Goal: Task Accomplishment & Management: Manage account settings

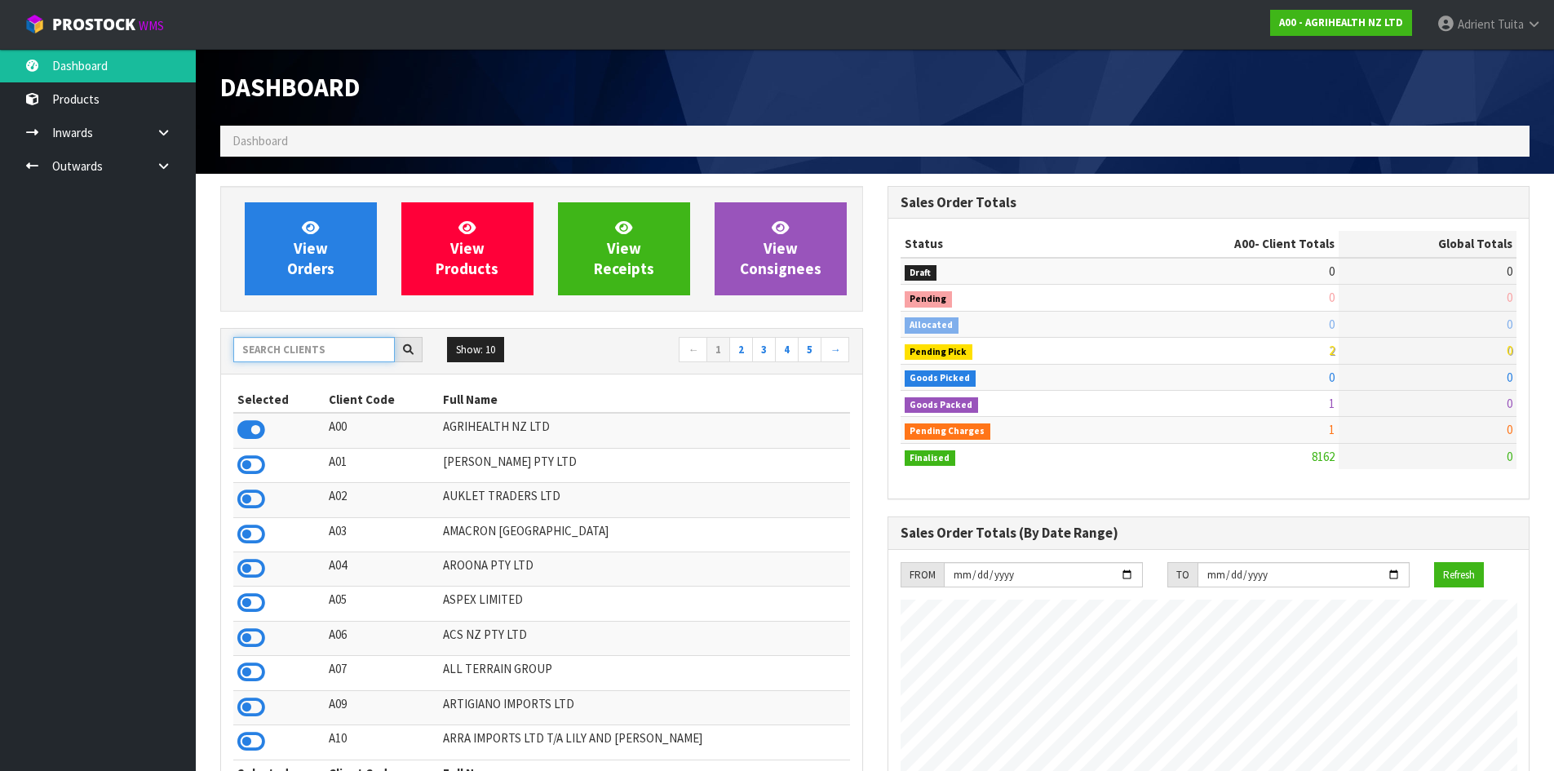
scroll to position [1236, 667]
click at [278, 352] on input "text" at bounding box center [314, 349] width 162 height 25
type input "J02"
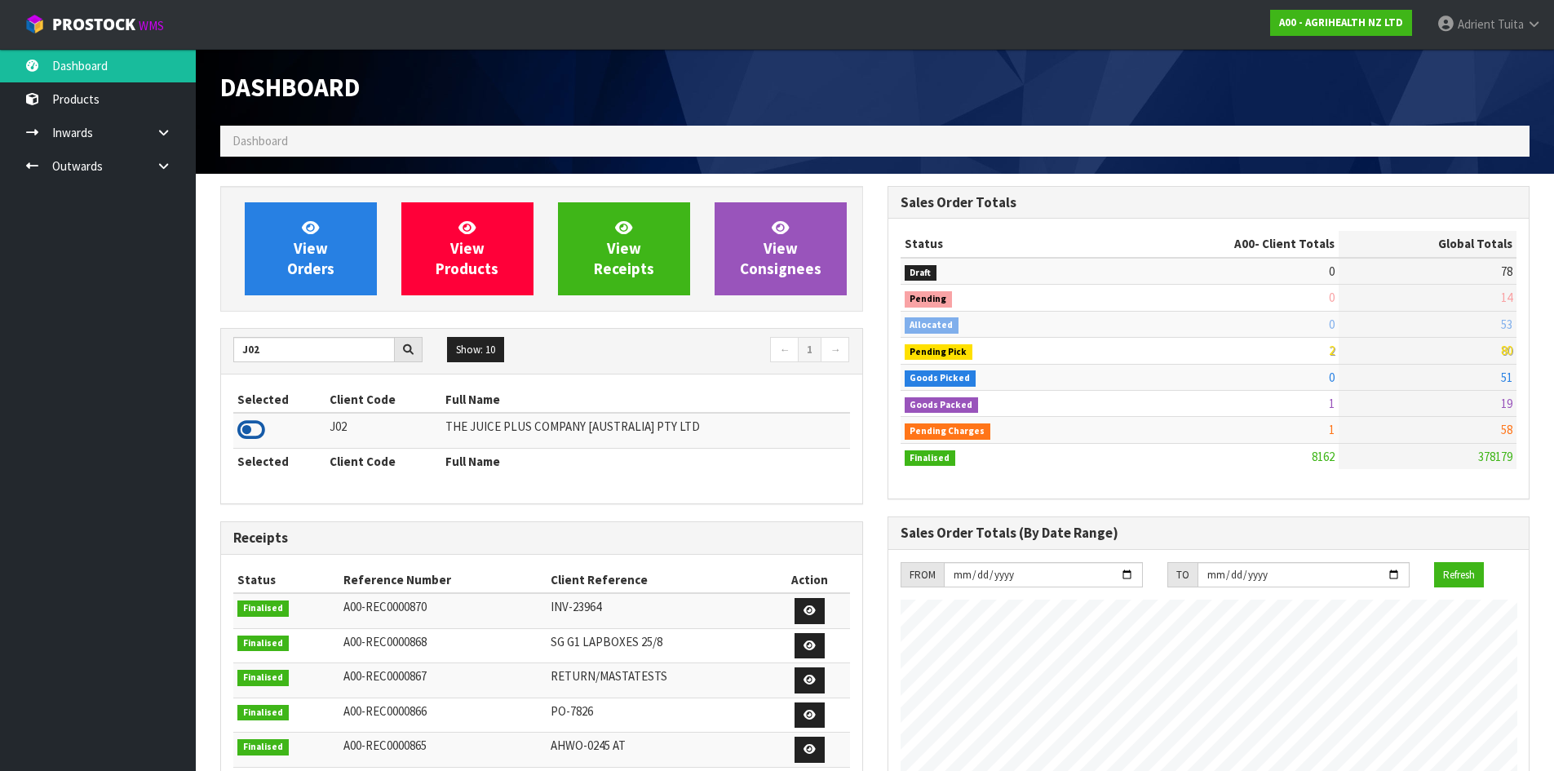
click at [256, 434] on icon at bounding box center [251, 430] width 28 height 24
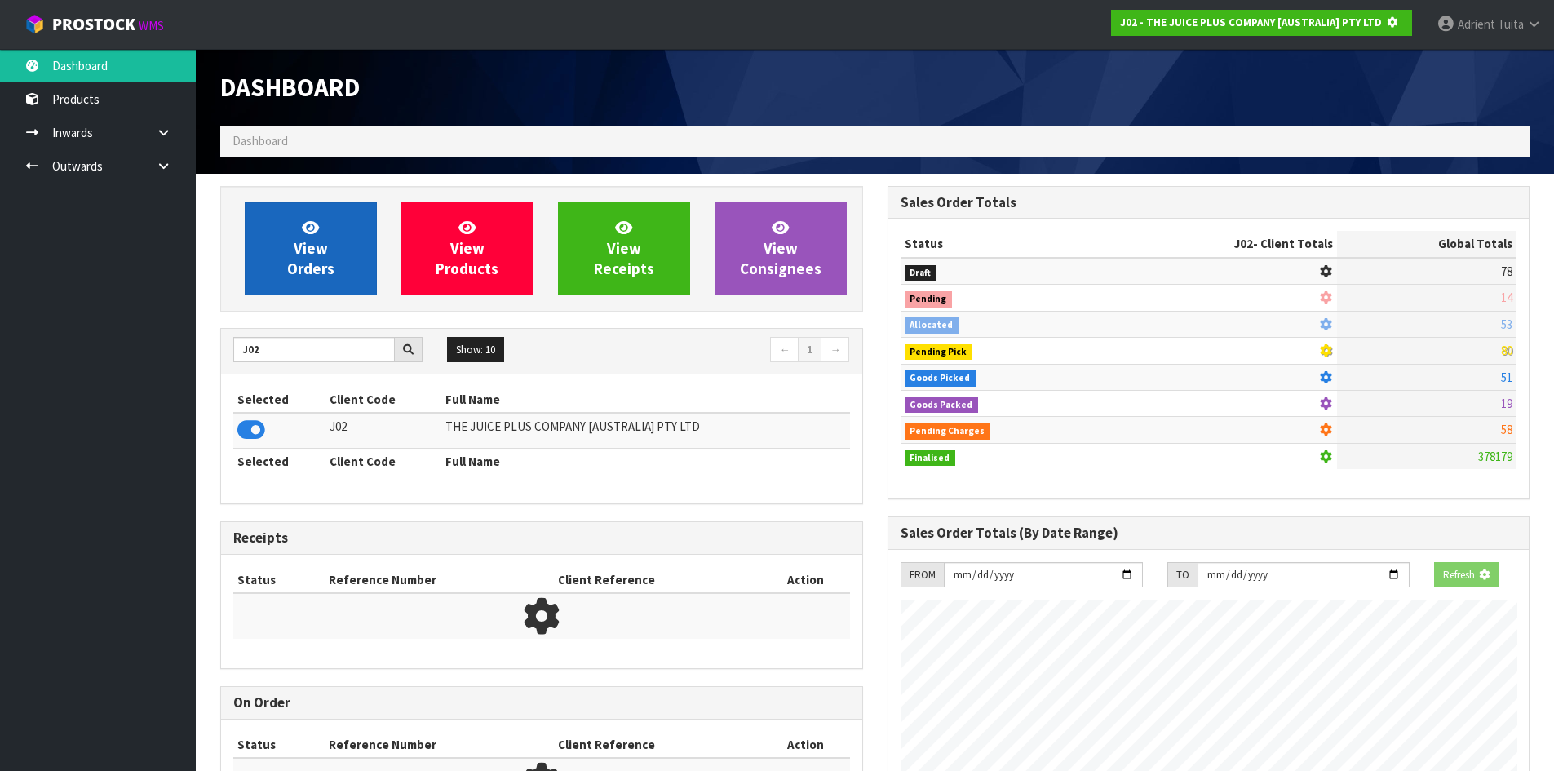
scroll to position [1017, 667]
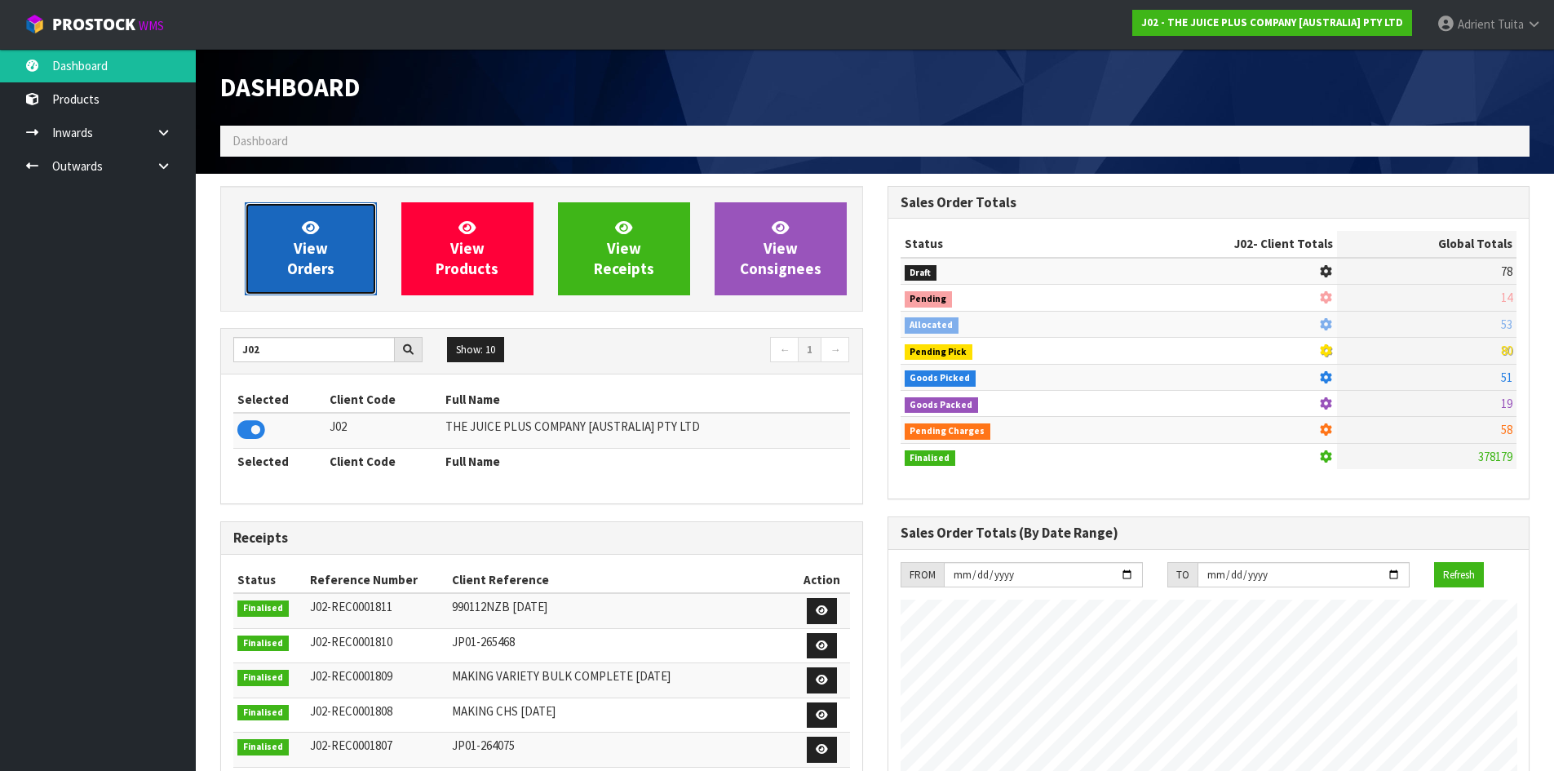
click at [279, 233] on link "View Orders" at bounding box center [311, 248] width 132 height 93
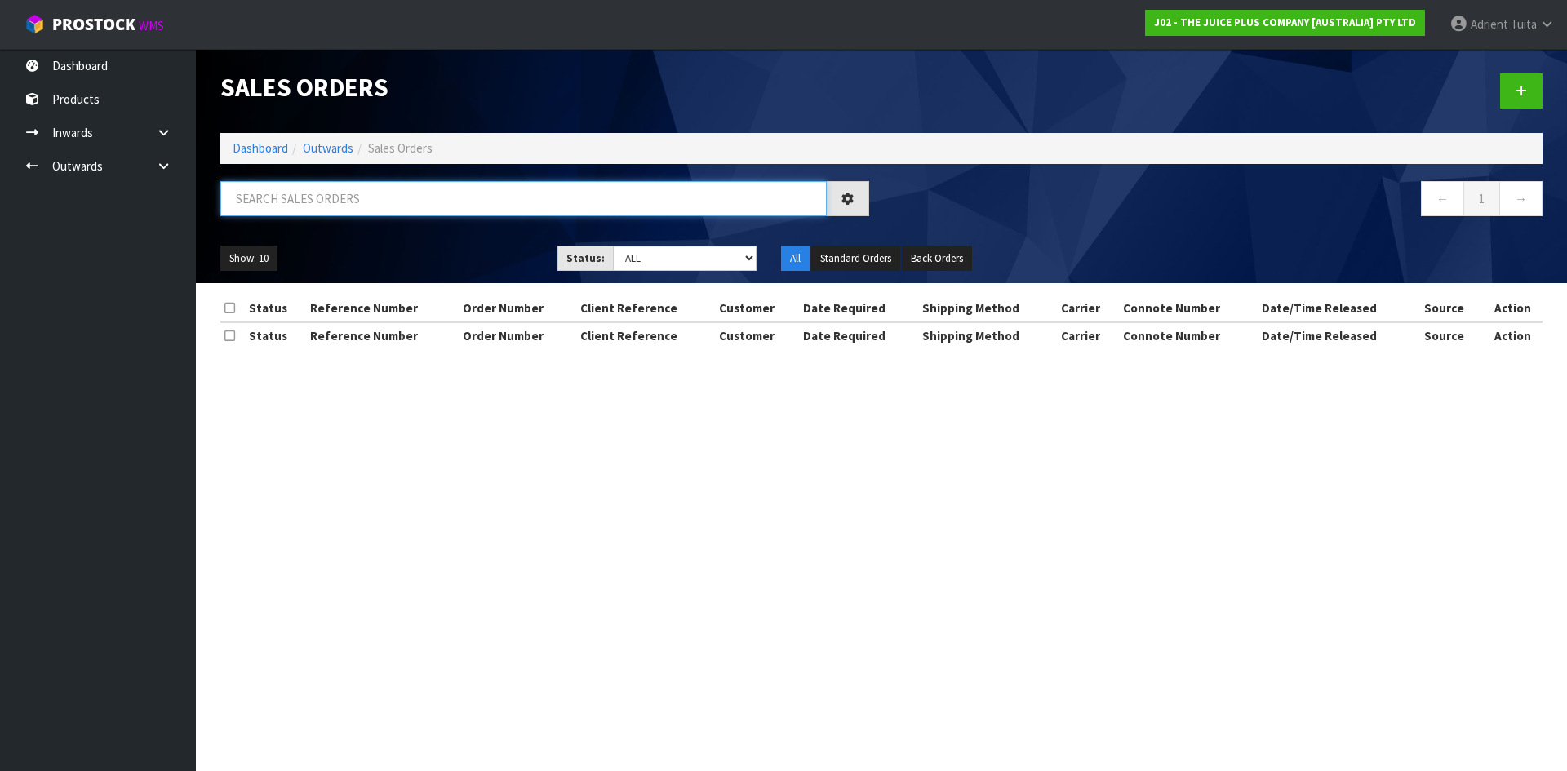
click at [291, 208] on input "text" at bounding box center [523, 198] width 606 height 35
type input "9855"
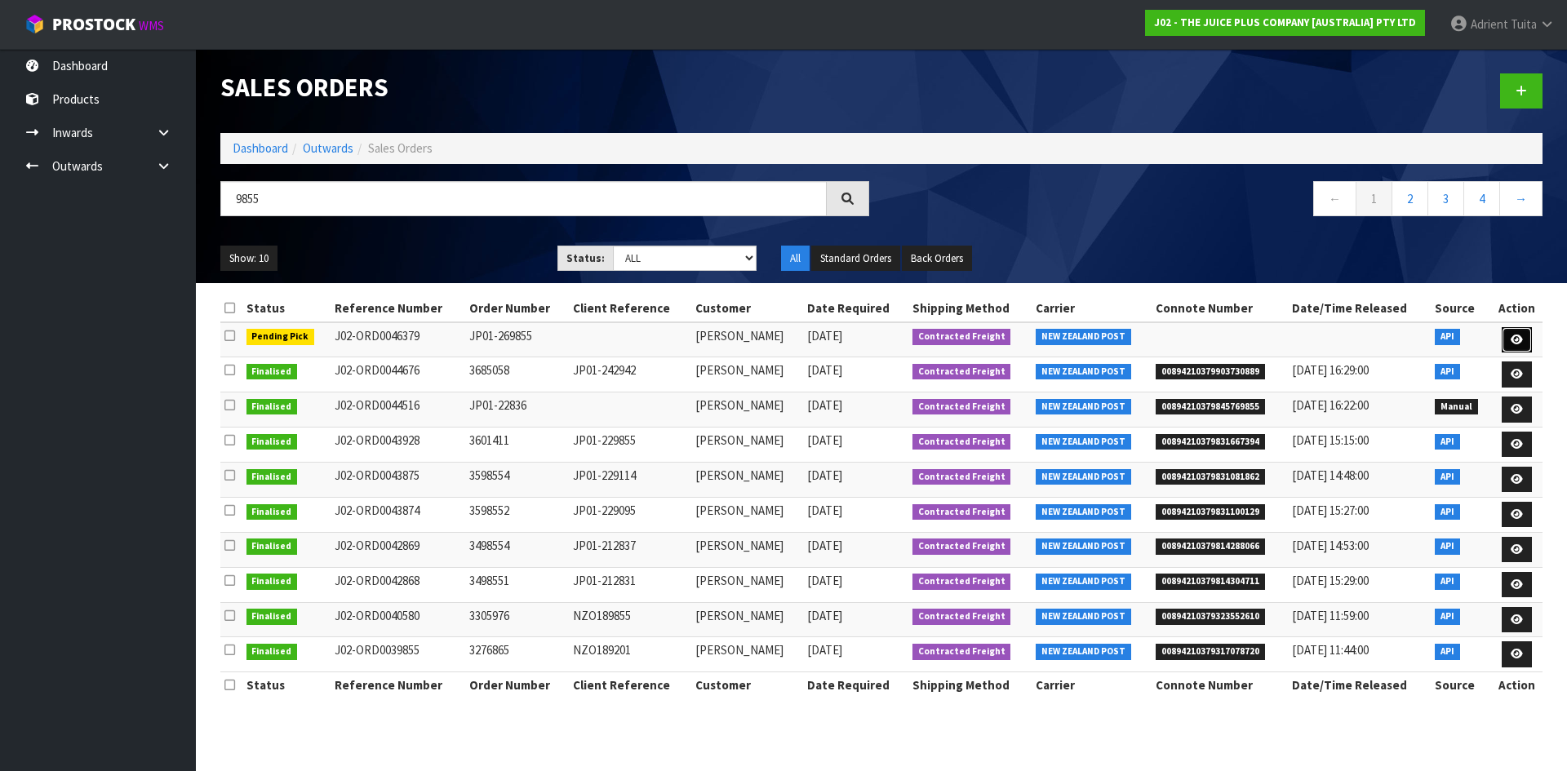
click at [1509, 352] on link at bounding box center [1516, 340] width 30 height 26
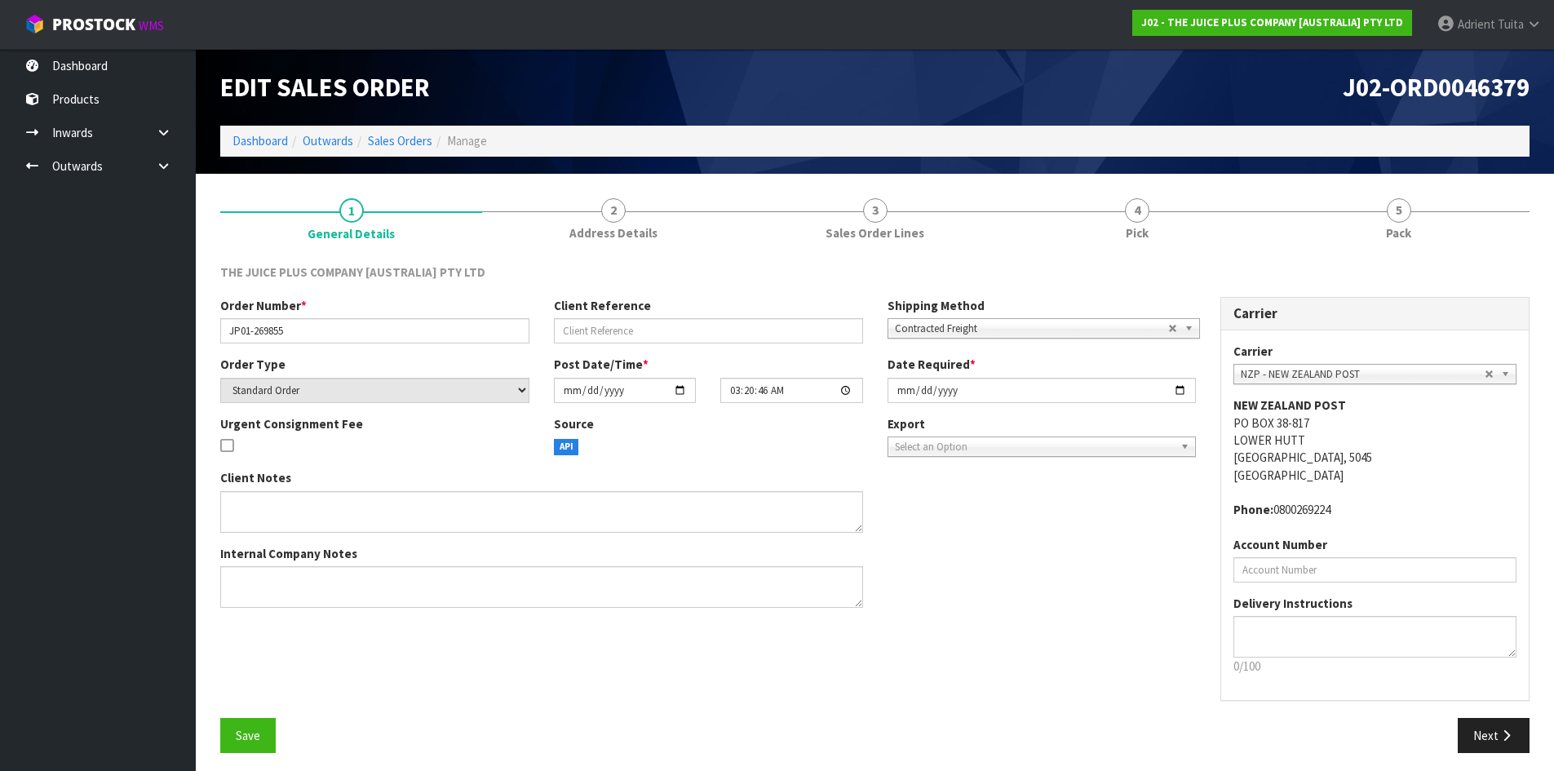
click at [1151, 214] on link "4 Pick" at bounding box center [1137, 218] width 262 height 64
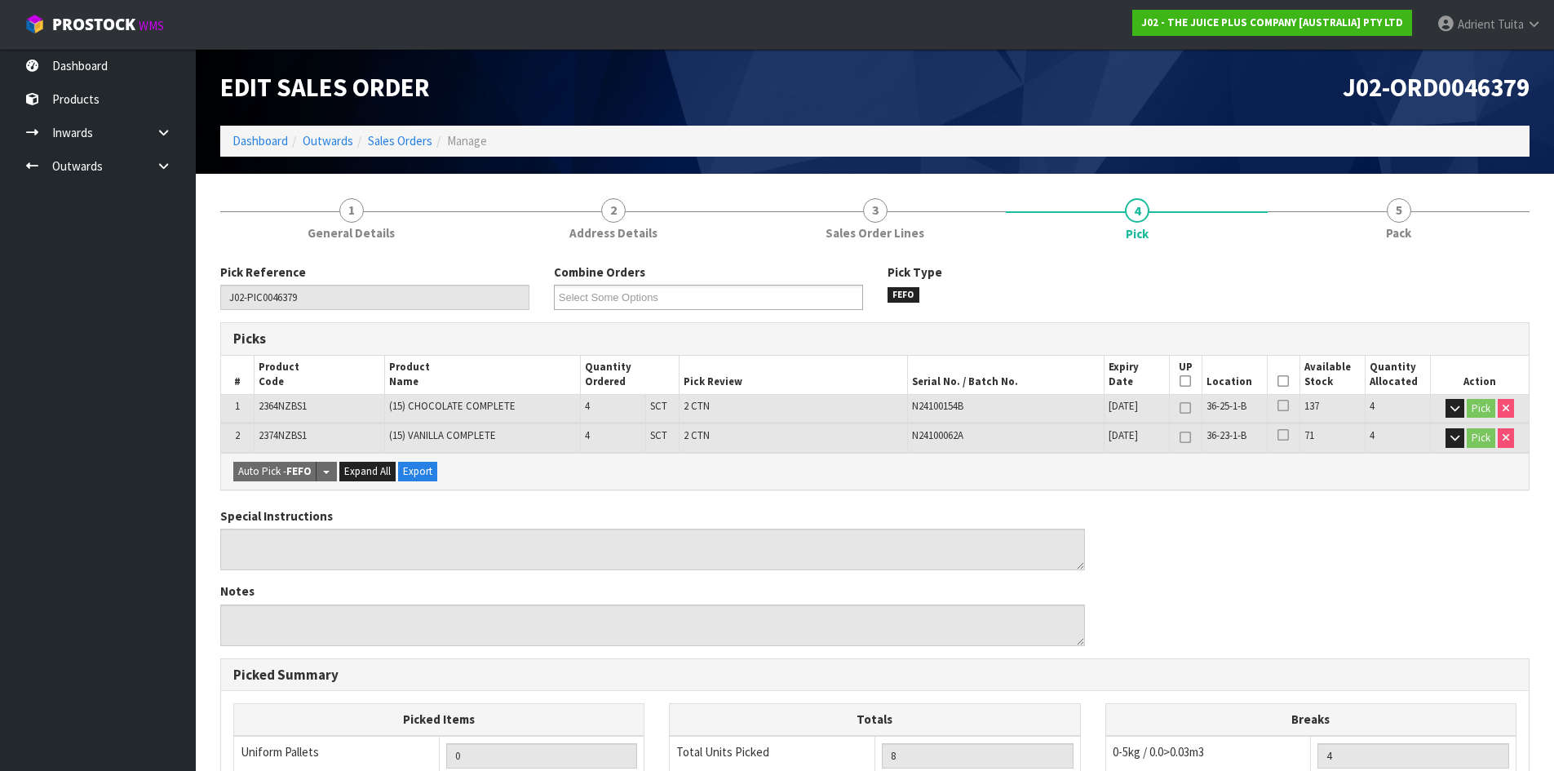
drag, startPoint x: 1287, startPoint y: 379, endPoint x: 1207, endPoint y: 440, distance: 100.7
click at [1287, 381] on icon at bounding box center [1283, 381] width 11 height 1
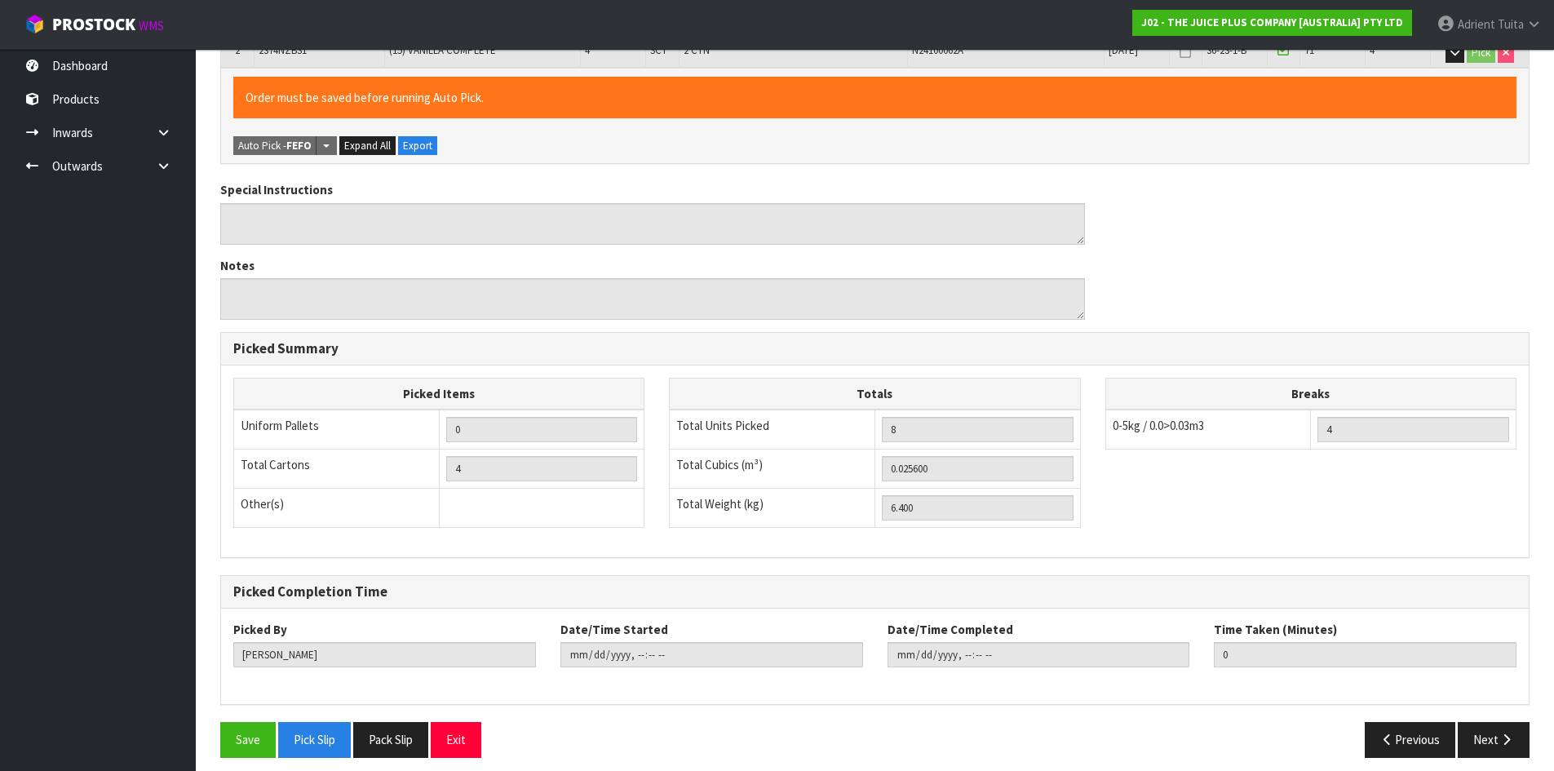
scroll to position [397, 0]
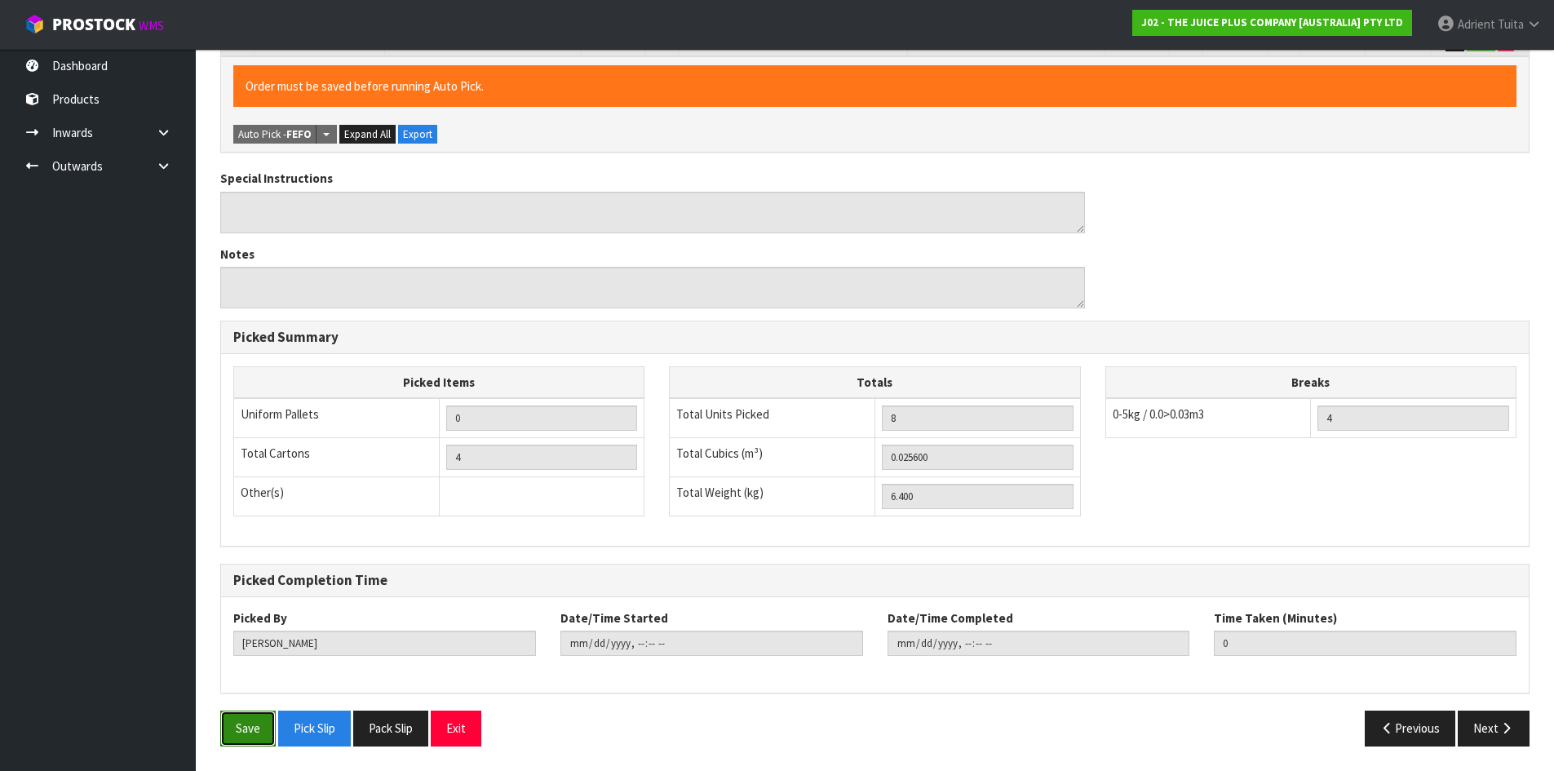
click at [246, 738] on button "Save" at bounding box center [247, 728] width 55 height 35
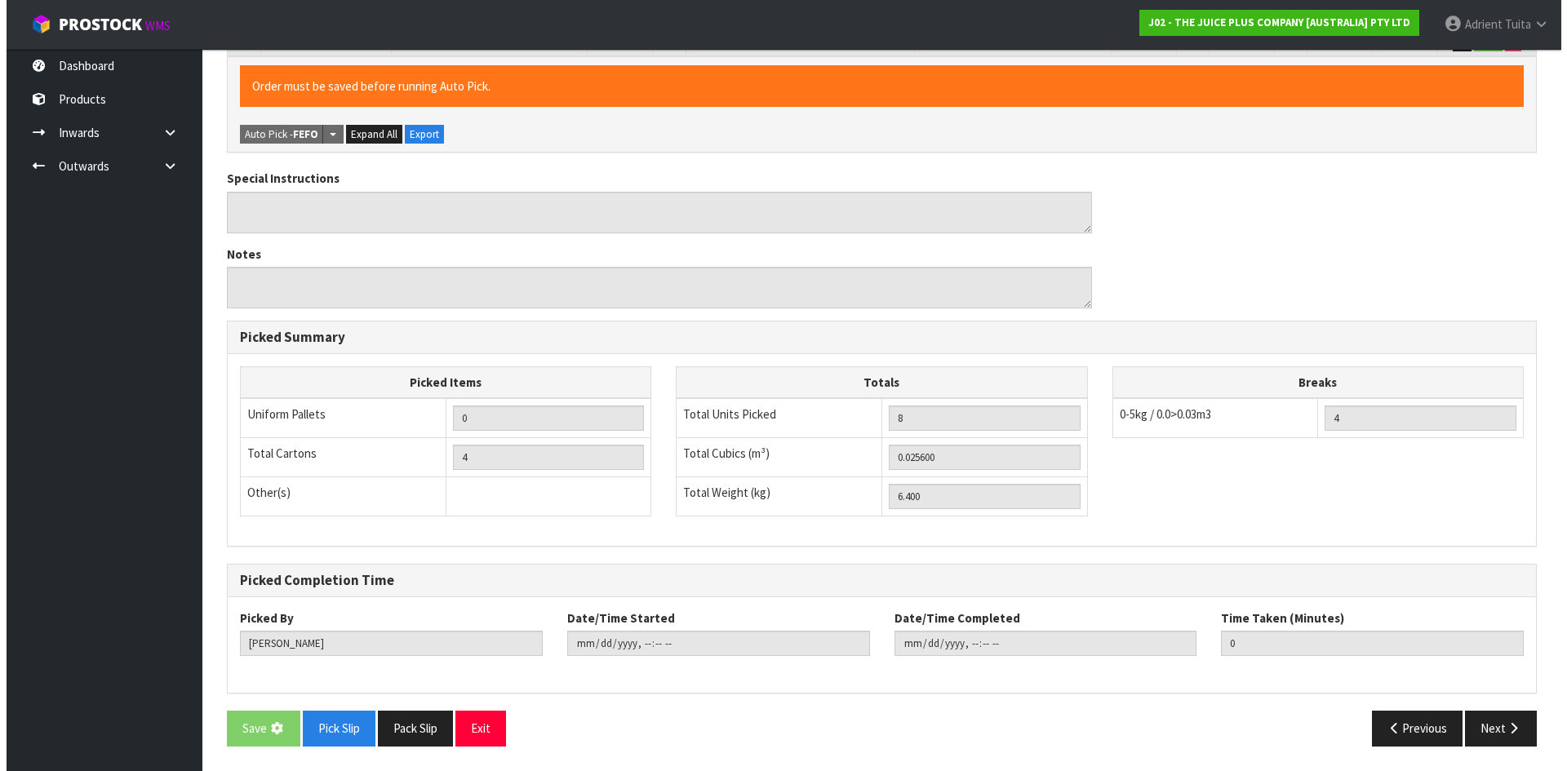
scroll to position [0, 0]
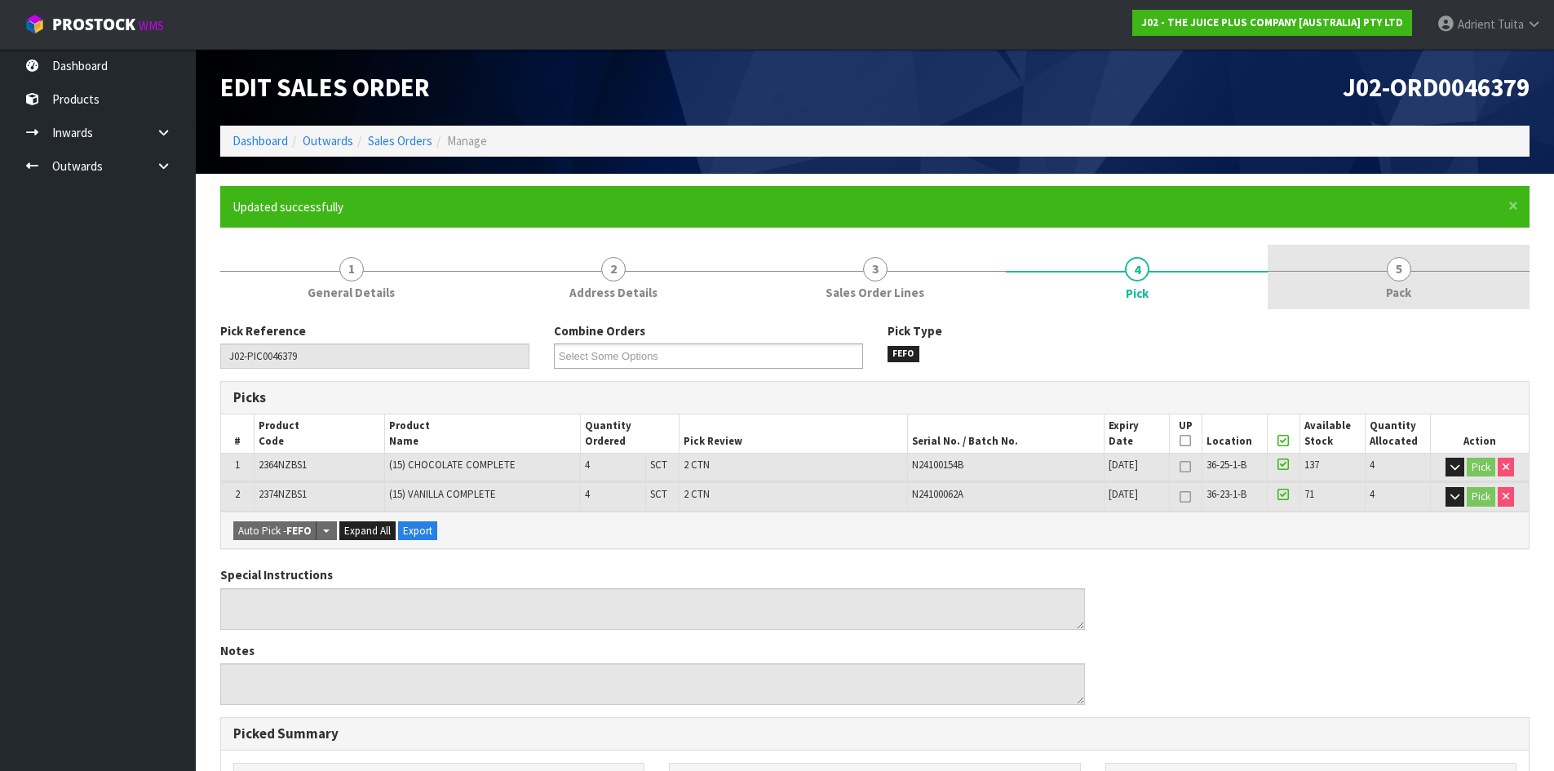
drag, startPoint x: 1416, startPoint y: 304, endPoint x: 1417, endPoint y: 286, distance: 18.8
click at [1417, 290] on link "5 Pack" at bounding box center [1399, 277] width 262 height 64
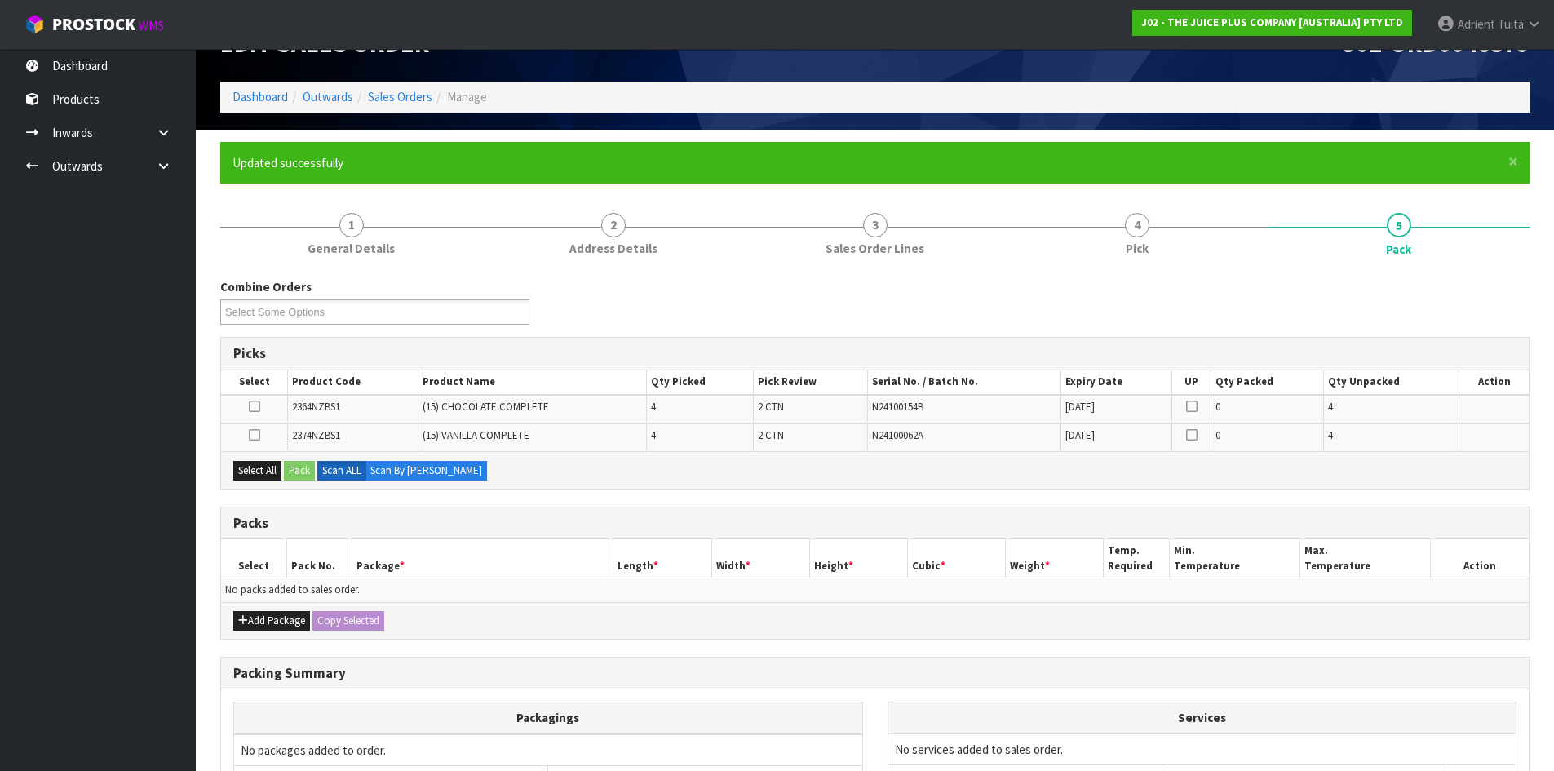
scroll to position [215, 0]
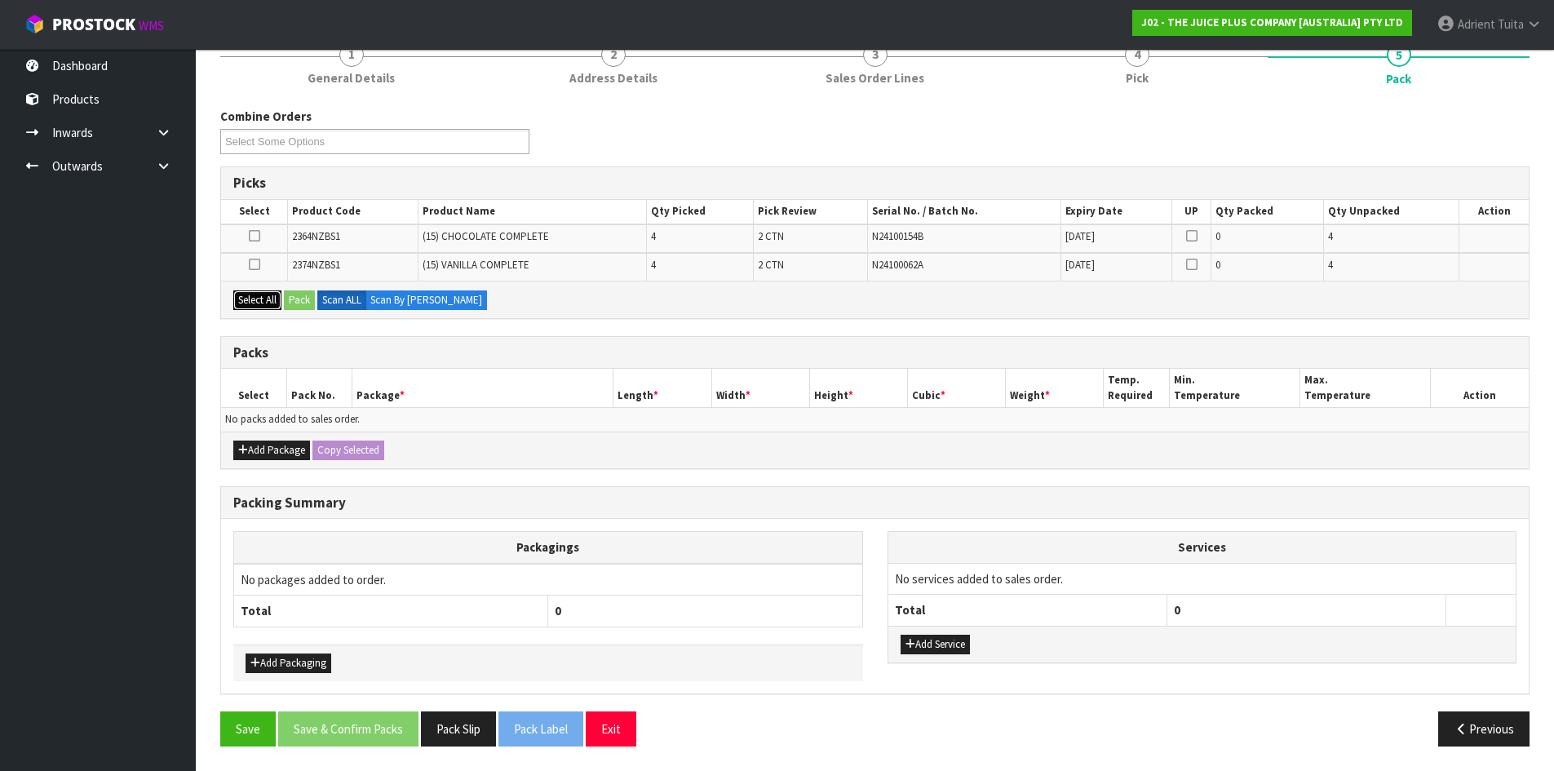
drag, startPoint x: 255, startPoint y: 308, endPoint x: 268, endPoint y: 286, distance: 25.2
click at [258, 303] on button "Select All" at bounding box center [257, 300] width 48 height 20
click at [244, 459] on button "Add Package" at bounding box center [271, 451] width 77 height 20
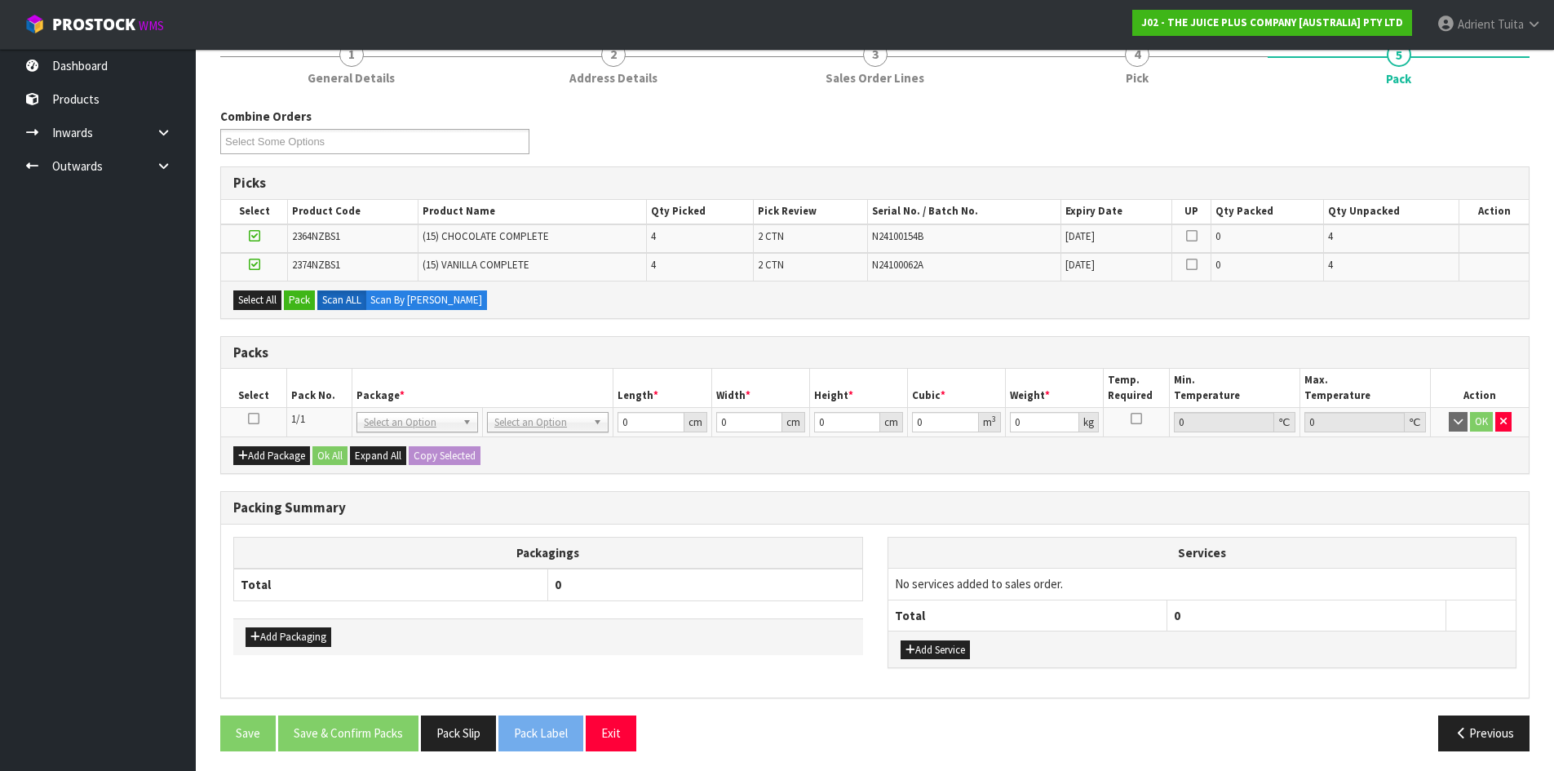
click at [254, 419] on icon at bounding box center [253, 419] width 11 height 1
click at [312, 286] on div "Select All Pack Scan ALL Scan By [PERSON_NAME]" at bounding box center [875, 299] width 1308 height 37
click at [308, 291] on button "Pack" at bounding box center [299, 300] width 31 height 20
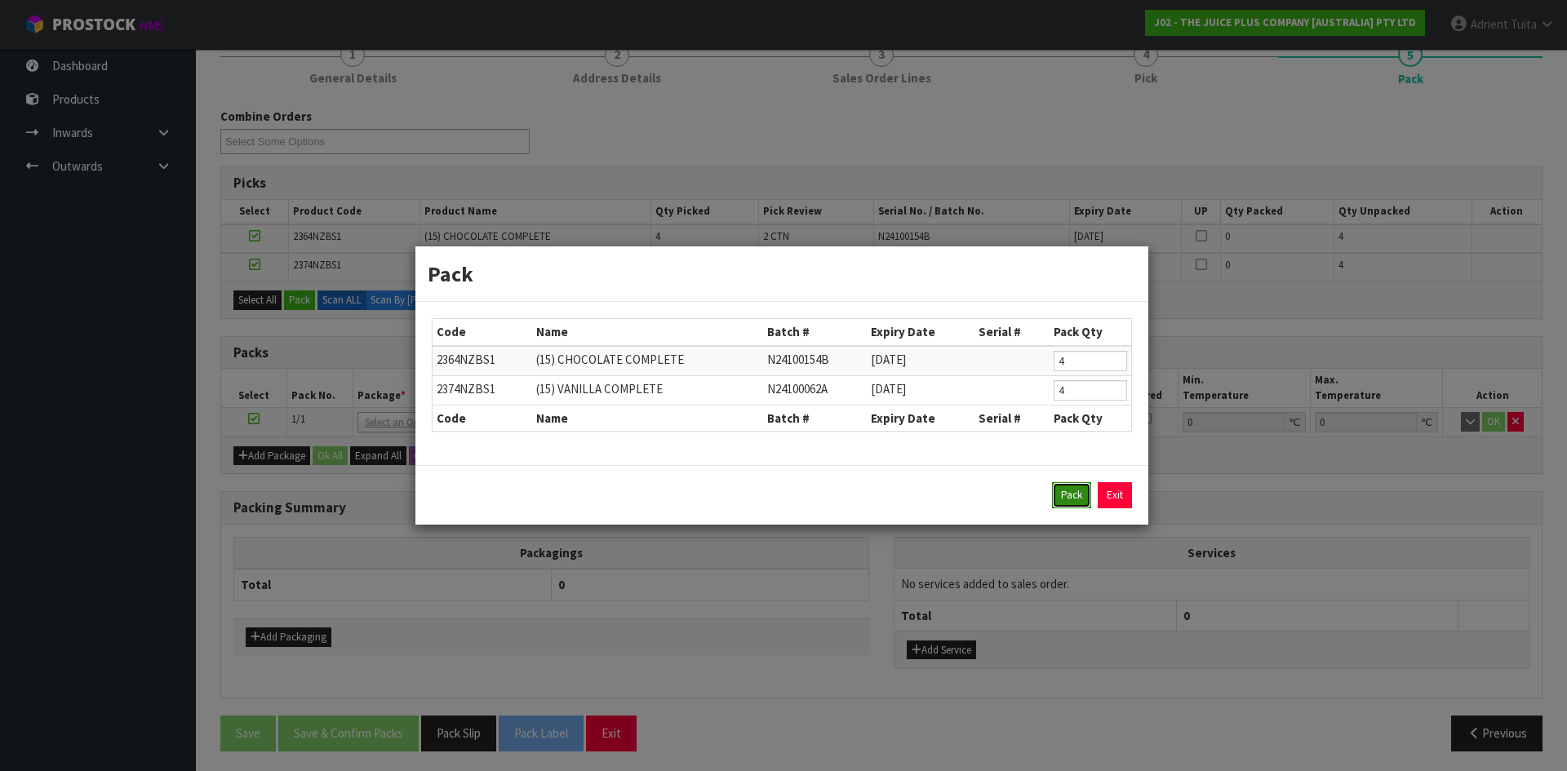
drag, startPoint x: 1086, startPoint y: 497, endPoint x: 915, endPoint y: 466, distance: 174.1
click at [1084, 497] on button "Pack" at bounding box center [1071, 495] width 39 height 26
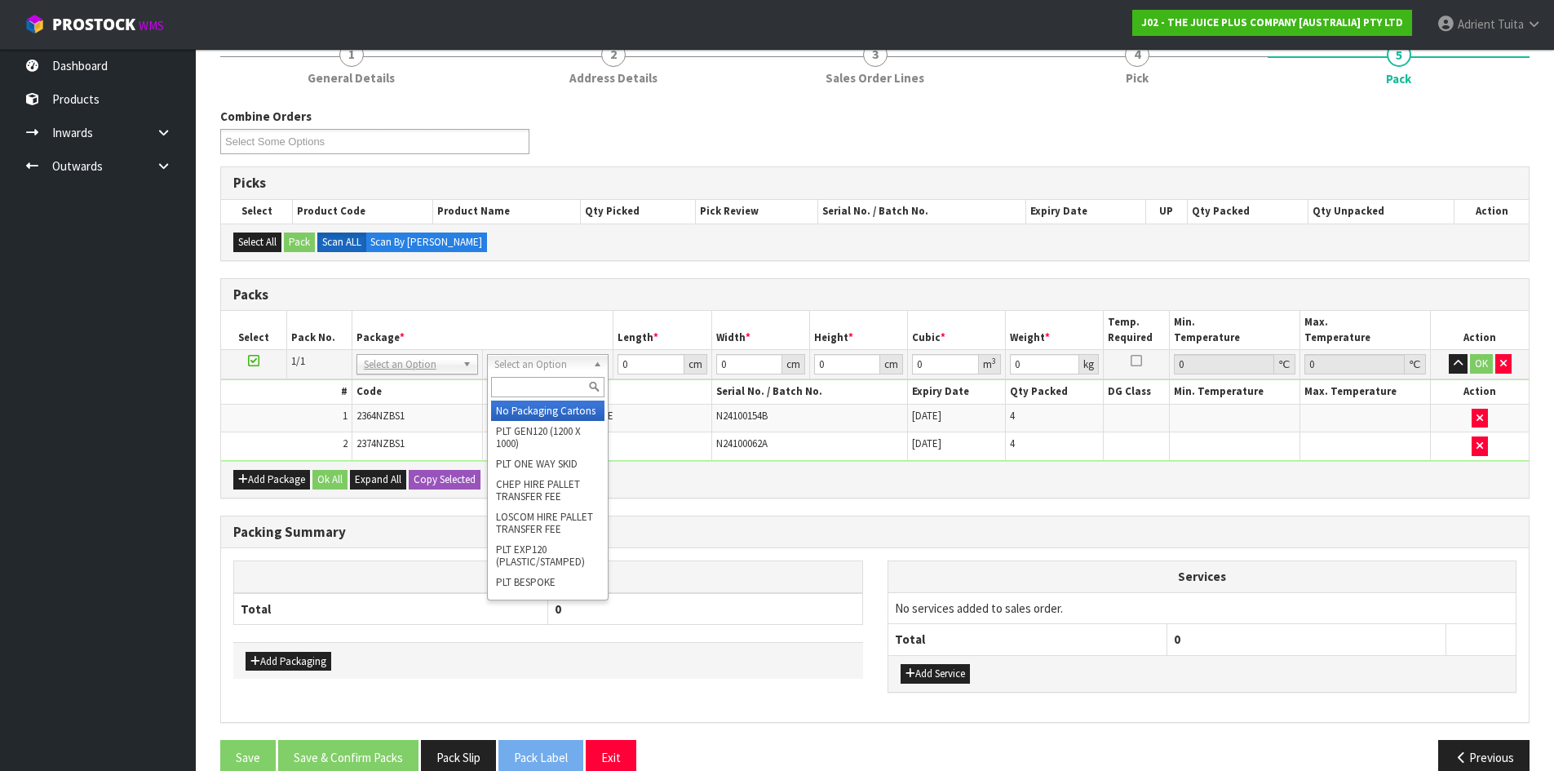
drag, startPoint x: 554, startPoint y: 359, endPoint x: 557, endPoint y: 390, distance: 31.2
click at [557, 390] on input "text" at bounding box center [547, 387] width 113 height 20
type input "CTN5"
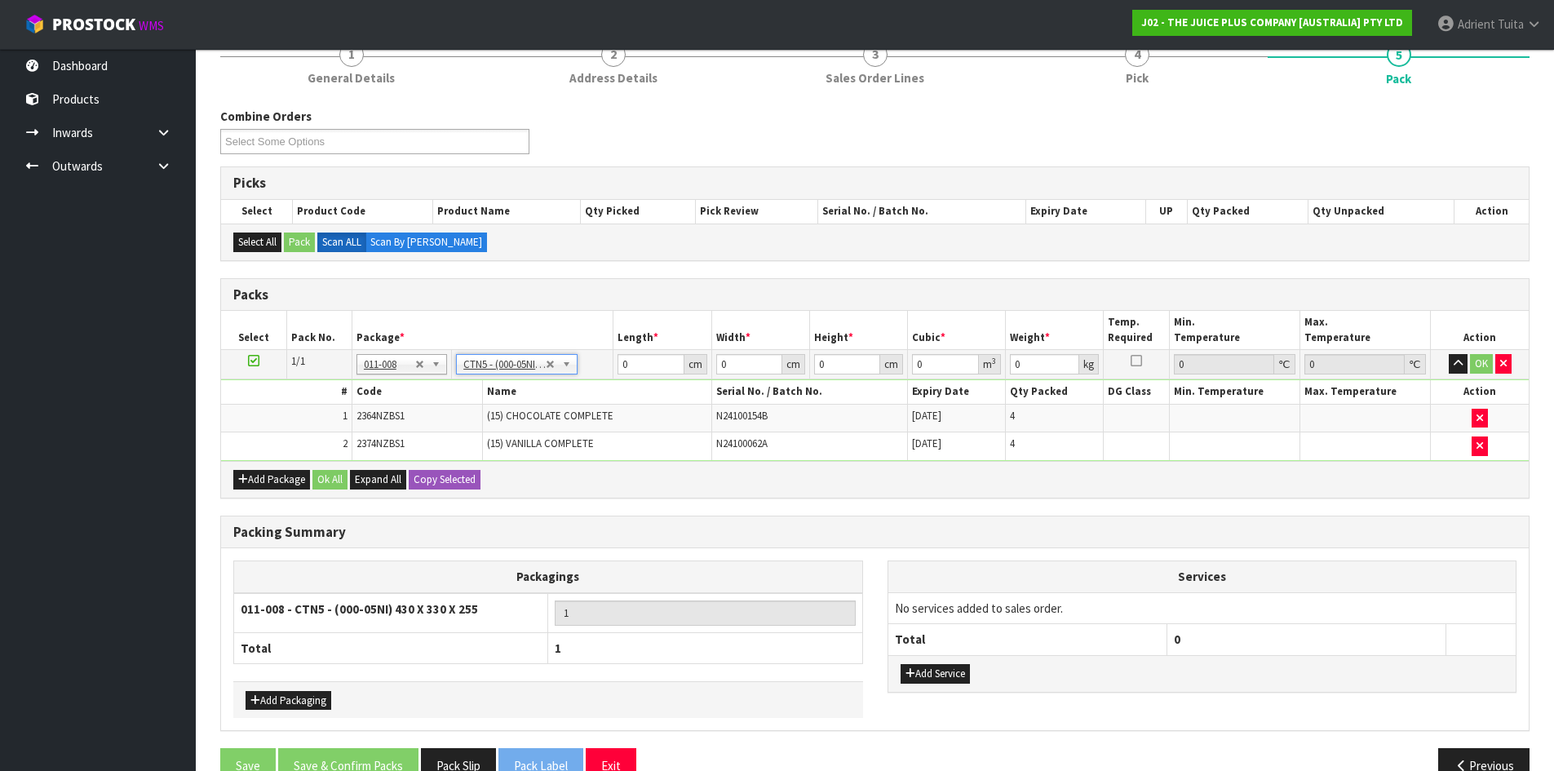
type input "43"
type input "33"
type input "25.5"
type input "0.036185"
type input "6.6"
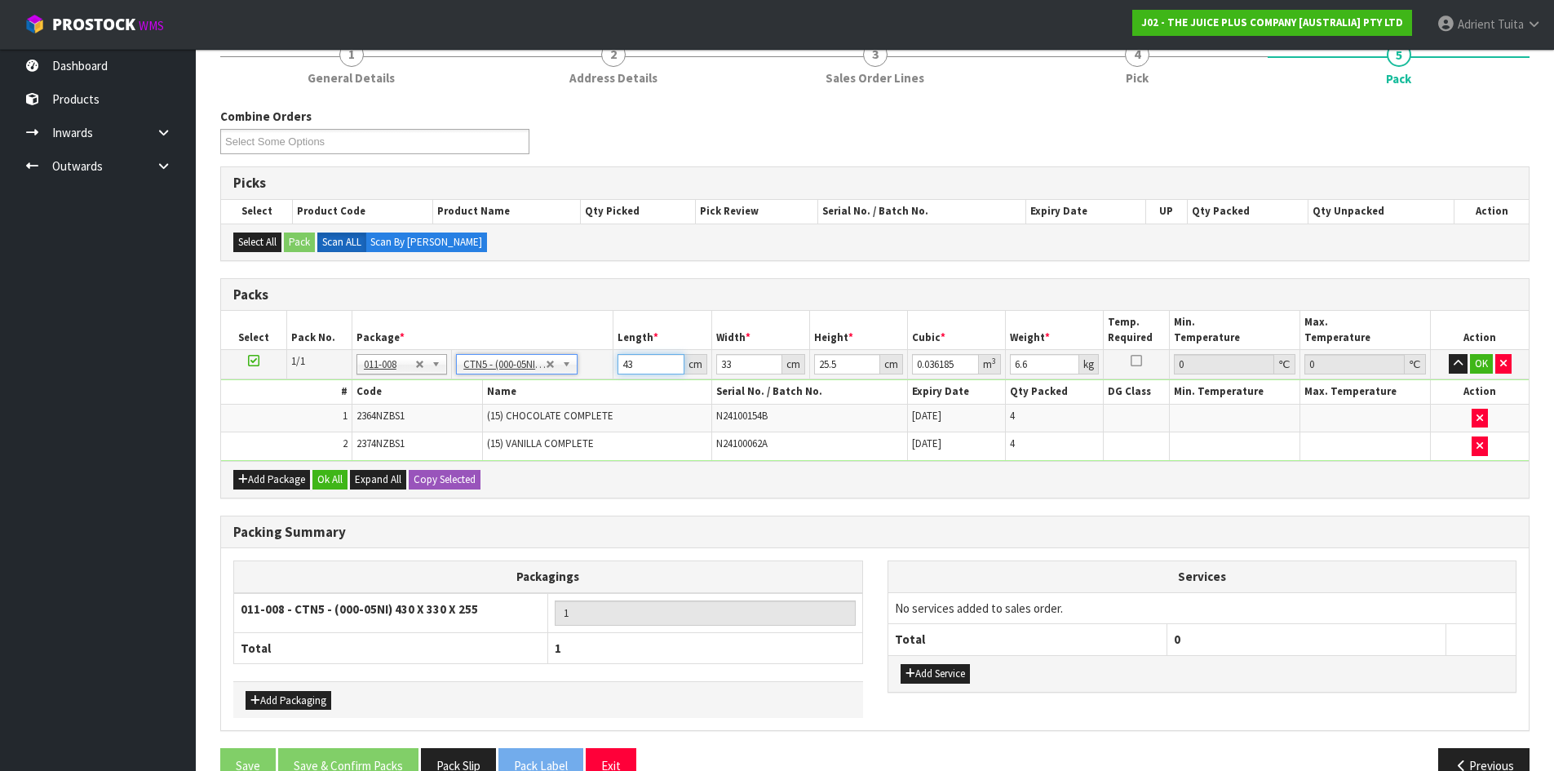
click at [636, 354] on input "43" at bounding box center [651, 364] width 66 height 20
type input "4"
type input "0.003366"
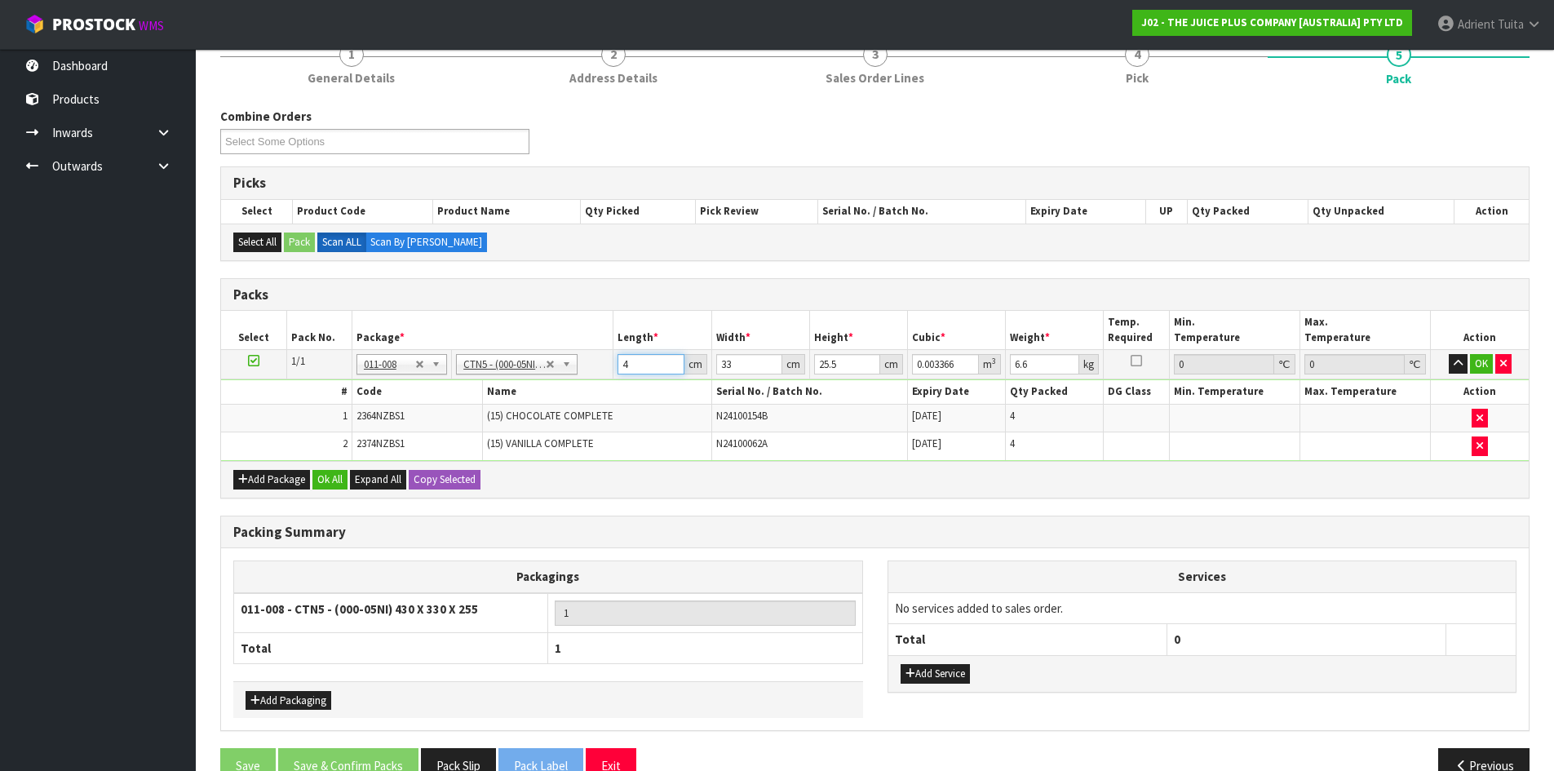
type input "44"
type input "0.037026"
type input "44"
type input "3"
type input "0.003366"
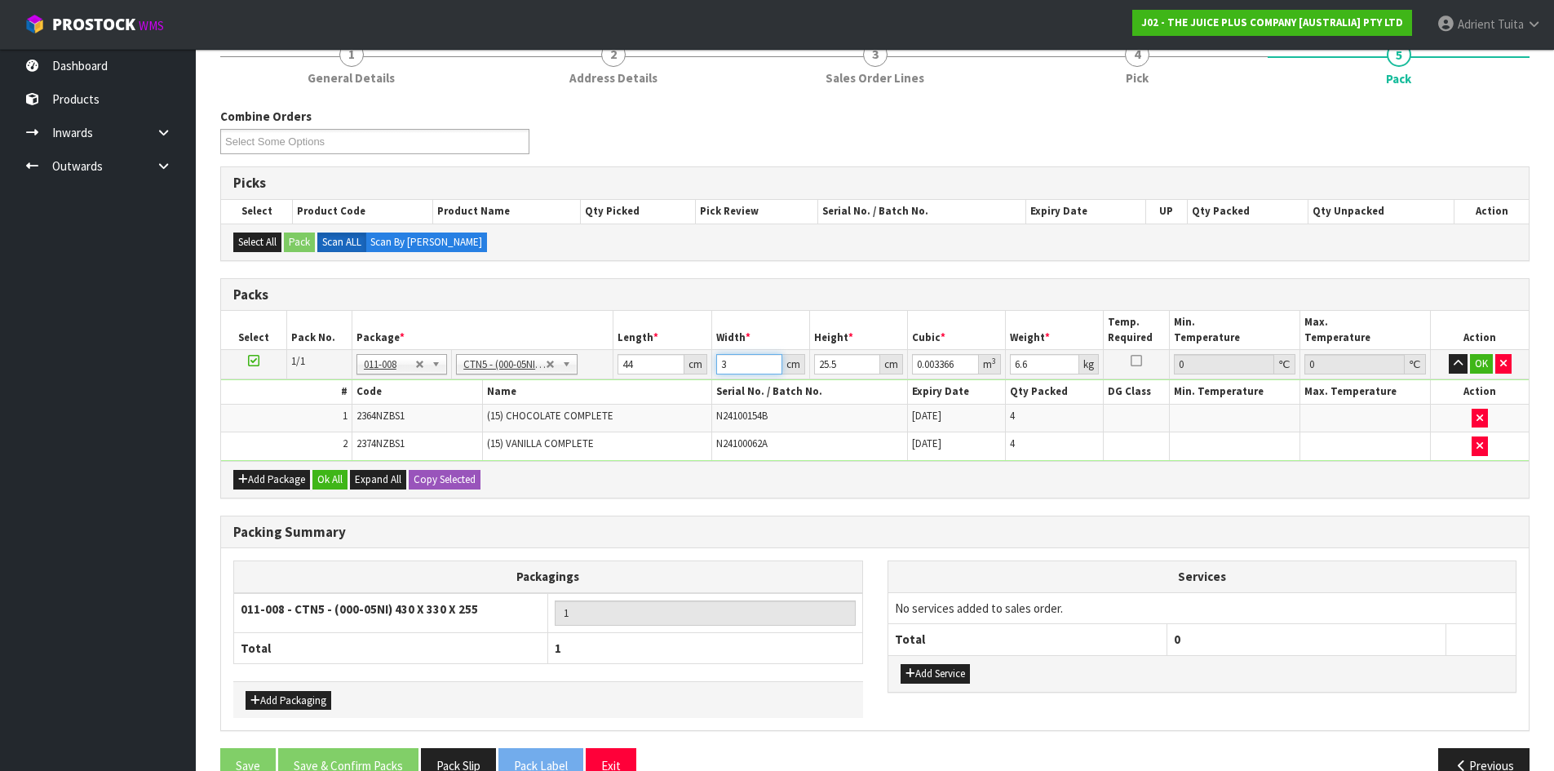
type input "35"
type input "0.03927"
type input "35"
type input "2"
type input "0.00308"
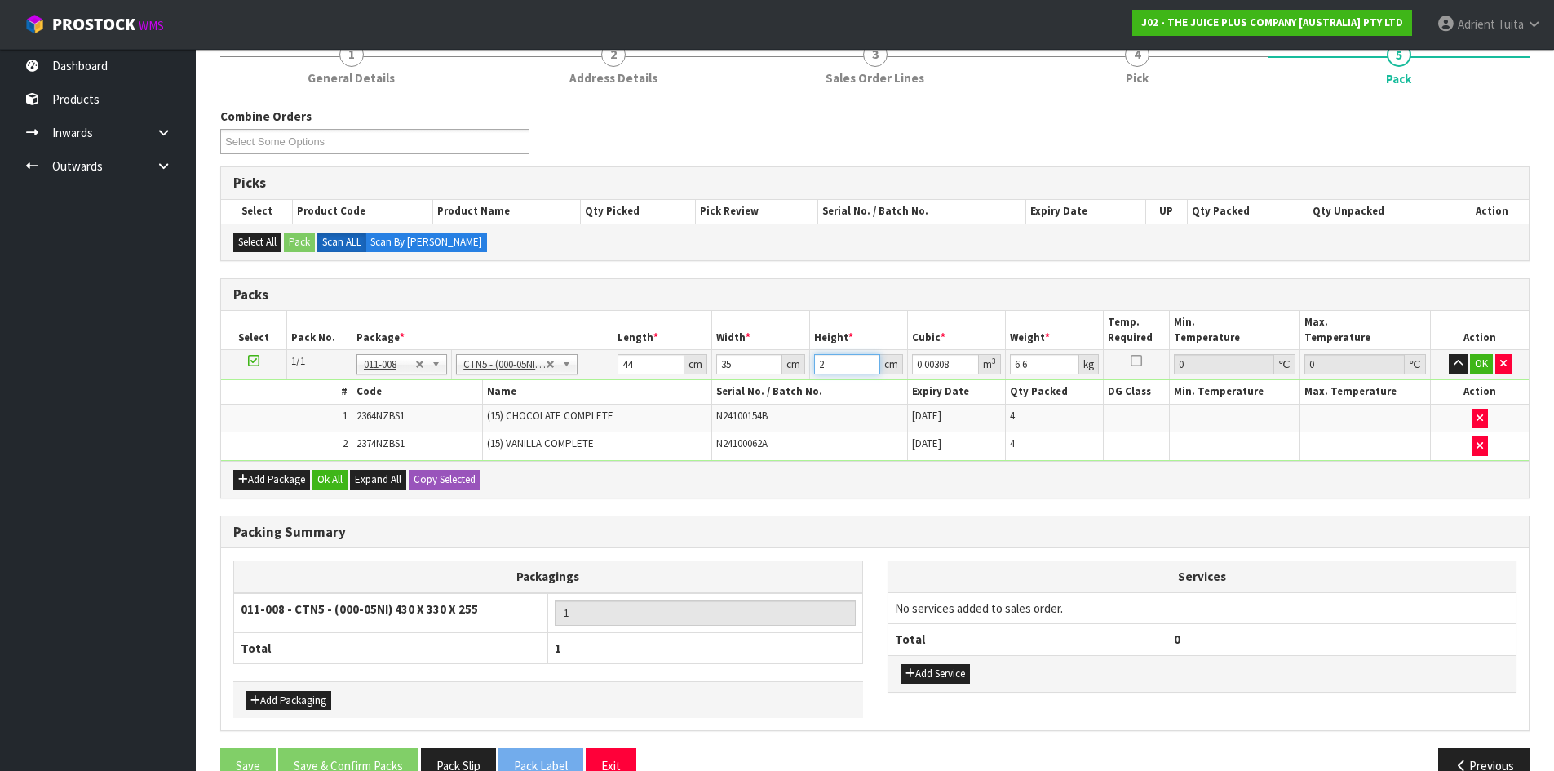
type input "22"
type input "0.03388"
type input "22"
type input "8"
click at [1483, 367] on button "OK" at bounding box center [1481, 364] width 23 height 20
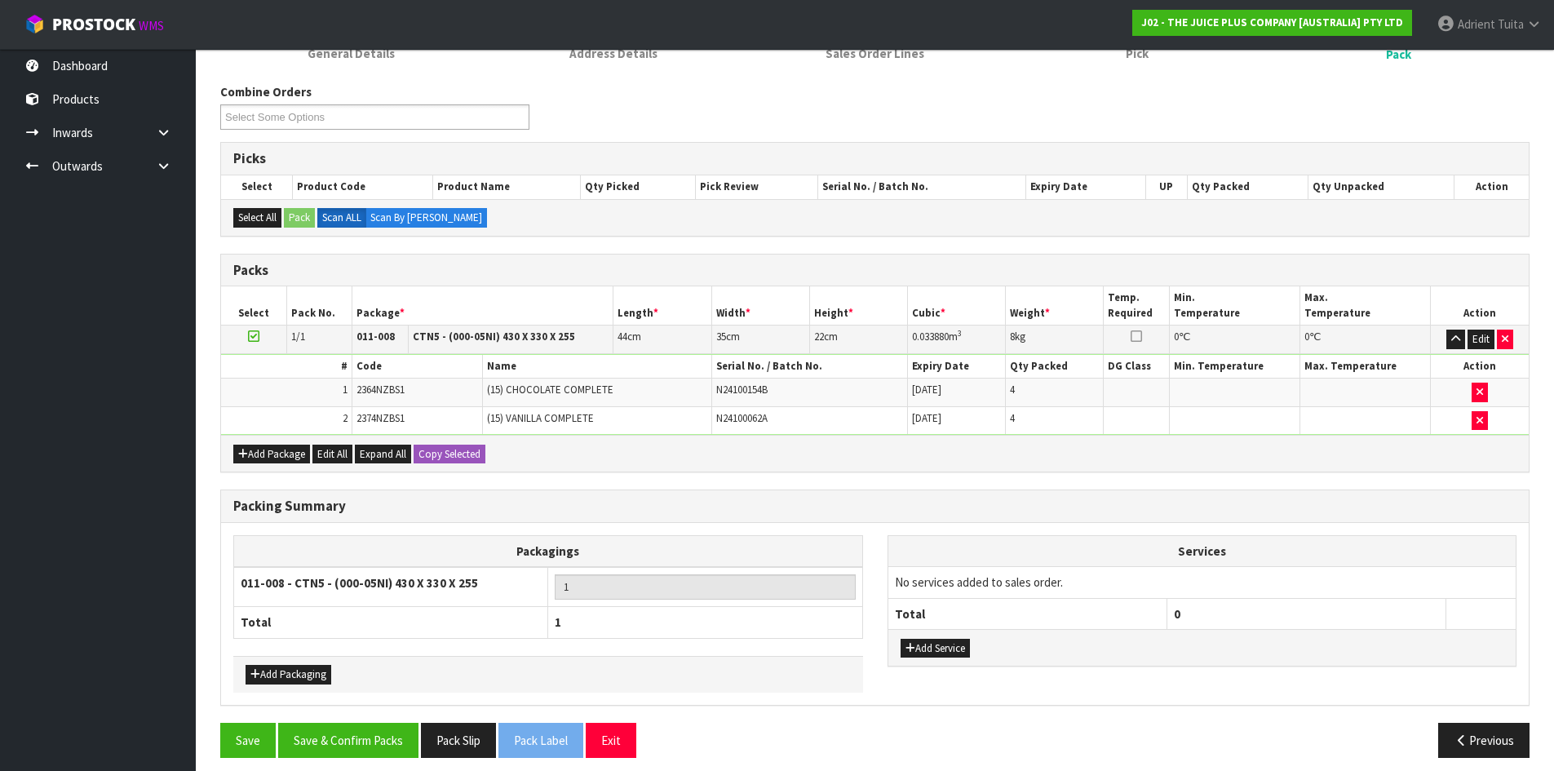
scroll to position [250, 0]
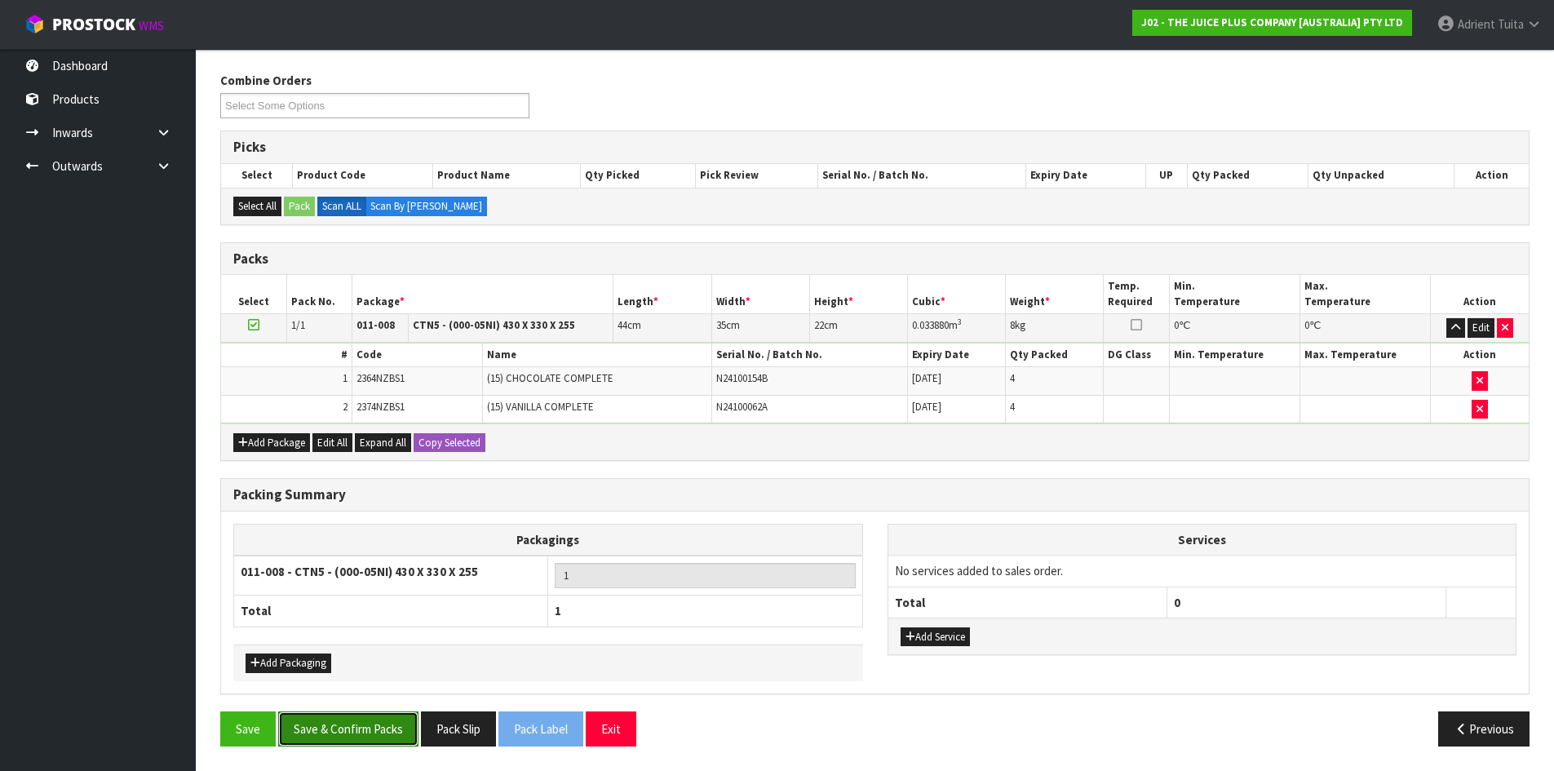
click at [384, 730] on button "Save & Confirm Packs" at bounding box center [348, 728] width 140 height 35
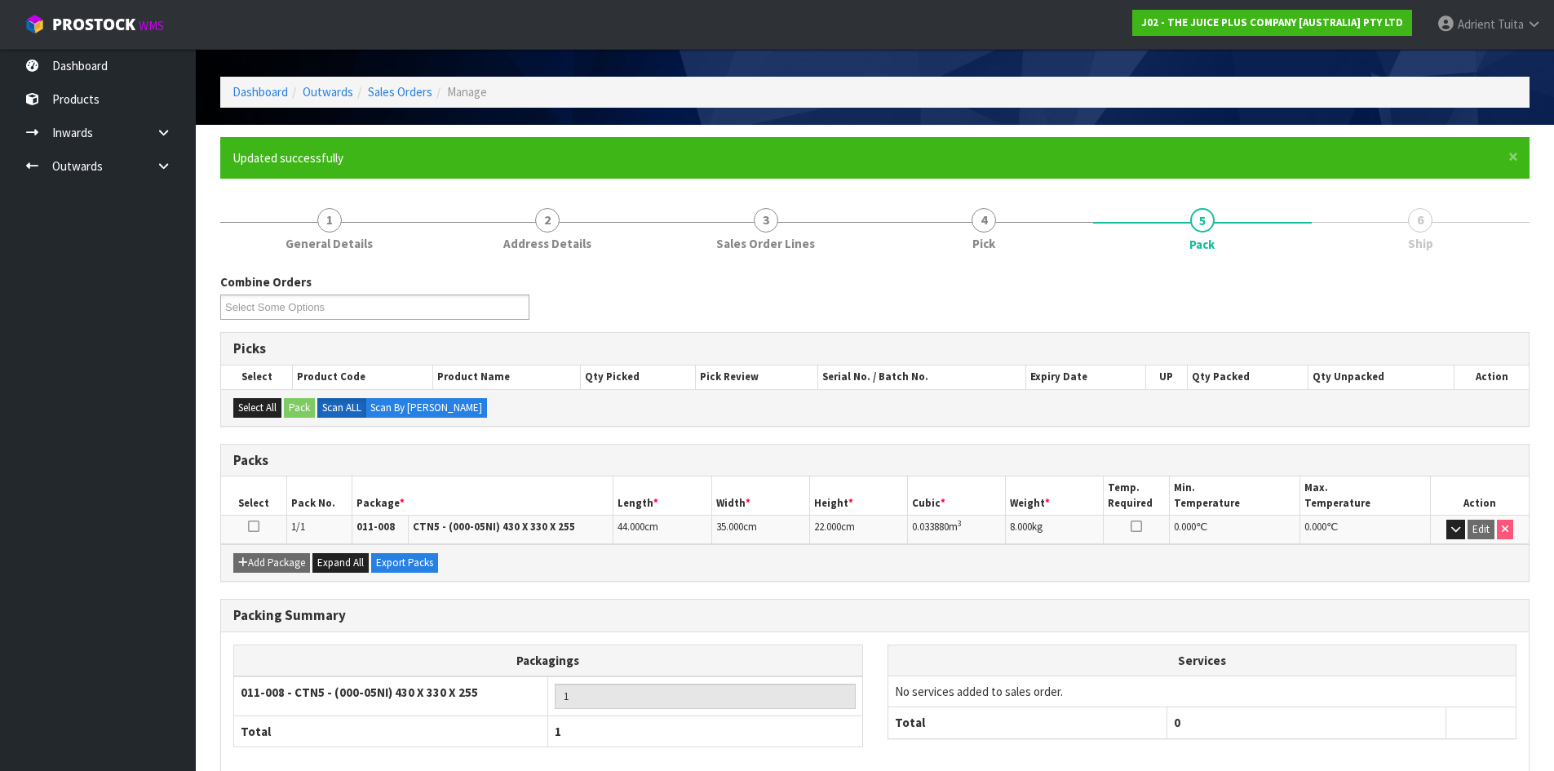
scroll to position [133, 0]
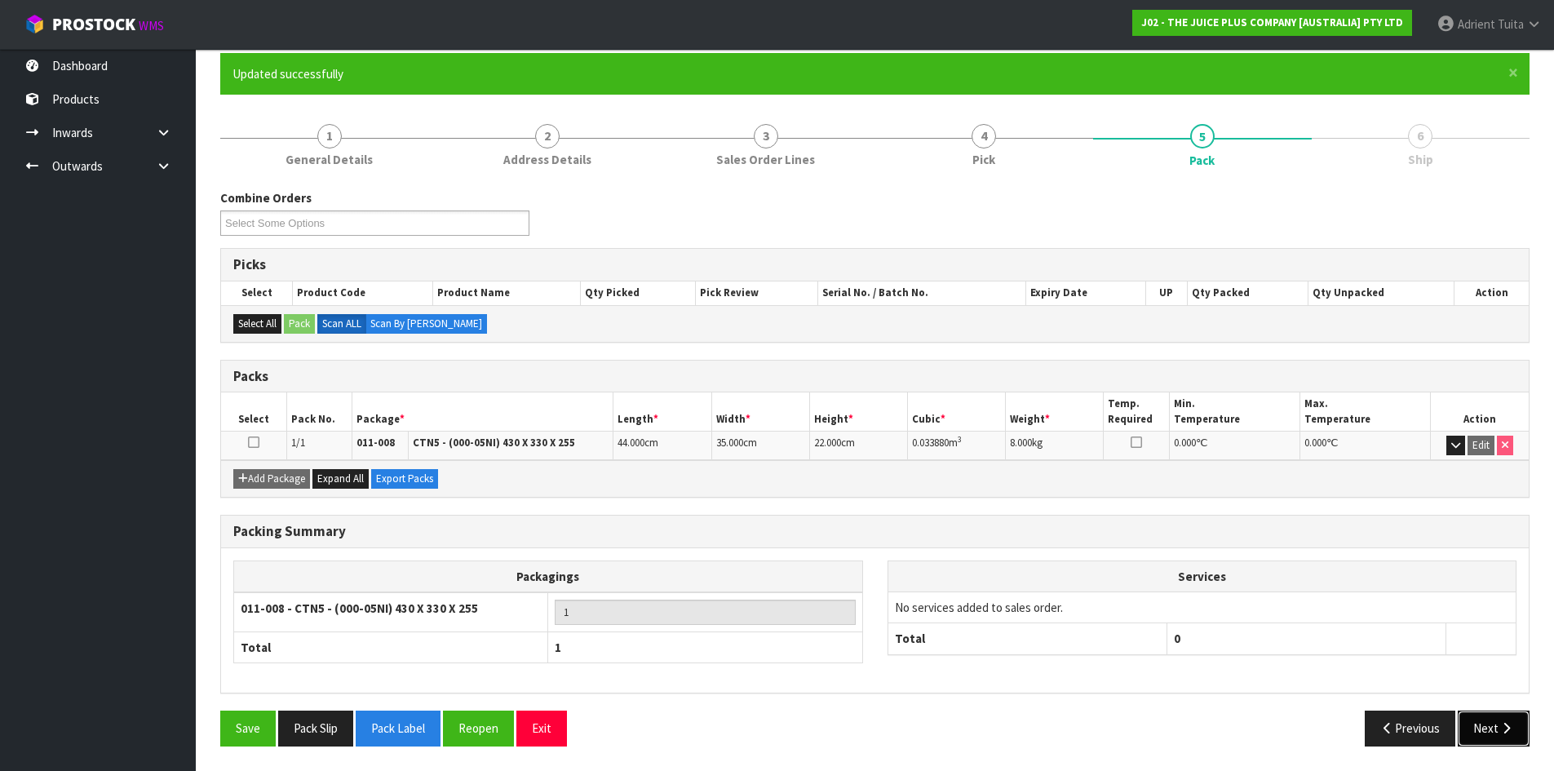
drag, startPoint x: 1466, startPoint y: 721, endPoint x: 1457, endPoint y: 719, distance: 9.3
click at [1467, 721] on button "Next" at bounding box center [1494, 728] width 72 height 35
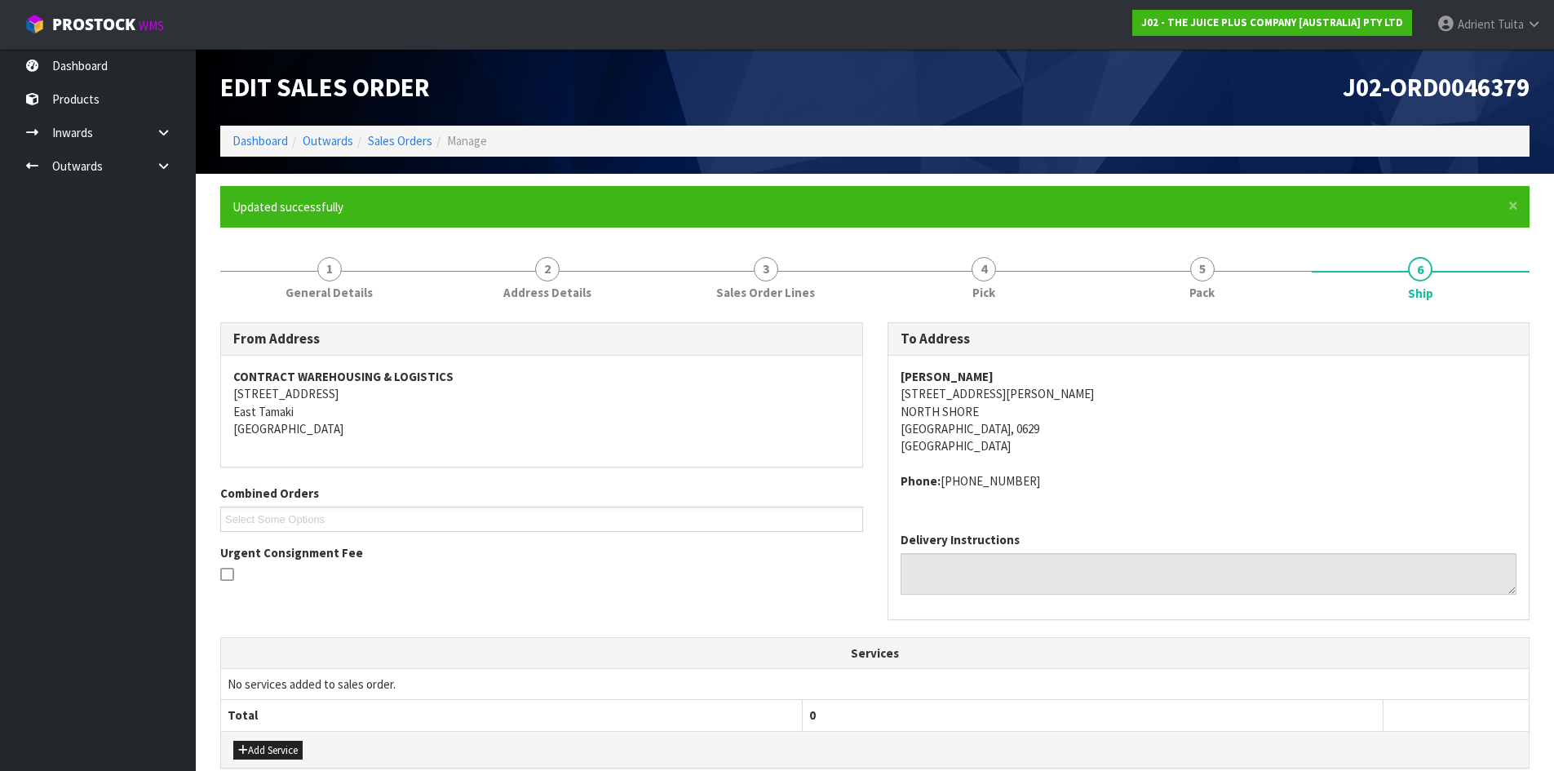
scroll to position [328, 0]
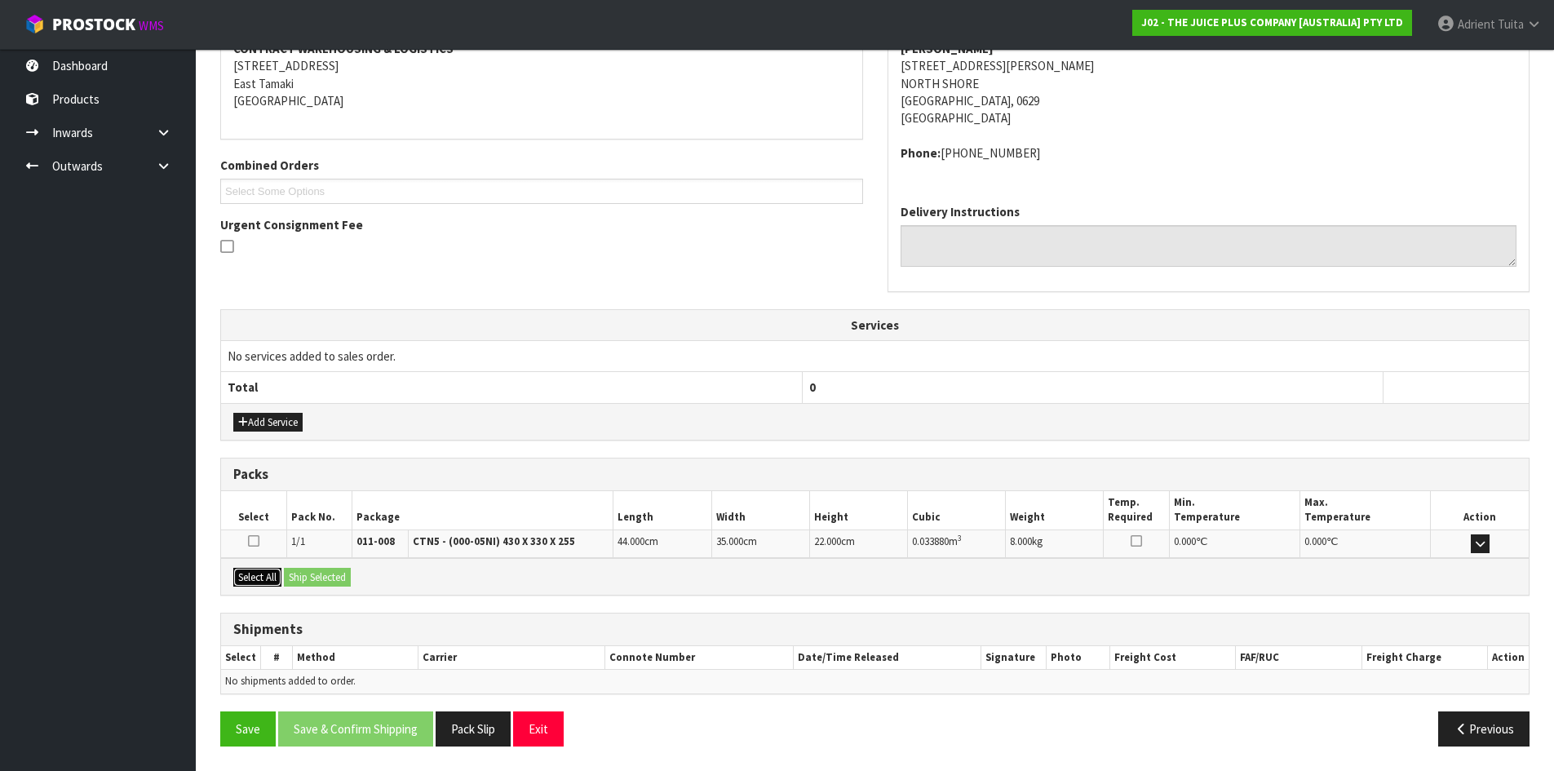
drag, startPoint x: 257, startPoint y: 569, endPoint x: 286, endPoint y: 573, distance: 29.6
click at [268, 571] on button "Select All" at bounding box center [257, 578] width 48 height 20
click at [286, 573] on button "Ship Selected" at bounding box center [317, 578] width 67 height 20
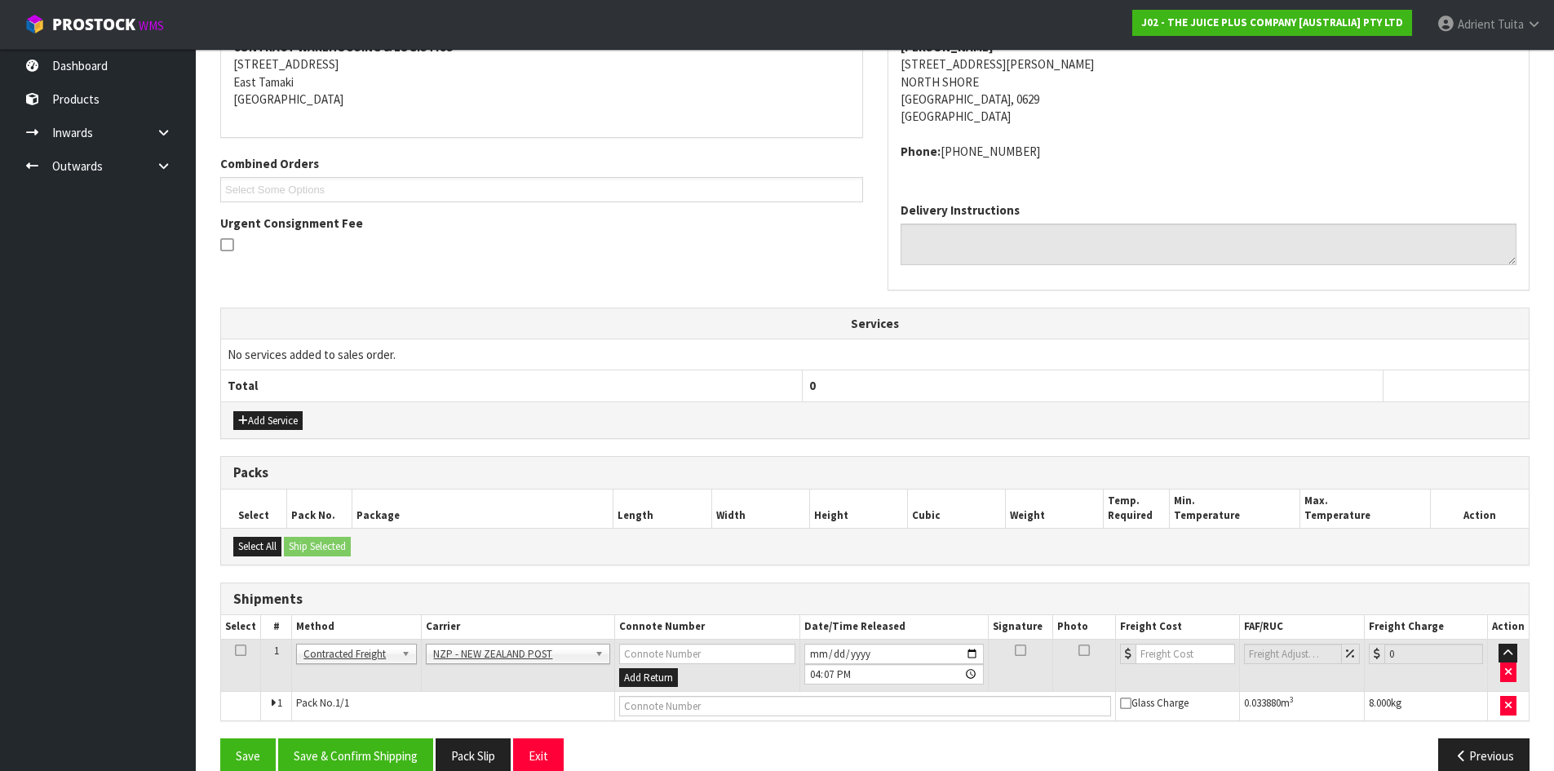
scroll to position [357, 0]
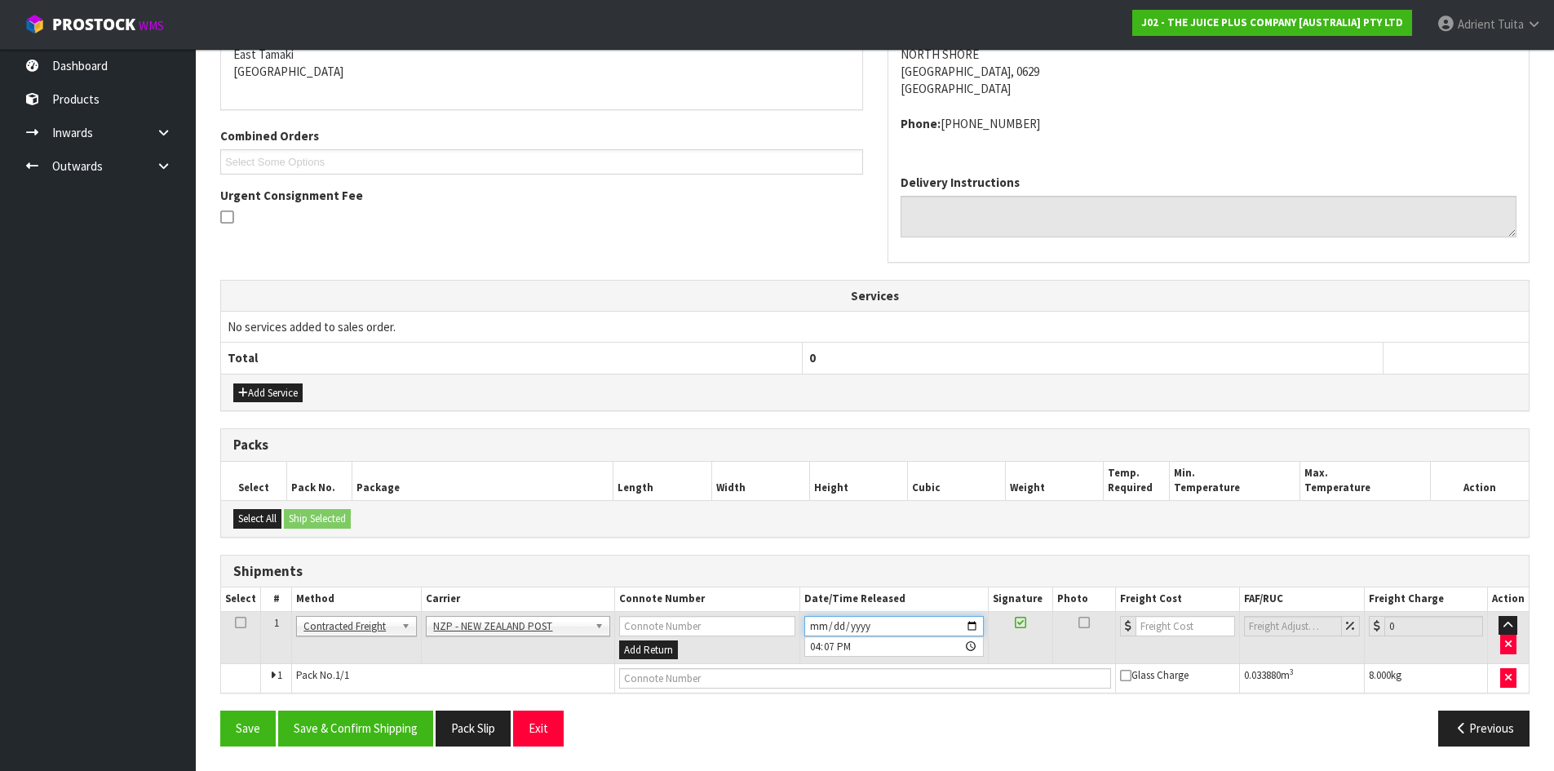
click at [973, 622] on input "[DATE]" at bounding box center [893, 626] width 179 height 20
type input "[DATE]"
click at [400, 735] on button "Save & Confirm Shipping" at bounding box center [355, 728] width 155 height 35
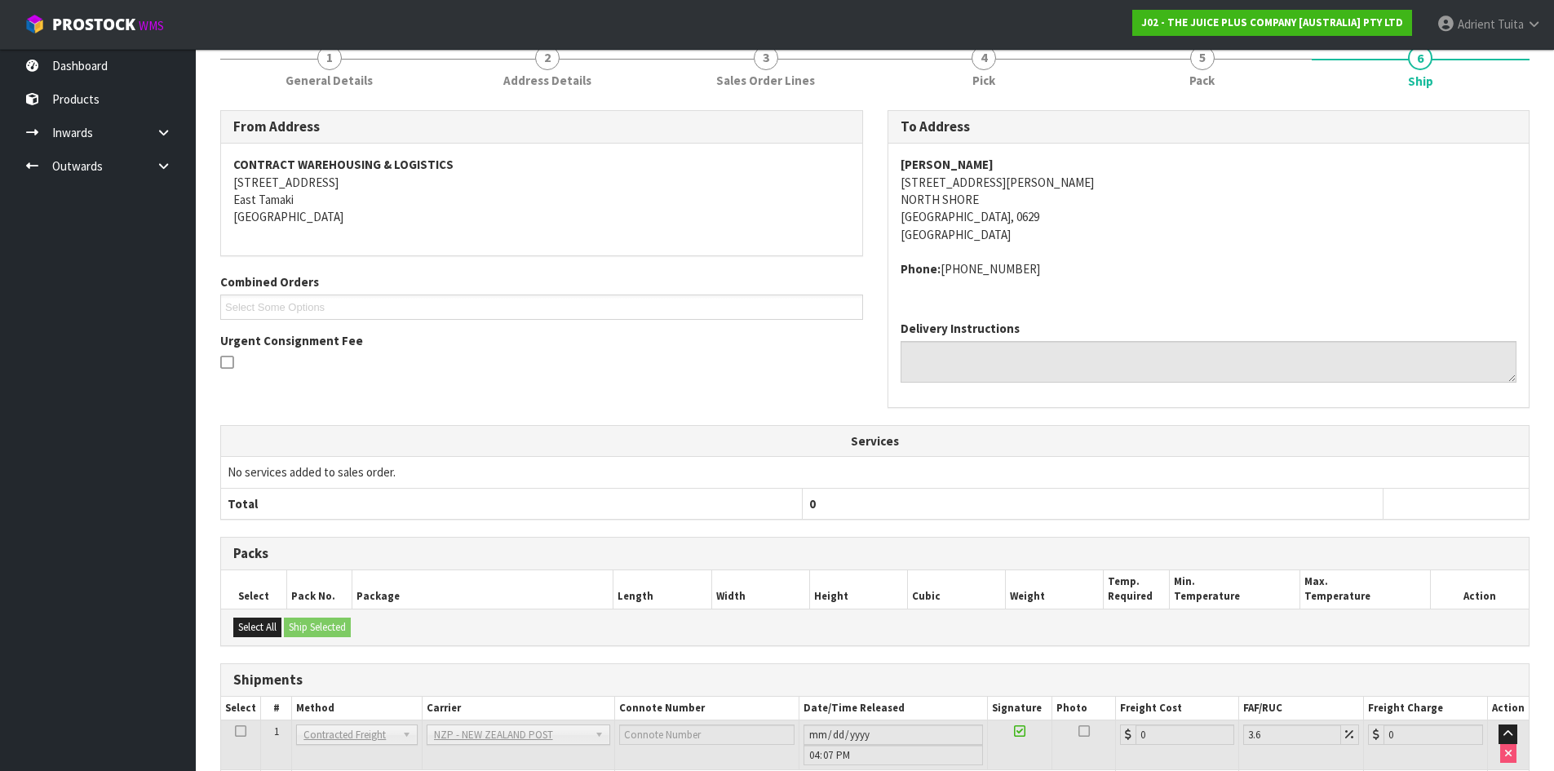
scroll to position [334, 0]
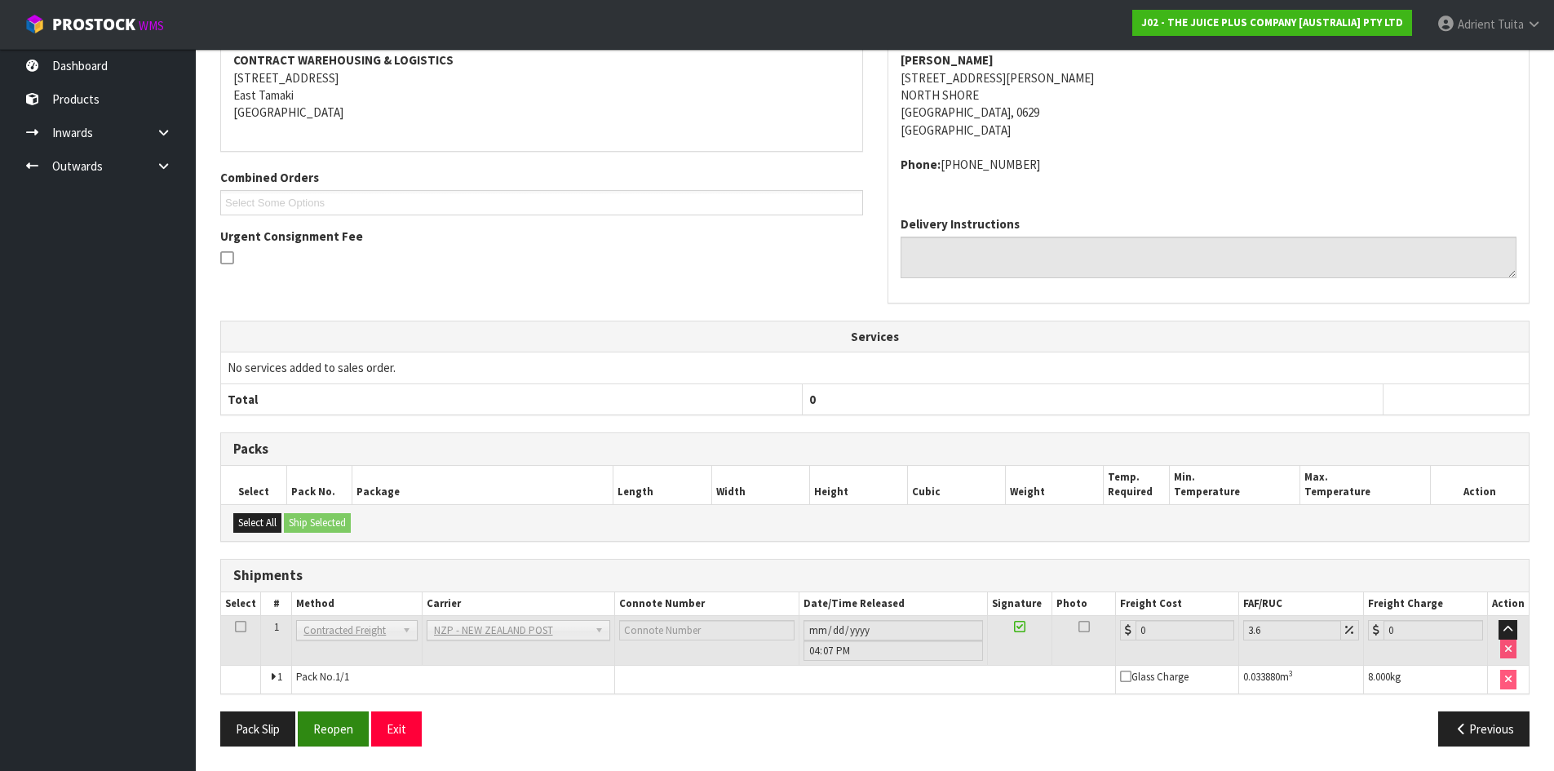
drag, startPoint x: 363, startPoint y: 750, endPoint x: 355, endPoint y: 738, distance: 14.7
click at [363, 748] on div "Pack Slip Reopen Exit Previous" at bounding box center [875, 734] width 1334 height 47
click at [355, 738] on button "Reopen" at bounding box center [333, 728] width 71 height 35
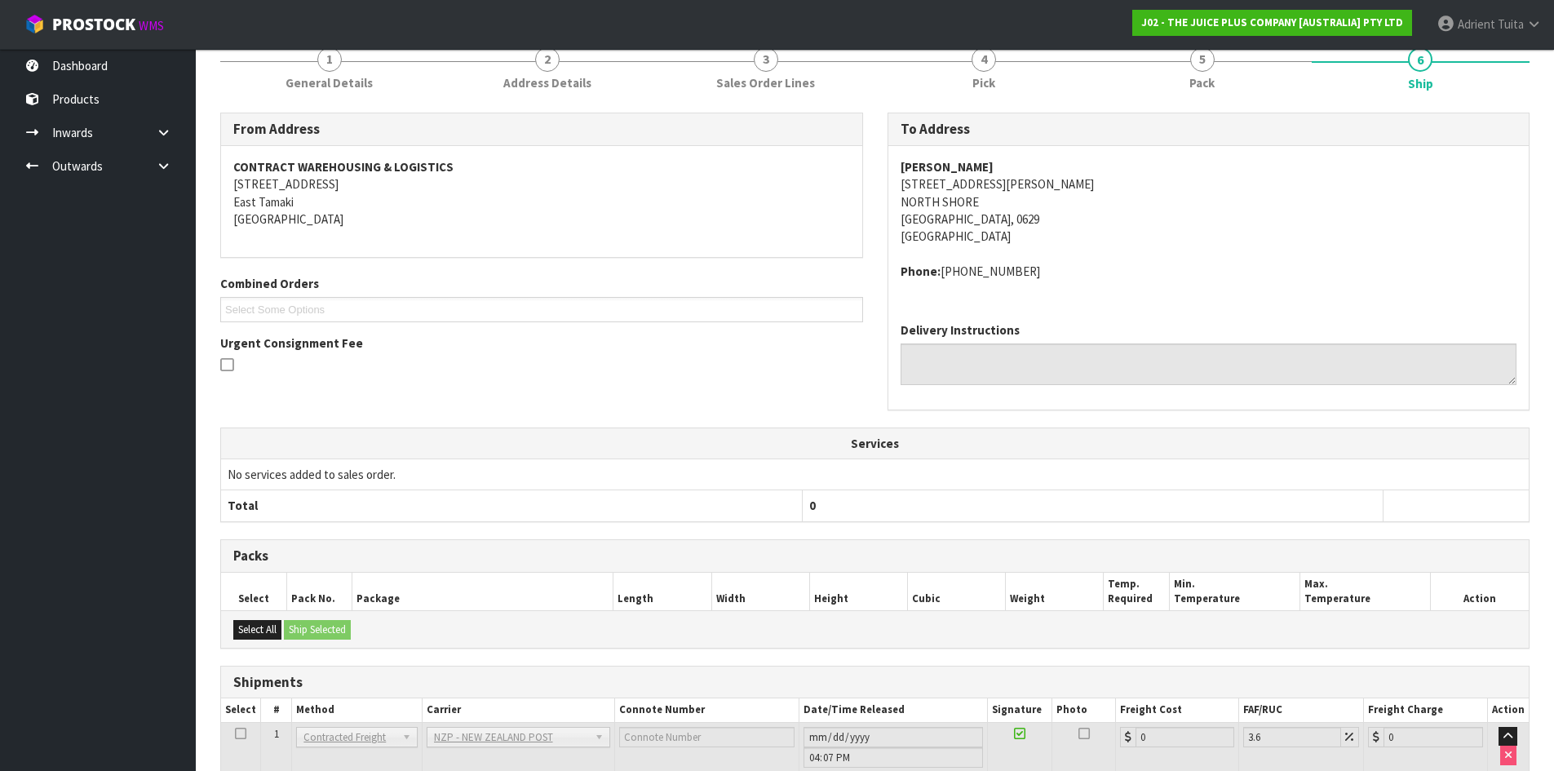
scroll to position [317, 0]
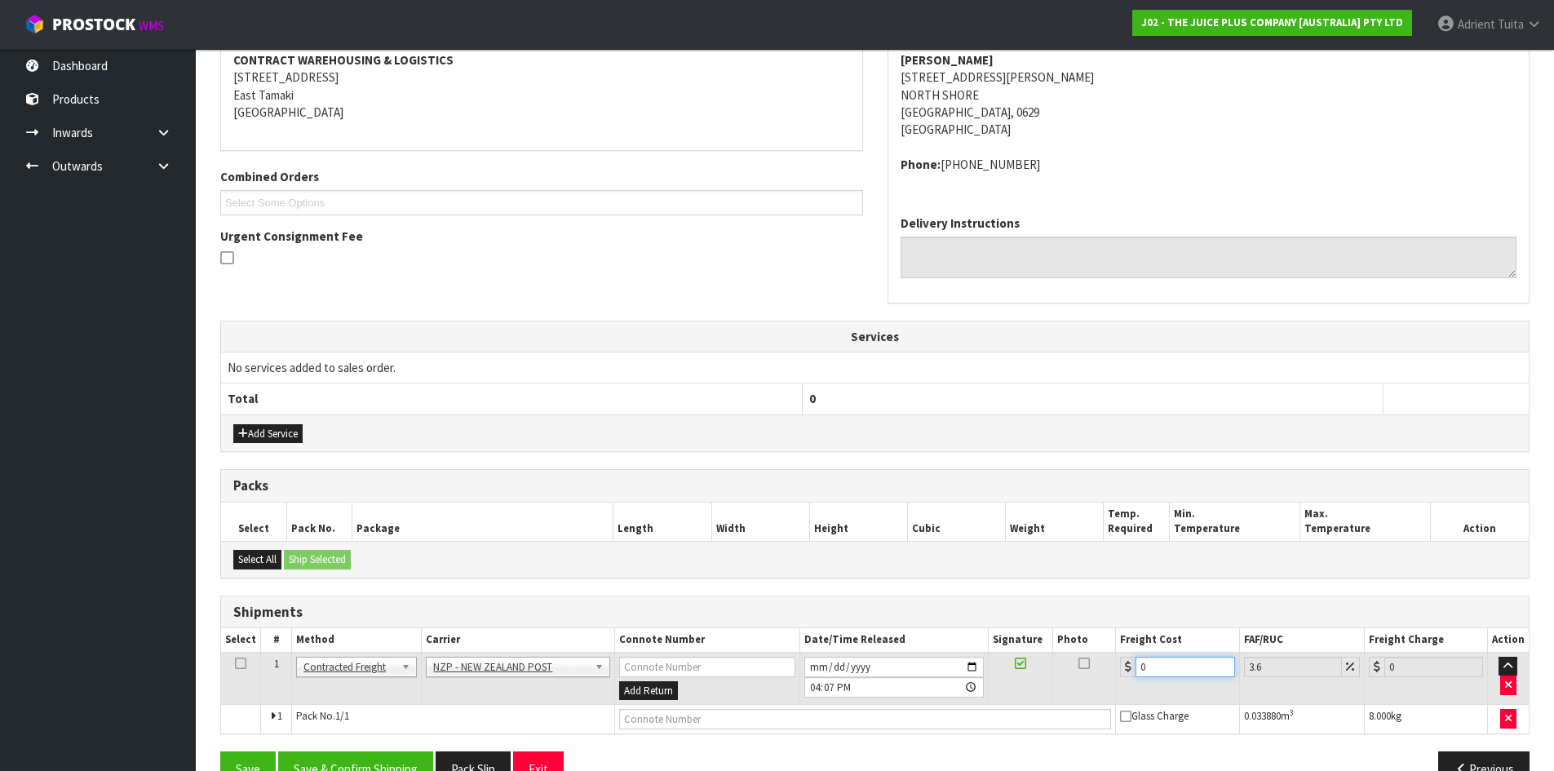
click at [1177, 665] on input "0" at bounding box center [1185, 667] width 99 height 20
type input "4"
type input "4.14"
type input "4.3"
type input "4.45"
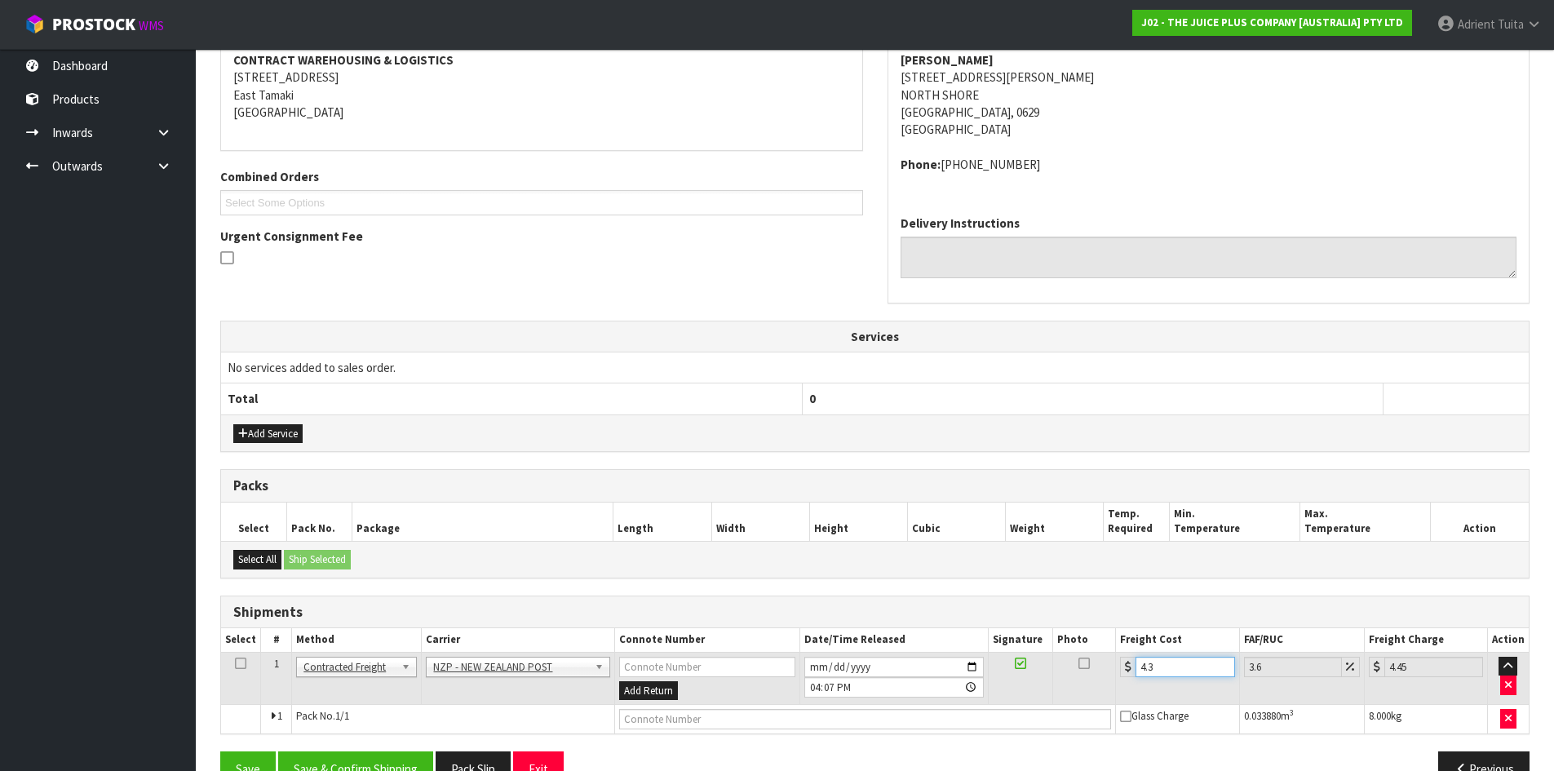
type input "4.33"
type input "4.49"
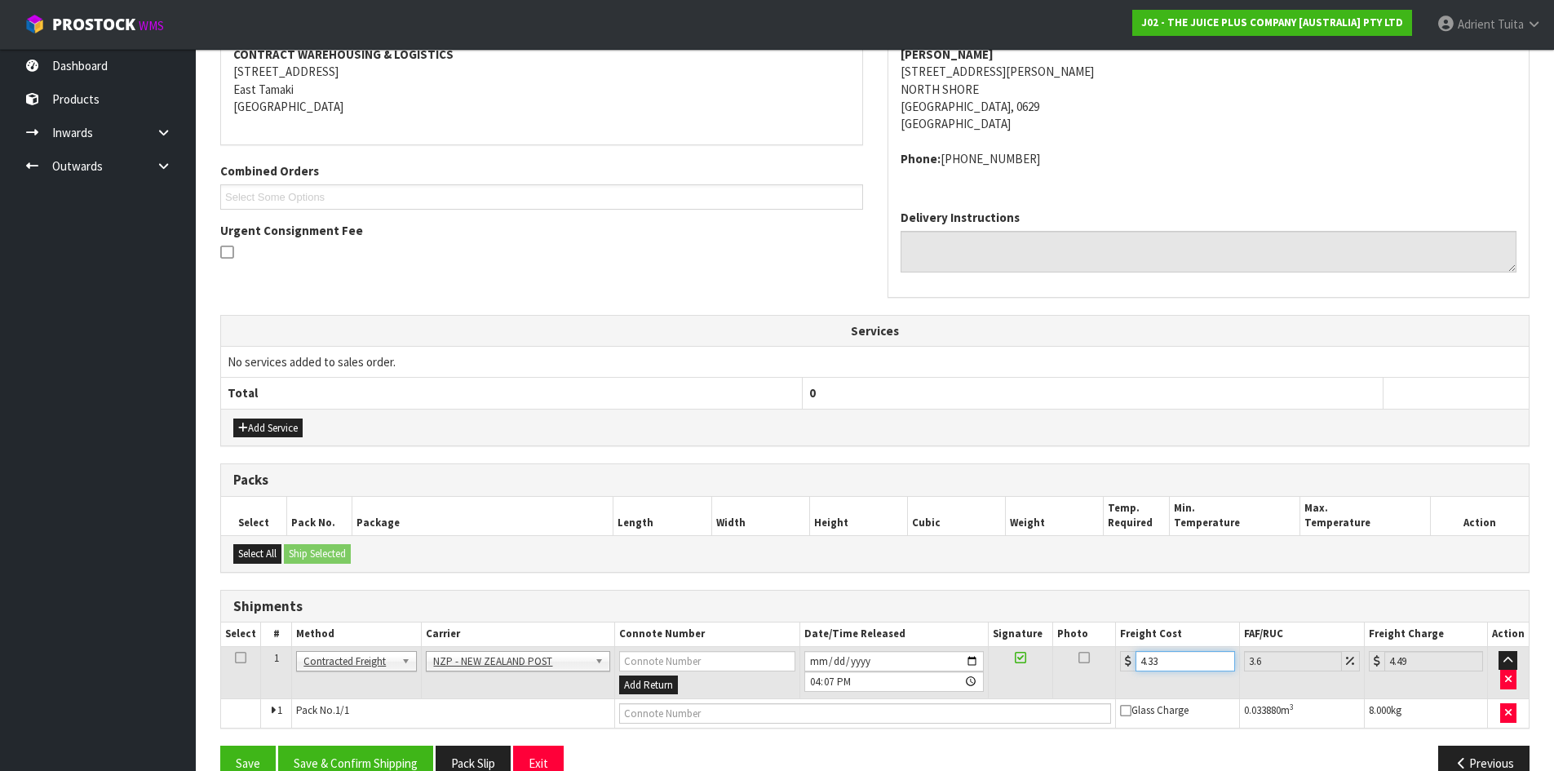
scroll to position [357, 0]
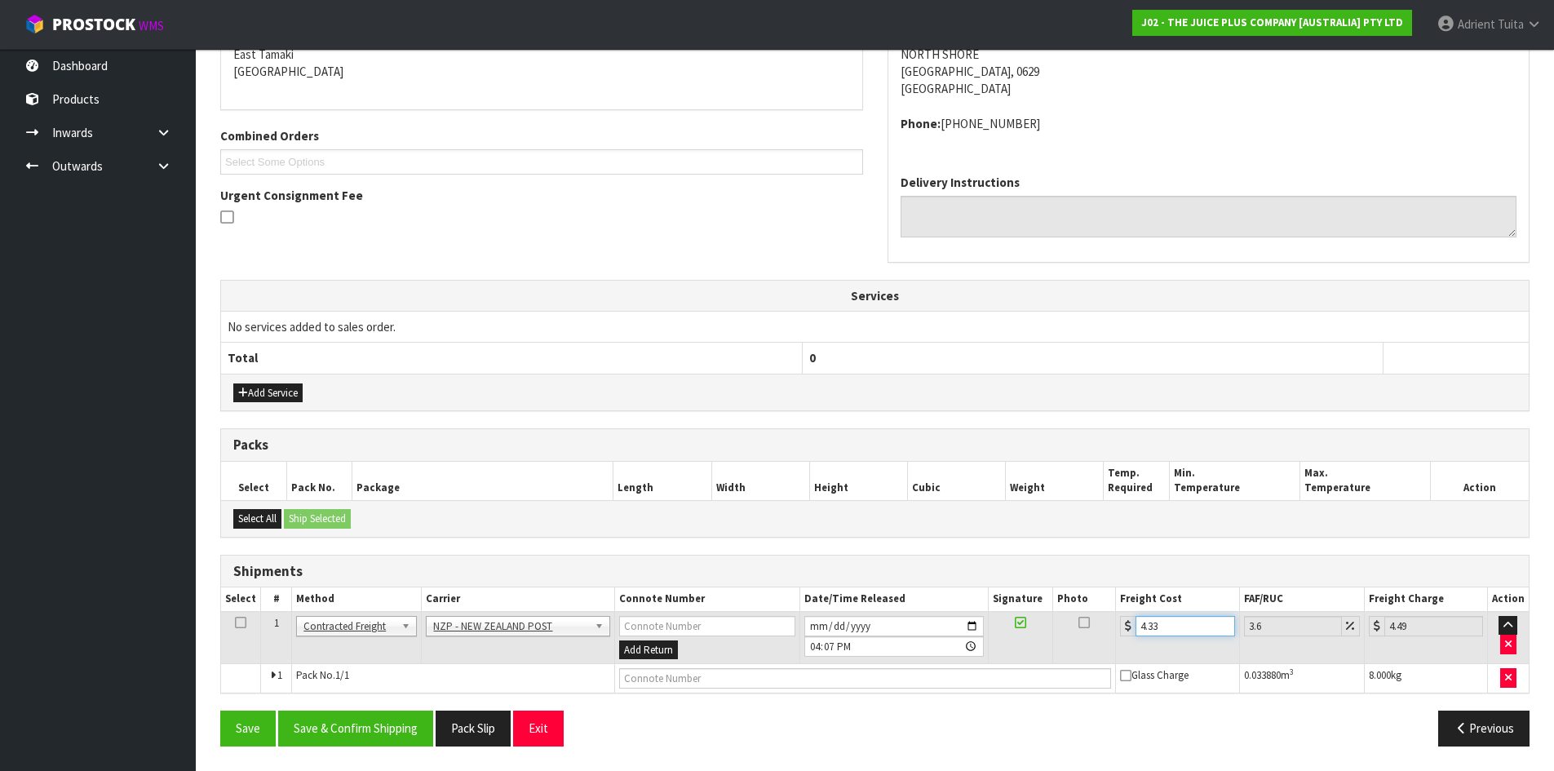
type input "4.33"
click at [822, 689] on td at bounding box center [865, 678] width 502 height 29
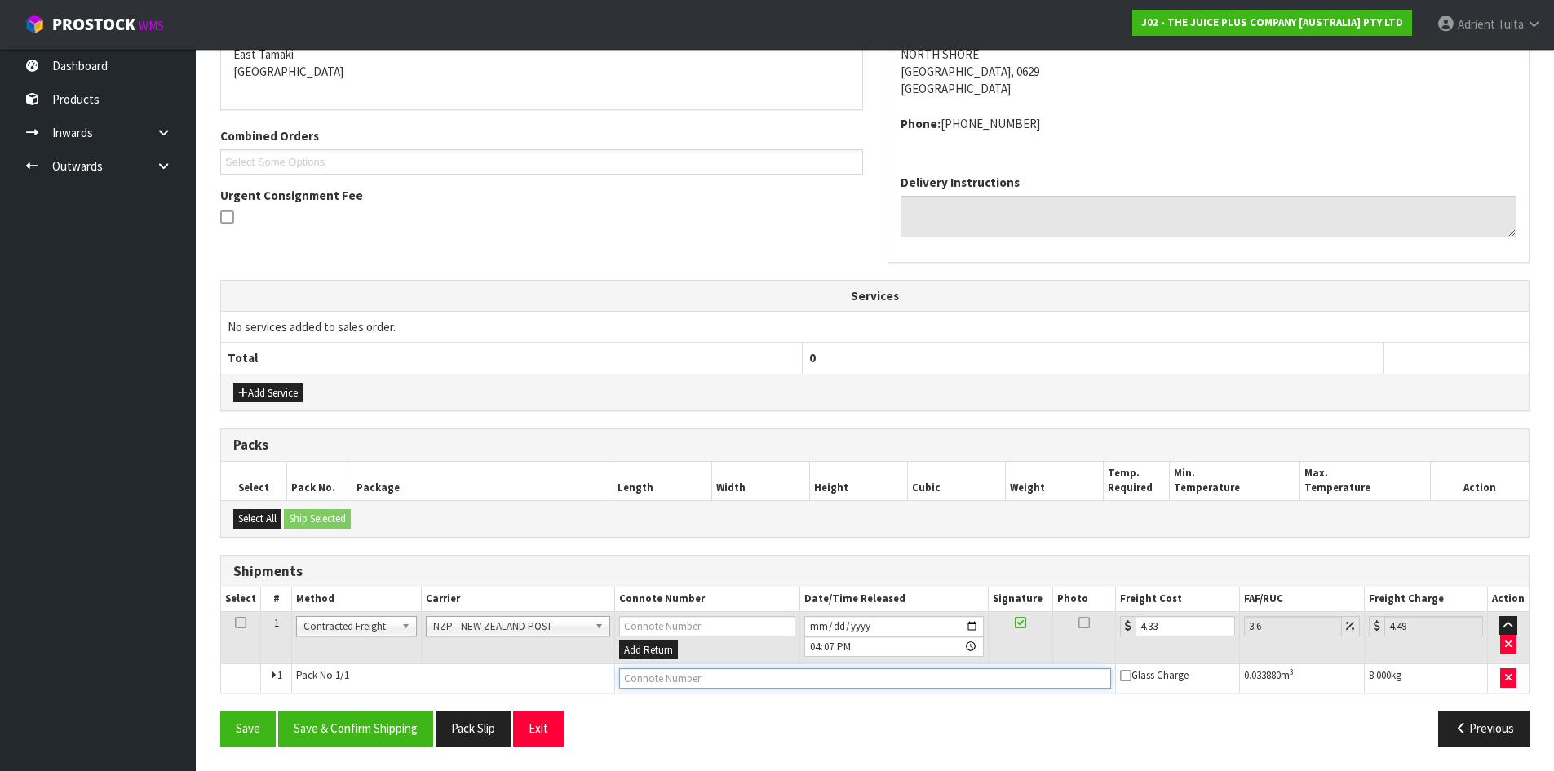
click at [818, 683] on input "text" at bounding box center [865, 678] width 493 height 20
type input "00894210379942779450"
click at [220, 711] on button "Save" at bounding box center [247, 728] width 55 height 35
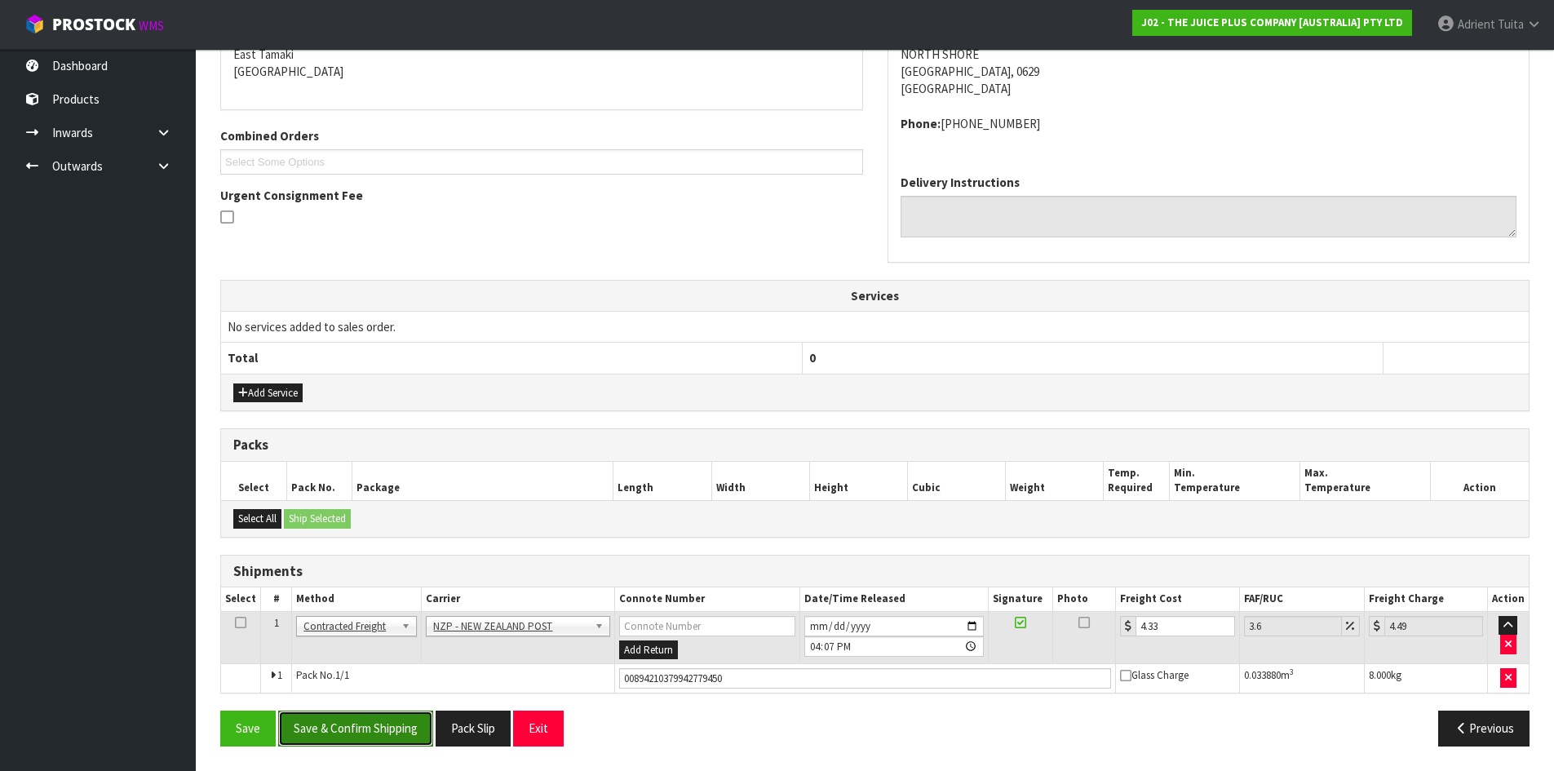
click at [354, 717] on button "Save & Confirm Shipping" at bounding box center [355, 728] width 155 height 35
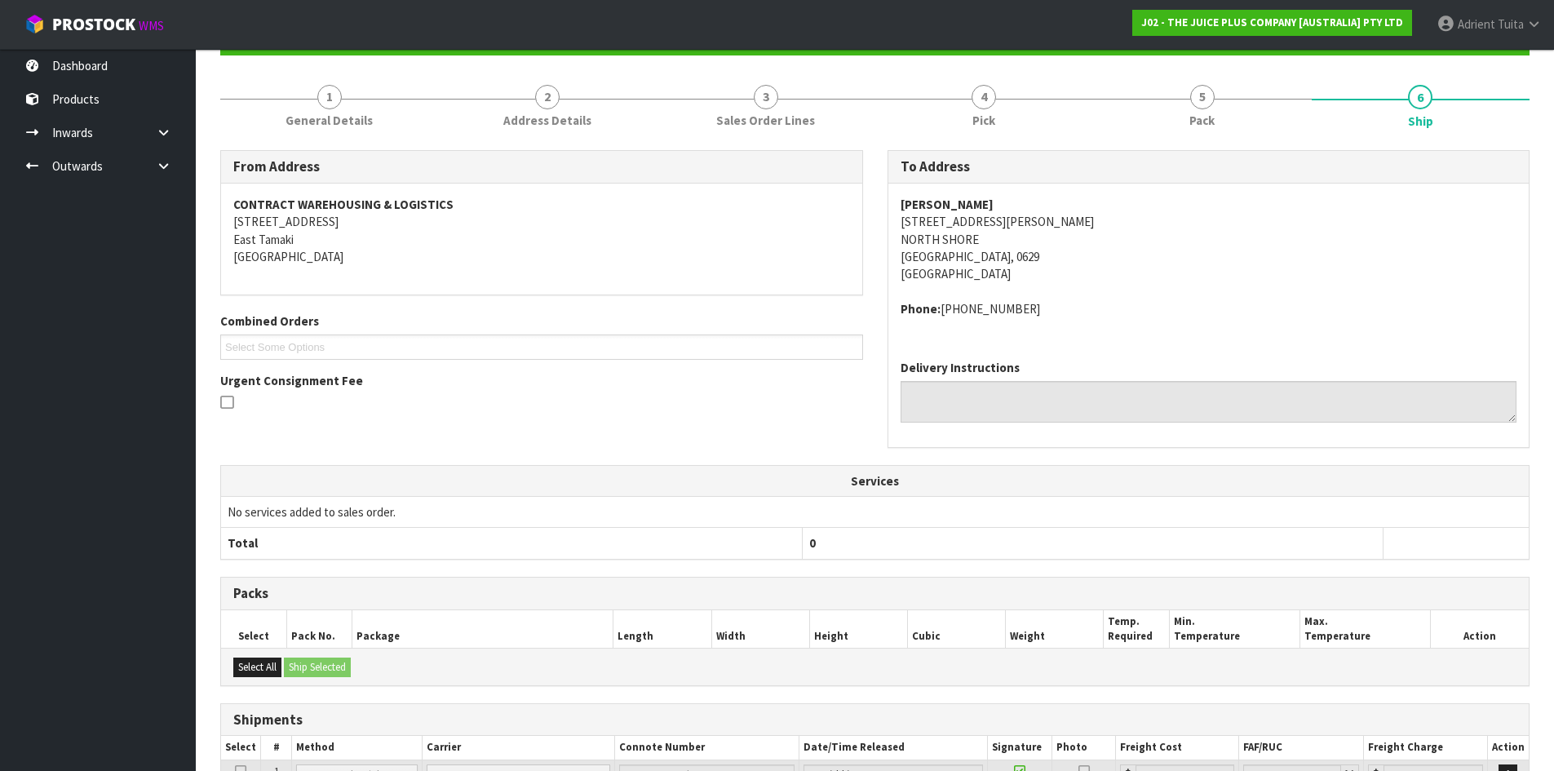
scroll to position [317, 0]
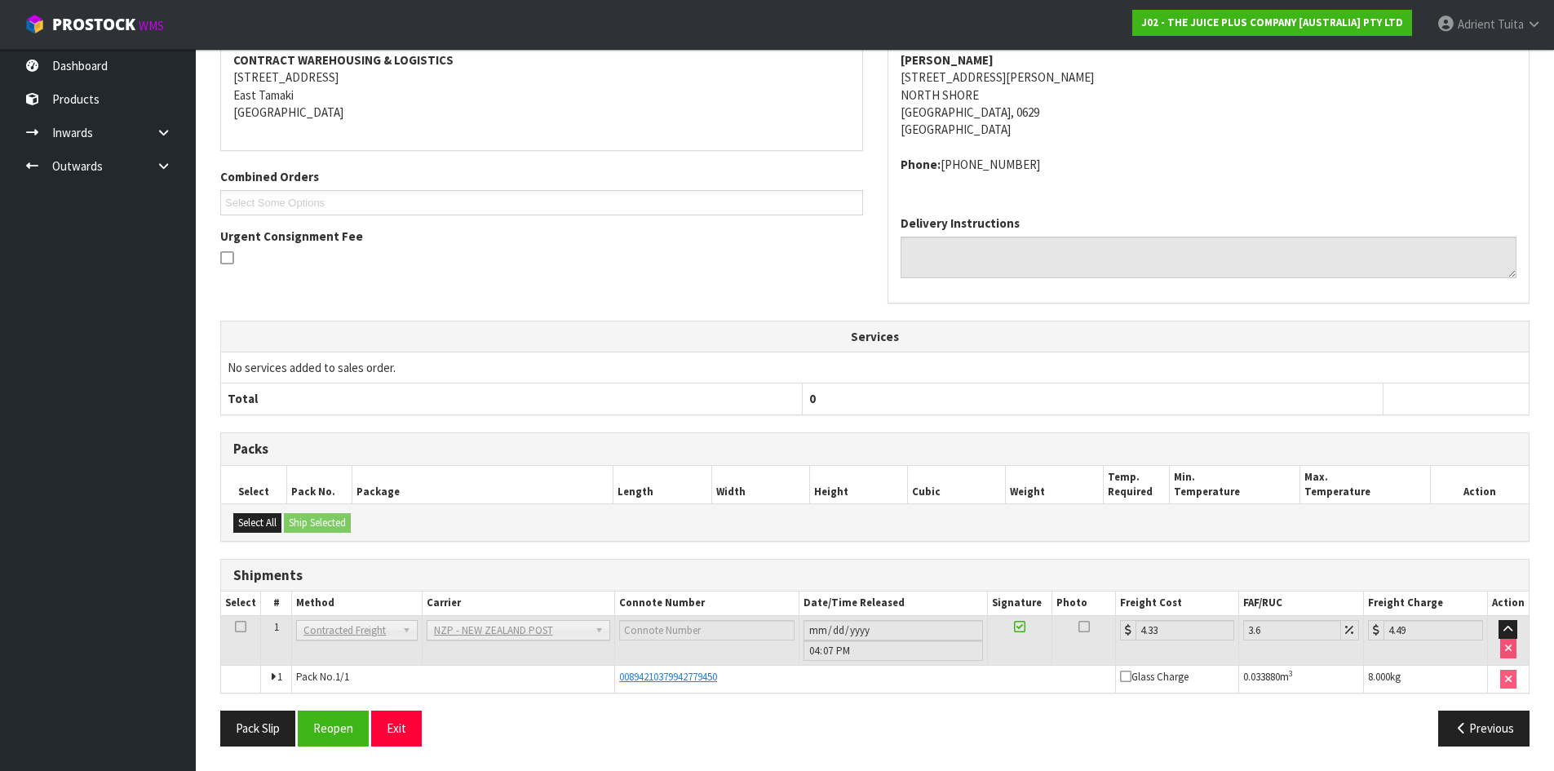
click at [534, 369] on div "From Address CONTRACT WAREHOUSING & LOGISTICS [STREET_ADDRESS] Combined Orders …" at bounding box center [875, 382] width 1310 height 753
click at [501, 538] on div "Select All Ship Selected" at bounding box center [875, 521] width 1308 height 37
click at [415, 725] on button "Exit" at bounding box center [396, 728] width 51 height 35
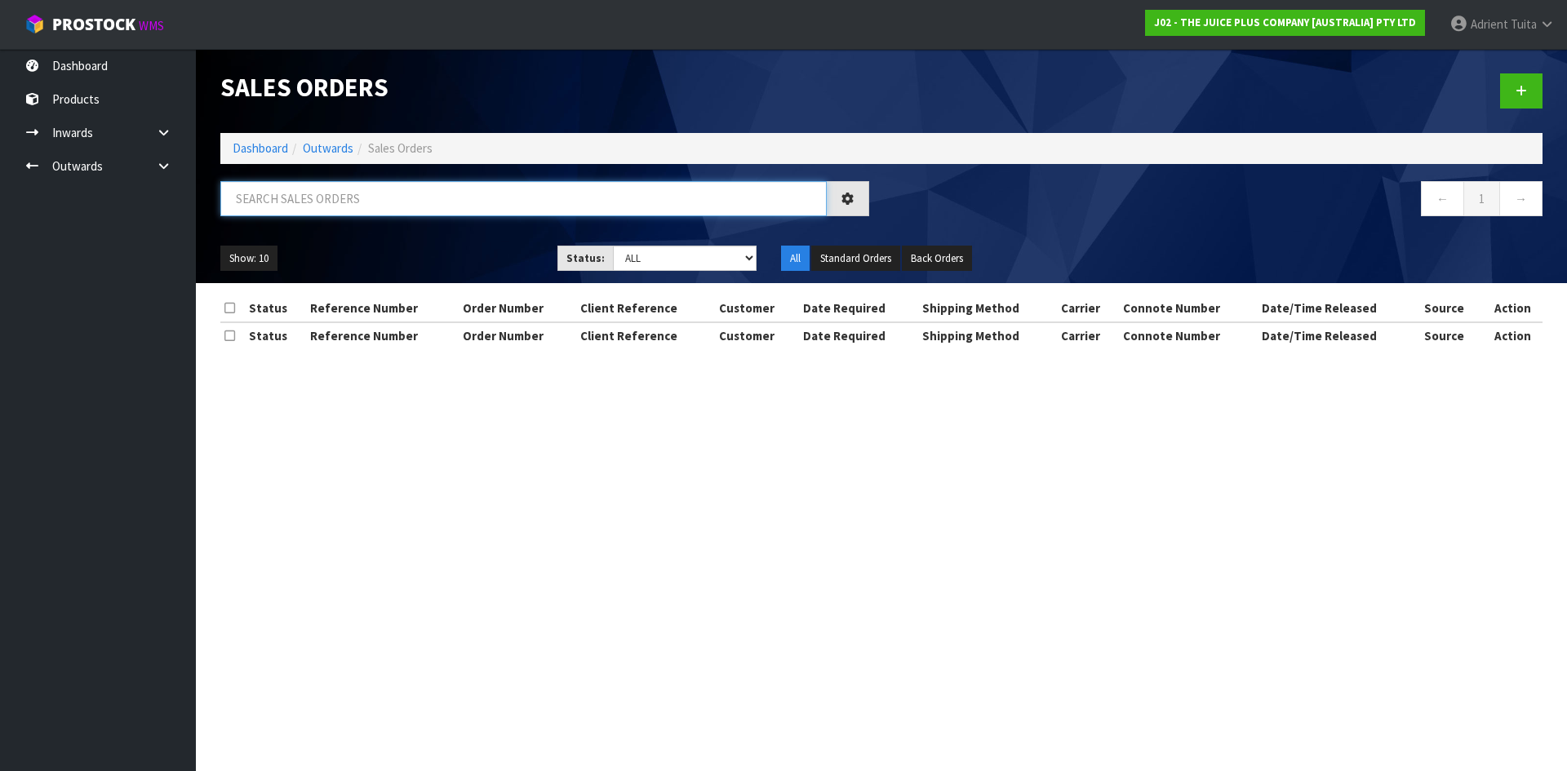
click at [455, 197] on input "text" at bounding box center [523, 198] width 606 height 35
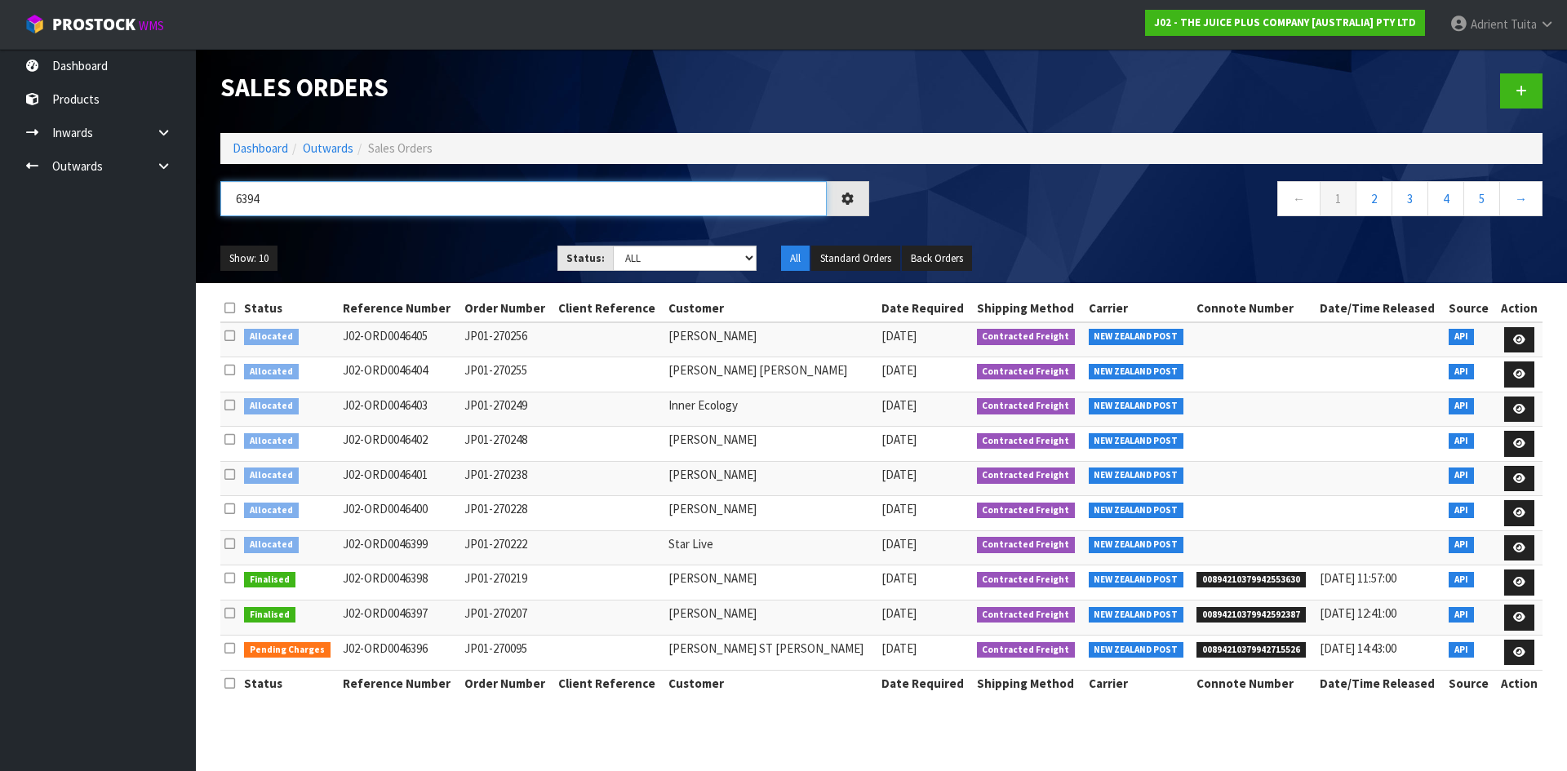
type input "6394"
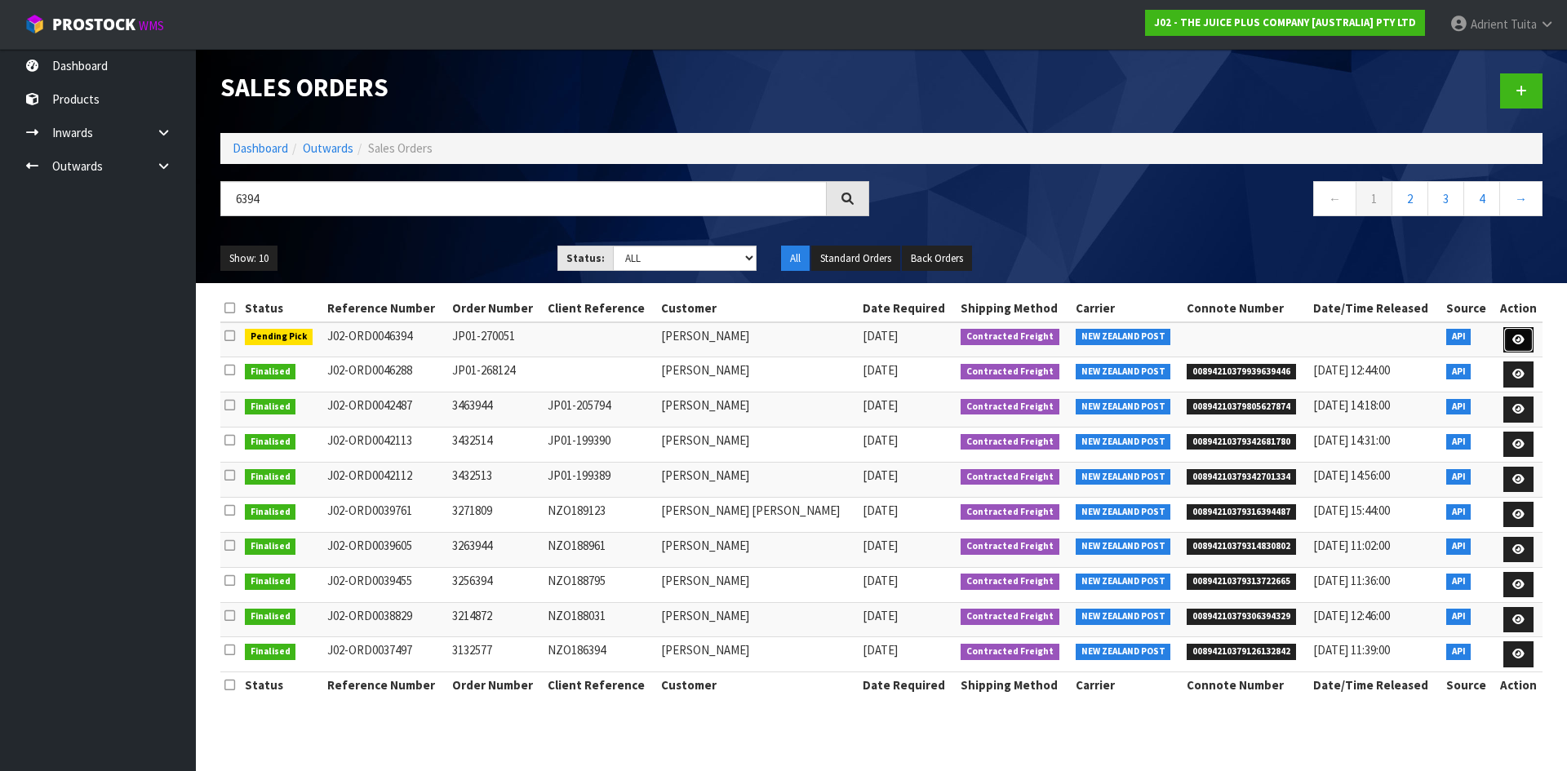
click at [1522, 340] on icon at bounding box center [1518, 340] width 12 height 11
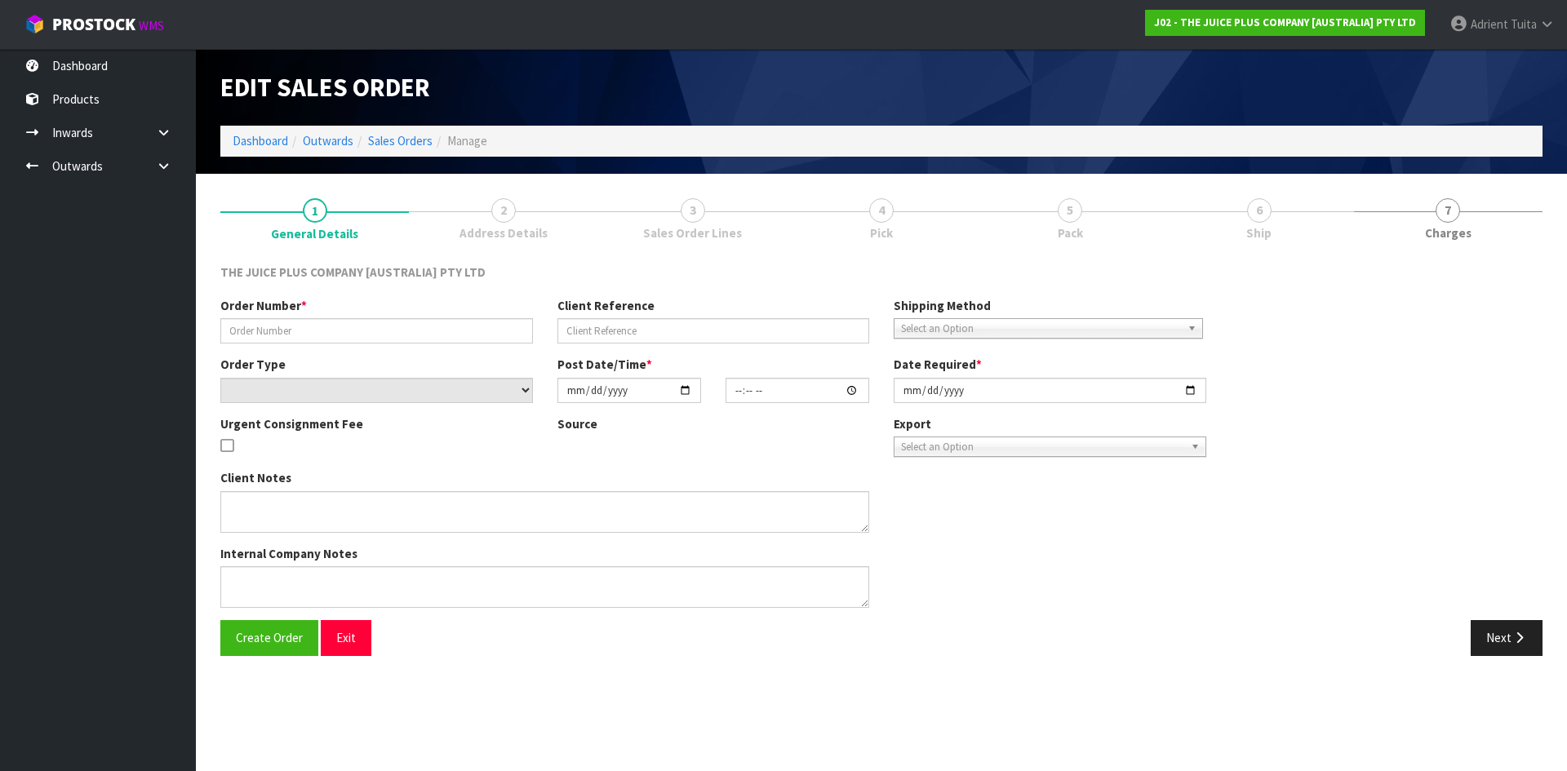
type input "JP01-270051"
select select "number:0"
type input "[DATE]"
type input "22:48:51.000"
type input "[DATE]"
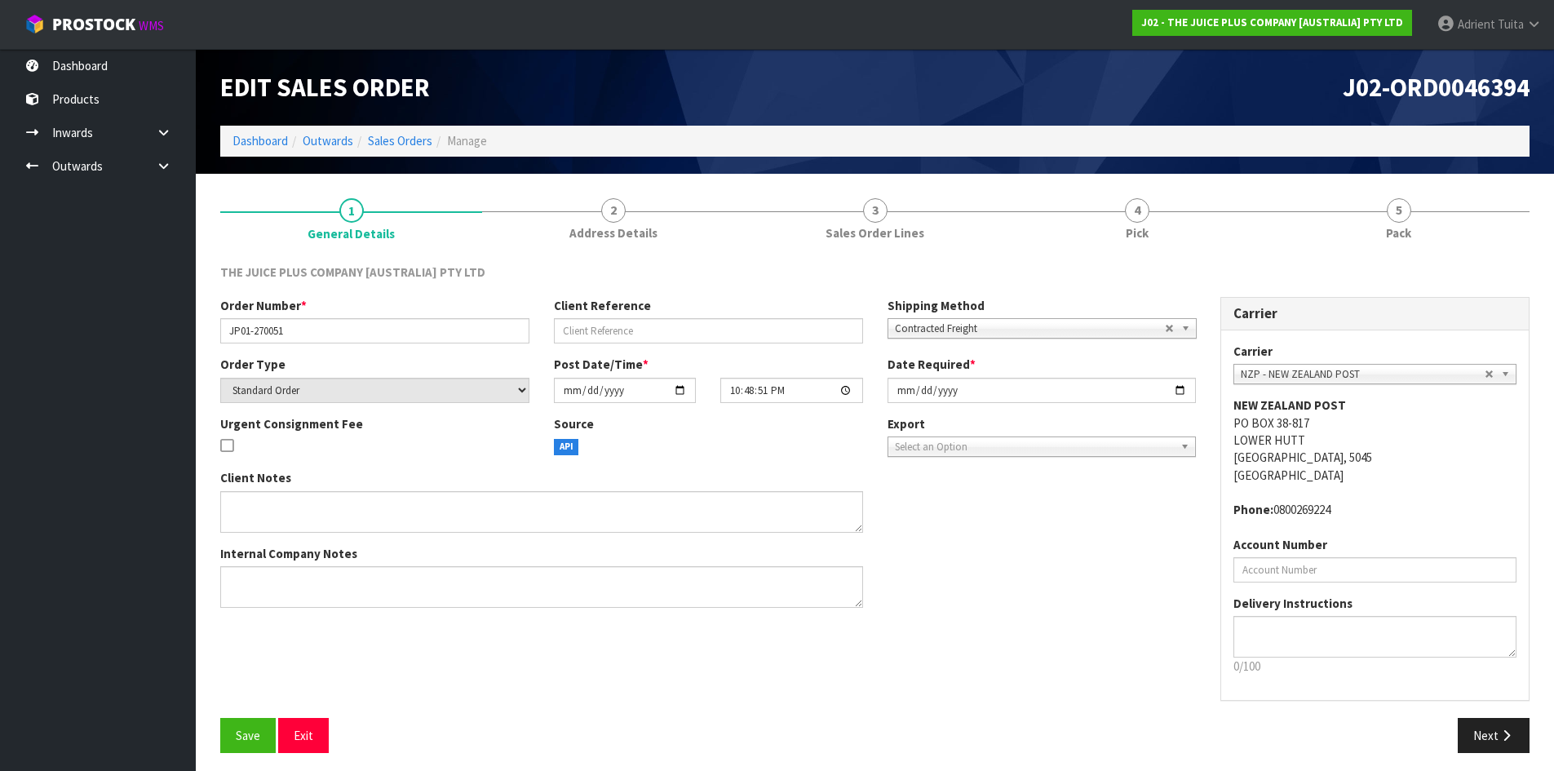
click at [1173, 214] on link "4 Pick" at bounding box center [1137, 218] width 262 height 64
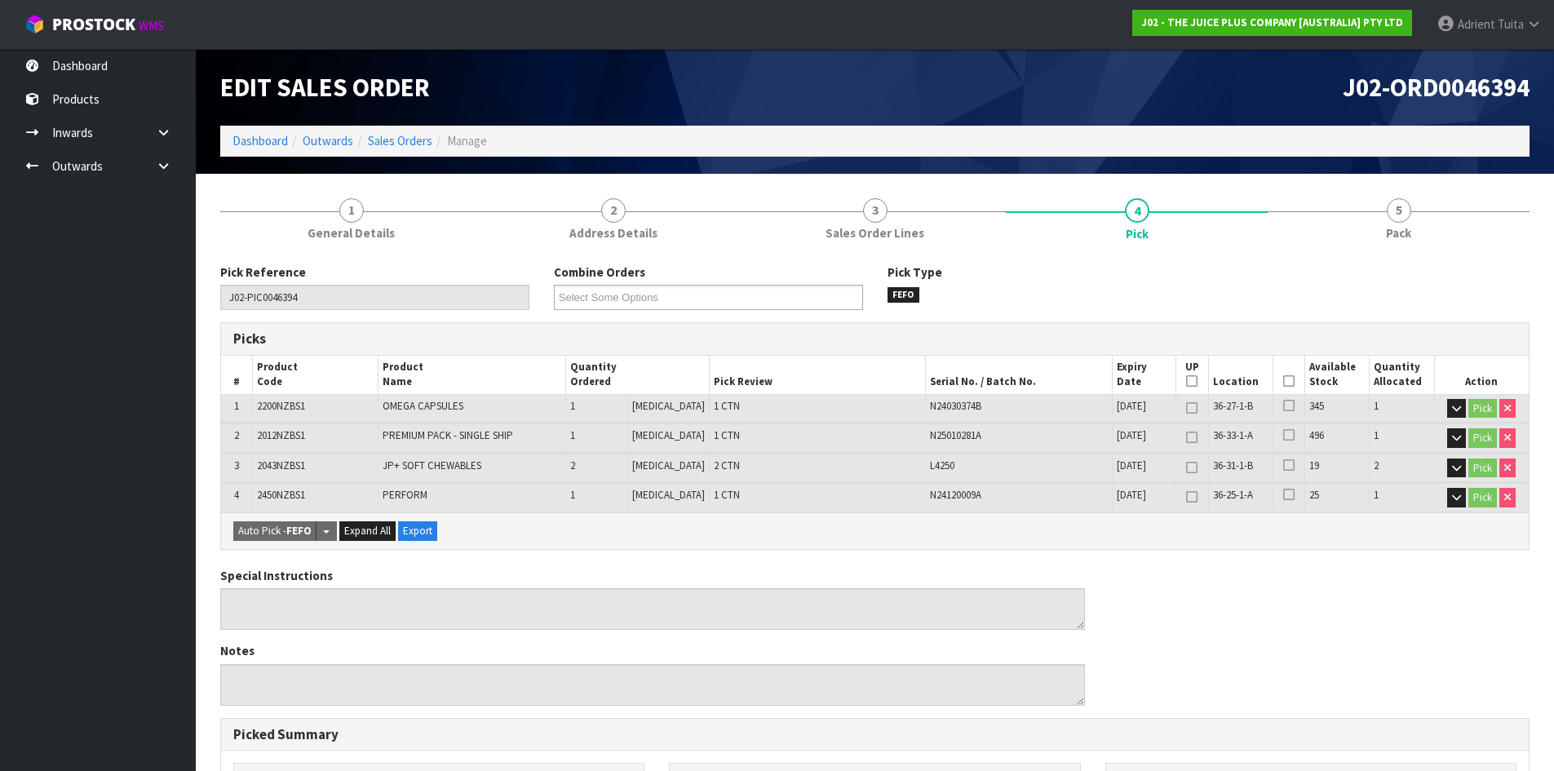
click at [1283, 381] on icon at bounding box center [1288, 381] width 11 height 1
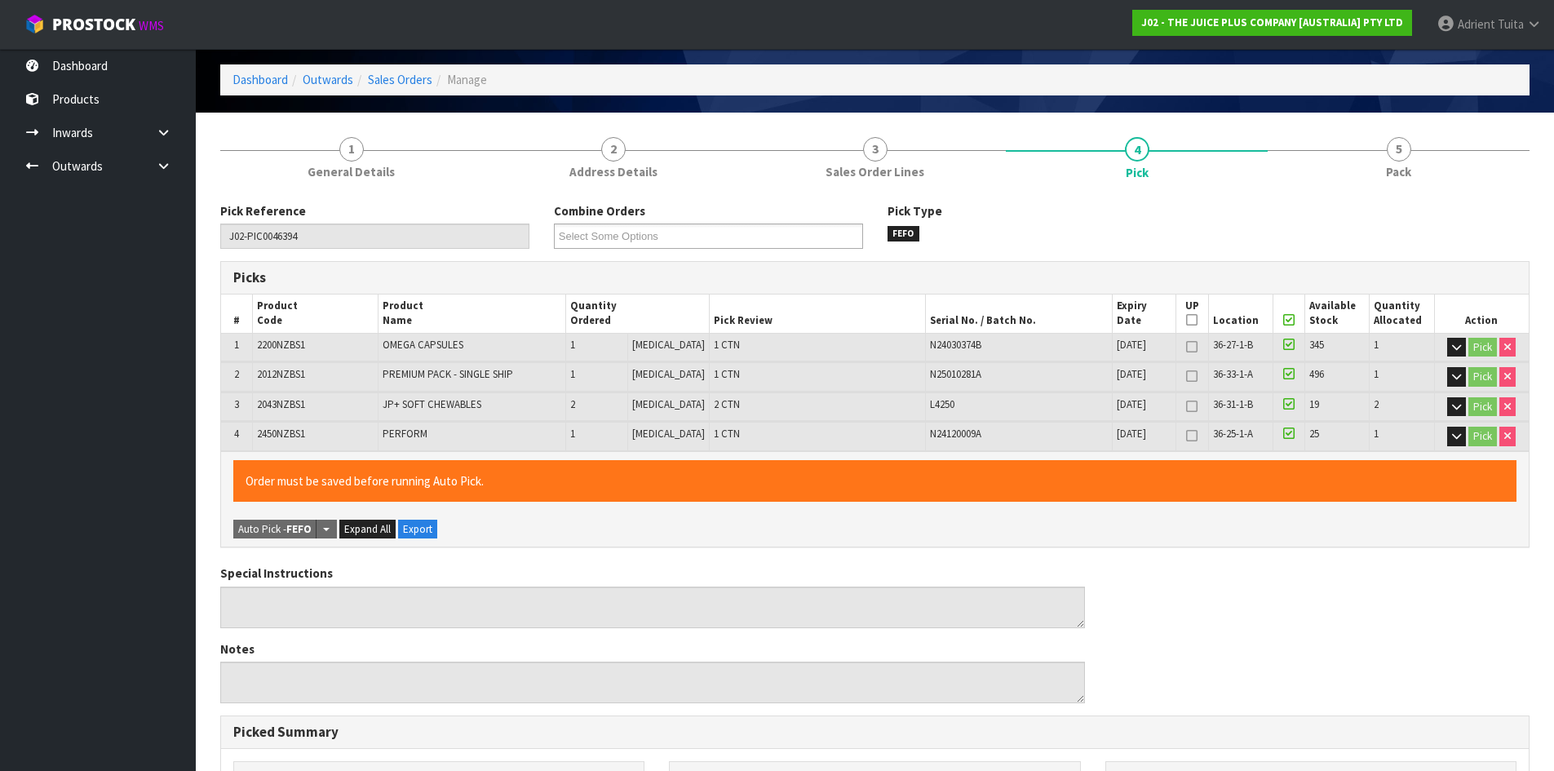
scroll to position [456, 0]
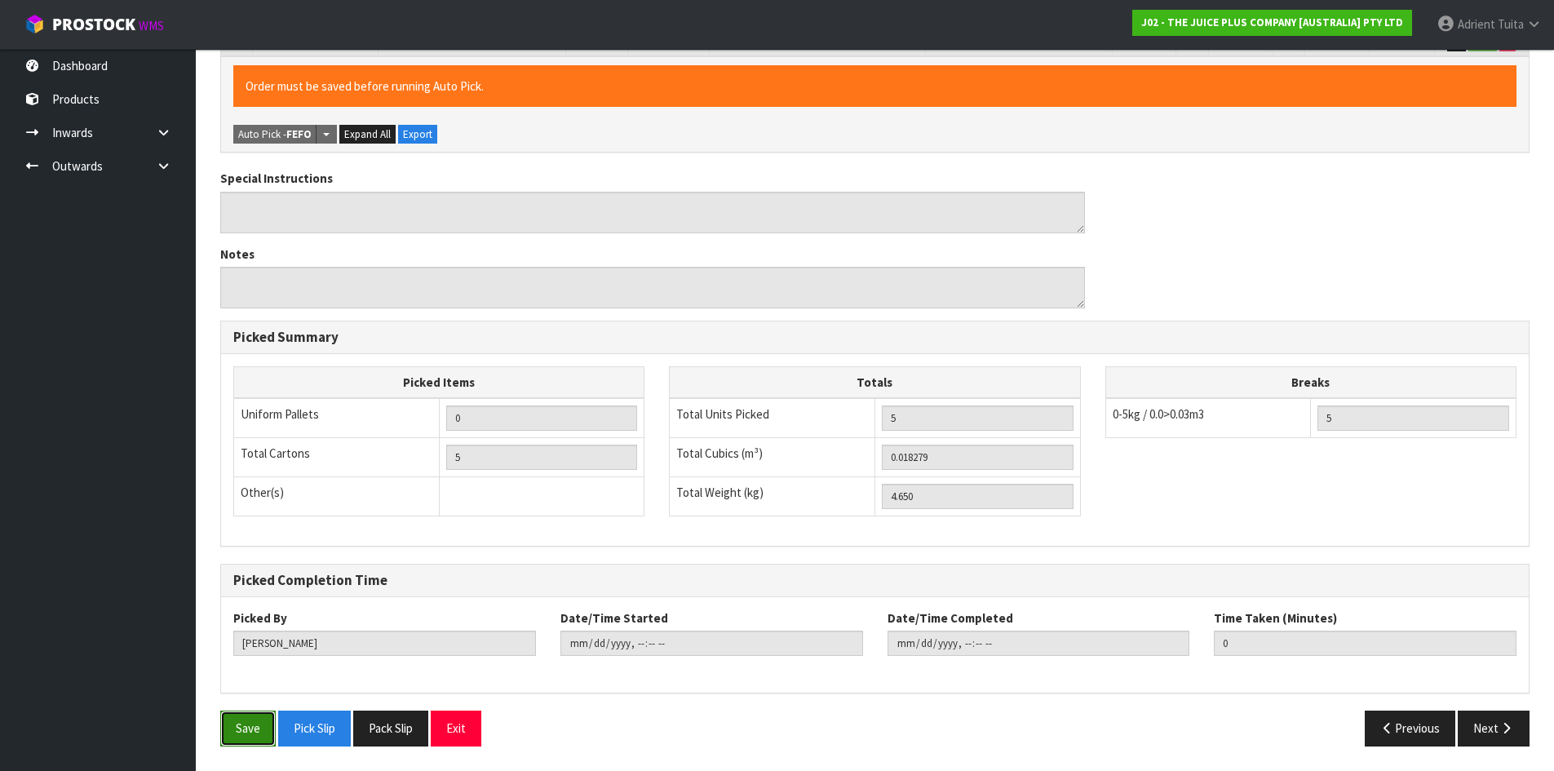
click at [252, 738] on button "Save" at bounding box center [247, 728] width 55 height 35
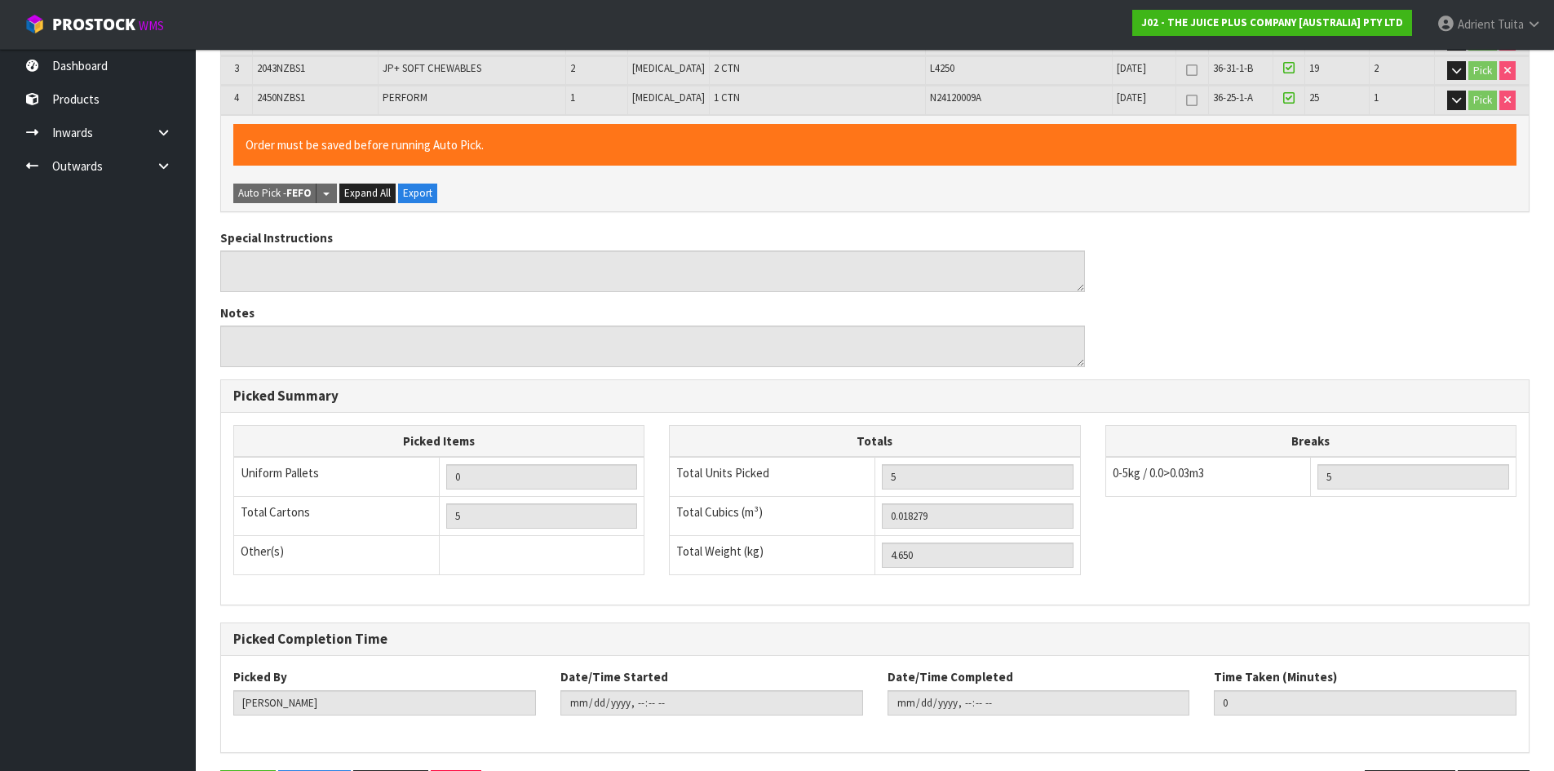
scroll to position [0, 0]
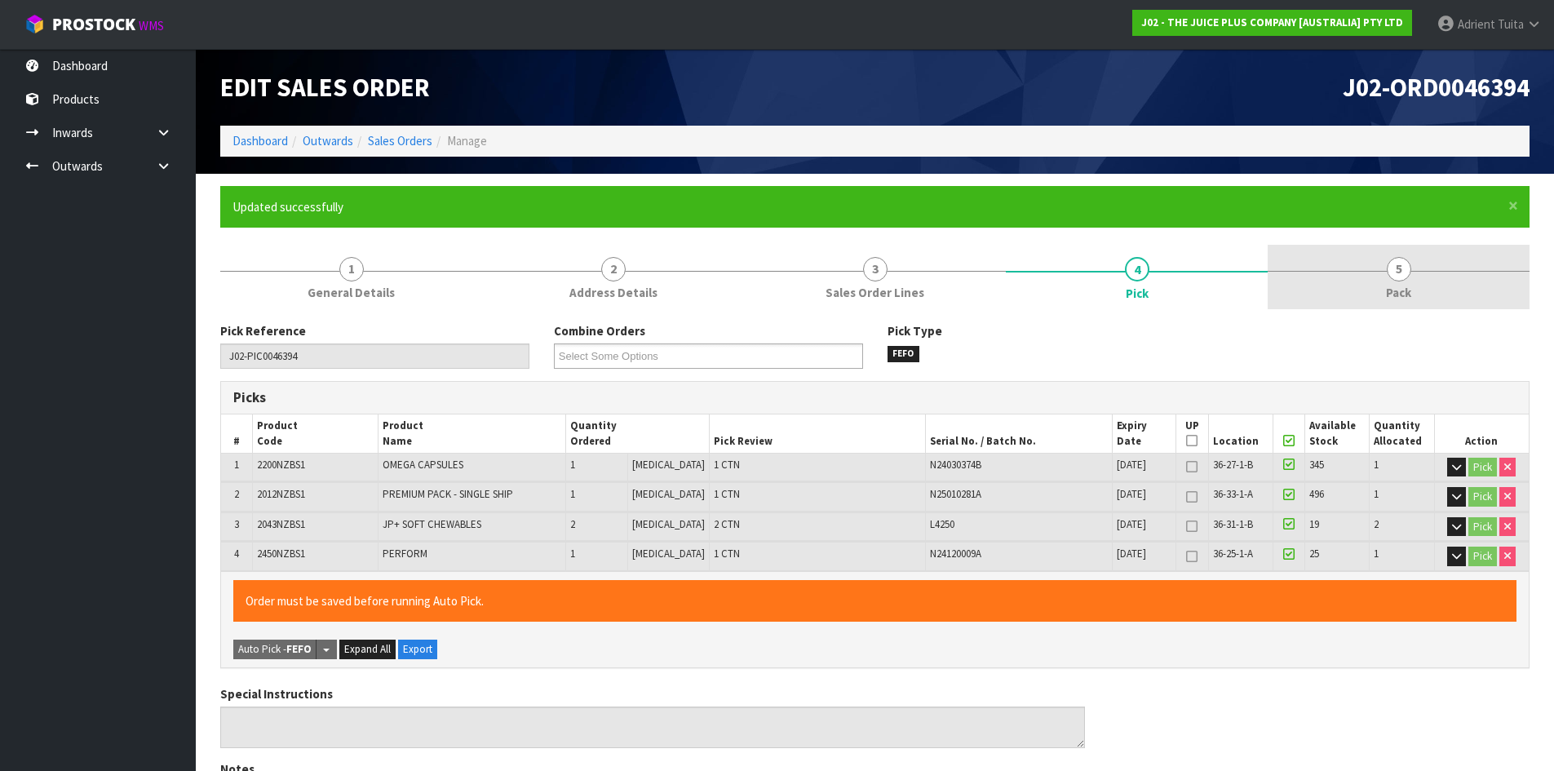
click at [1460, 290] on link "5 Pack" at bounding box center [1399, 277] width 262 height 64
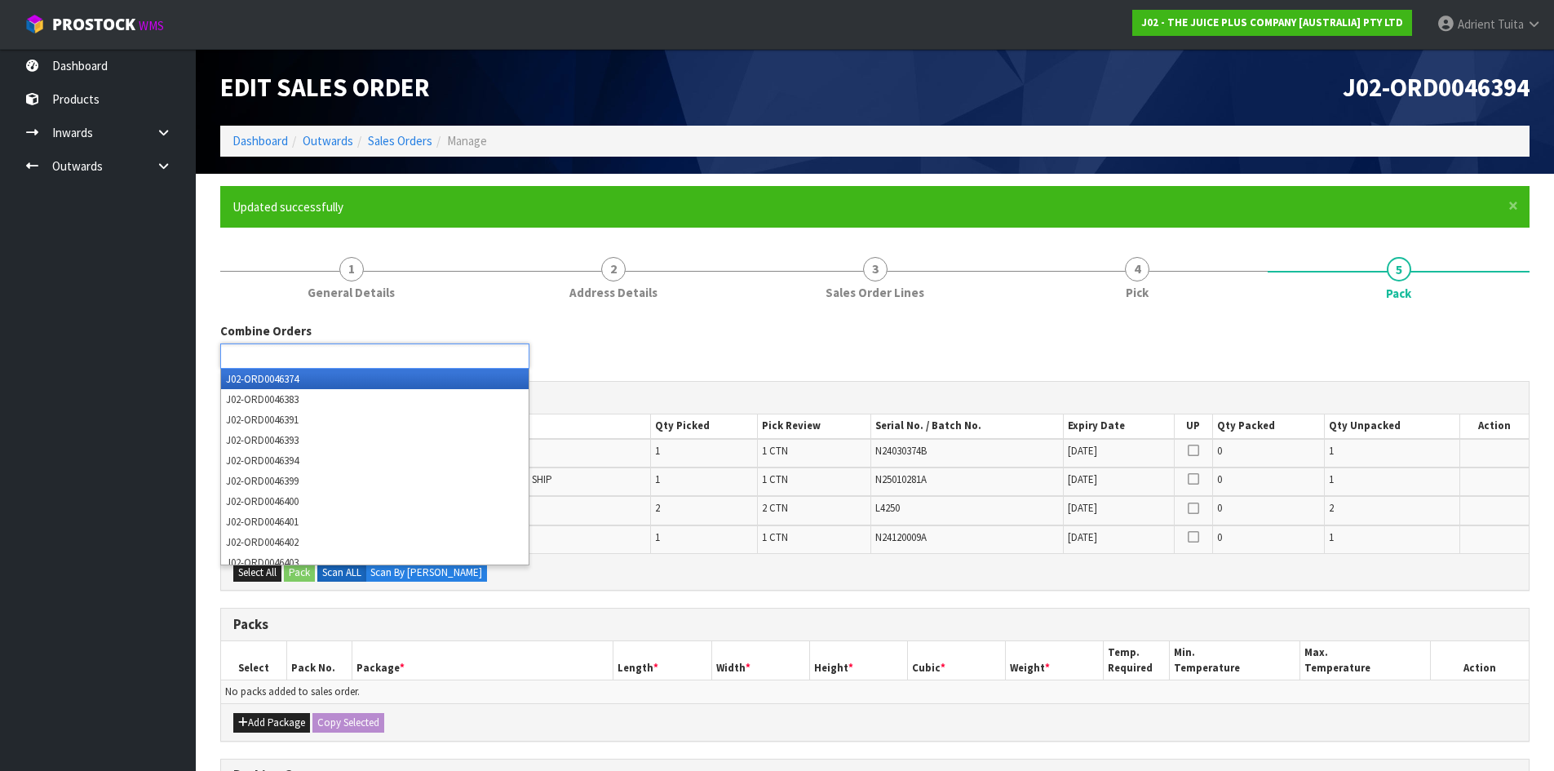
click at [409, 366] on ul at bounding box center [374, 355] width 309 height 25
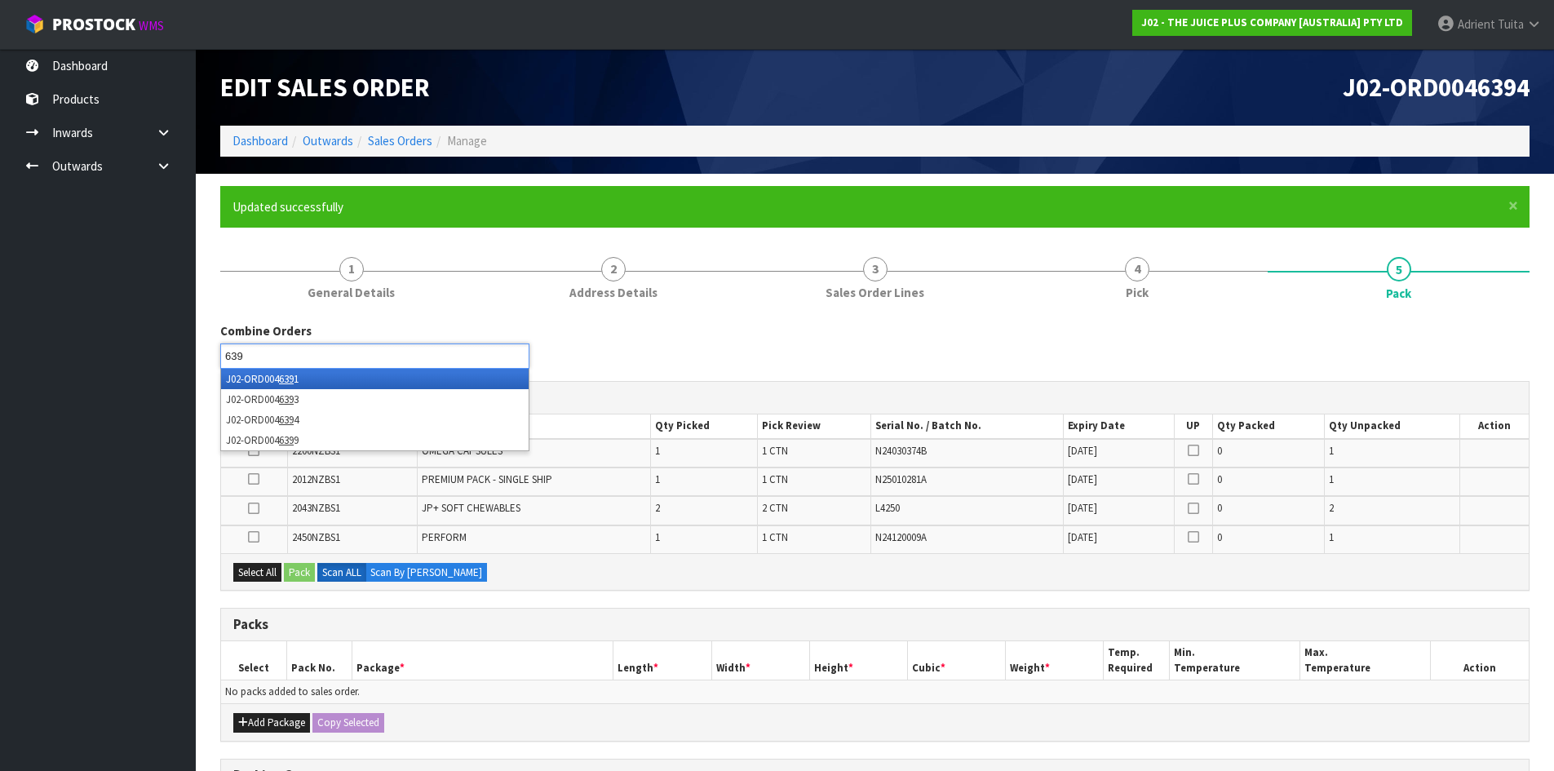
type input "6393"
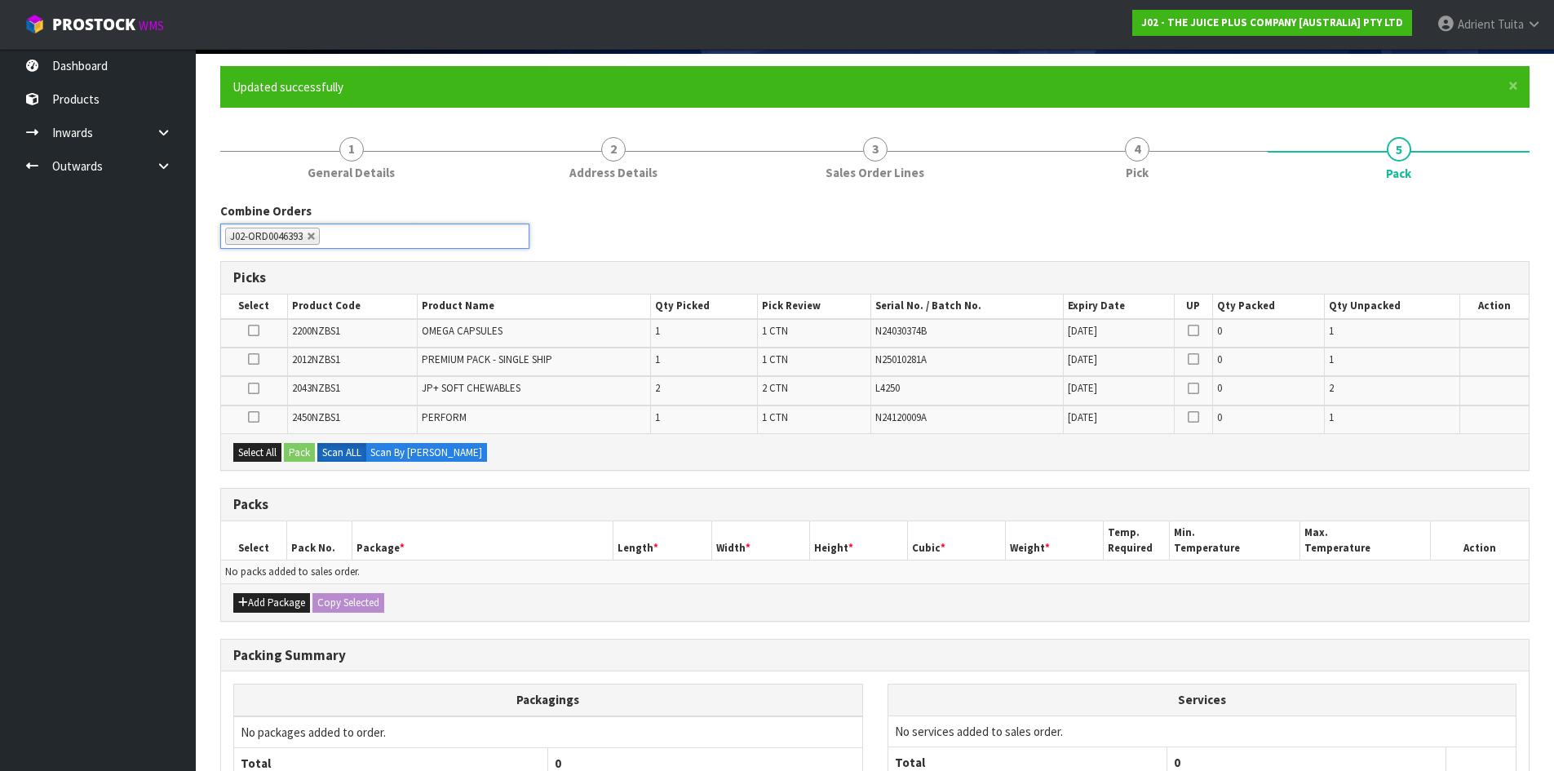
scroll to position [273, 0]
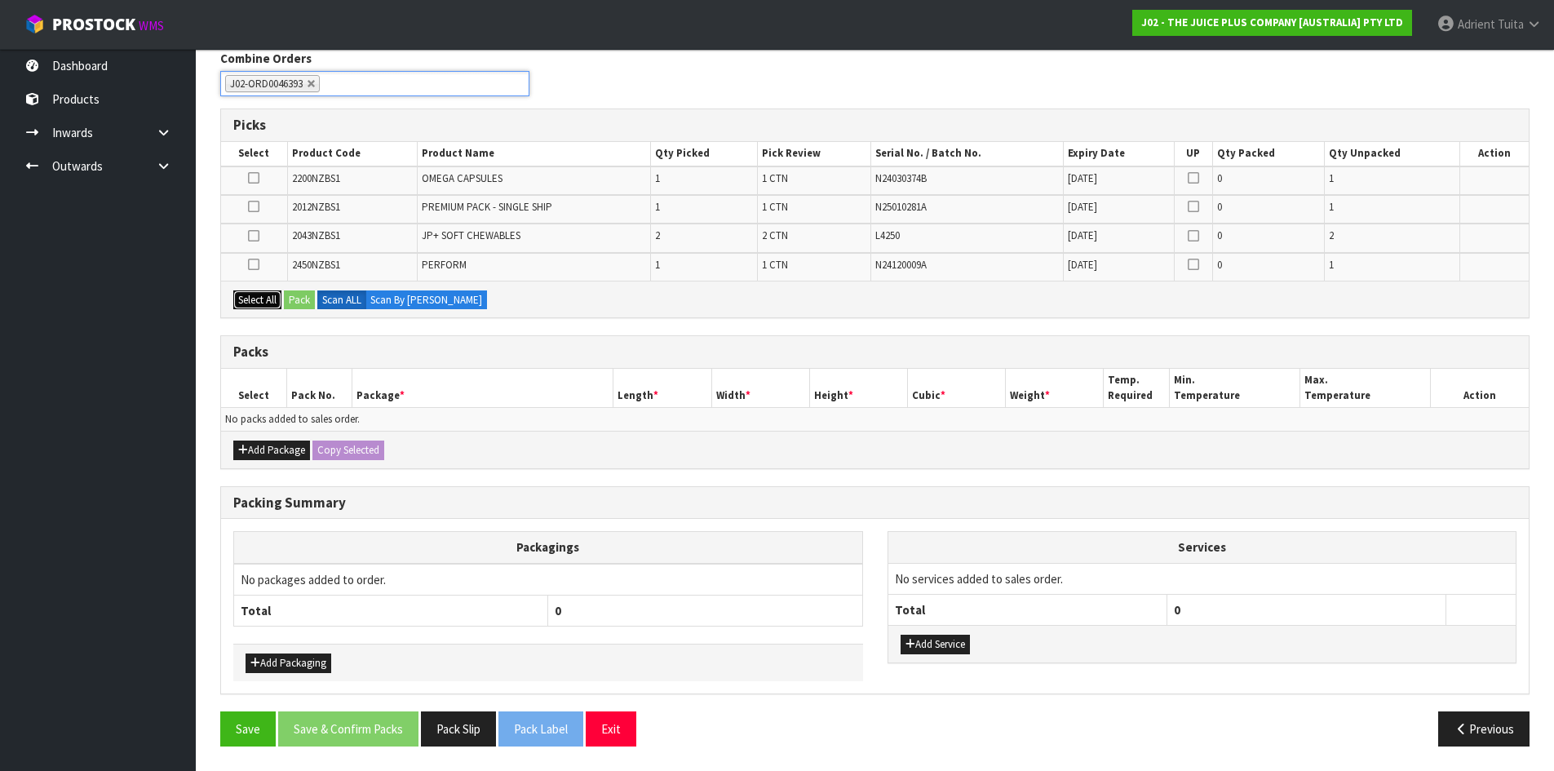
drag, startPoint x: 273, startPoint y: 298, endPoint x: 216, endPoint y: 369, distance: 91.1
click at [273, 299] on button "Select All" at bounding box center [257, 300] width 48 height 20
click at [242, 468] on div "Packs Select Pack No. Package * Length * Width * Height * Cubic * Weight * Temp…" at bounding box center [875, 401] width 1310 height 133
click at [251, 454] on button "Add Package" at bounding box center [271, 451] width 77 height 20
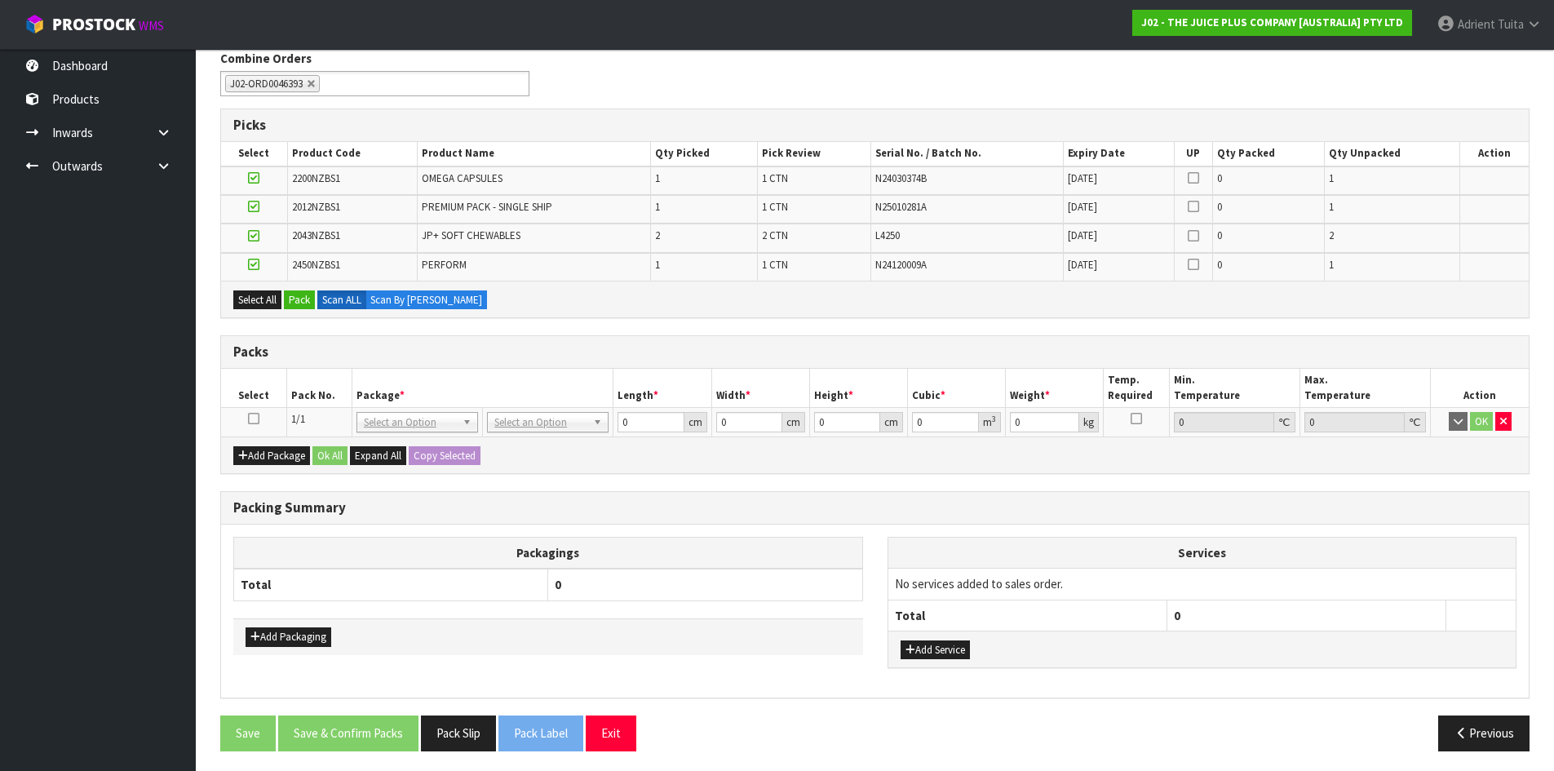
click at [253, 419] on icon at bounding box center [253, 419] width 11 height 1
click at [297, 301] on button "Pack" at bounding box center [299, 300] width 31 height 20
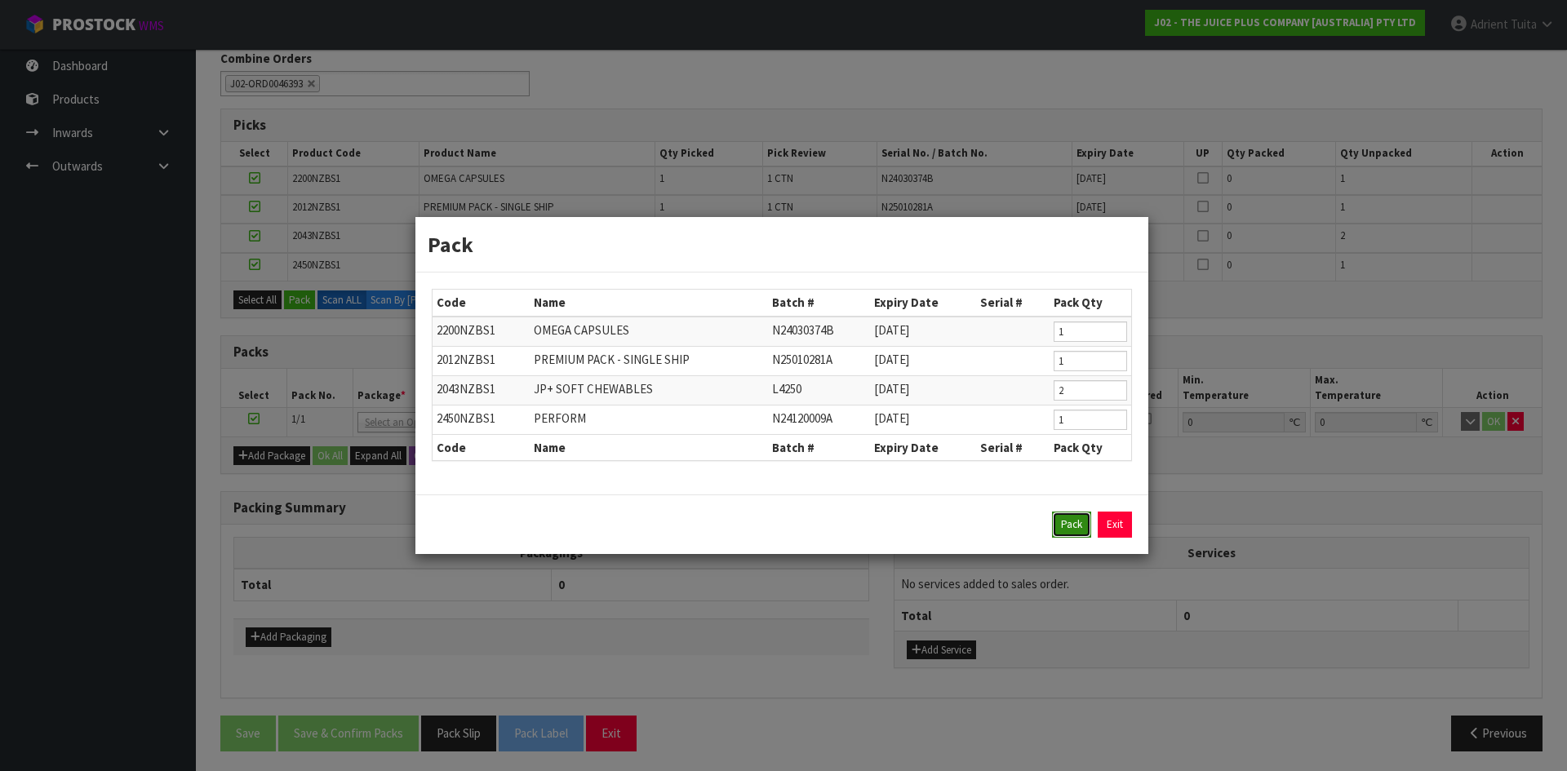
click at [1063, 535] on button "Pack" at bounding box center [1071, 525] width 39 height 26
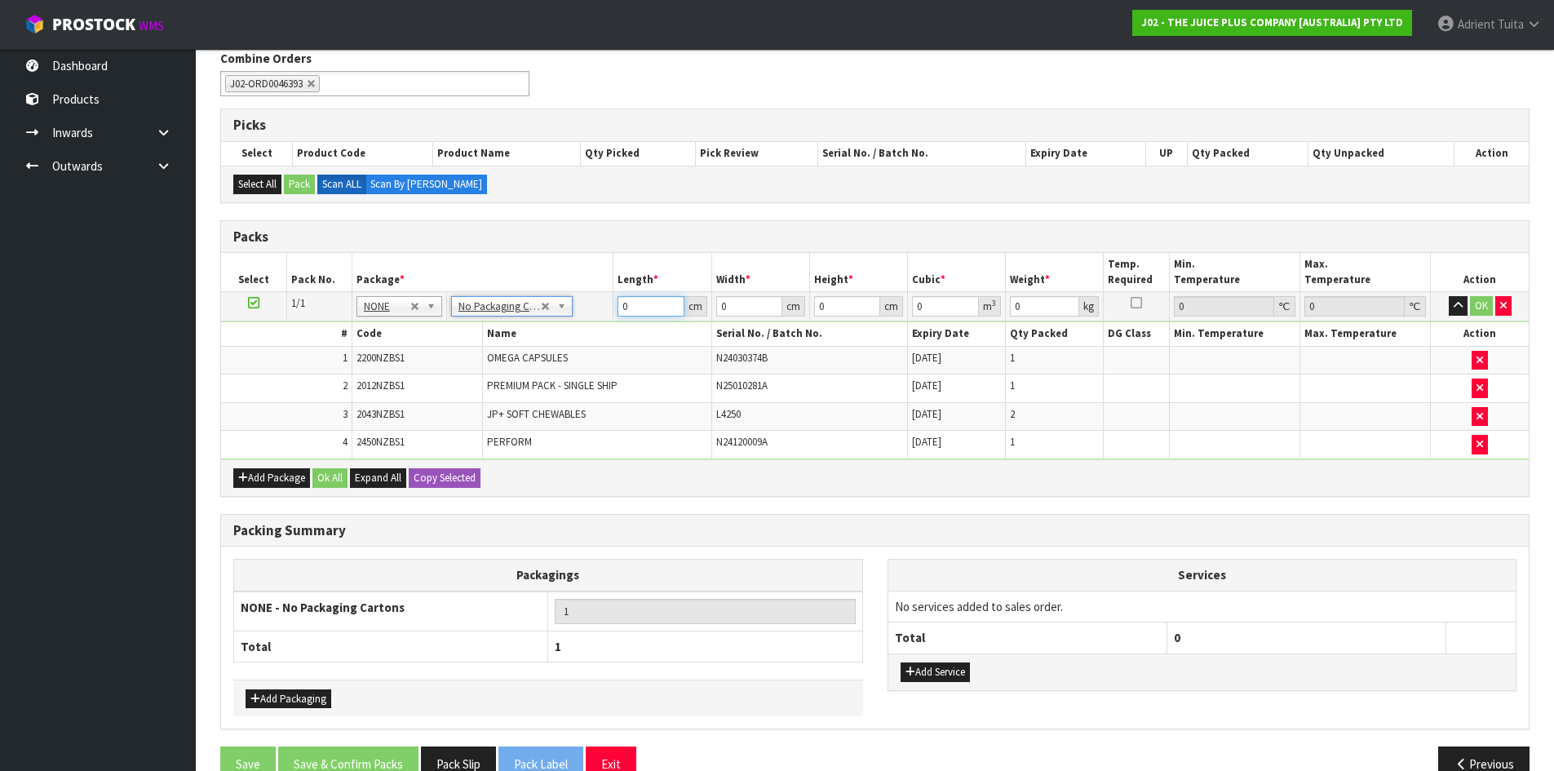
click at [648, 311] on input "0" at bounding box center [651, 306] width 66 height 20
type input "47"
type input "2"
type input "0.004418"
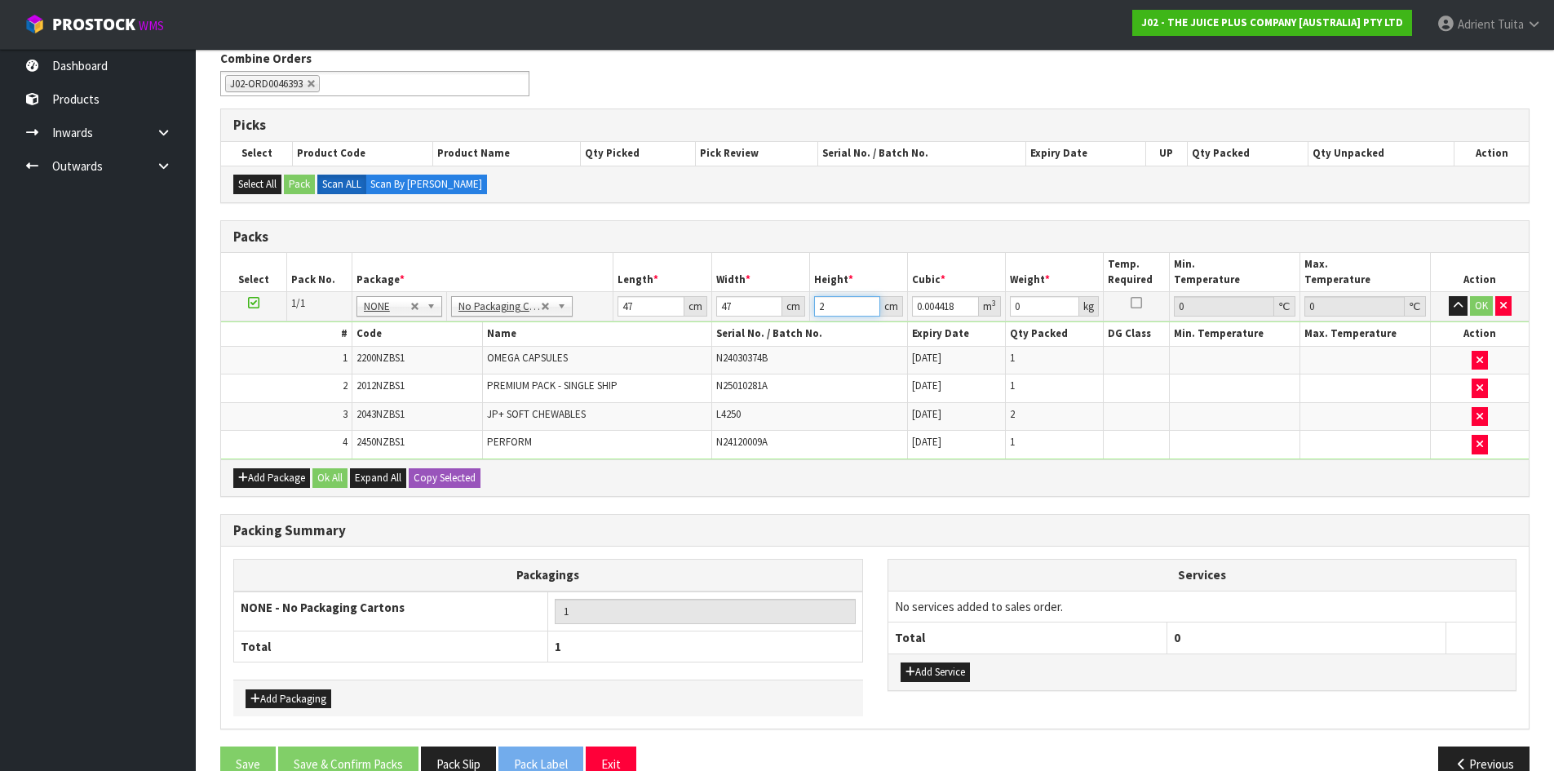
type input "27"
type input "0.059643"
type input "27"
type input "14"
click at [1479, 303] on button "OK" at bounding box center [1481, 306] width 23 height 20
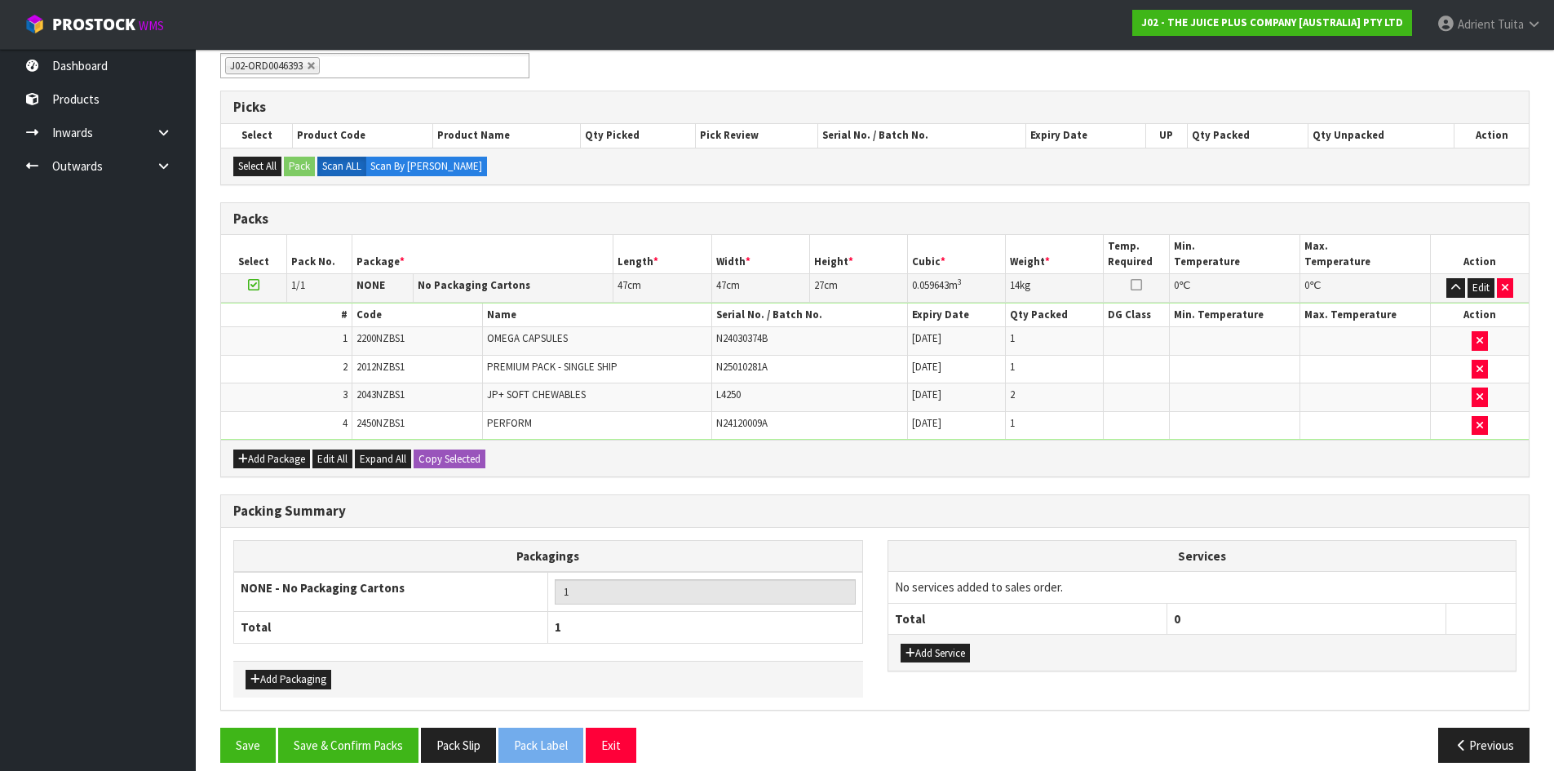
scroll to position [307, 0]
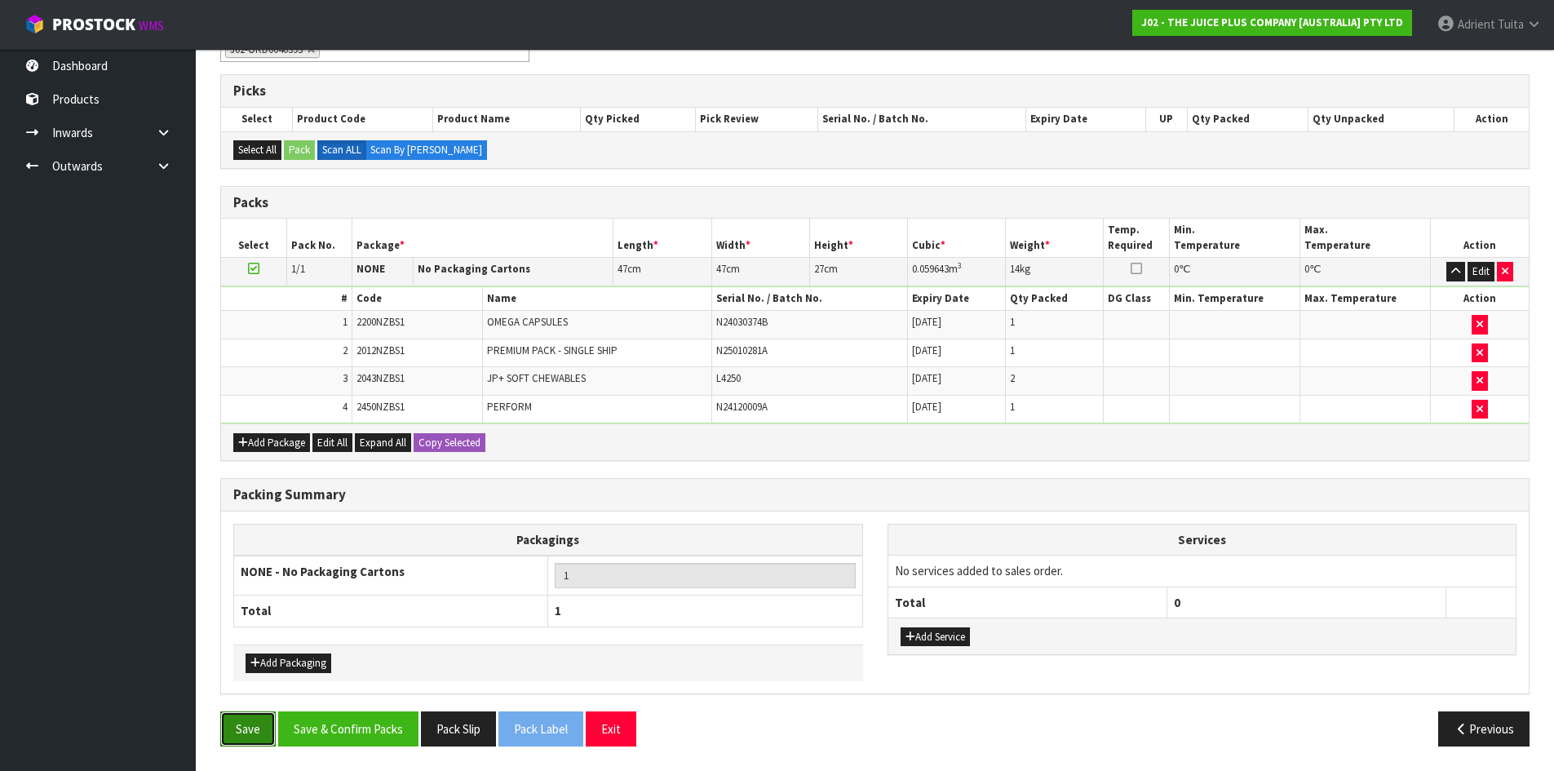
click at [245, 729] on button "Save" at bounding box center [247, 728] width 55 height 35
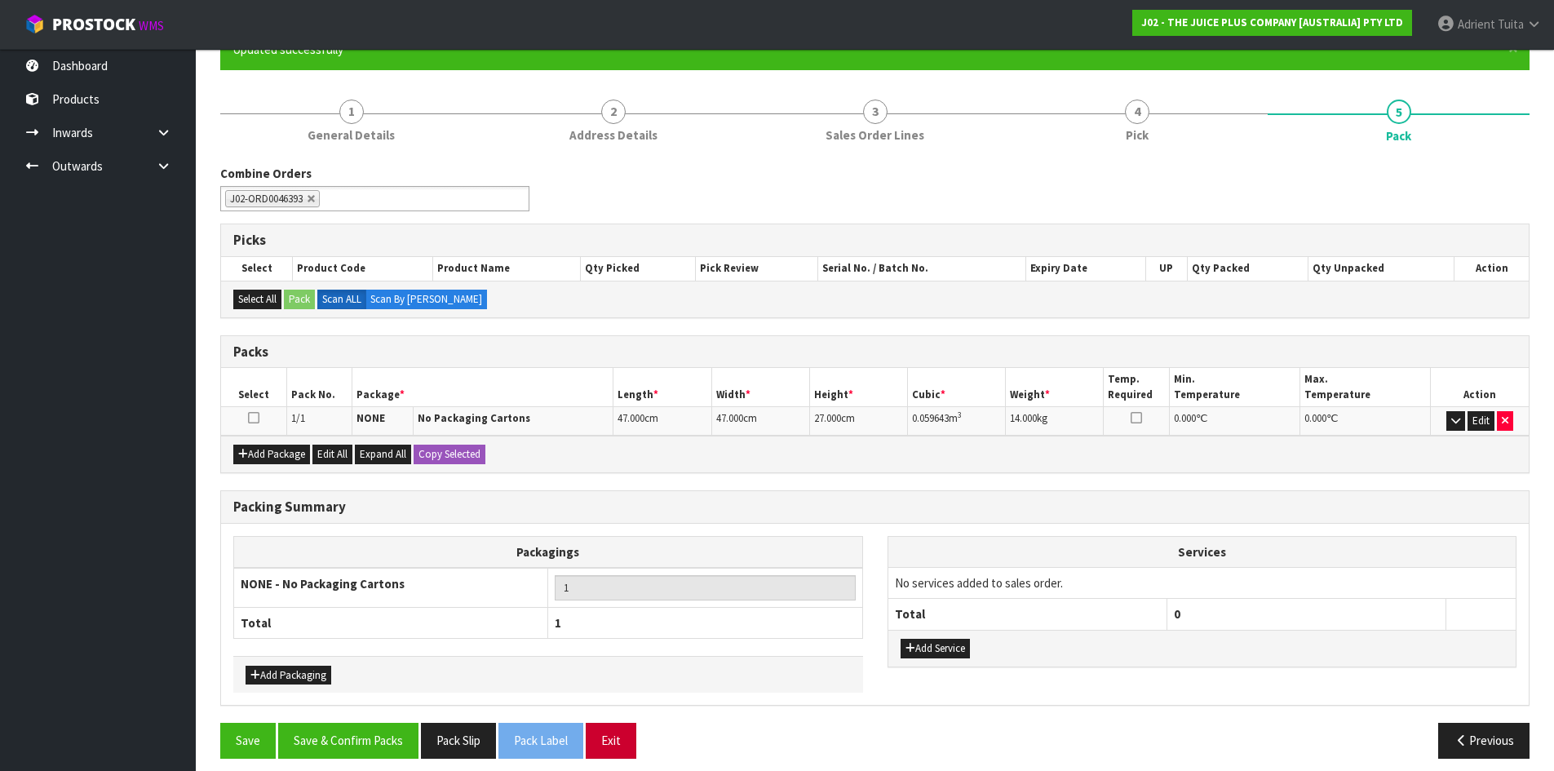
scroll to position [170, 0]
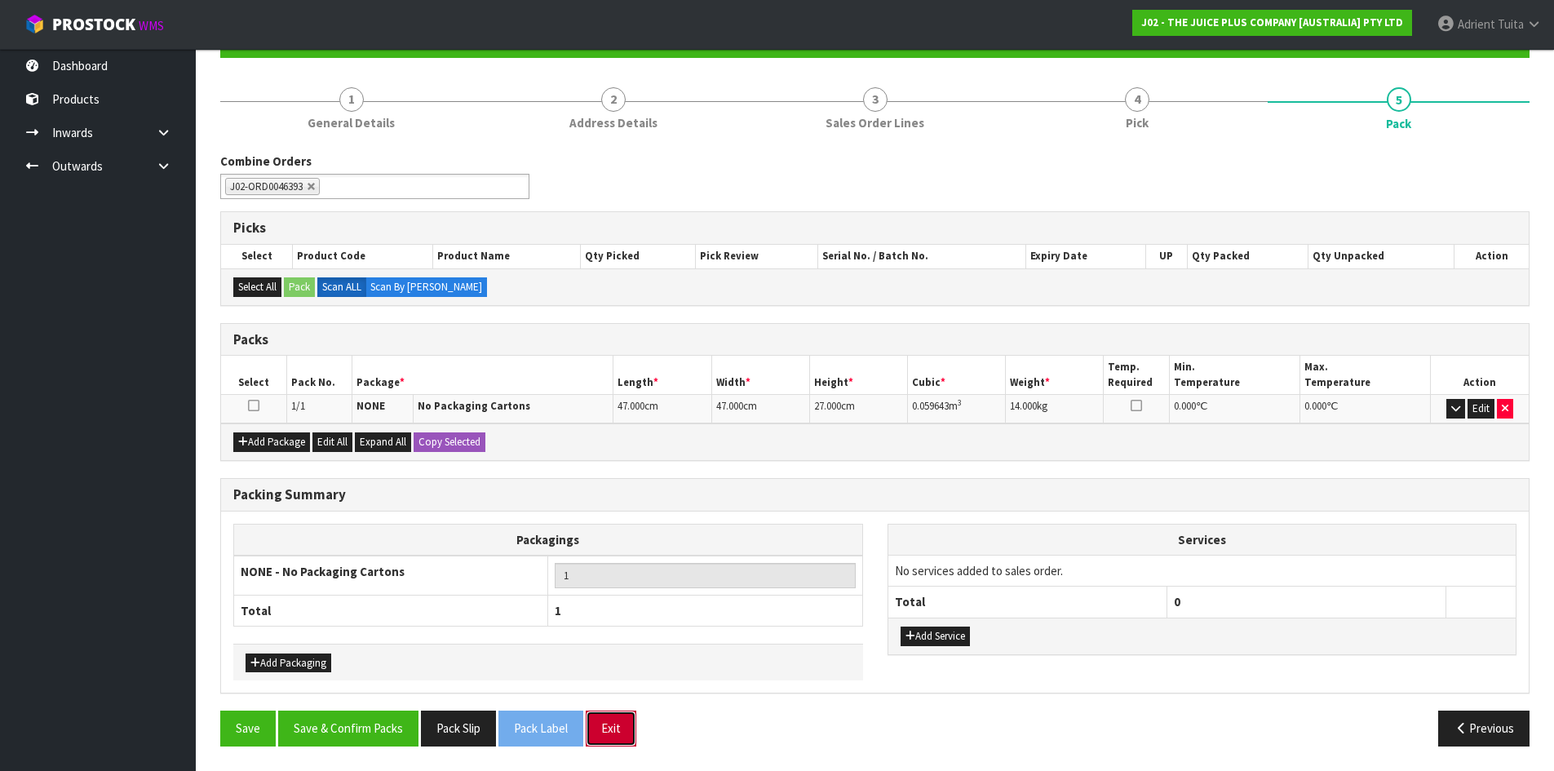
click at [623, 739] on button "Exit" at bounding box center [611, 728] width 51 height 35
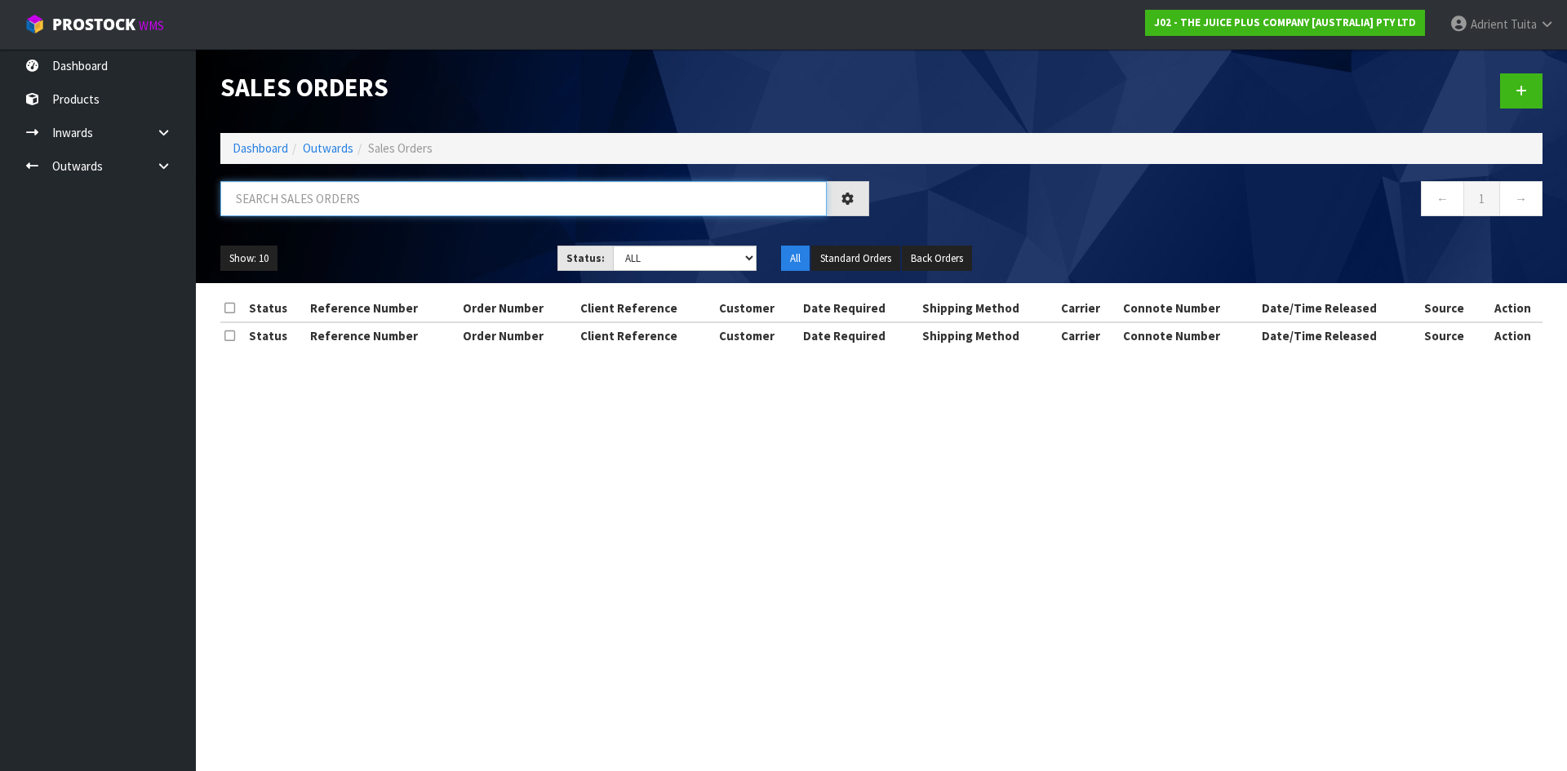
click at [412, 190] on input "text" at bounding box center [523, 198] width 606 height 35
type input "6393"
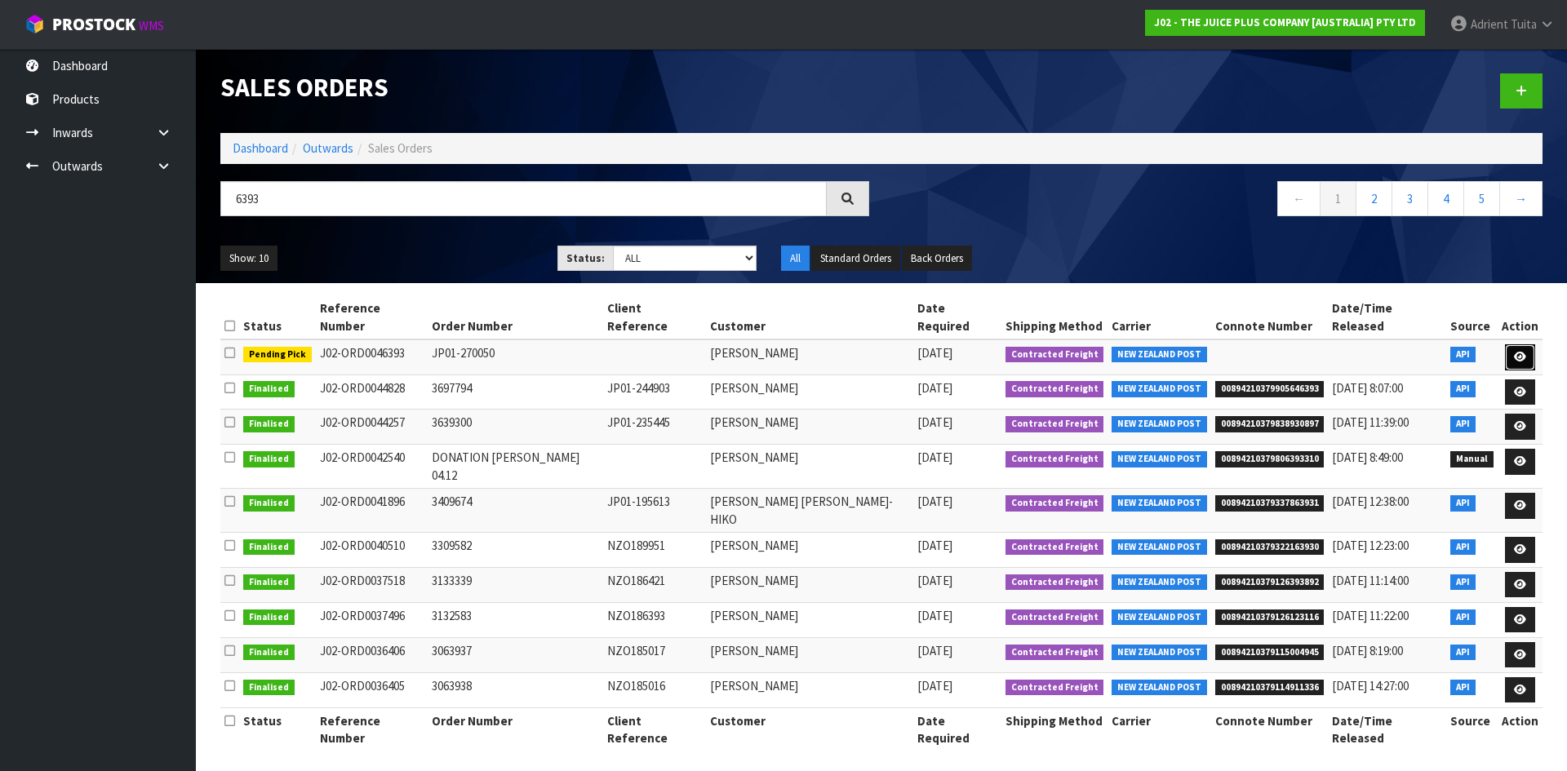
click at [1517, 344] on link at bounding box center [1520, 357] width 30 height 26
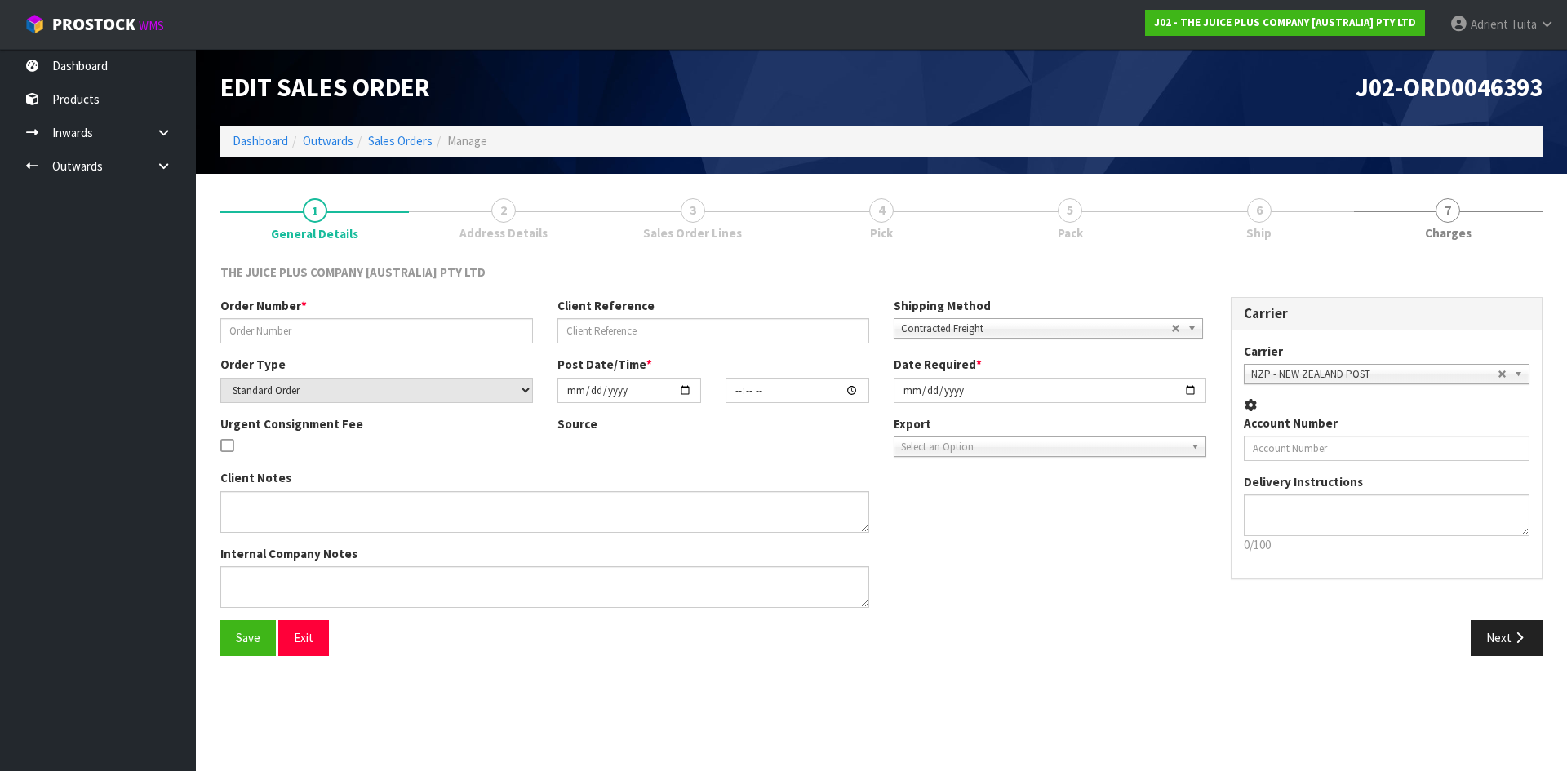
type input "JP01-270050"
select select "number:0"
type input "[DATE]"
type input "22:46:37.000"
type input "[DATE]"
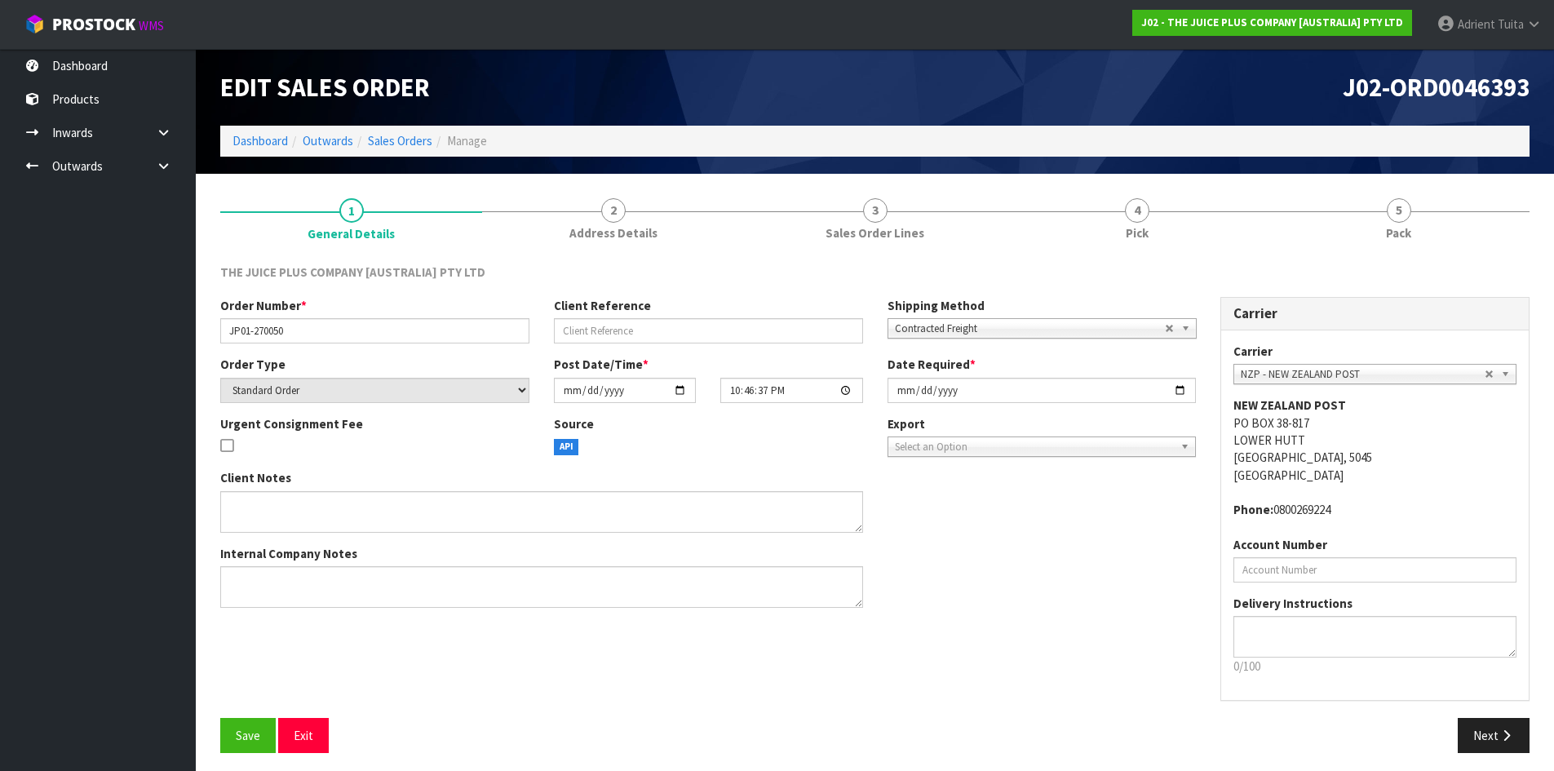
drag, startPoint x: 1212, startPoint y: 218, endPoint x: 1227, endPoint y: 261, distance: 45.7
click at [1210, 218] on link "4 Pick" at bounding box center [1137, 218] width 262 height 64
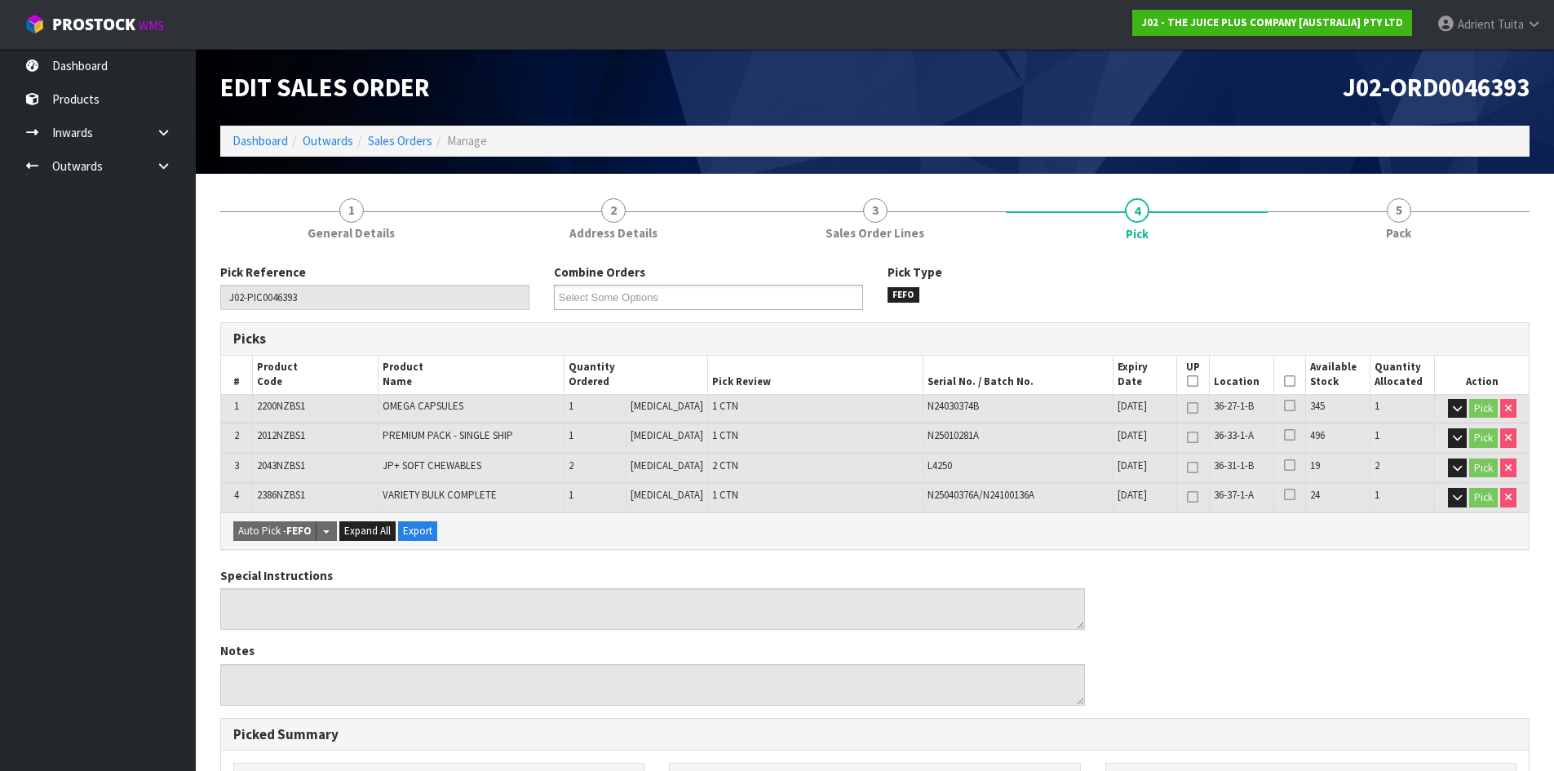
click at [1284, 381] on icon at bounding box center [1289, 381] width 11 height 1
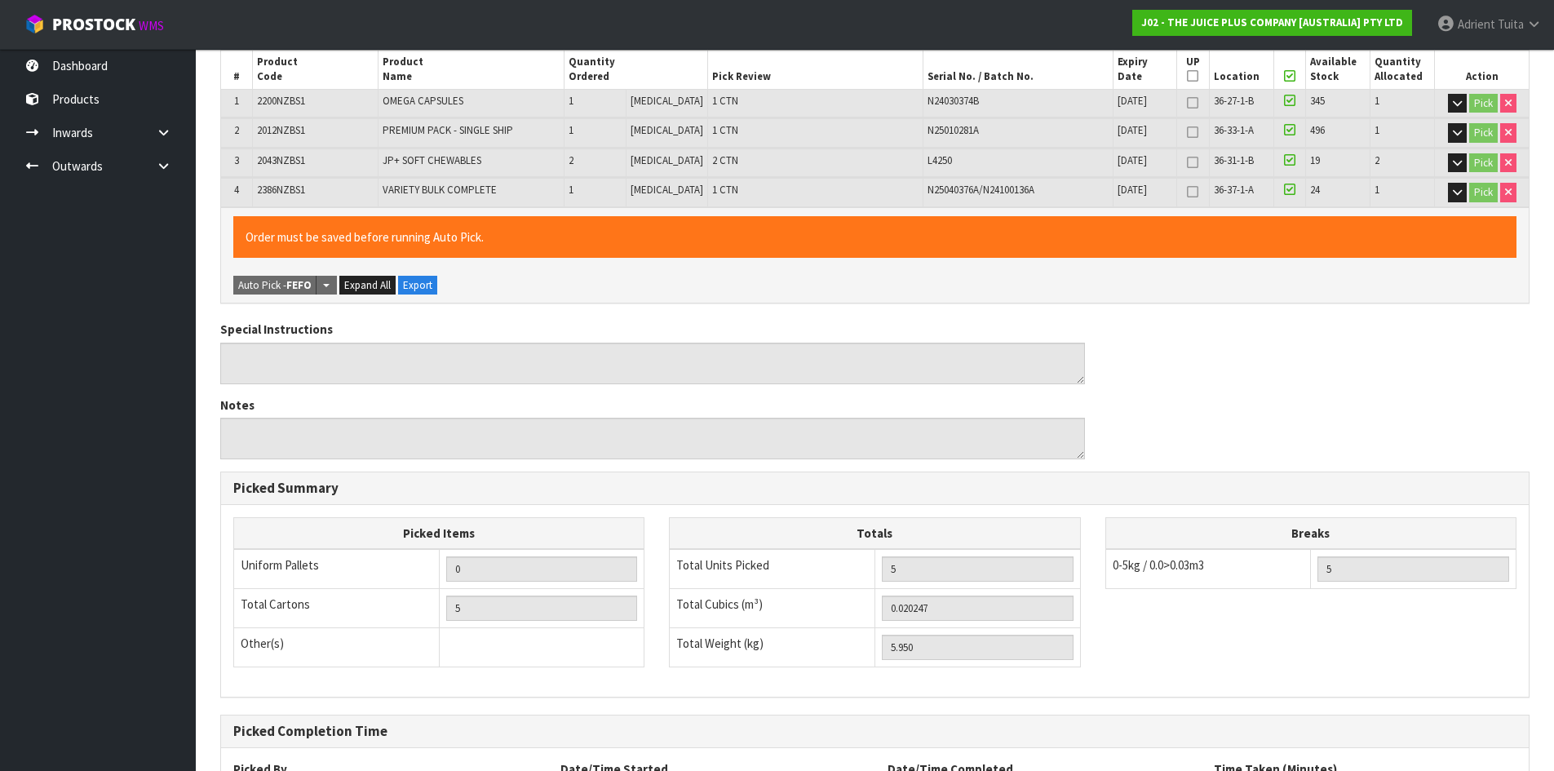
scroll to position [456, 0]
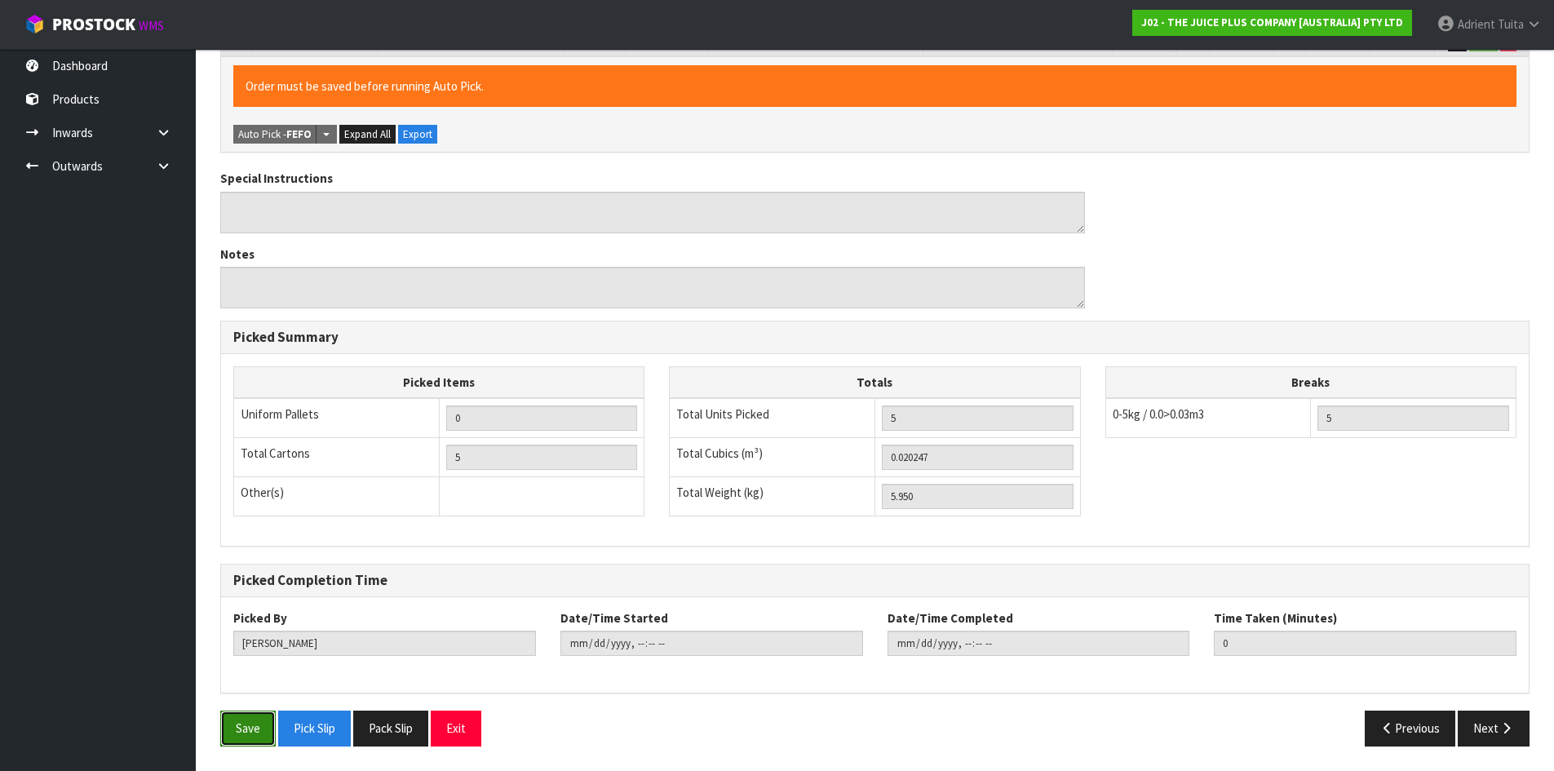
click at [255, 733] on button "Save" at bounding box center [247, 728] width 55 height 35
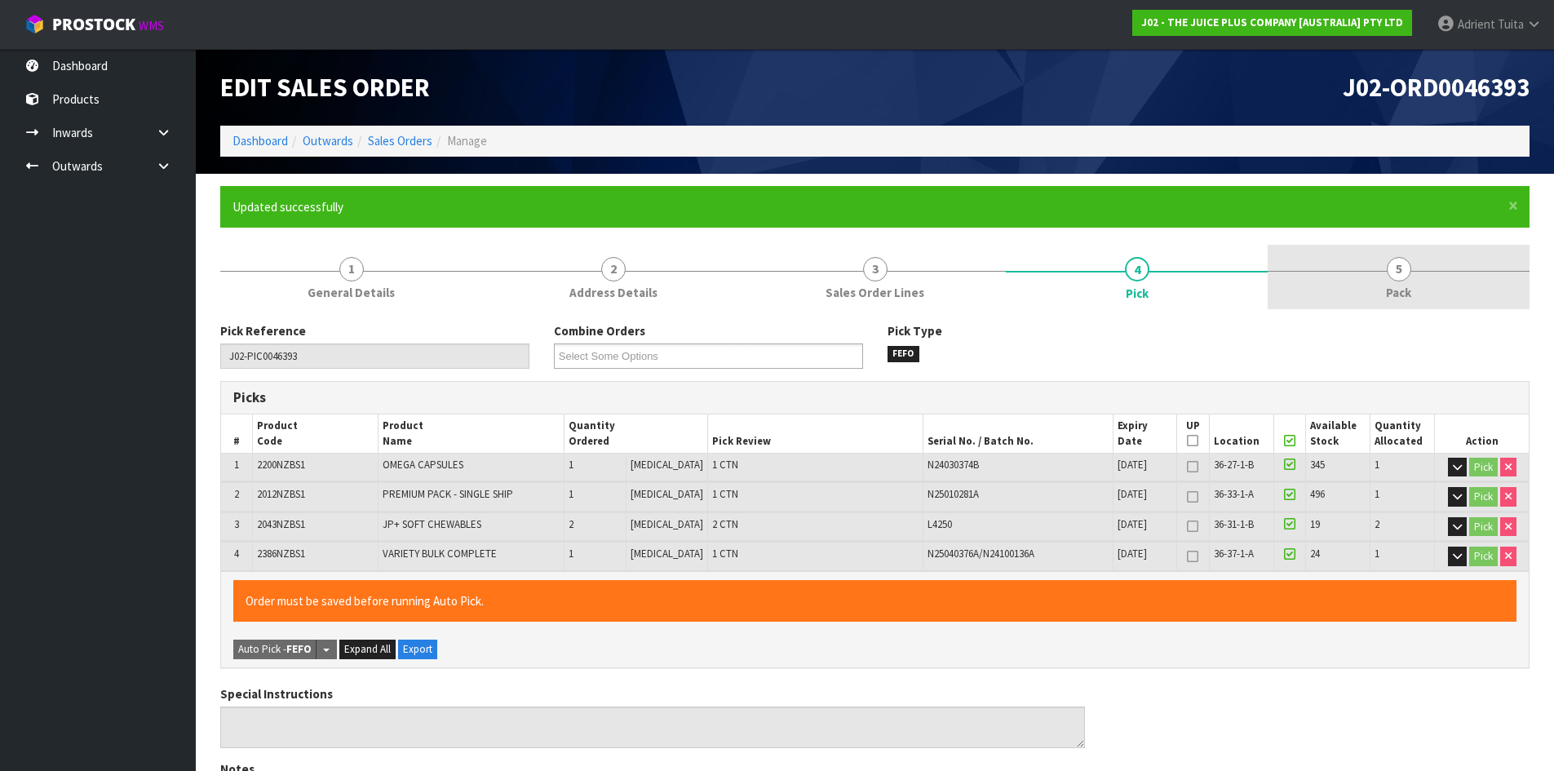
type input "[PERSON_NAME]"
type input "[DATE]T16:26:43"
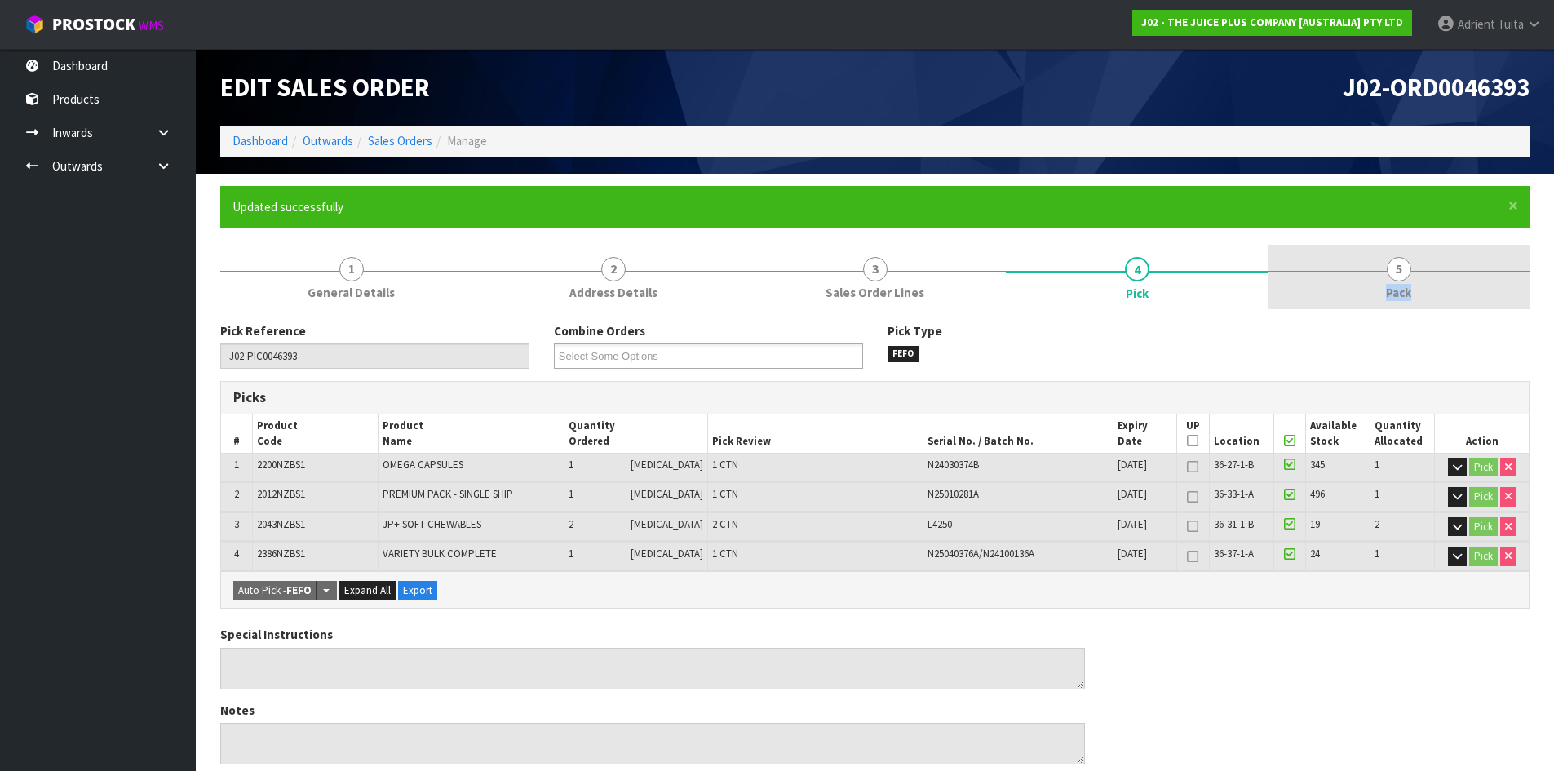
click at [1436, 271] on link "5 Pack" at bounding box center [1399, 277] width 262 height 64
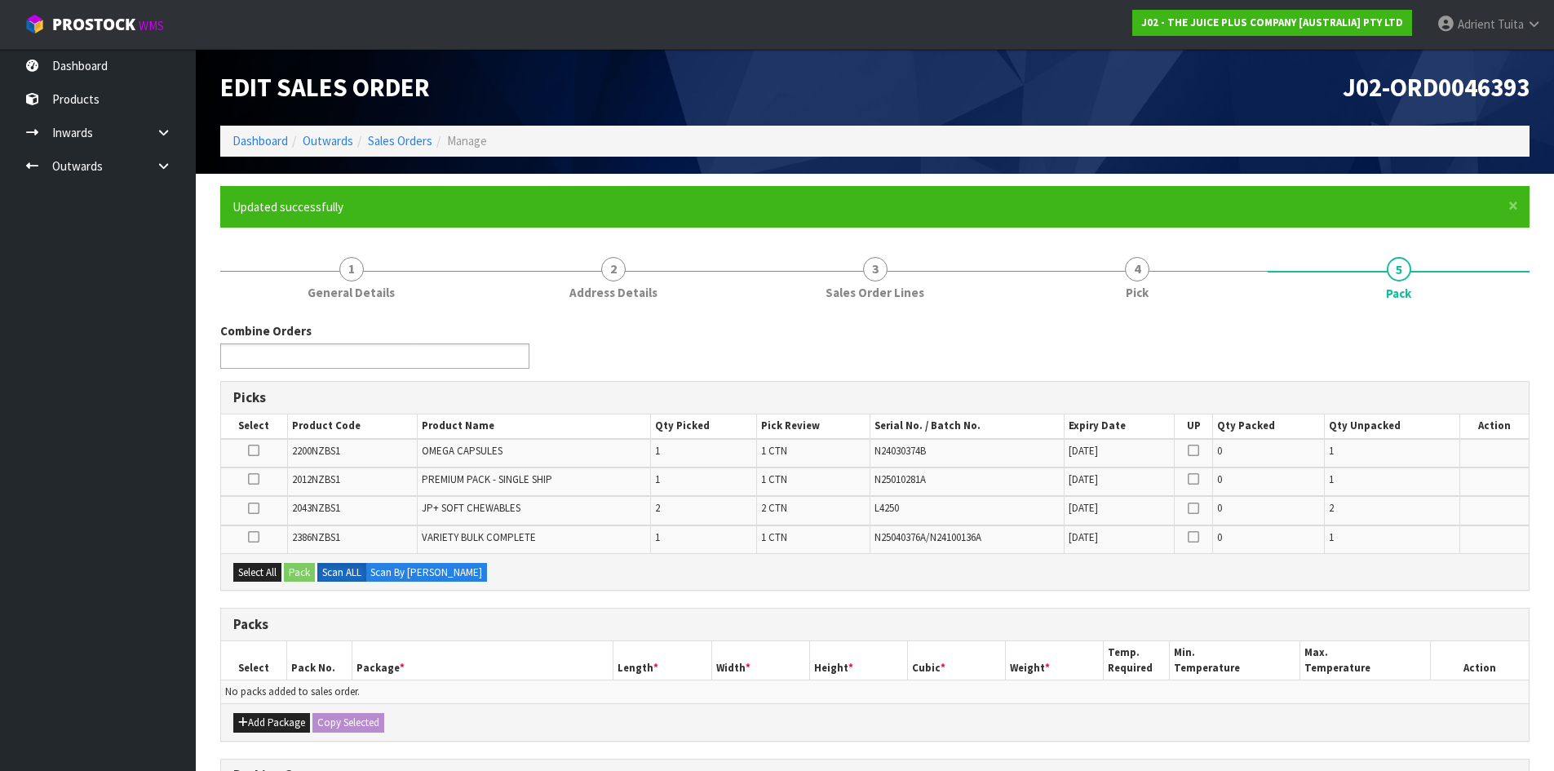
click at [313, 366] on input "text" at bounding box center [285, 356] width 120 height 20
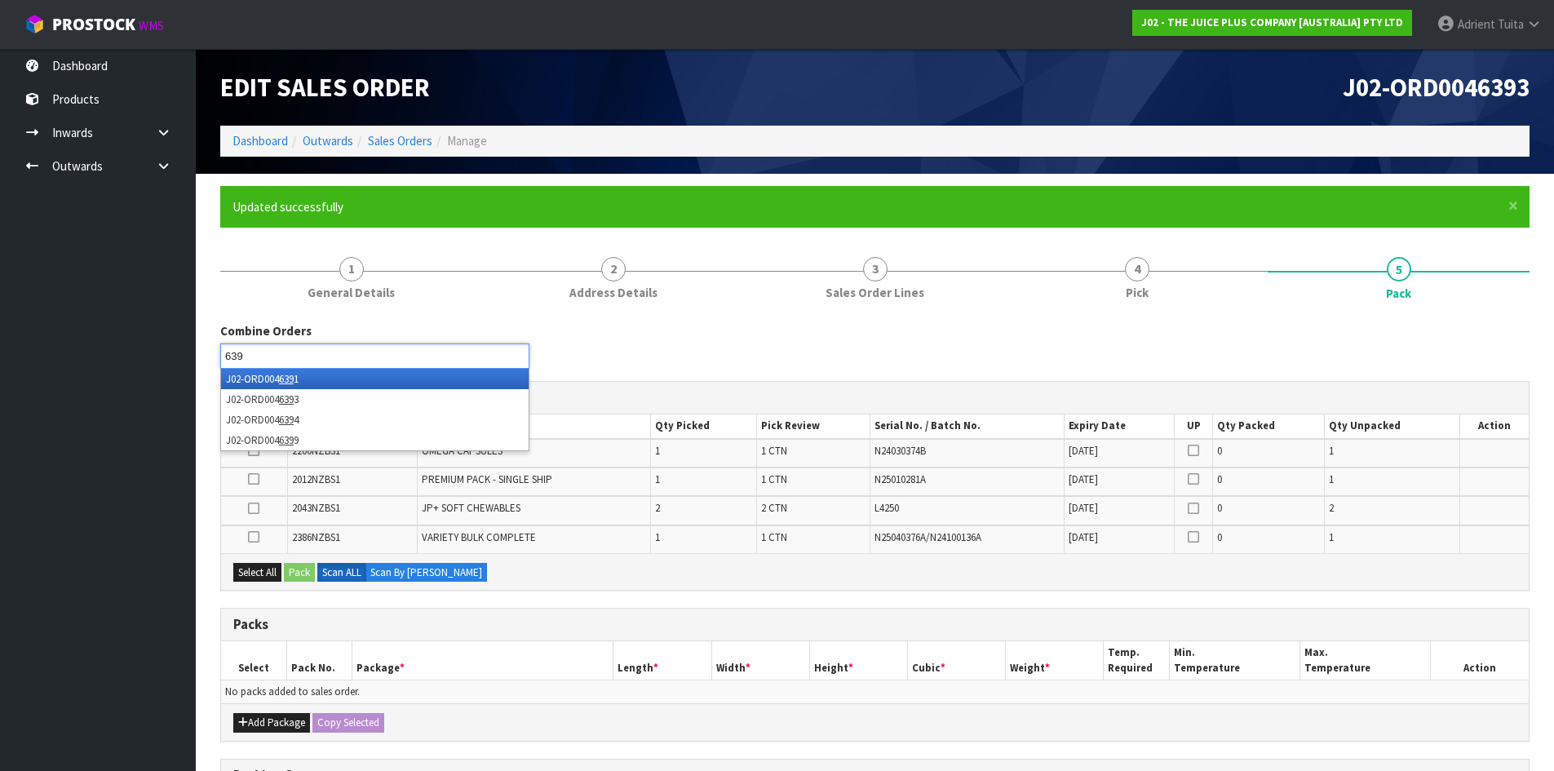
type input "6394"
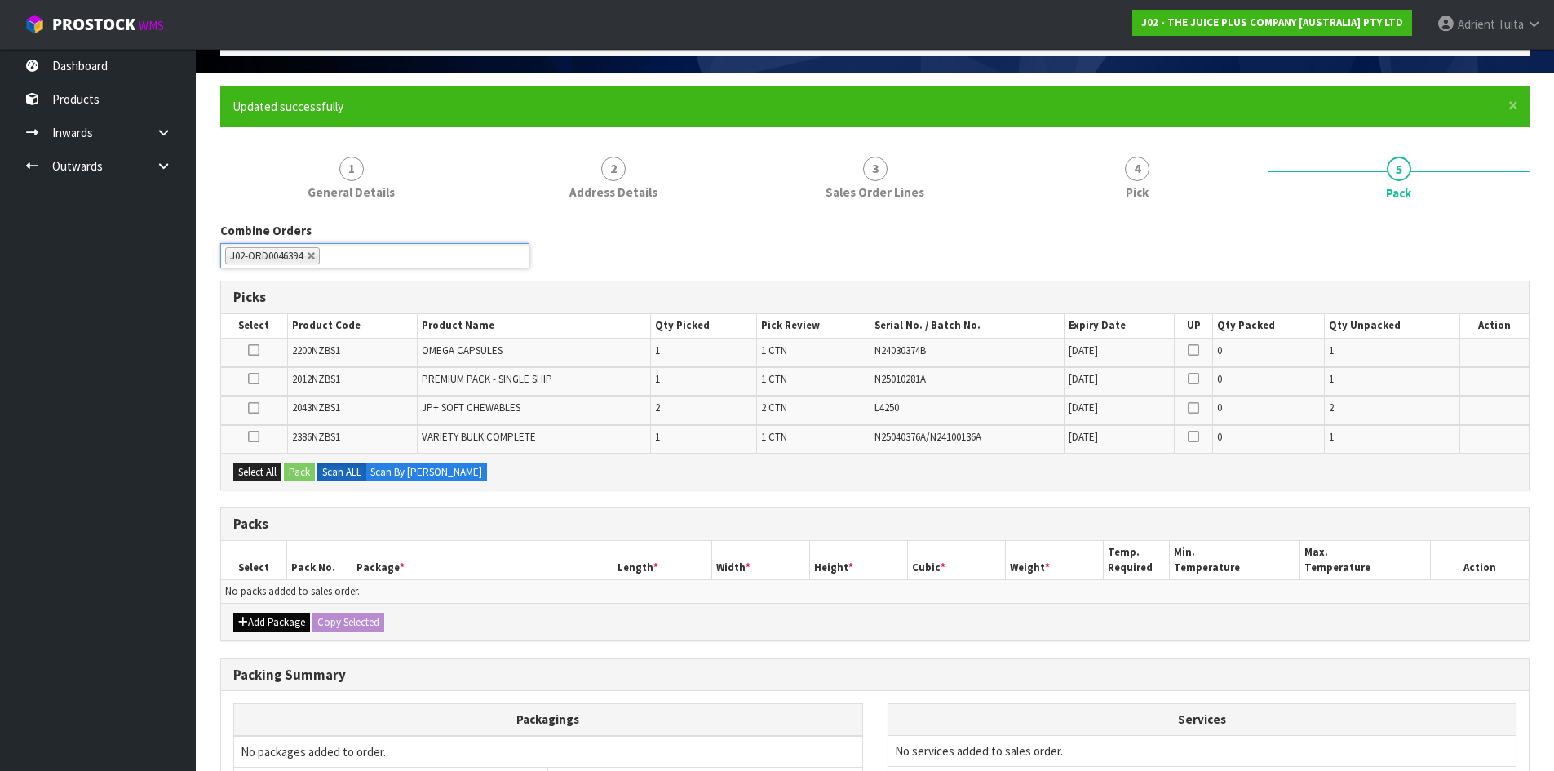
scroll to position [273, 0]
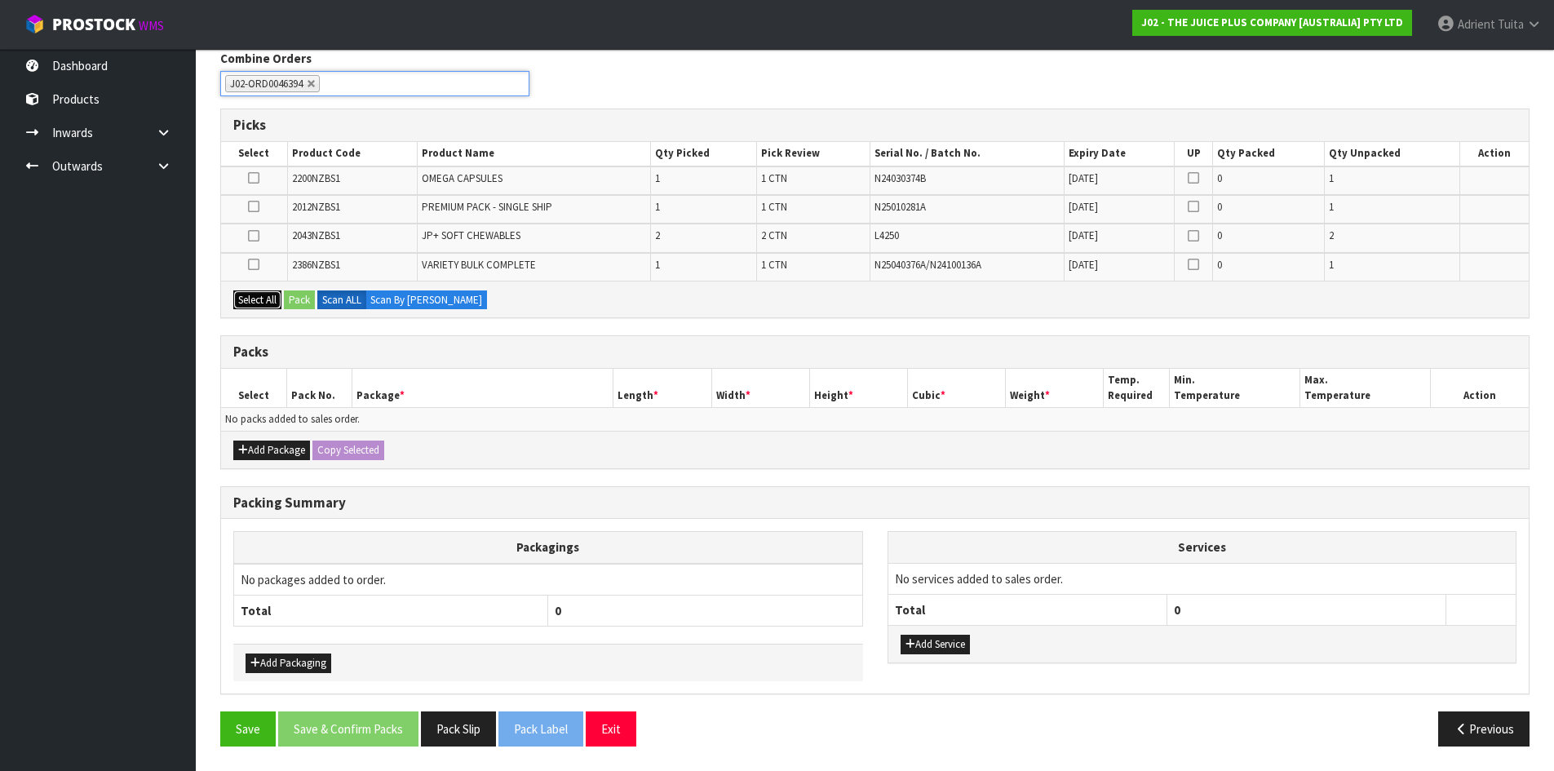
drag, startPoint x: 262, startPoint y: 295, endPoint x: 256, endPoint y: 396, distance: 100.5
click at [262, 298] on button "Select All" at bounding box center [257, 300] width 48 height 20
click at [257, 448] on button "Add Package" at bounding box center [271, 451] width 77 height 20
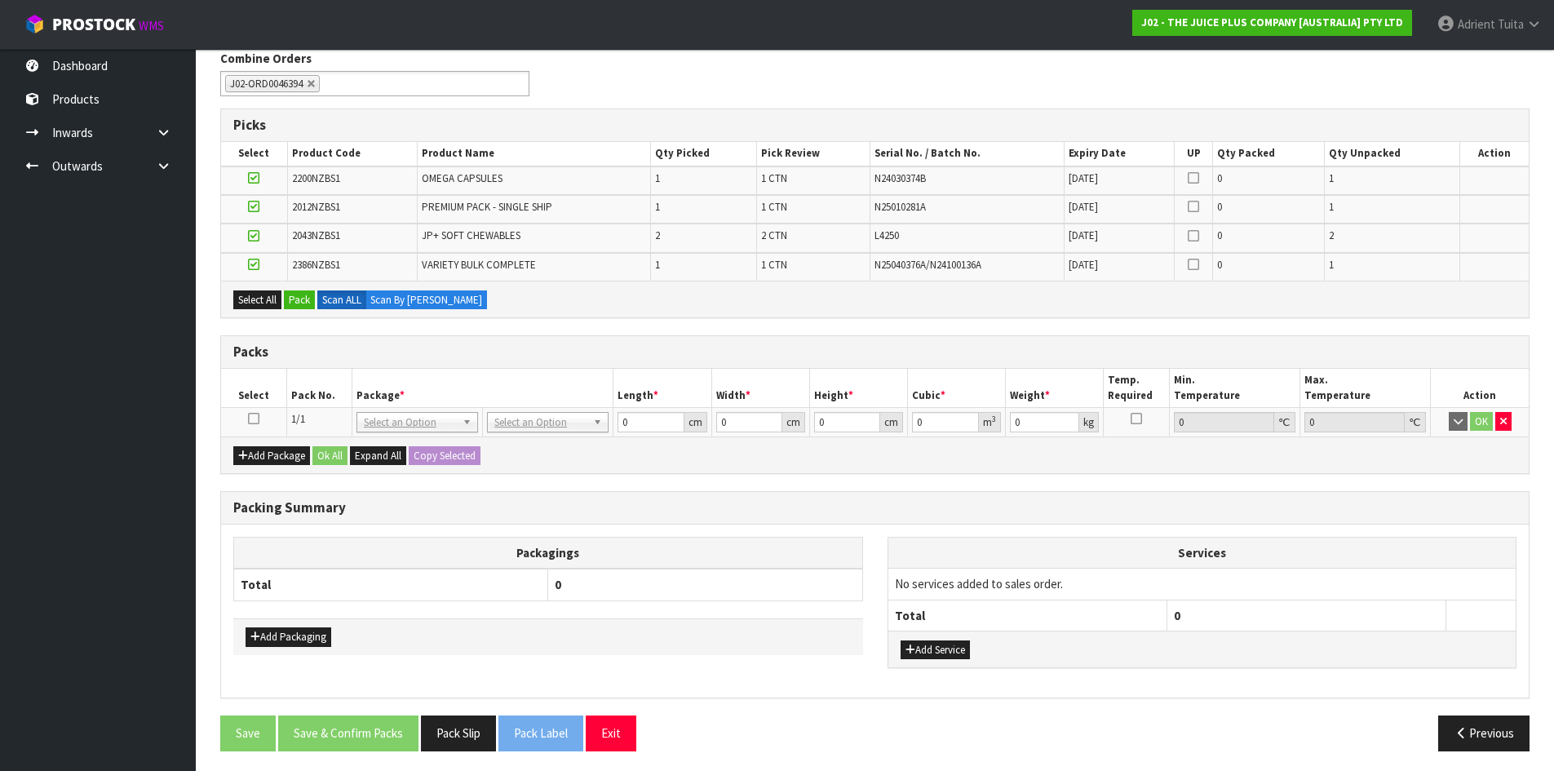
click at [253, 406] on th "Select" at bounding box center [253, 388] width 65 height 38
click at [256, 419] on icon at bounding box center [253, 419] width 11 height 1
click at [297, 284] on div "Select All Pack Scan ALL Scan By [PERSON_NAME]" at bounding box center [875, 299] width 1308 height 37
click at [299, 292] on button "Pack" at bounding box center [299, 300] width 31 height 20
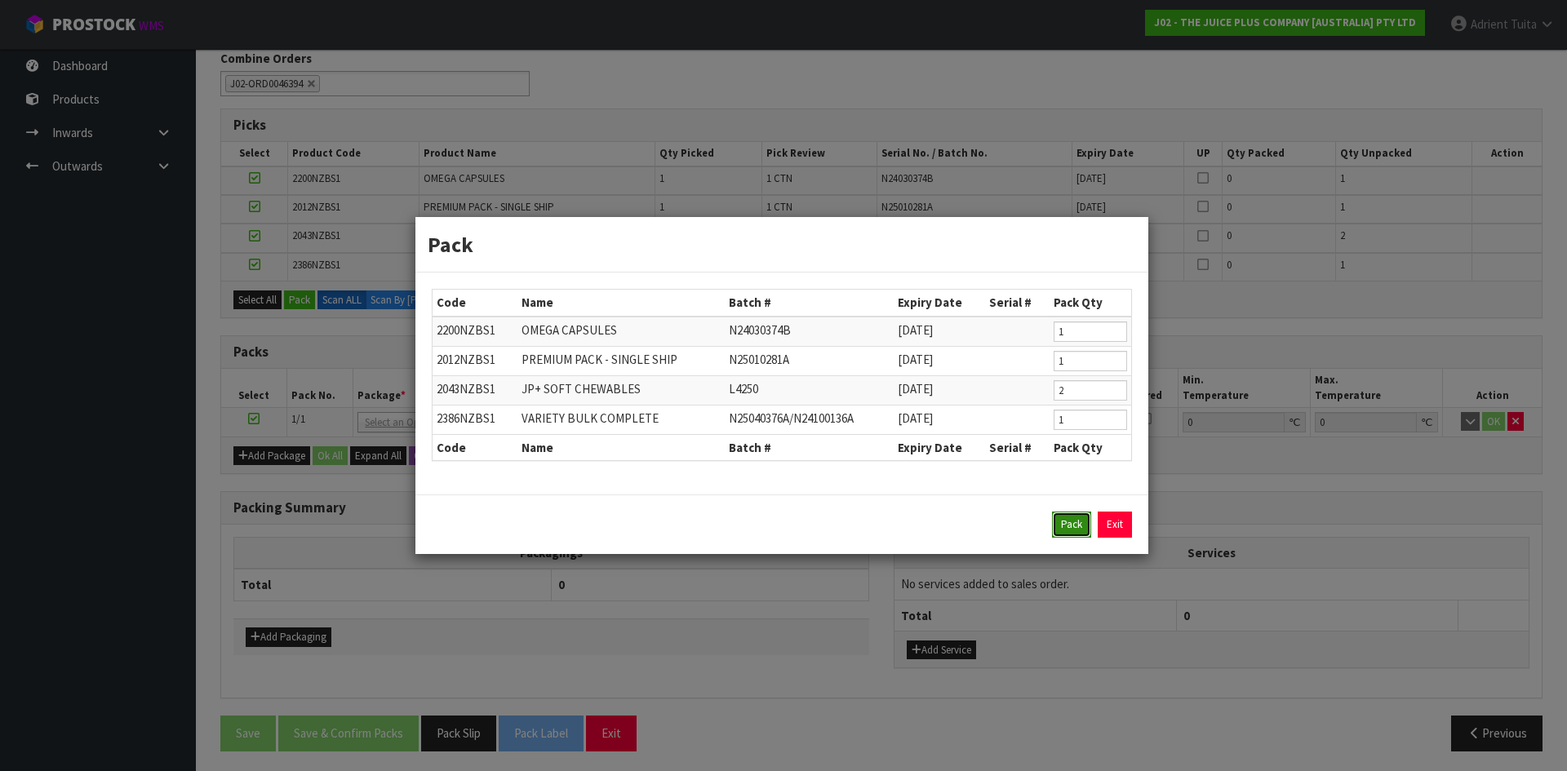
click at [1069, 516] on button "Pack" at bounding box center [1071, 525] width 39 height 26
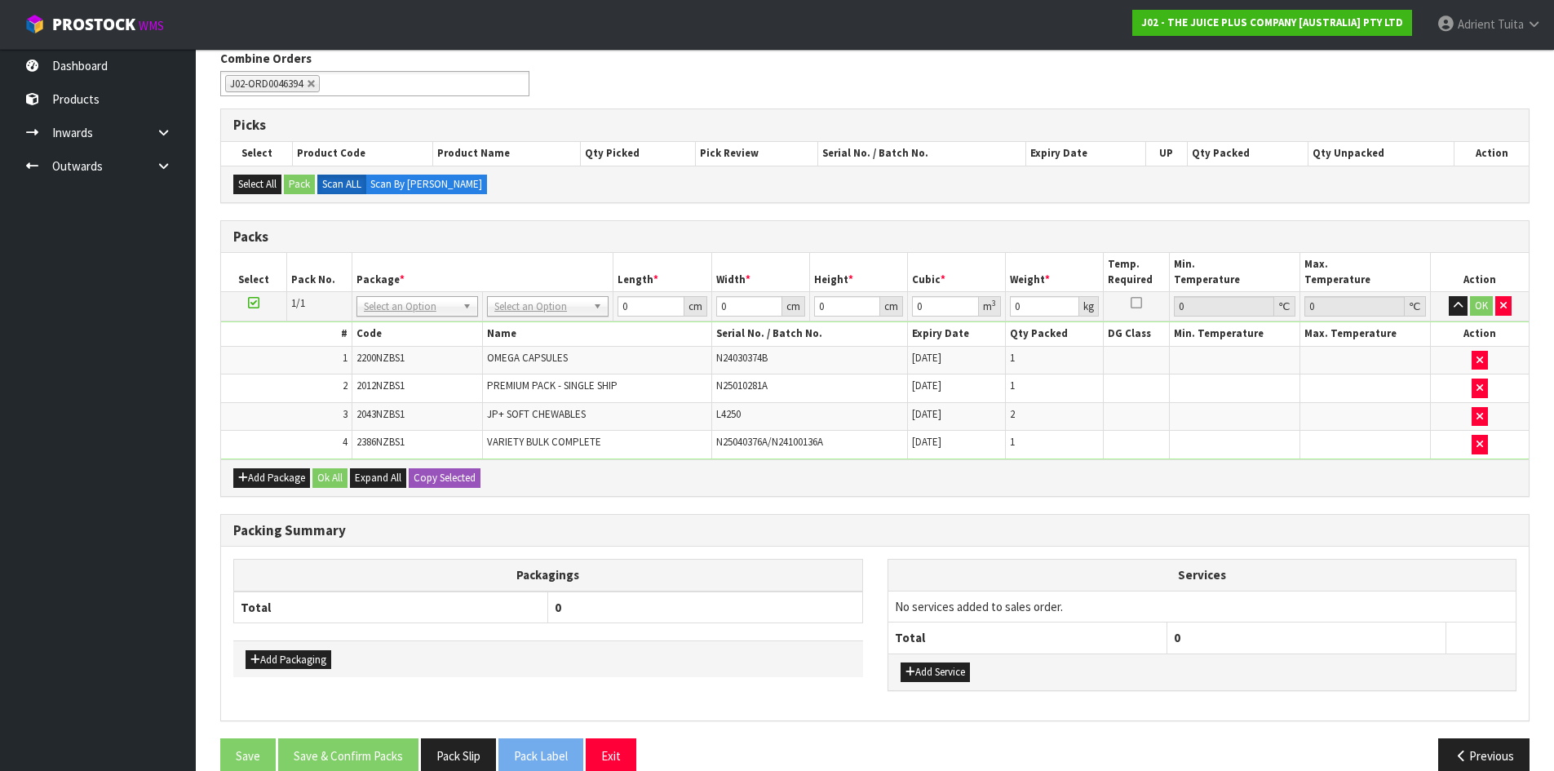
click at [1069, 521] on div "Packing Summary" at bounding box center [875, 531] width 1308 height 33
click at [567, 318] on td "No Packaging Cartons PLT GEN120 (1200 X 1000) PLT ONE WAY SKID CHEP HIRE PALLET…" at bounding box center [548, 306] width 131 height 29
drag, startPoint x: 565, startPoint y: 302, endPoint x: 565, endPoint y: 328, distance: 26.1
click at [565, 328] on input "text" at bounding box center [547, 329] width 113 height 20
type input "CTN7"
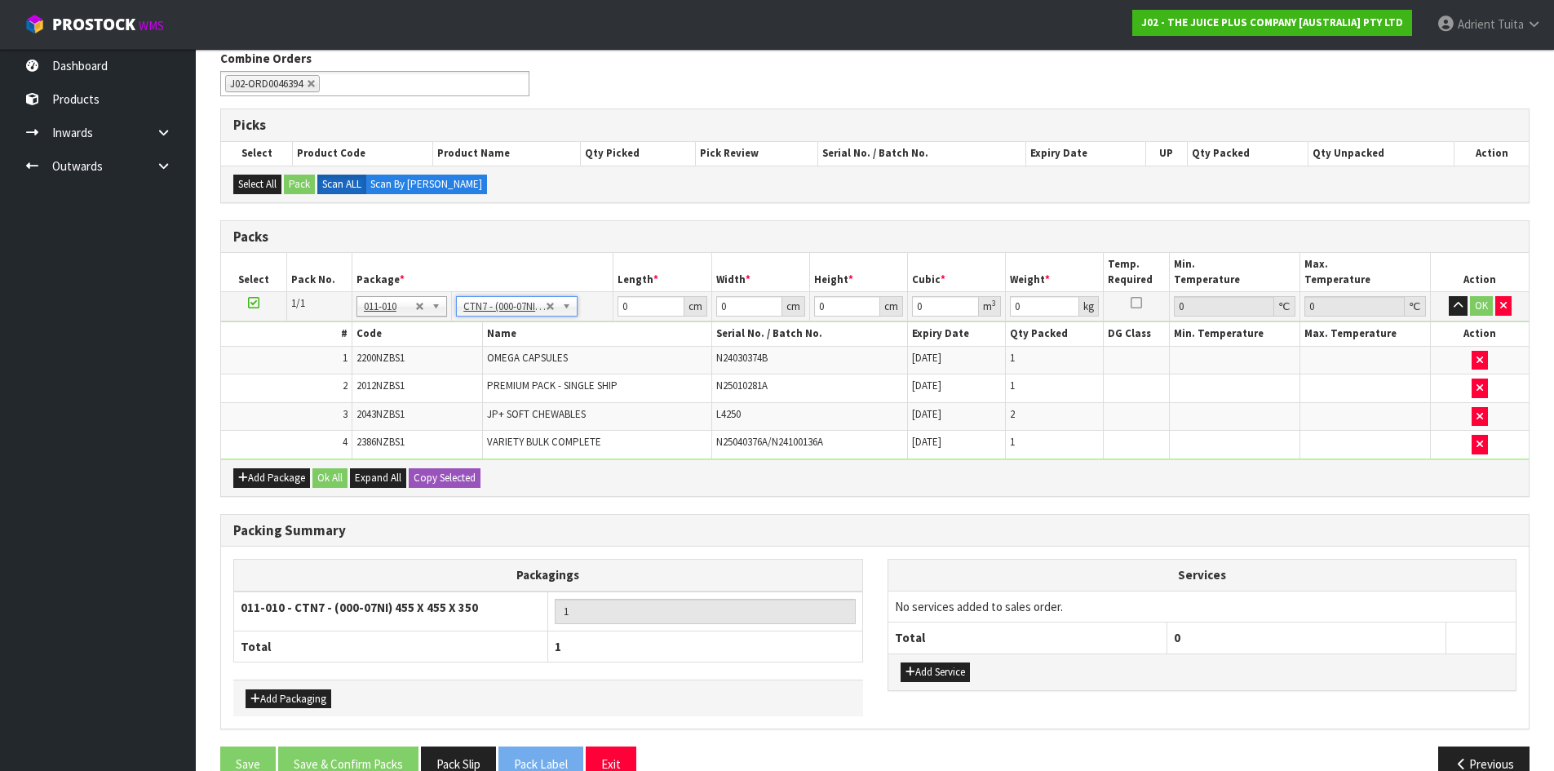
type input "45.5"
type input "35"
type input "0.072459"
type input "6.15"
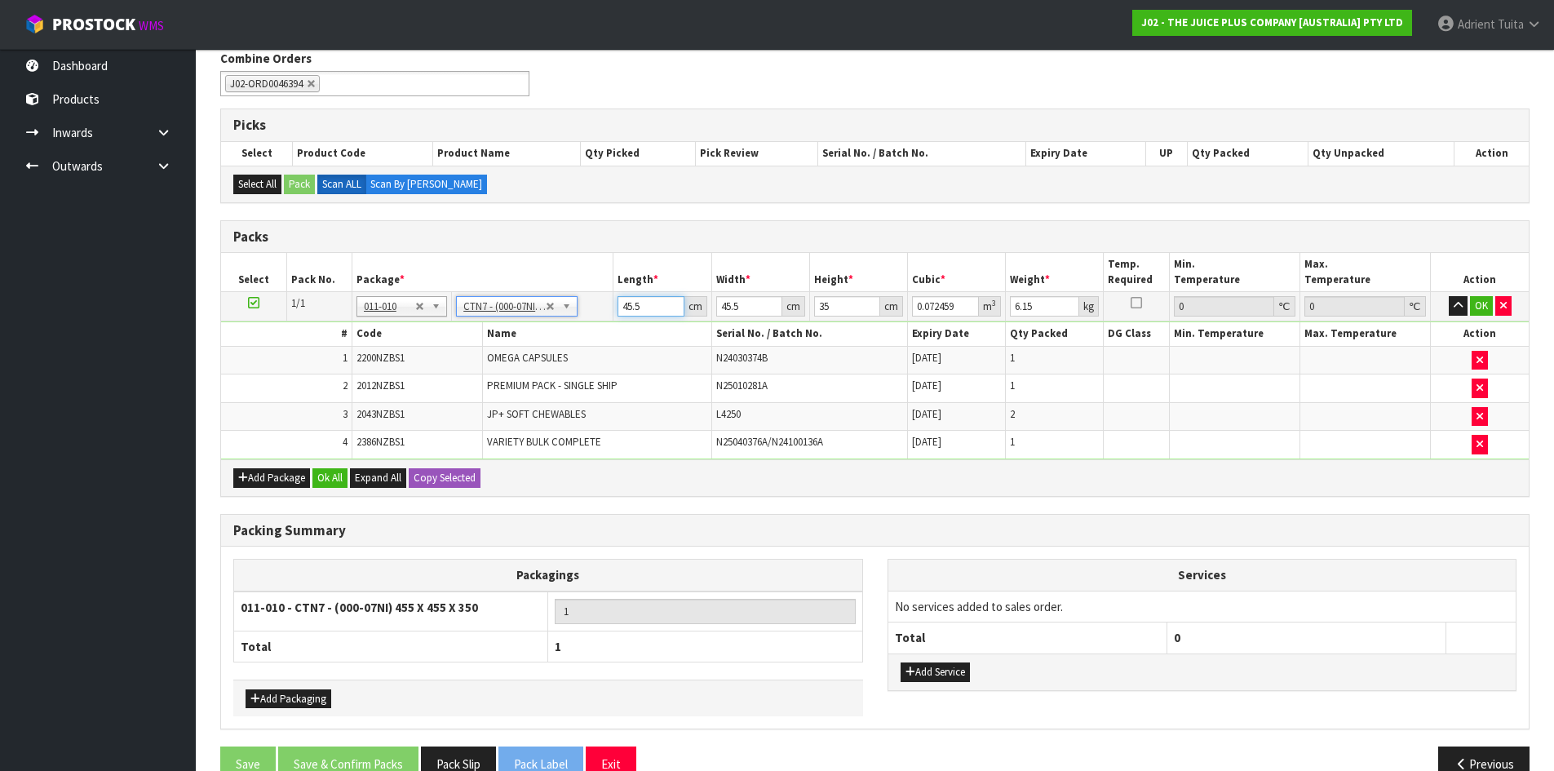
click at [628, 316] on input "45.5" at bounding box center [651, 306] width 66 height 20
type input "4"
type input "0.00637"
type input "47"
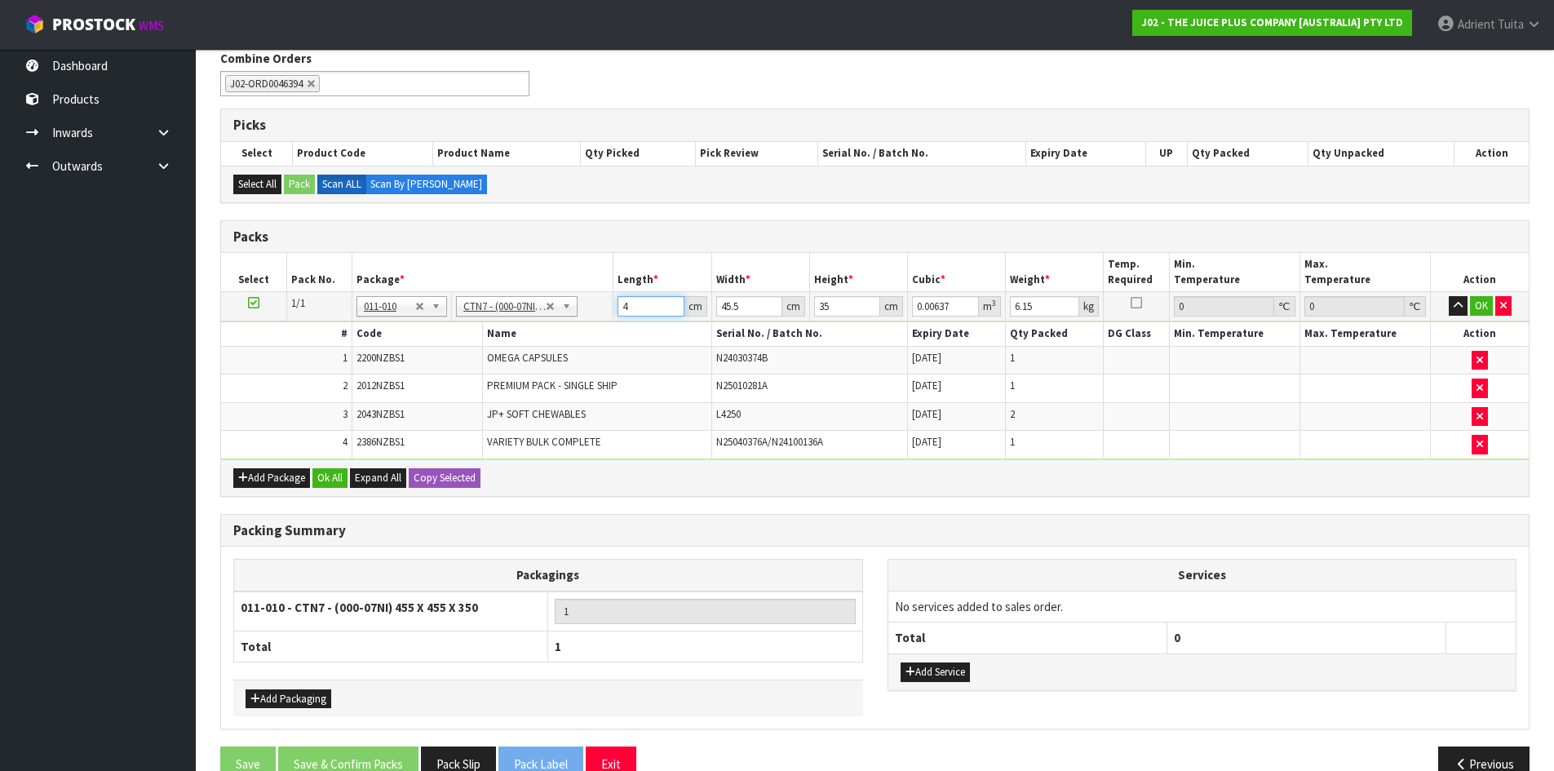
type input "0.074847"
type input "47"
type input "4"
type input "0.00658"
type input "47"
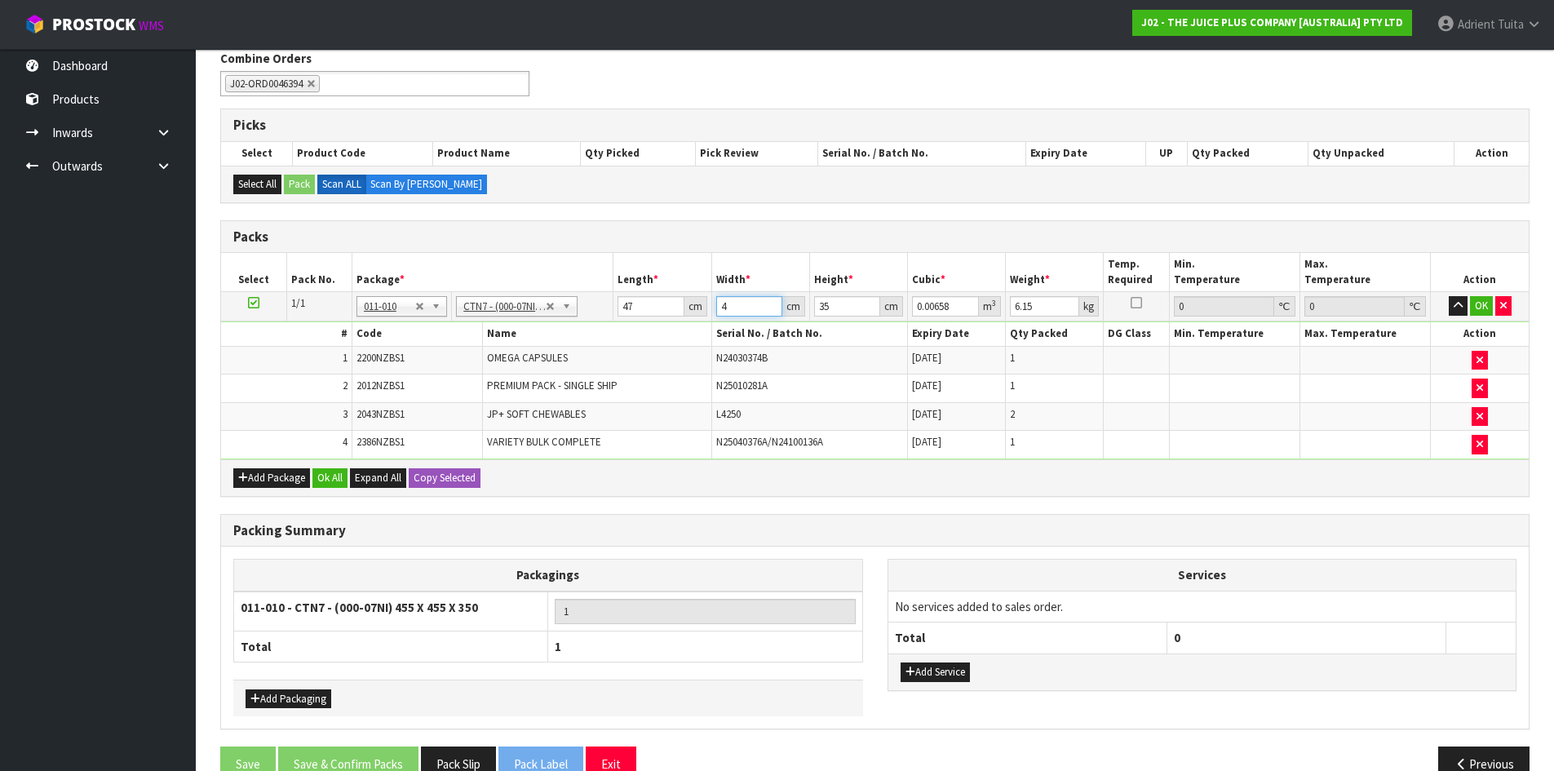
type input "0.077315"
type input "47"
type input "2"
type input "0.004418"
type input "27"
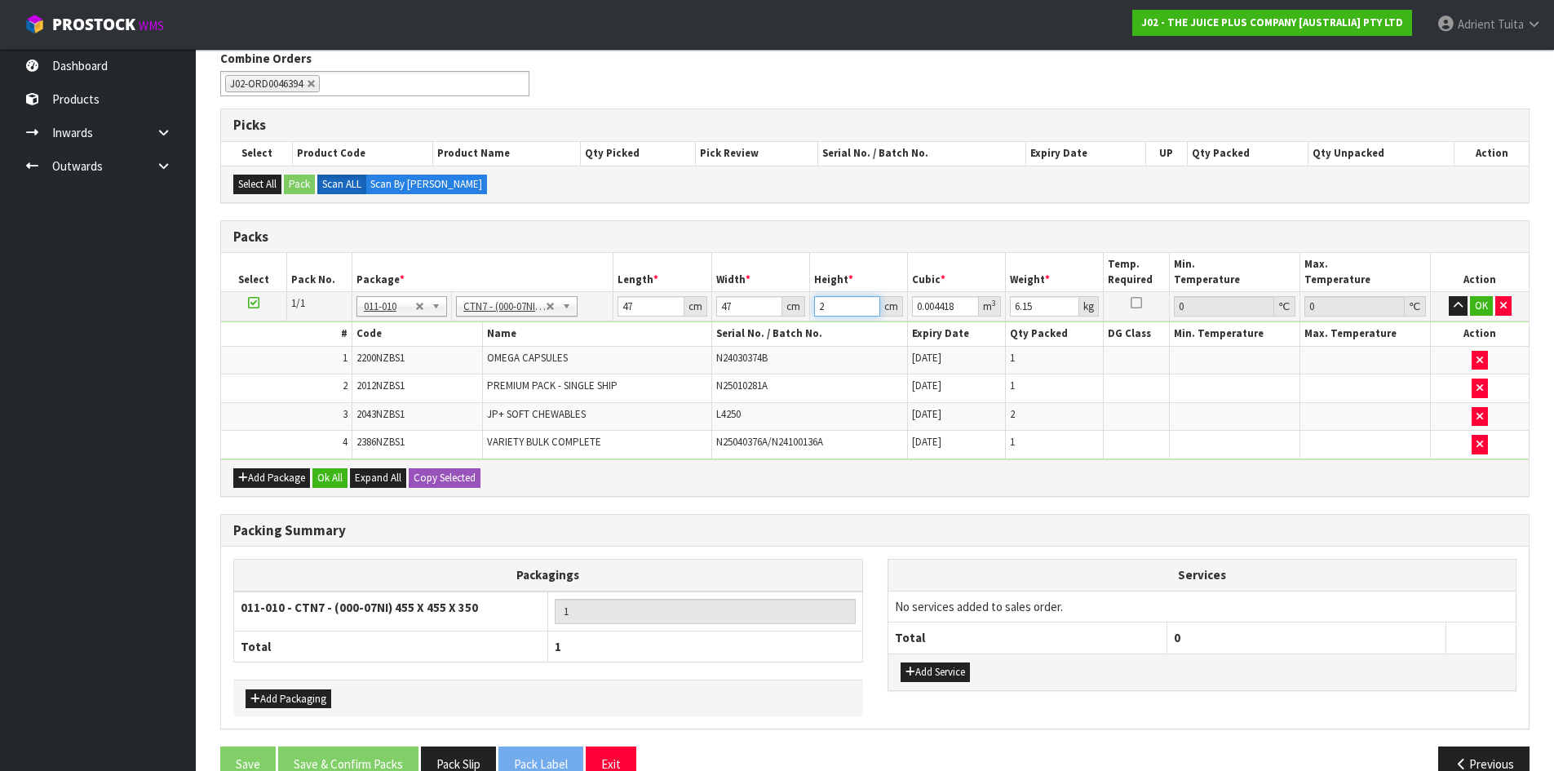
type input "0.059643"
type input "27"
type input "14"
click at [1484, 304] on button "OK" at bounding box center [1481, 306] width 23 height 20
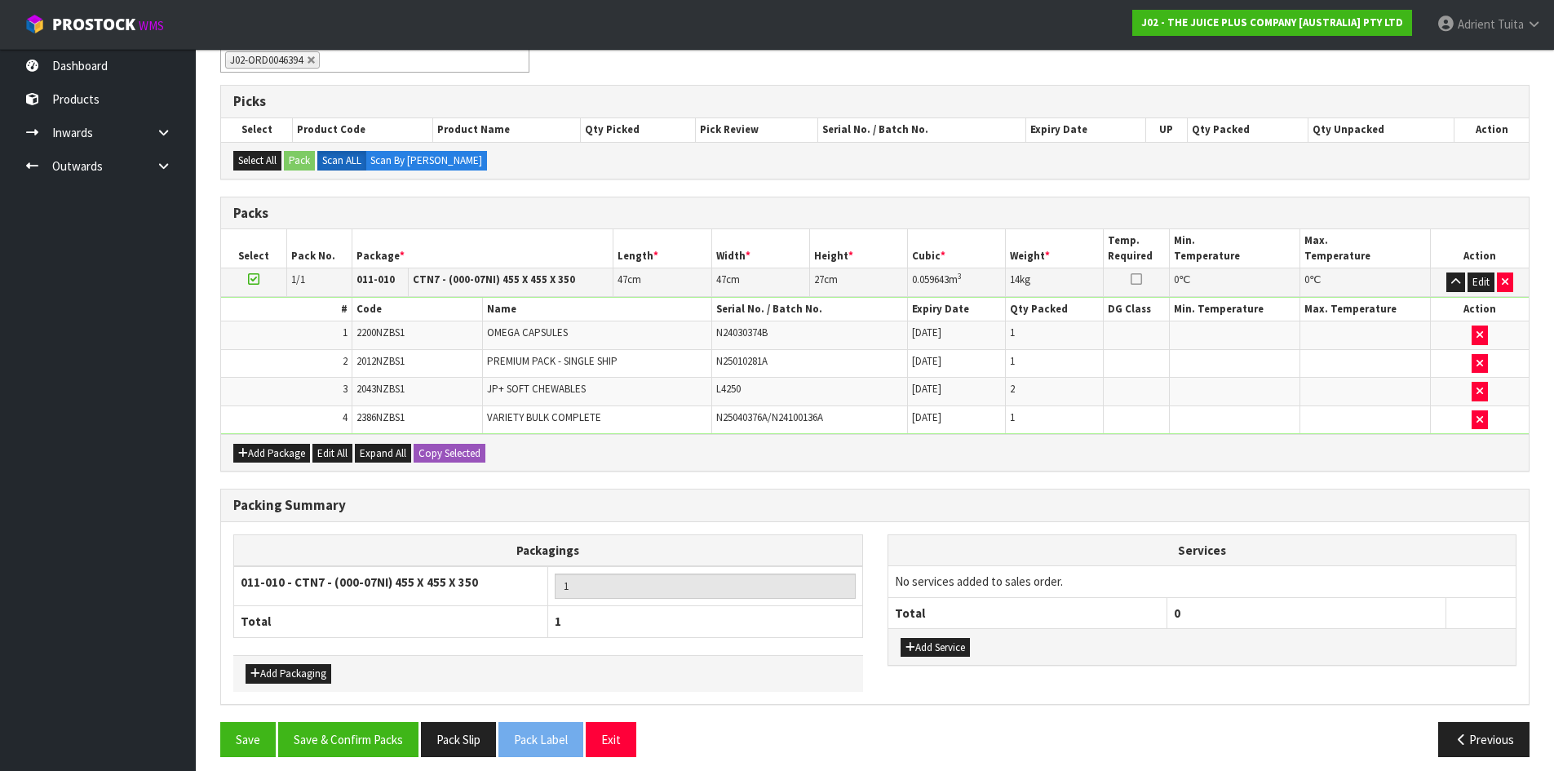
scroll to position [307, 0]
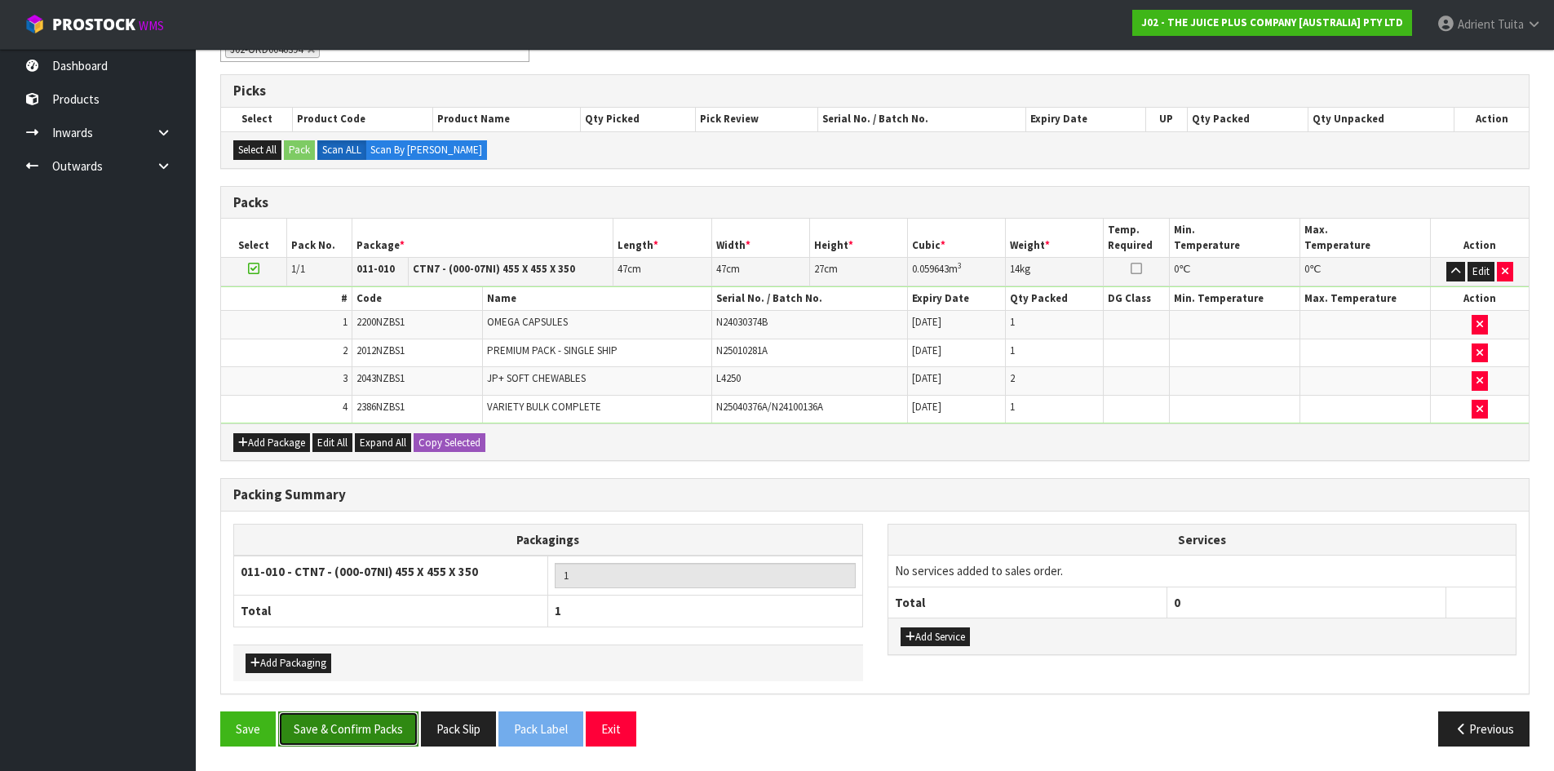
click at [357, 711] on button "Save & Confirm Packs" at bounding box center [348, 728] width 140 height 35
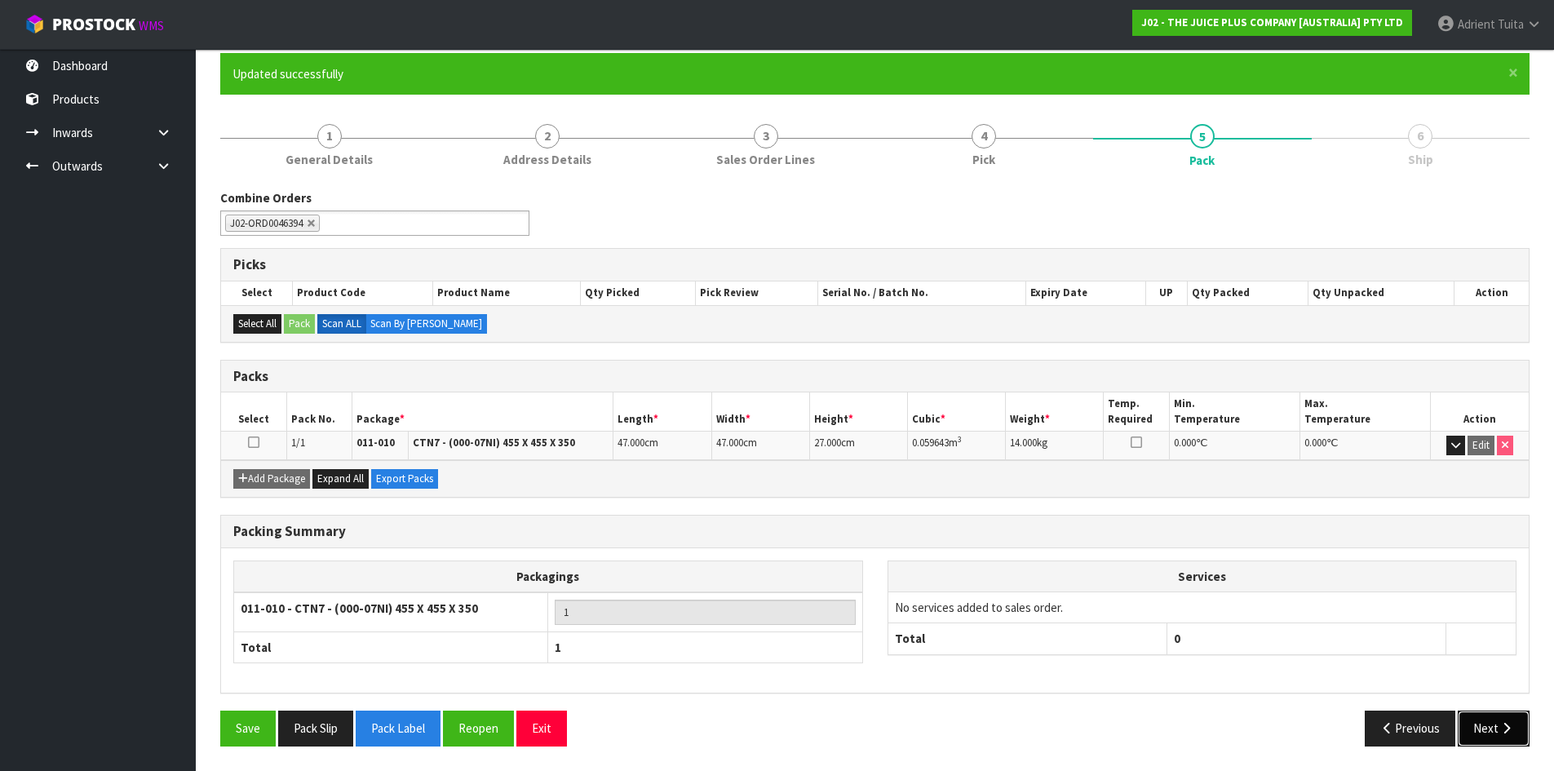
click at [1487, 718] on button "Next" at bounding box center [1494, 728] width 72 height 35
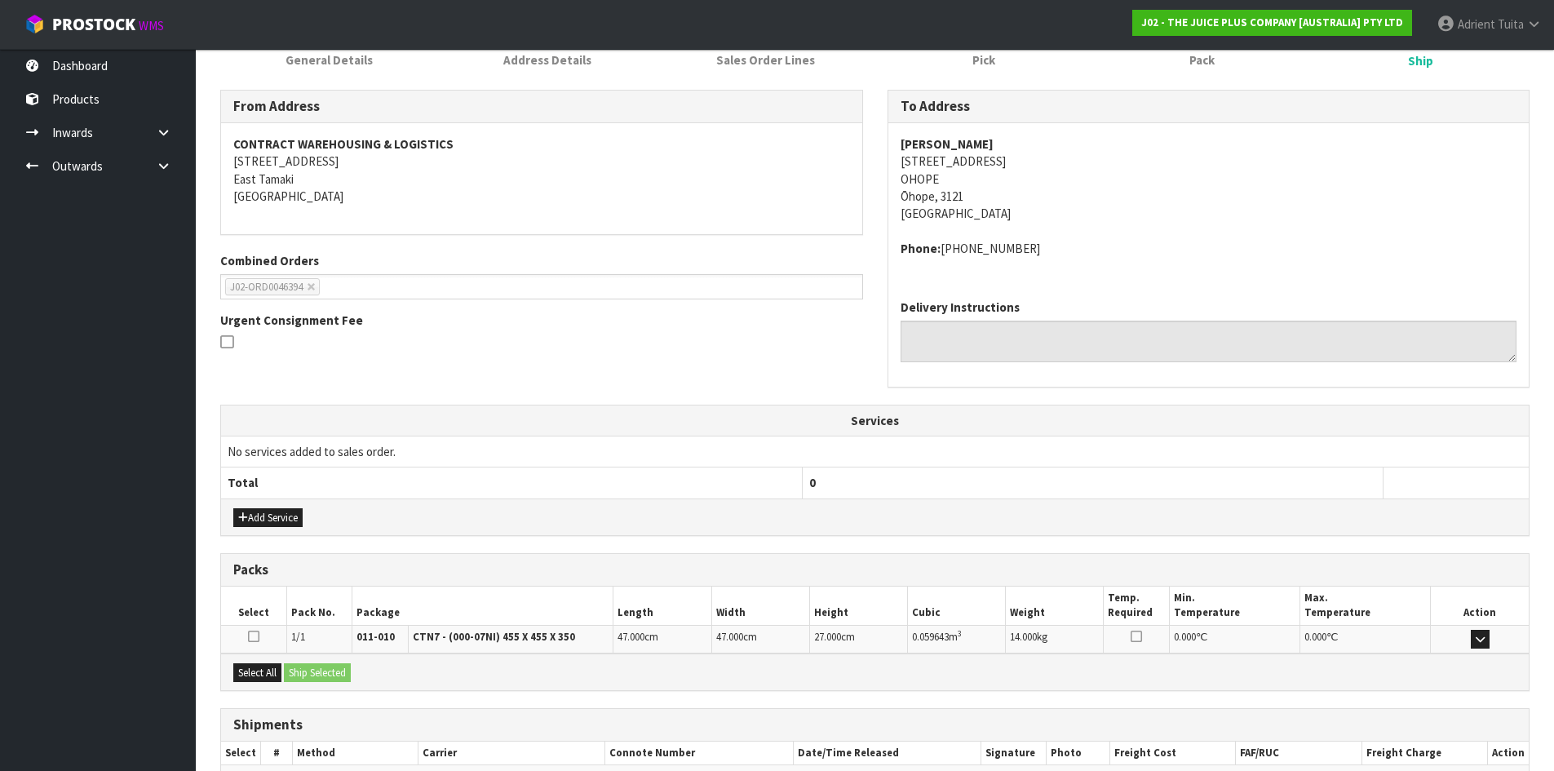
scroll to position [328, 0]
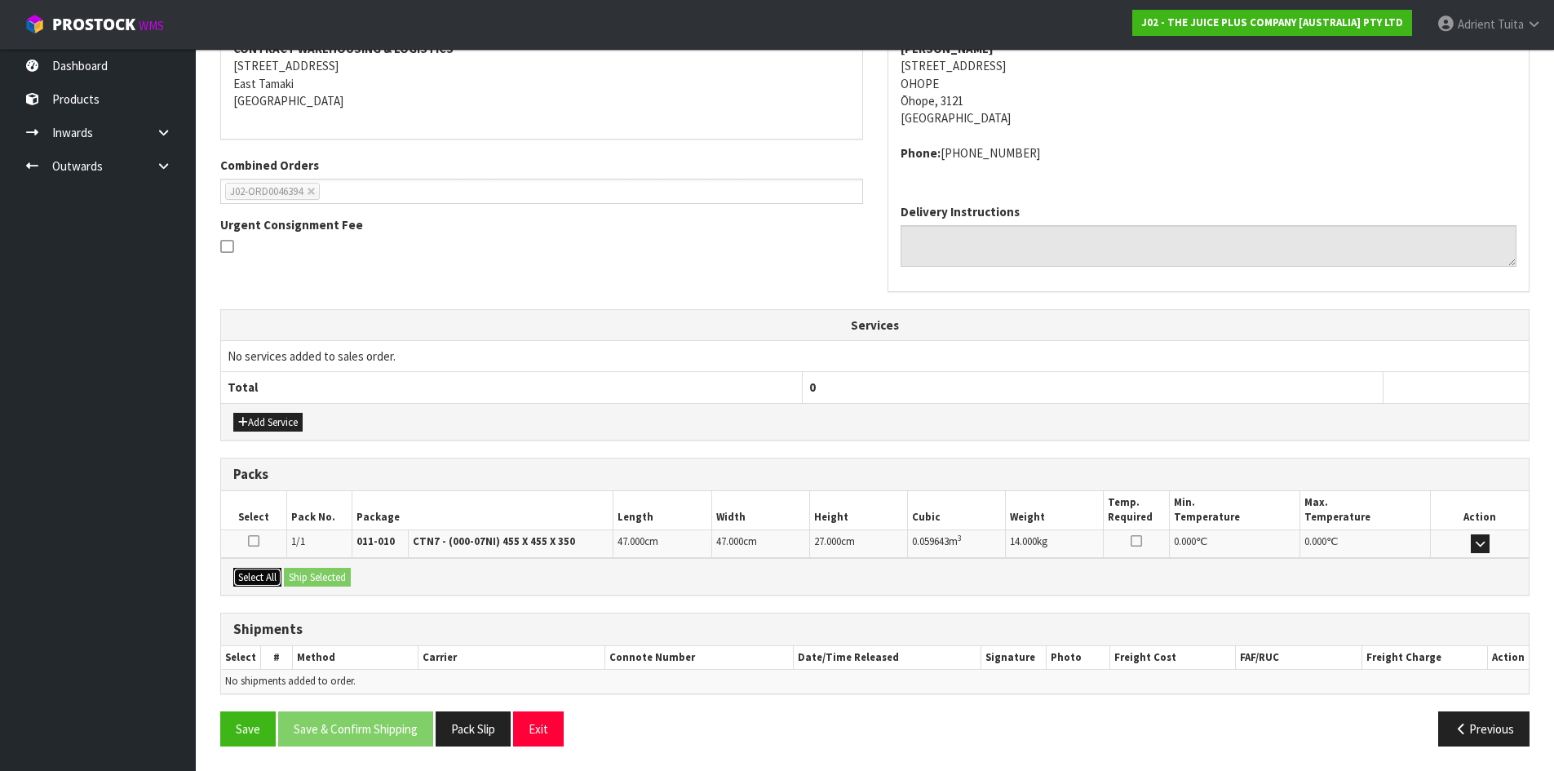
click at [250, 572] on button "Select All" at bounding box center [257, 578] width 48 height 20
drag, startPoint x: 318, startPoint y: 579, endPoint x: 397, endPoint y: 579, distance: 78.3
click at [319, 578] on button "Ship Selected" at bounding box center [317, 578] width 67 height 20
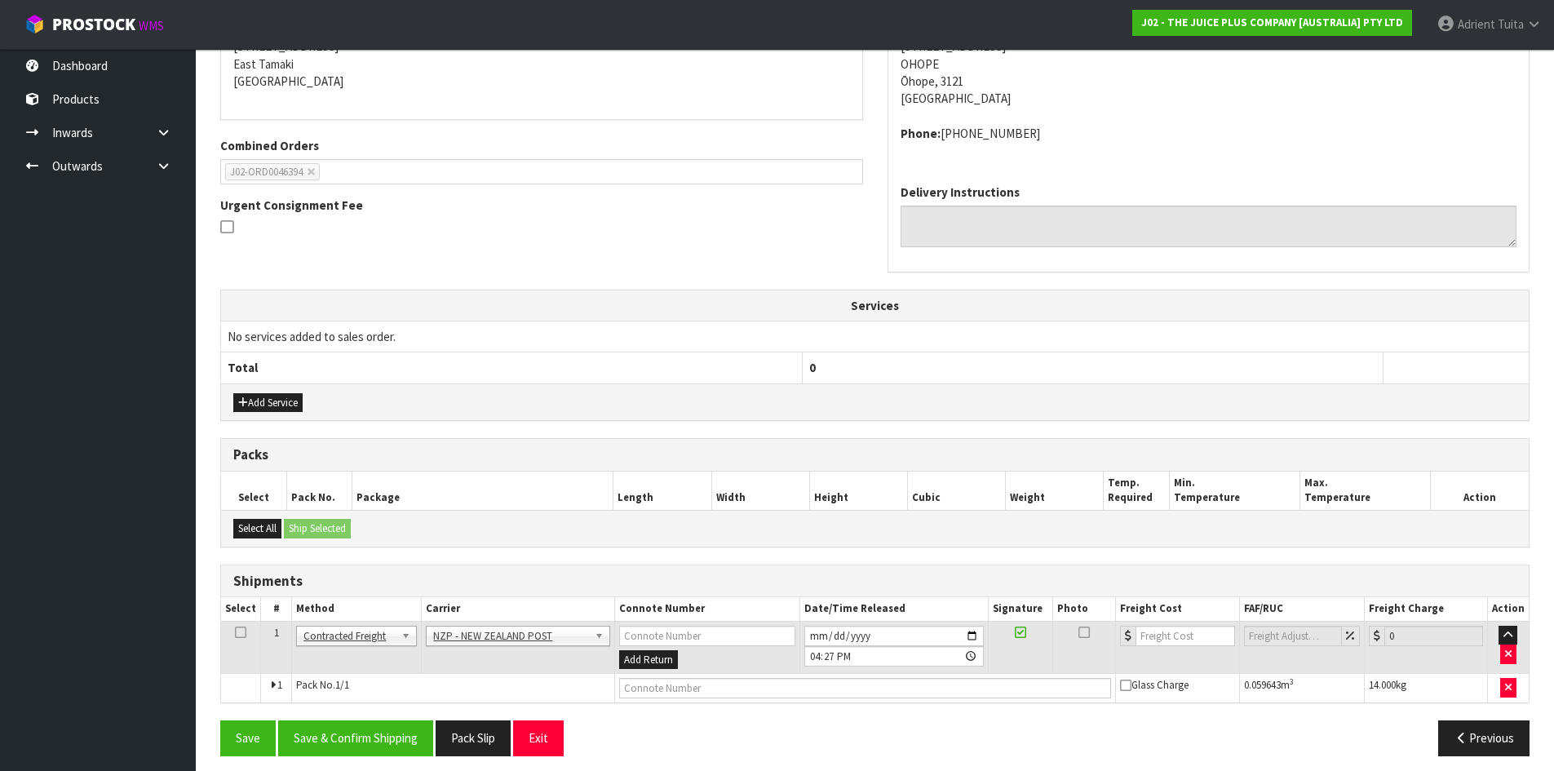
scroll to position [357, 0]
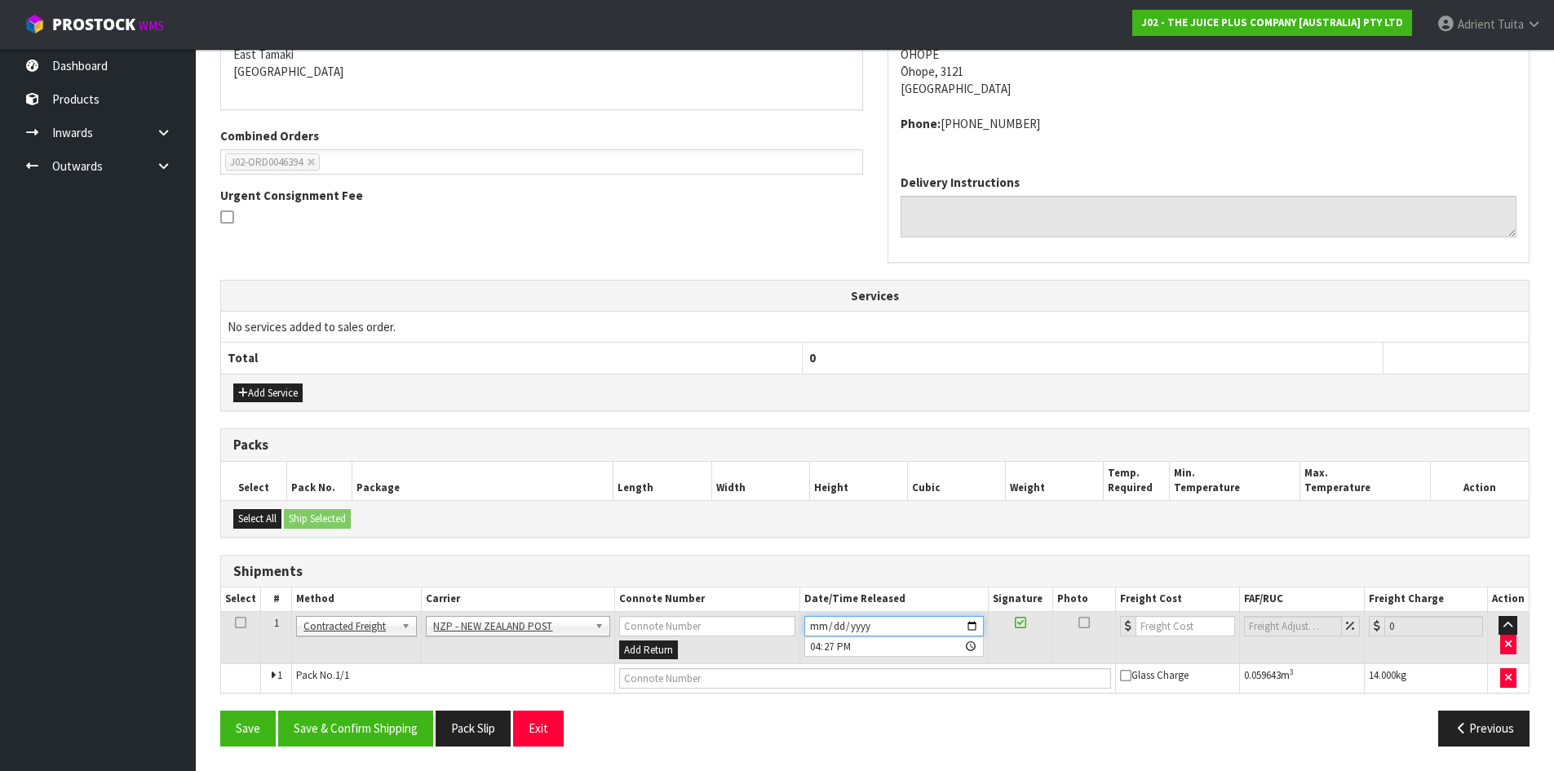
click at [968, 627] on input "[DATE]" at bounding box center [893, 626] width 179 height 20
type input "[DATE]"
click at [405, 725] on button "Save & Confirm Shipping" at bounding box center [355, 728] width 155 height 35
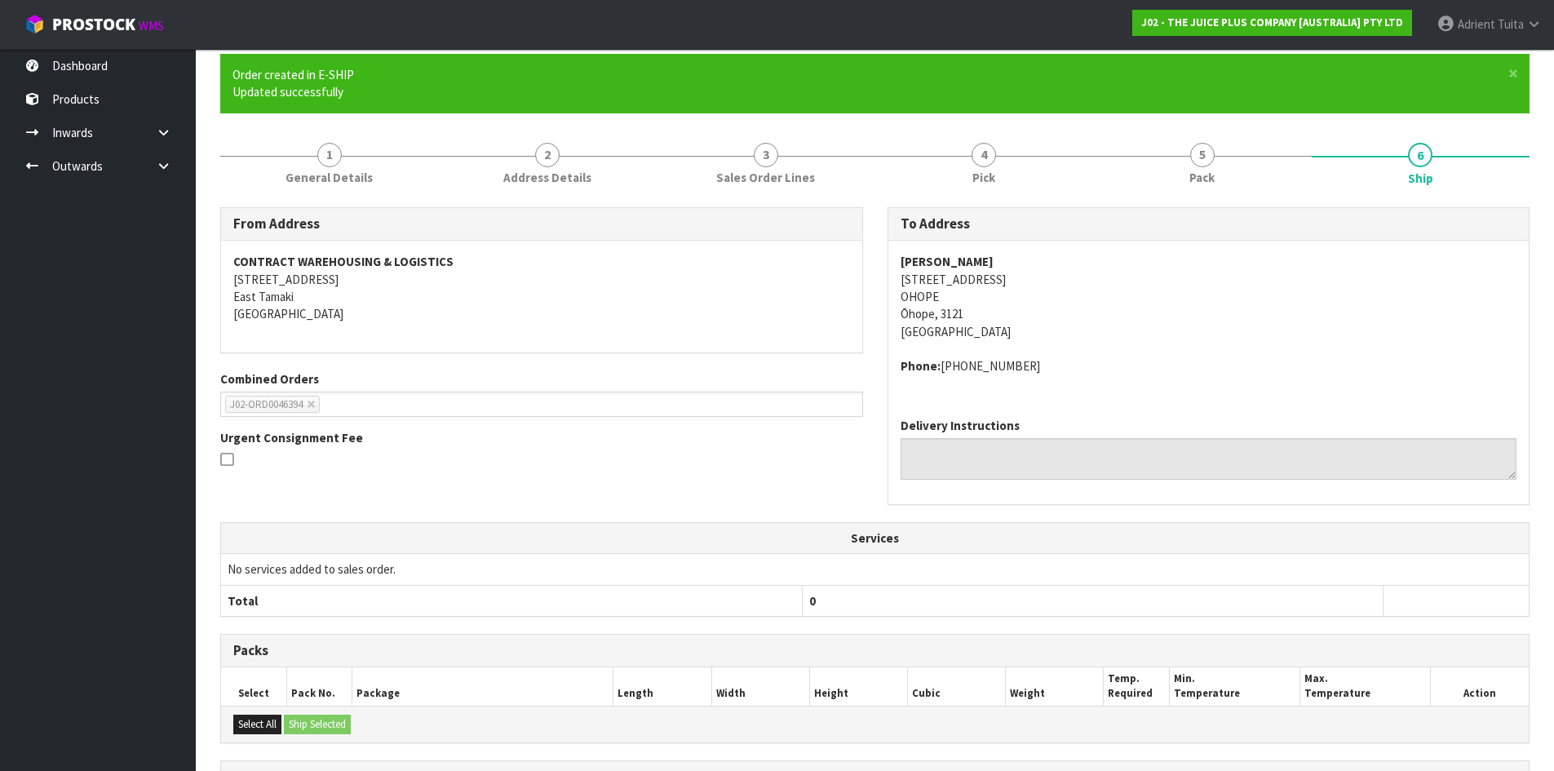
scroll to position [334, 0]
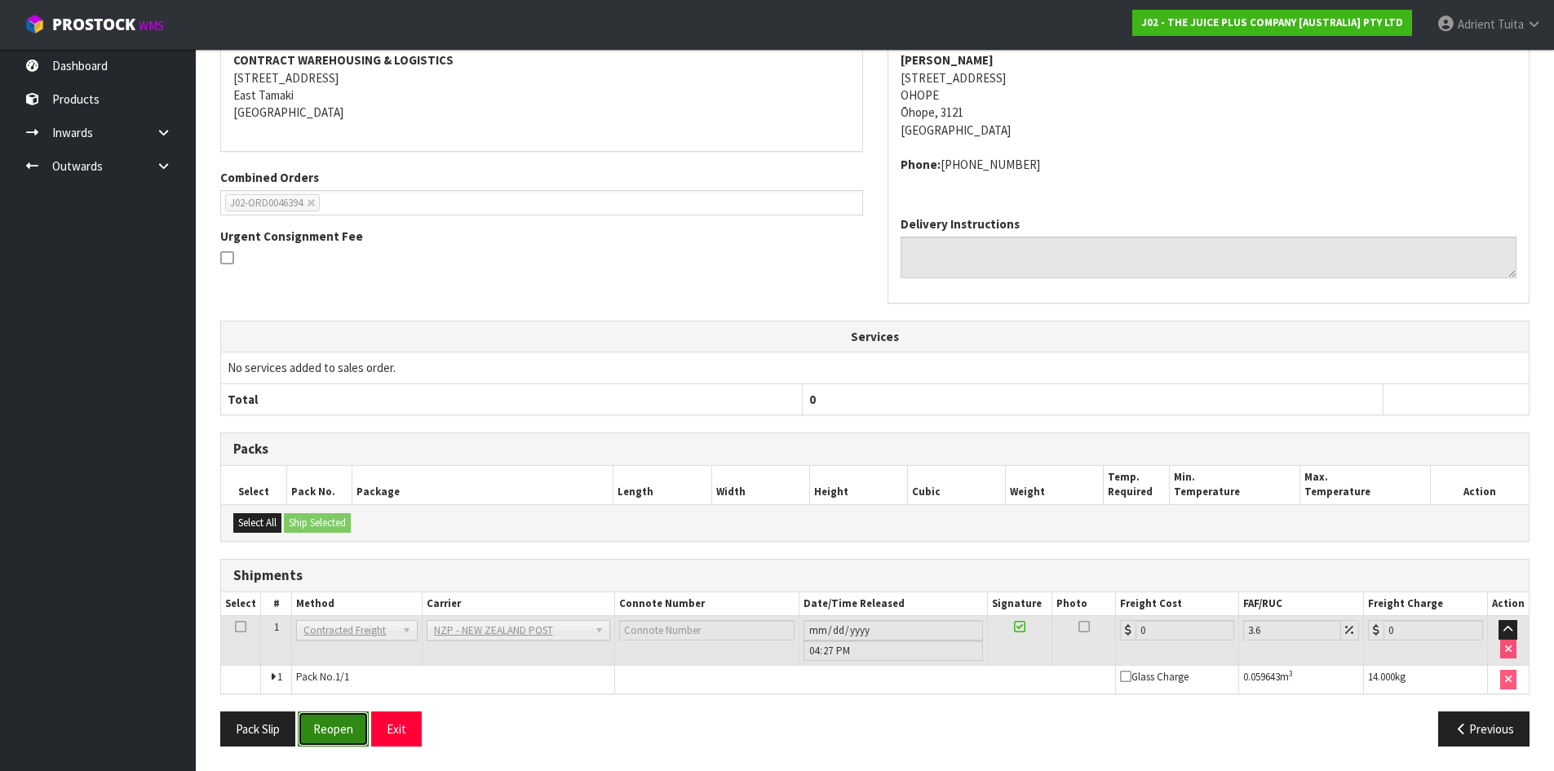
click at [332, 732] on button "Reopen" at bounding box center [333, 728] width 71 height 35
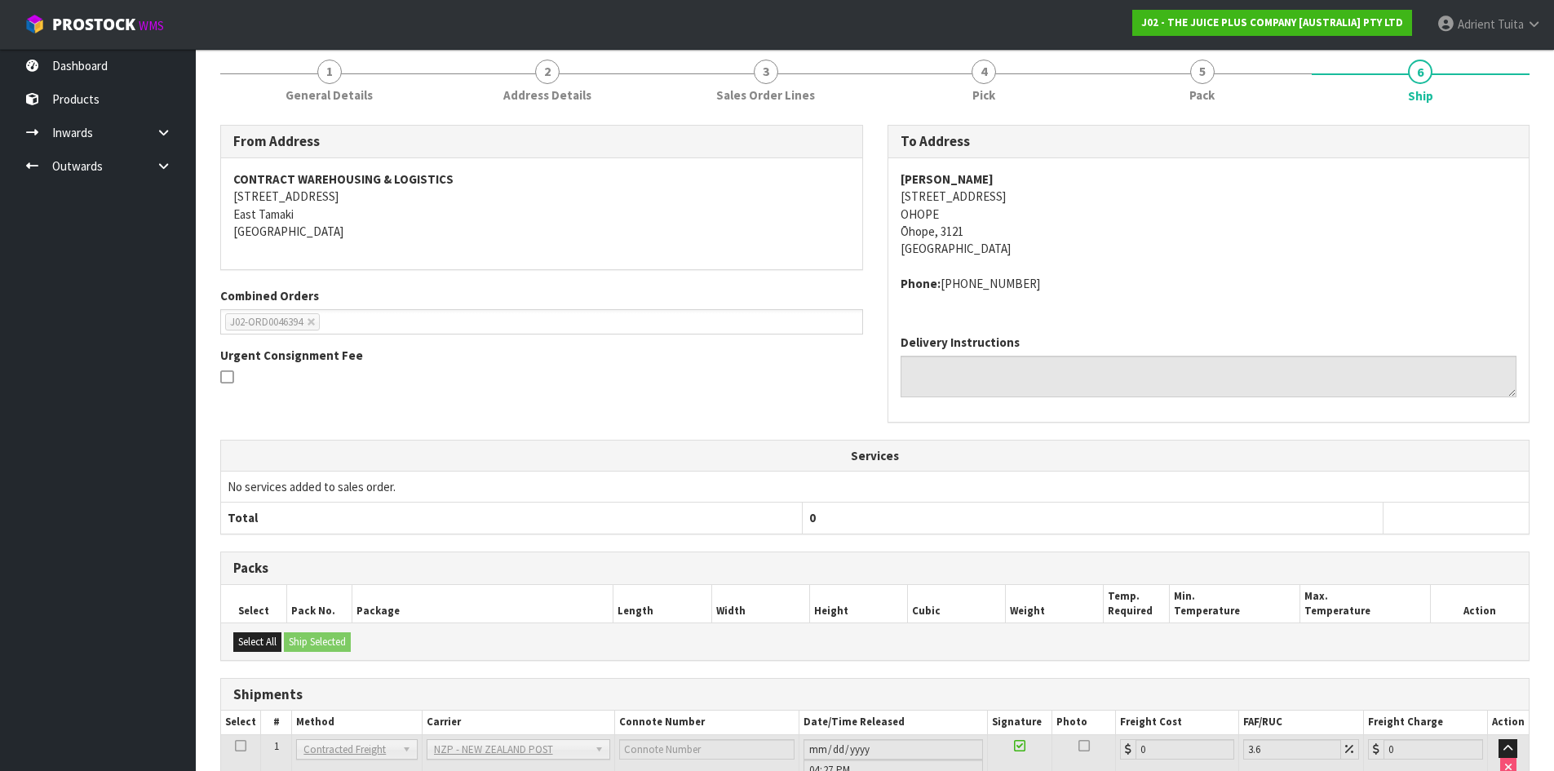
scroll to position [317, 0]
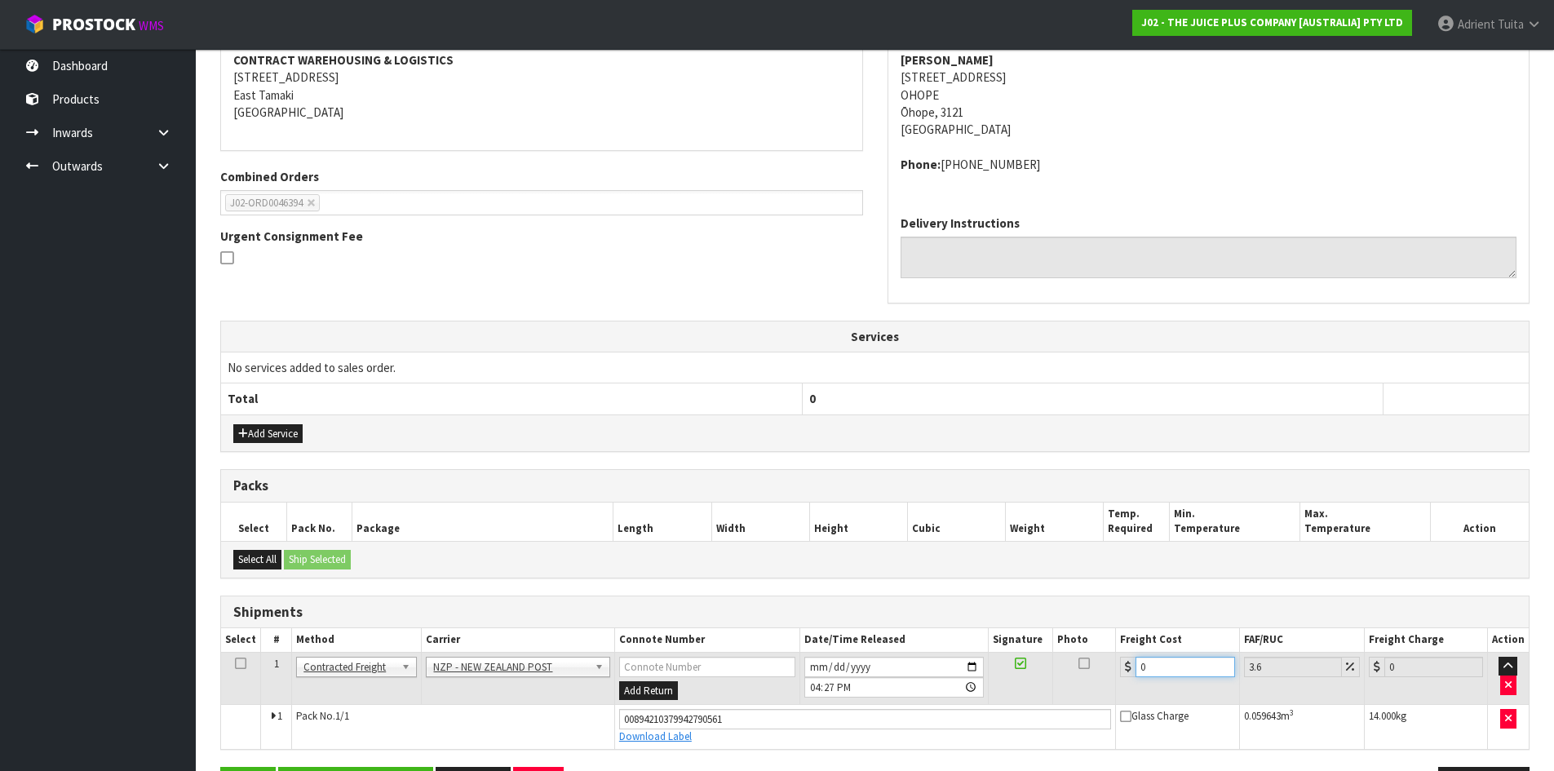
click at [1167, 670] on input "0" at bounding box center [1185, 667] width 99 height 20
type input "1"
type input "1.04"
type input "11"
type input "11.4"
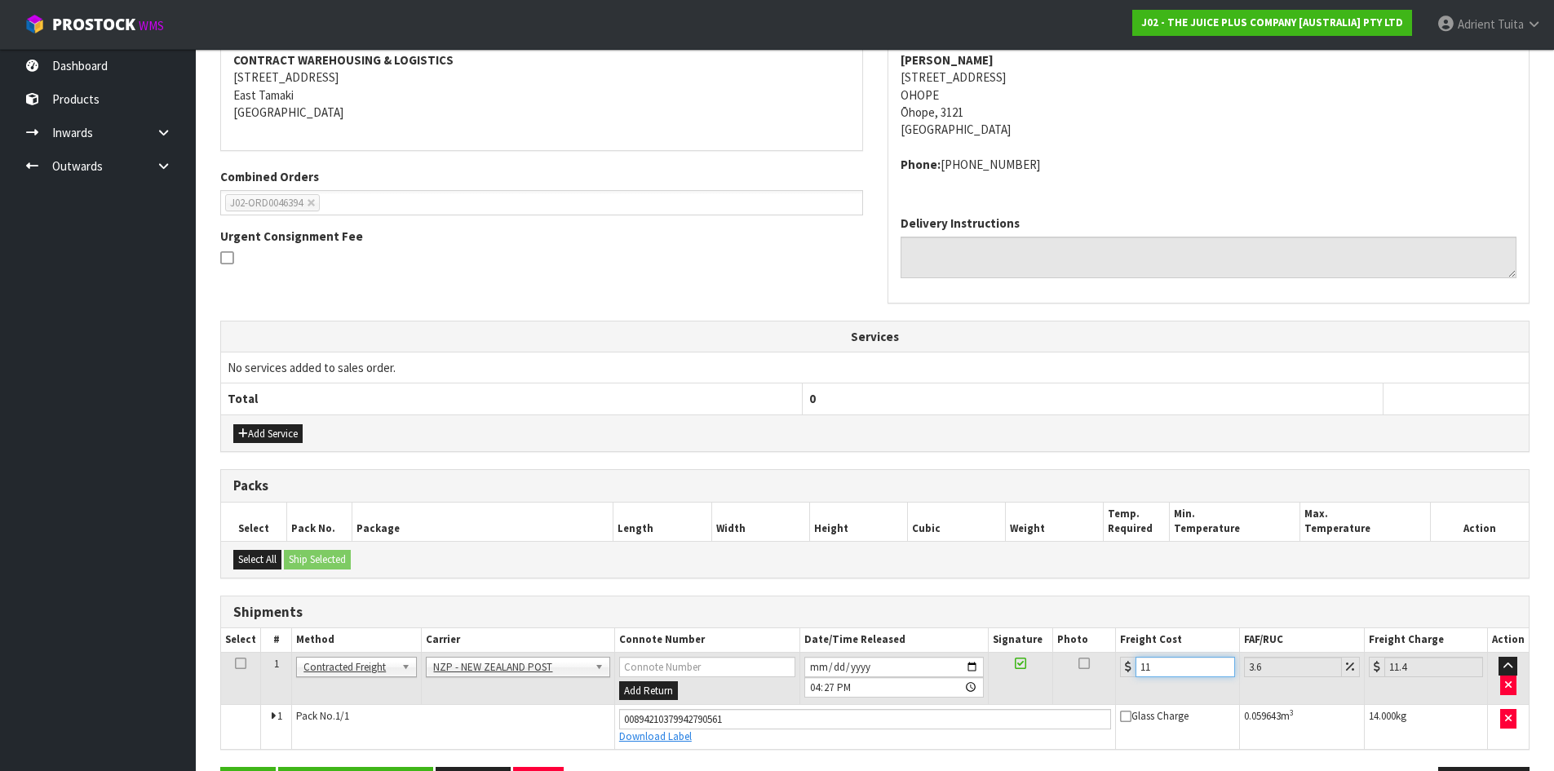
type input "11.7"
type input "12.12"
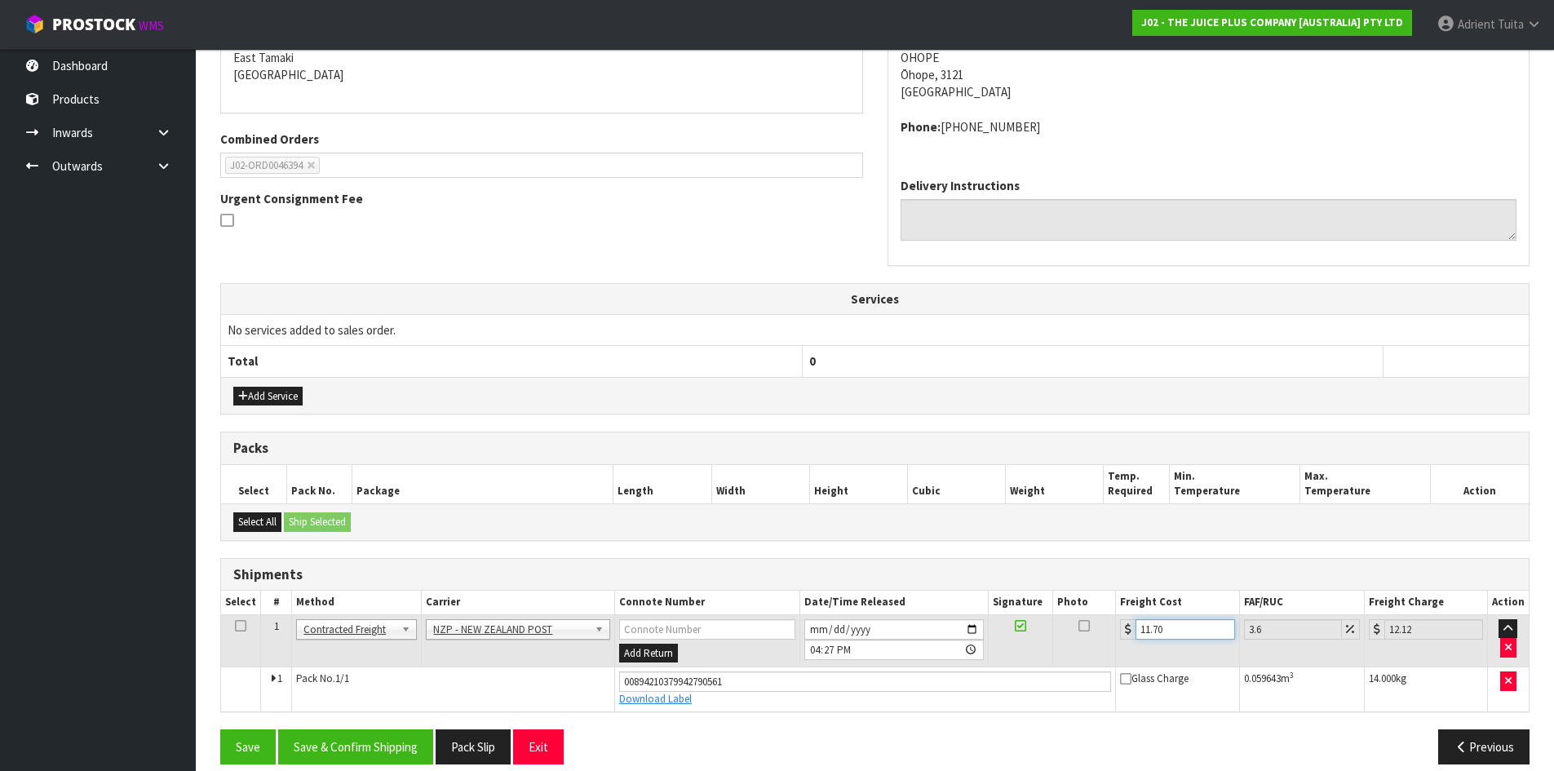
scroll to position [372, 0]
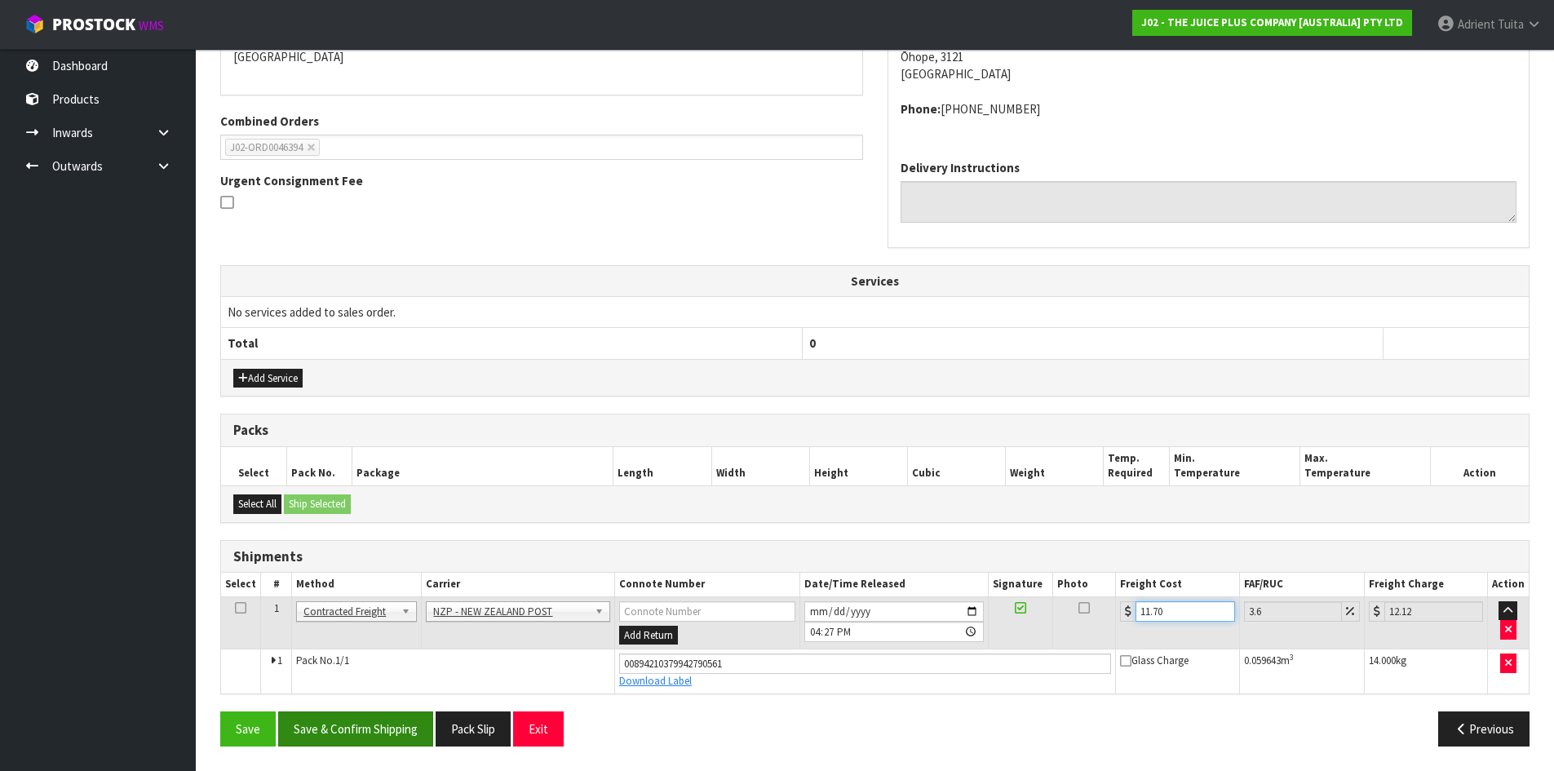
type input "11.70"
click at [339, 734] on button "Save & Confirm Shipping" at bounding box center [355, 728] width 155 height 35
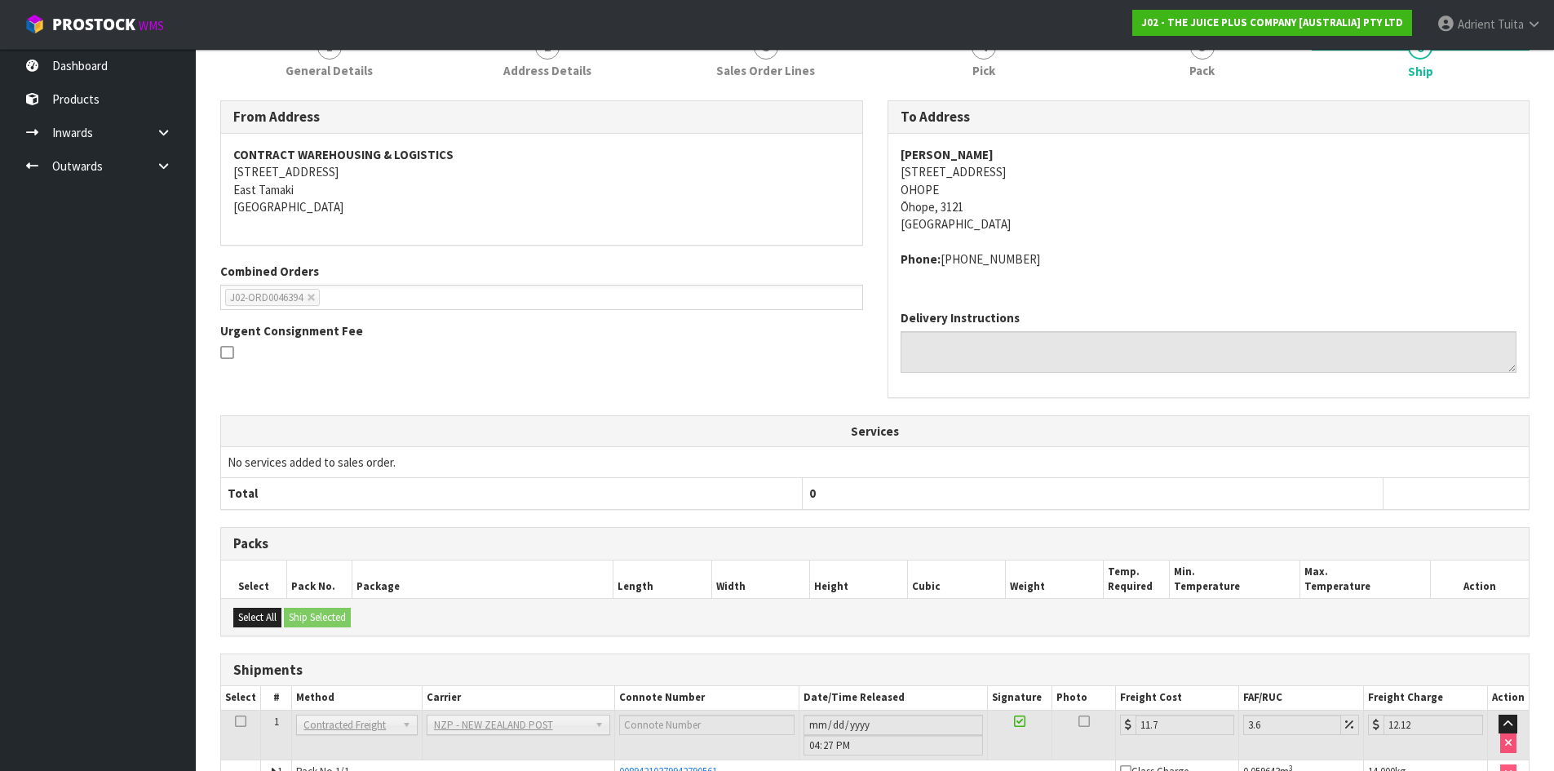
scroll to position [327, 0]
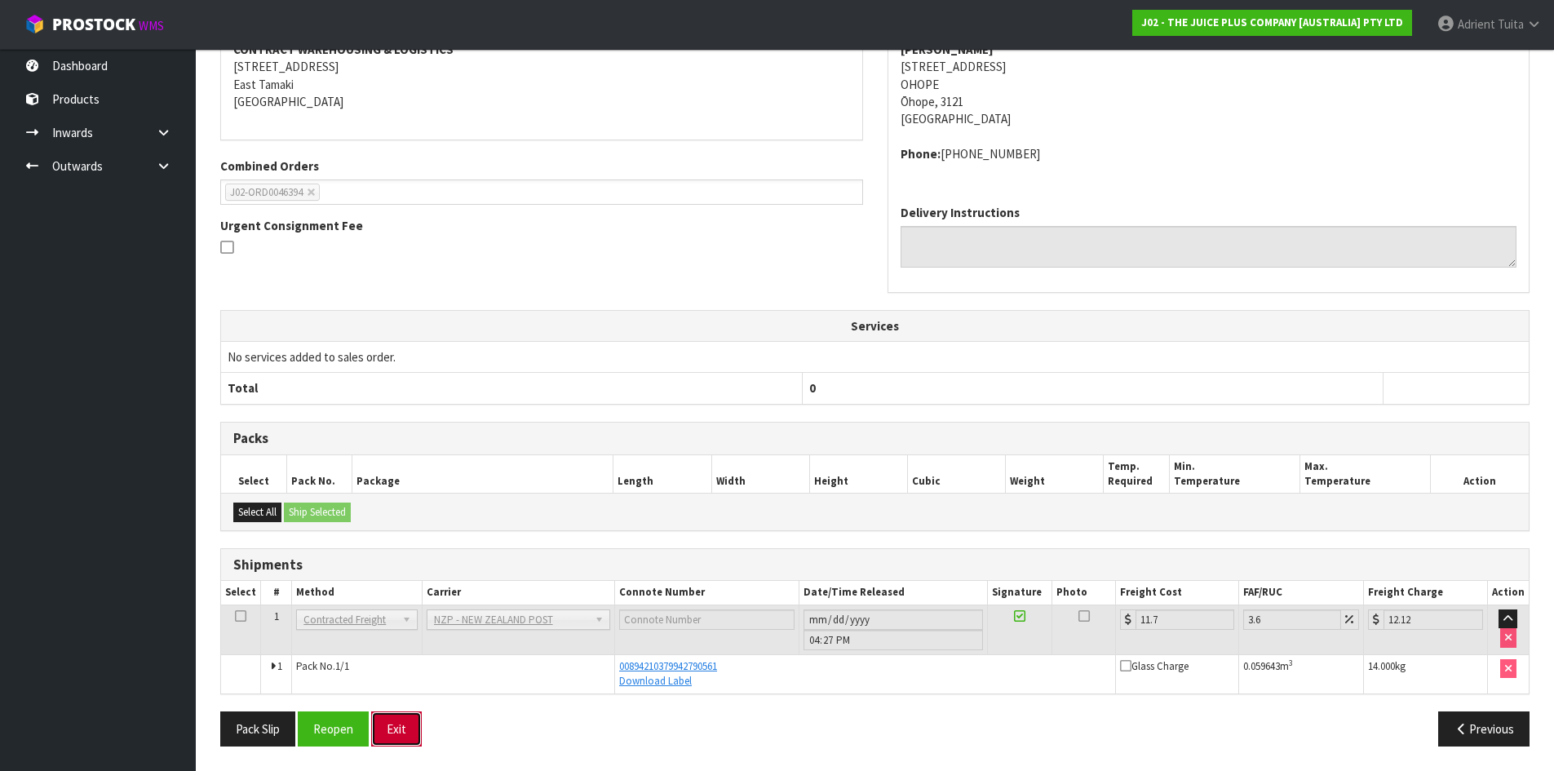
drag, startPoint x: 403, startPoint y: 728, endPoint x: 375, endPoint y: 661, distance: 72.4
click at [402, 728] on button "Exit" at bounding box center [396, 728] width 51 height 35
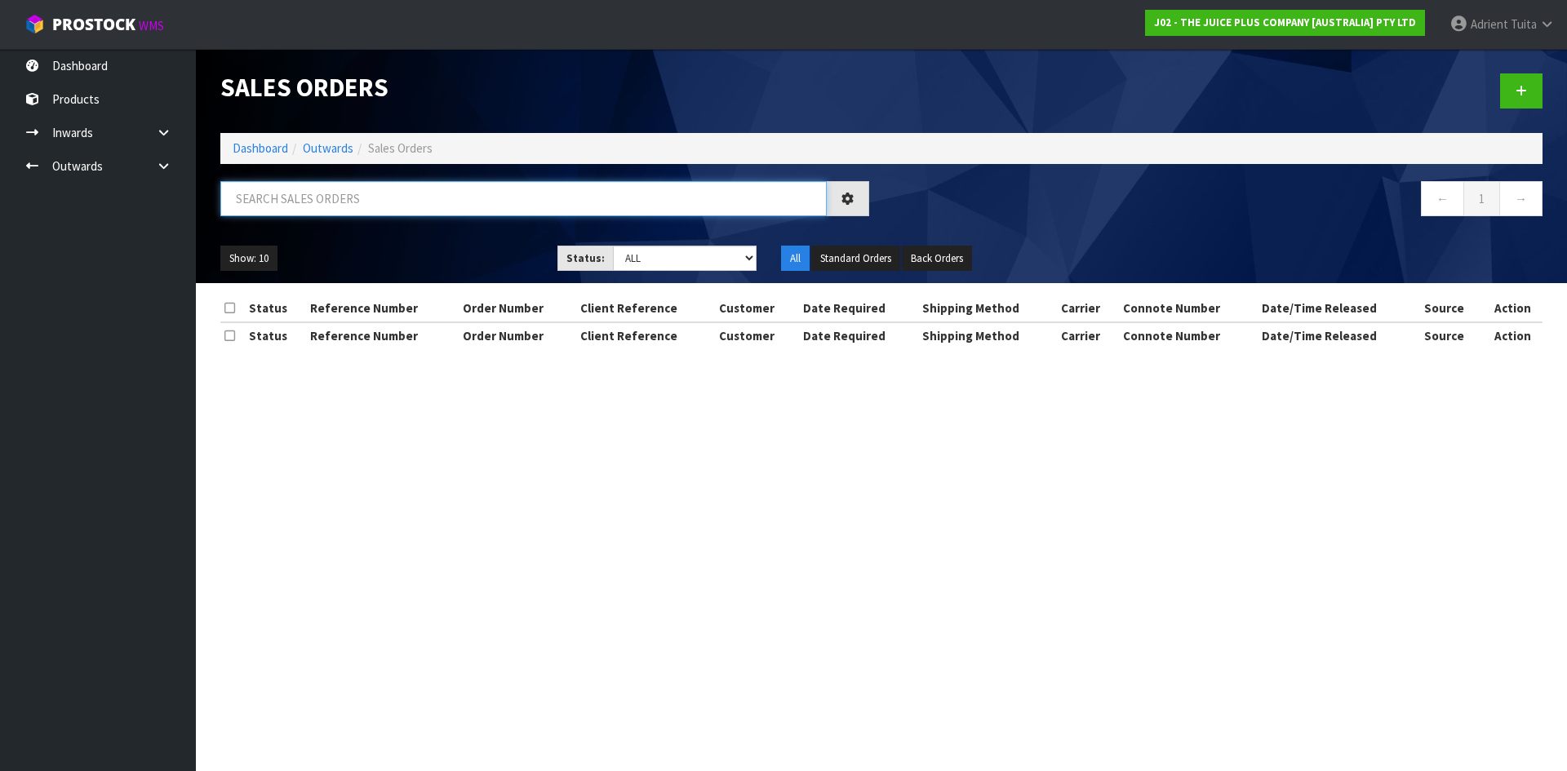
click at [344, 204] on input "text" at bounding box center [523, 198] width 606 height 35
type input "6394"
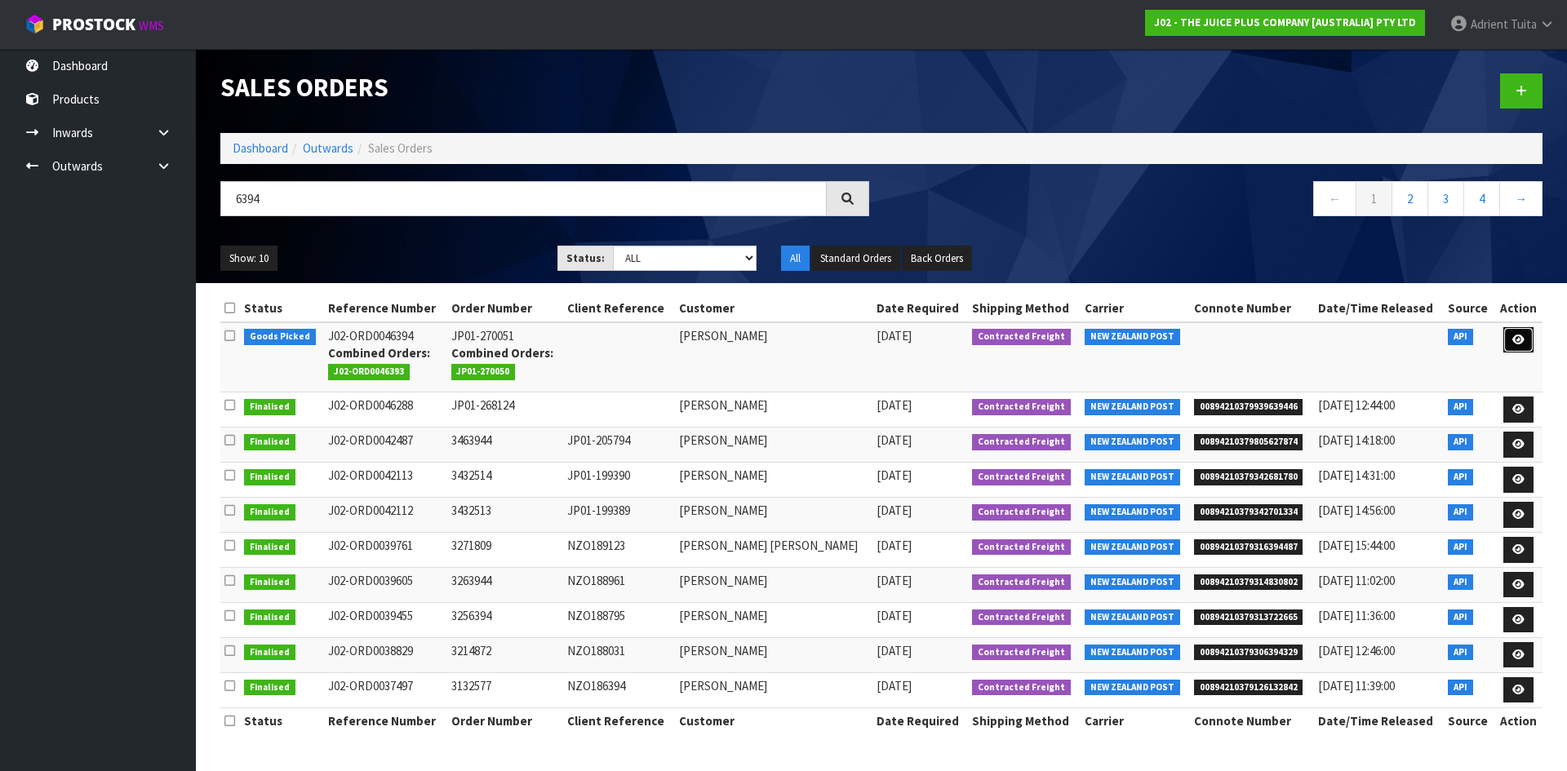
click at [1516, 350] on link at bounding box center [1518, 340] width 30 height 26
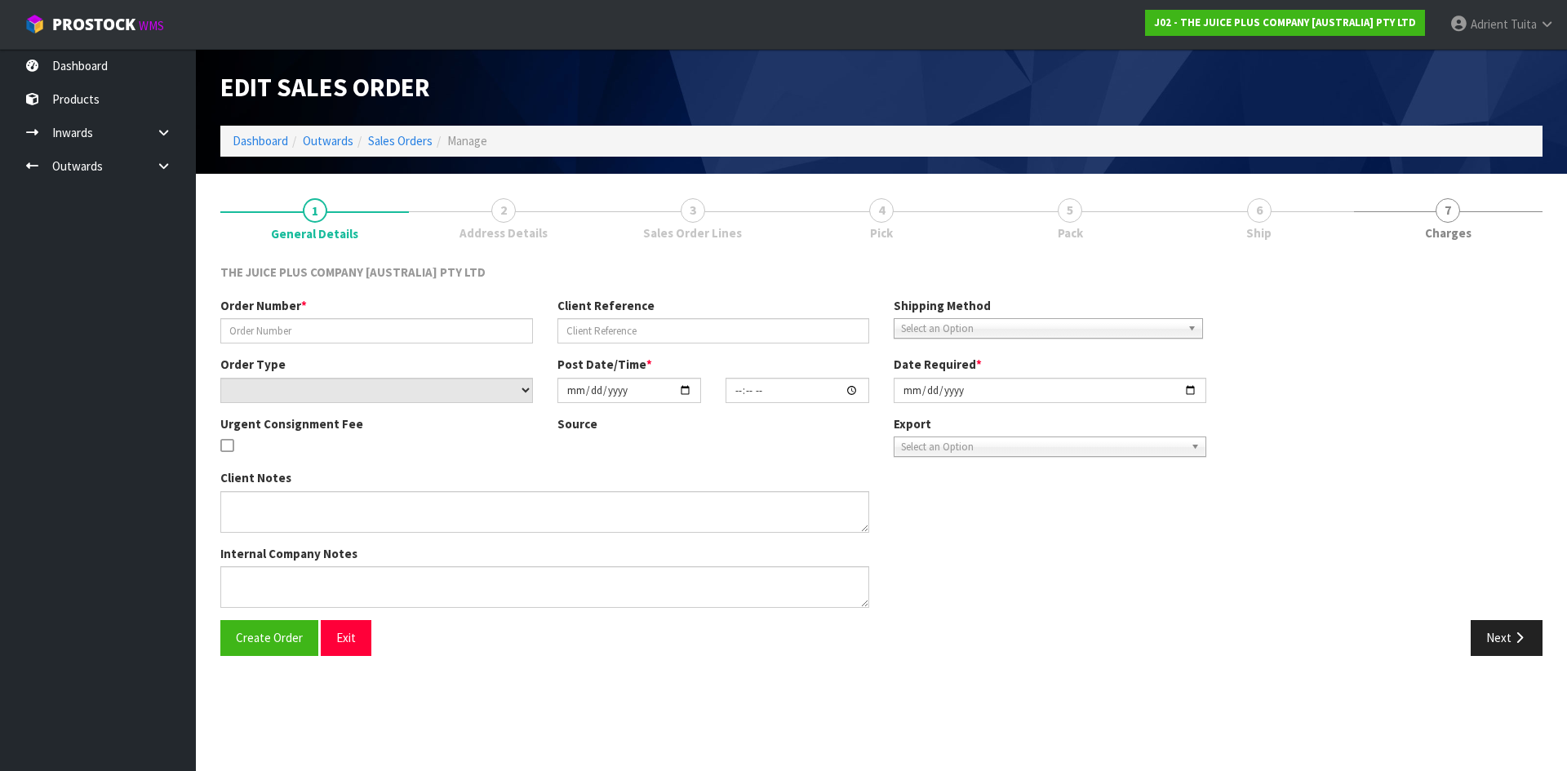
type input "JP01-270051"
select select "number:0"
type input "[DATE]"
type input "22:48:51.000"
type input "[DATE]"
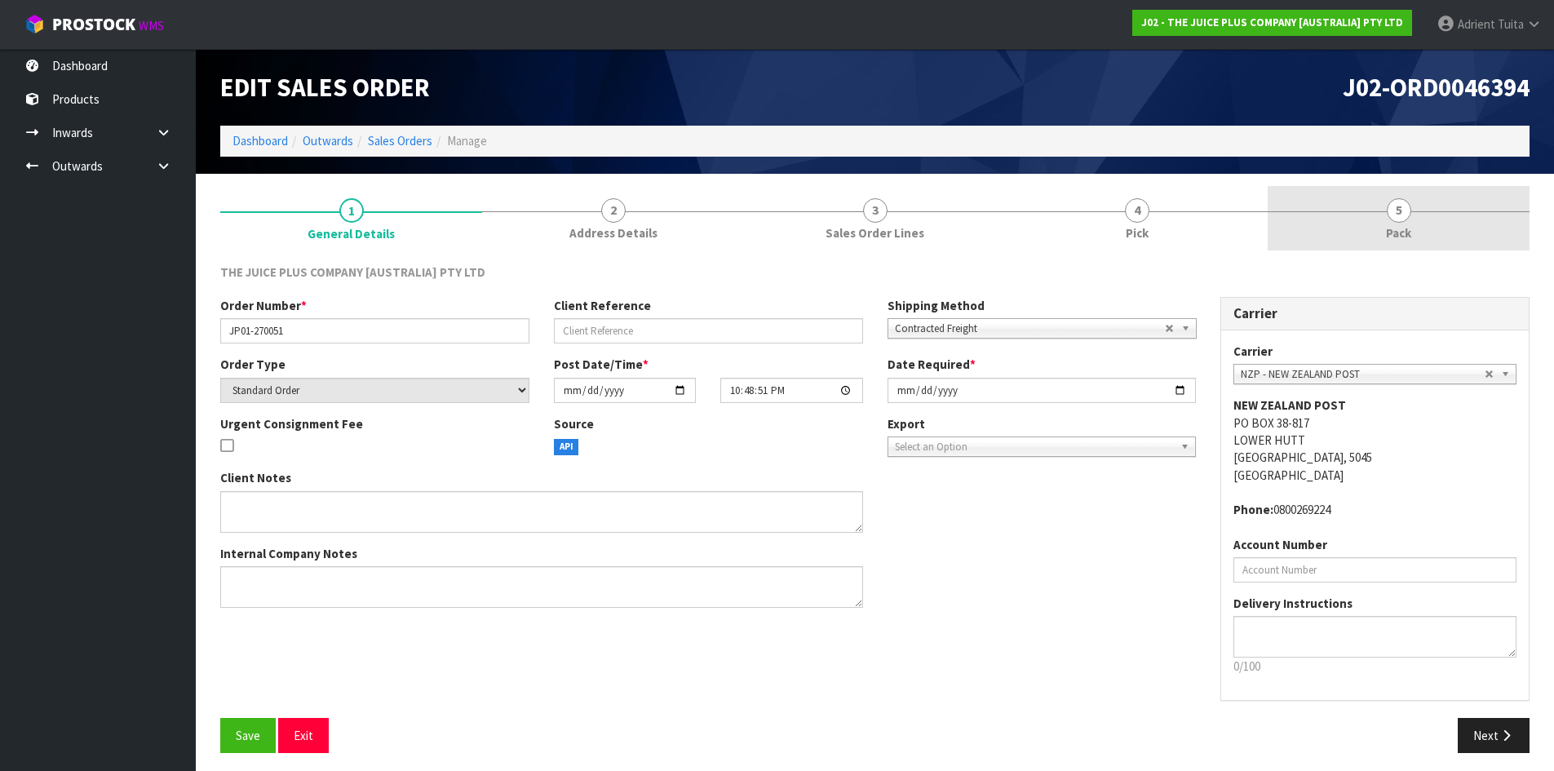
click at [1395, 223] on link "5 Pack" at bounding box center [1399, 218] width 262 height 64
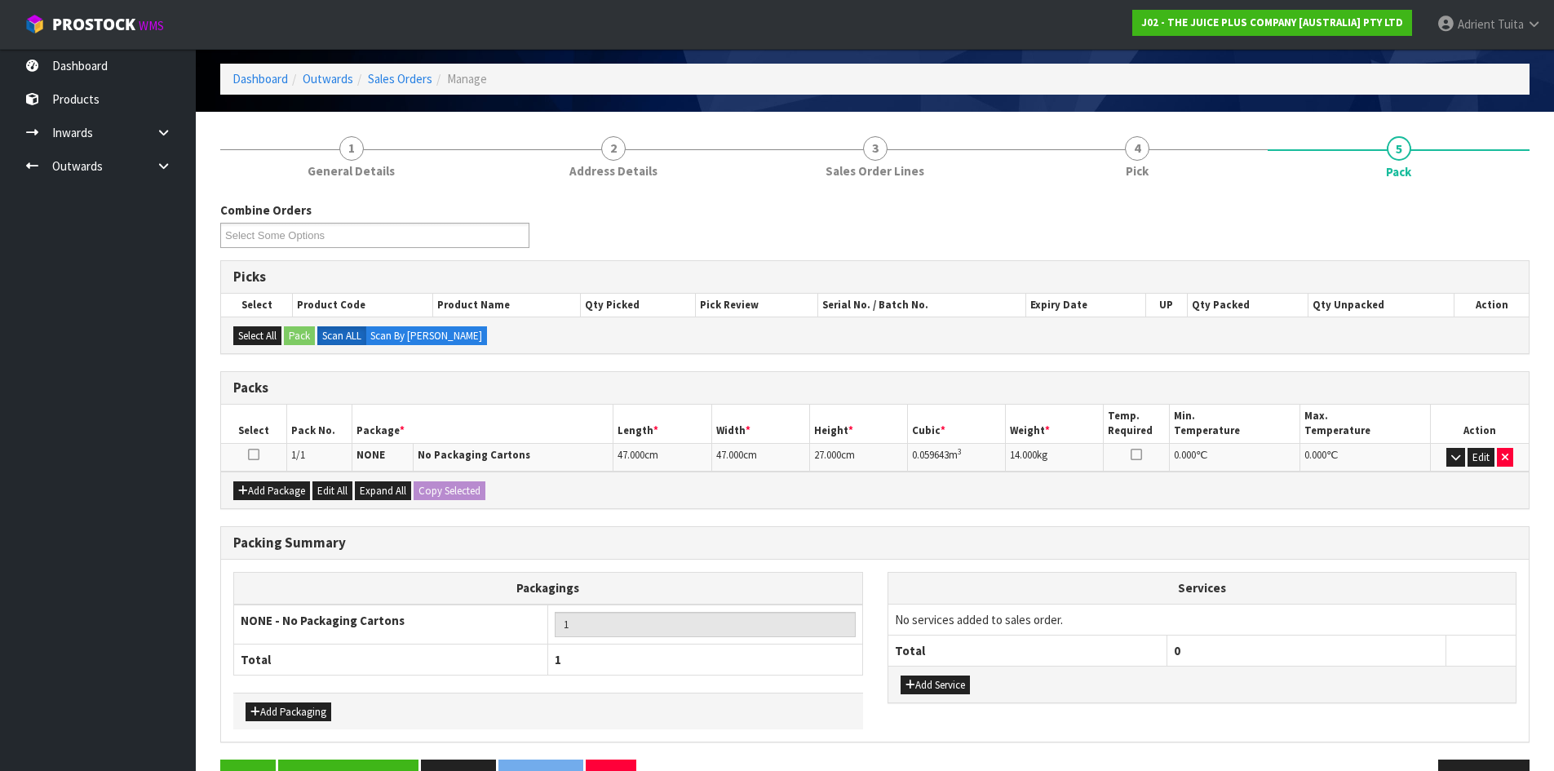
scroll to position [110, 0]
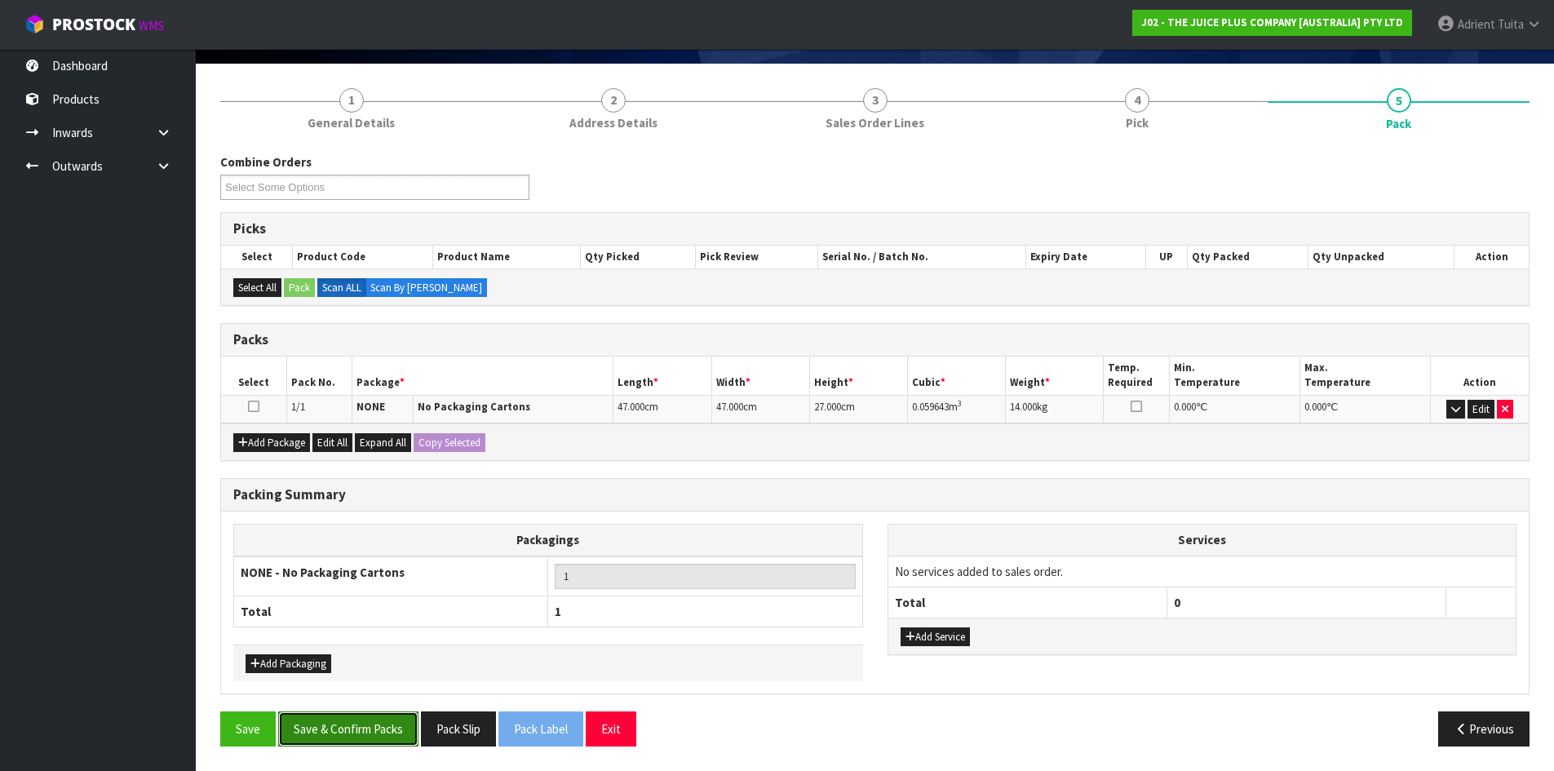
click at [381, 736] on button "Save & Confirm Packs" at bounding box center [348, 728] width 140 height 35
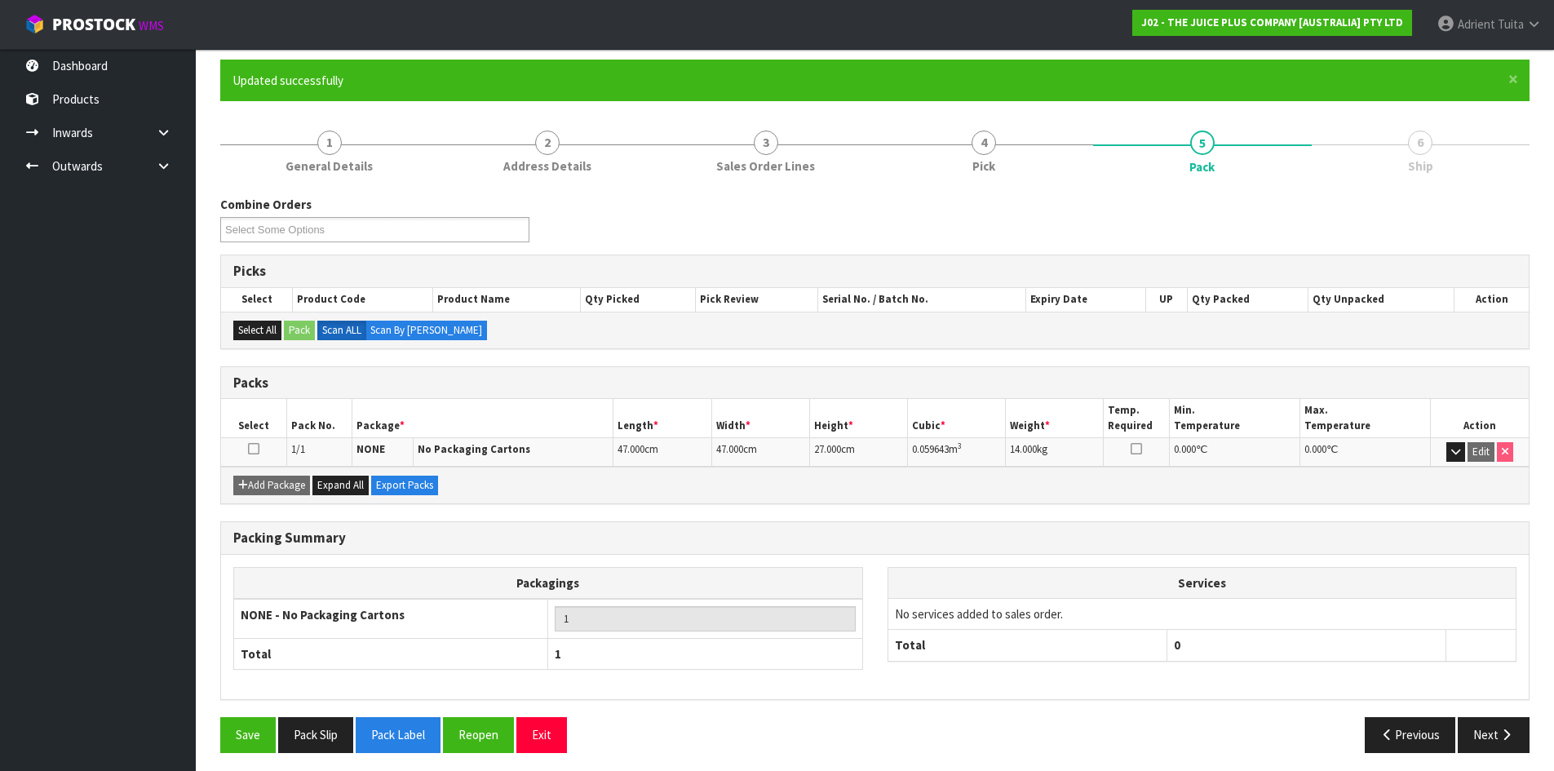
scroll to position [133, 0]
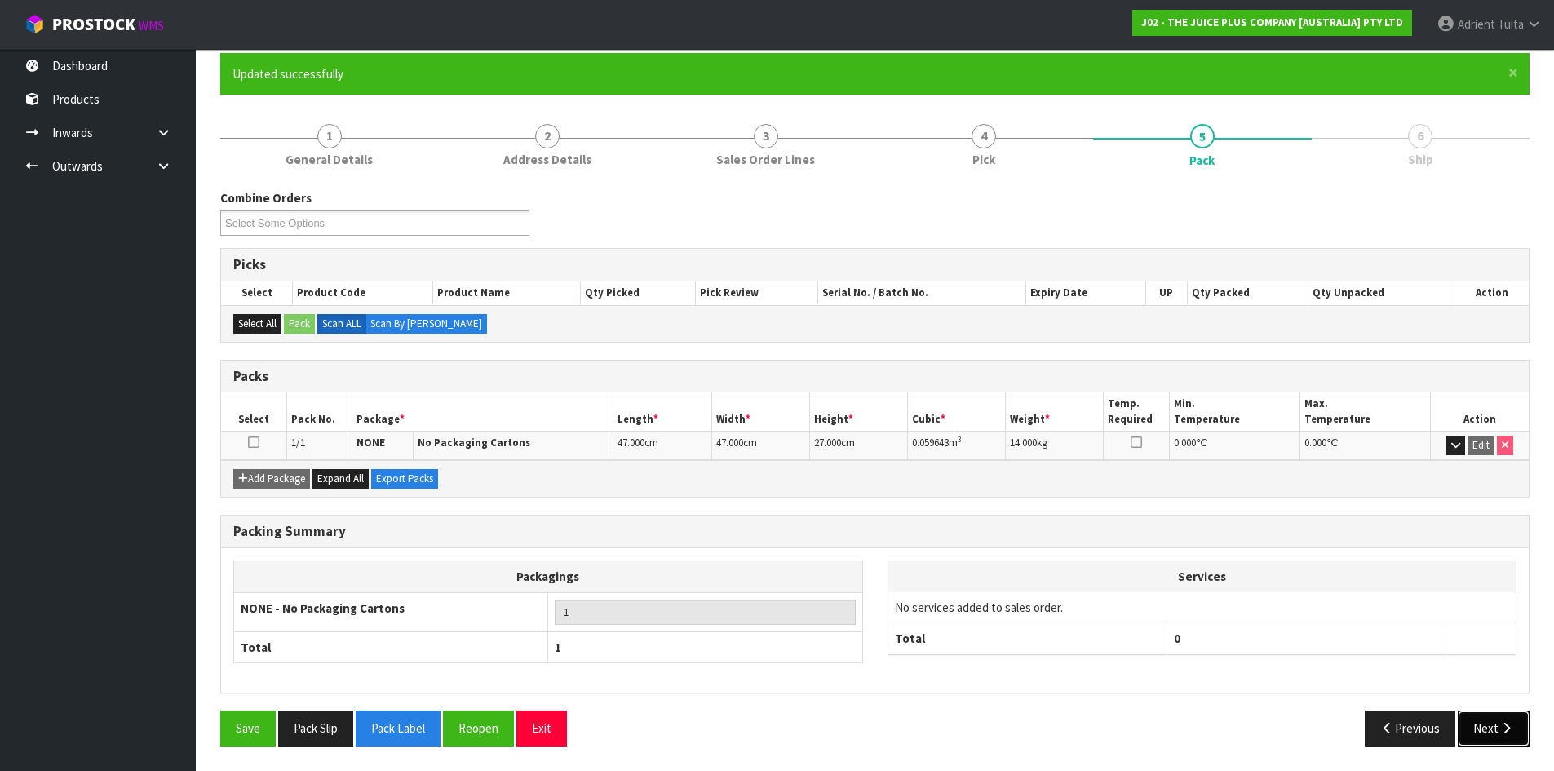
click at [1524, 728] on button "Next" at bounding box center [1494, 728] width 72 height 35
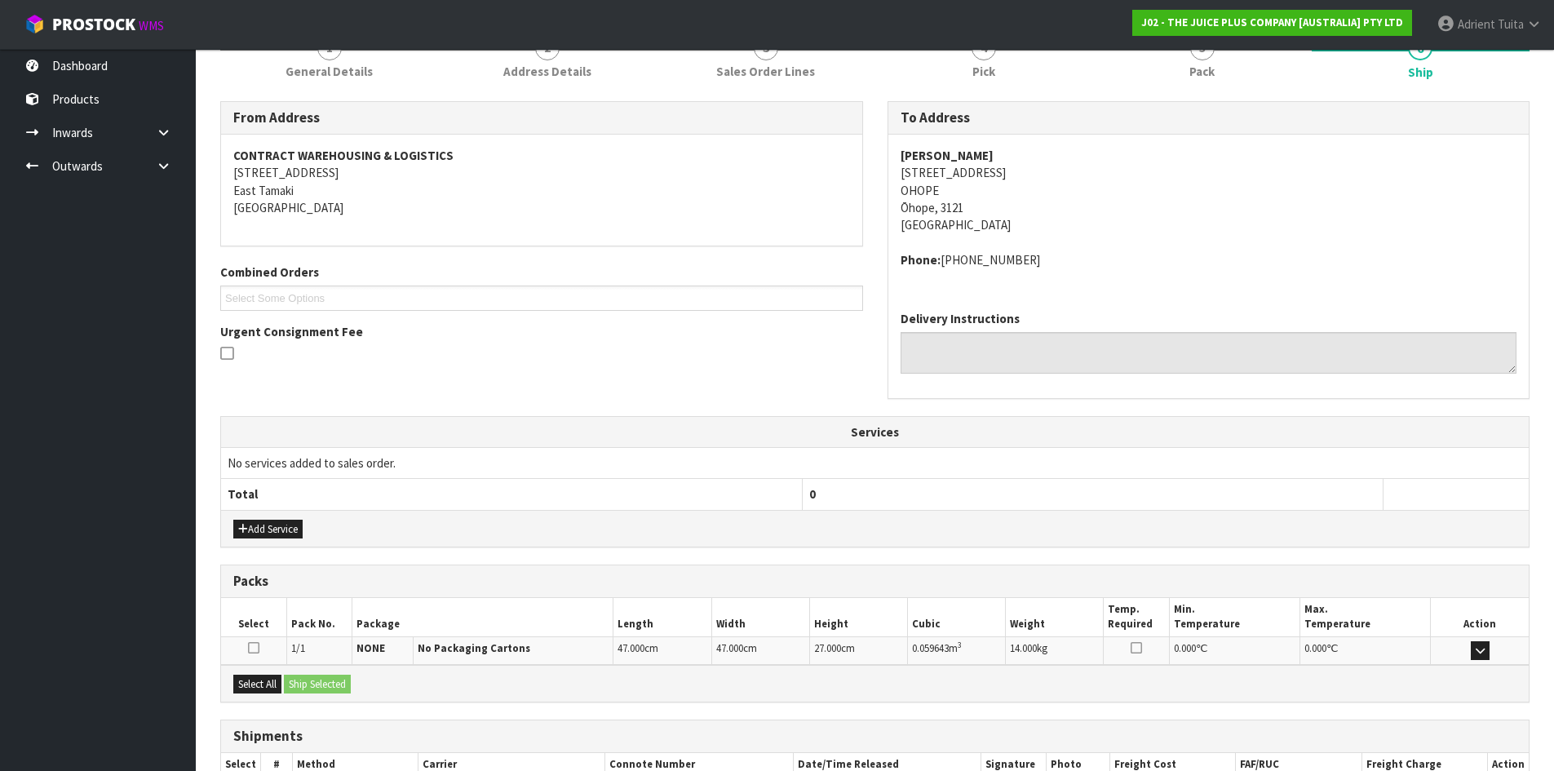
scroll to position [328, 0]
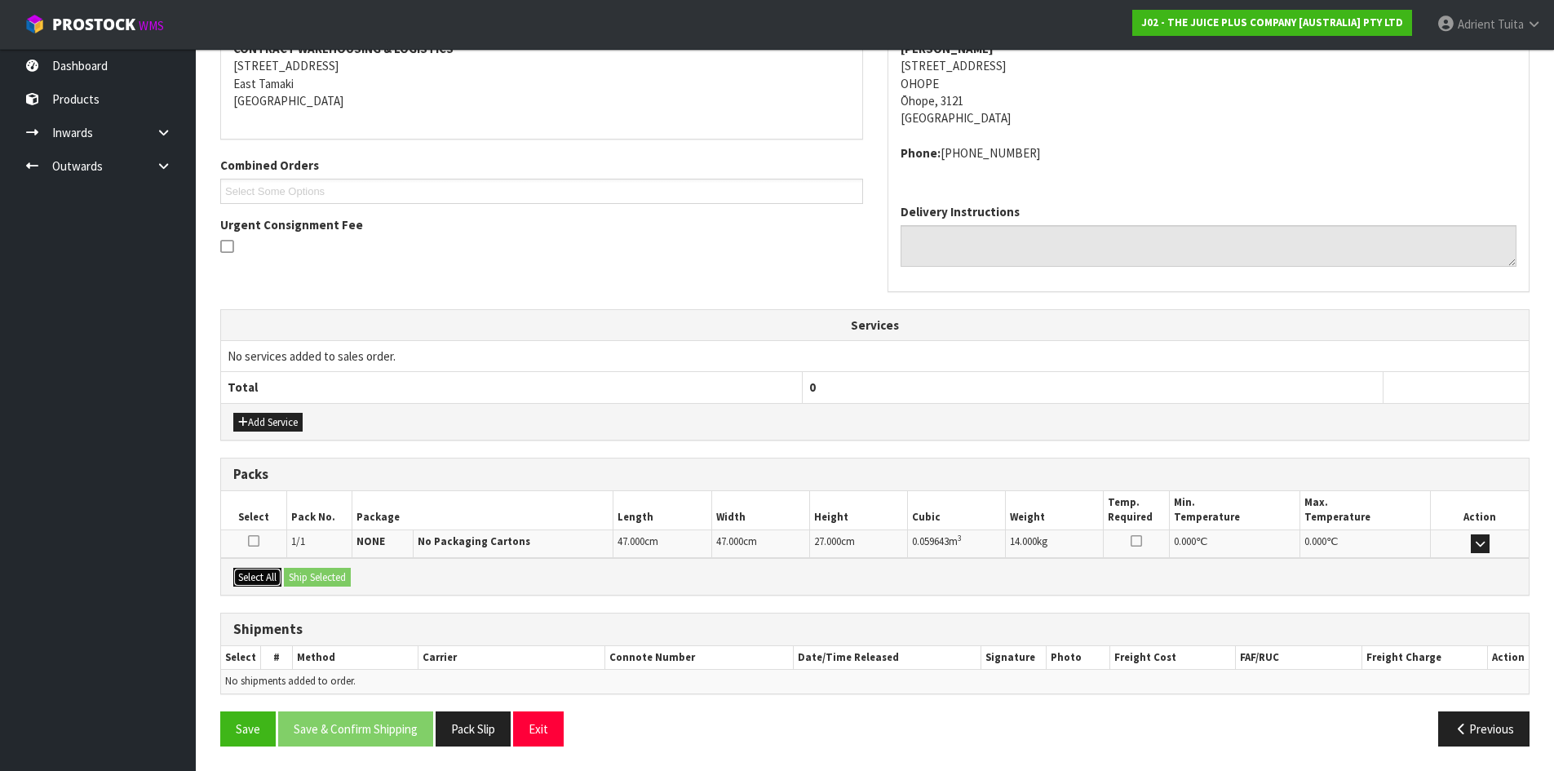
drag, startPoint x: 259, startPoint y: 582, endPoint x: 293, endPoint y: 582, distance: 34.3
click at [265, 582] on button "Select All" at bounding box center [257, 578] width 48 height 20
drag, startPoint x: 293, startPoint y: 582, endPoint x: 326, endPoint y: 578, distance: 33.7
click at [295, 582] on button "Ship Selected" at bounding box center [317, 578] width 67 height 20
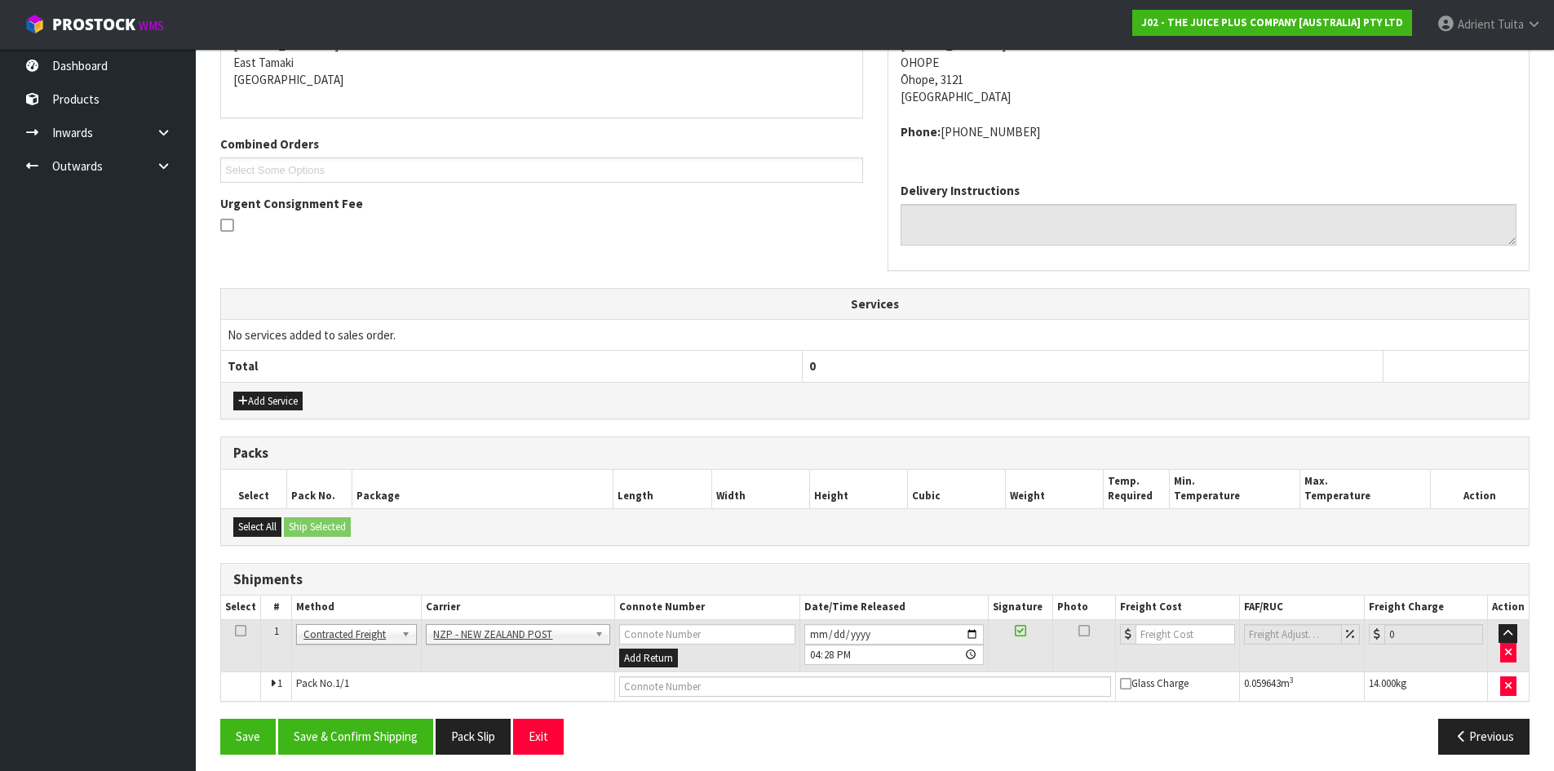
scroll to position [357, 0]
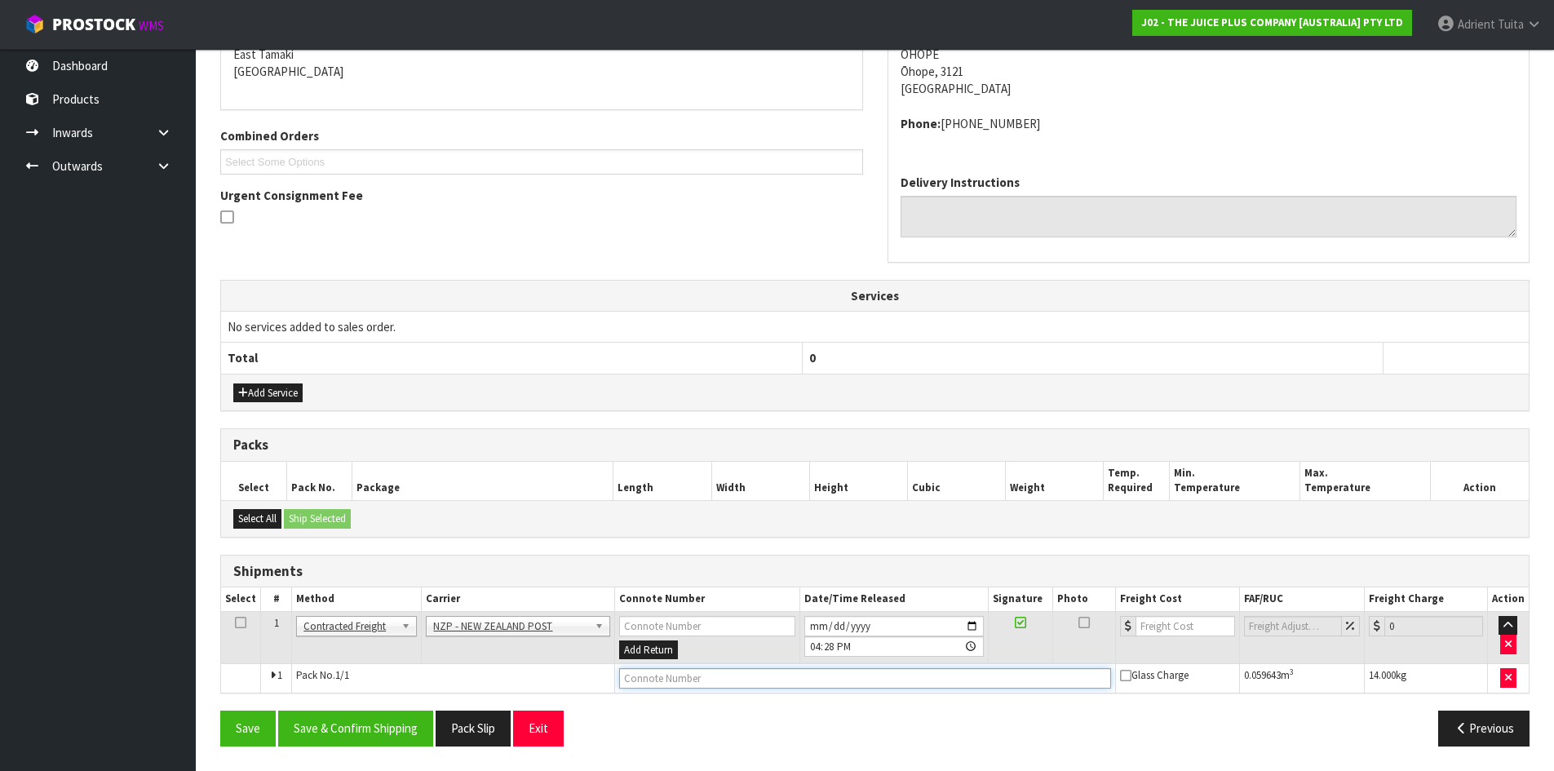
click at [800, 674] on input "text" at bounding box center [865, 678] width 493 height 20
type input "00894210379942790561"
click at [220, 711] on button "Save" at bounding box center [247, 728] width 55 height 35
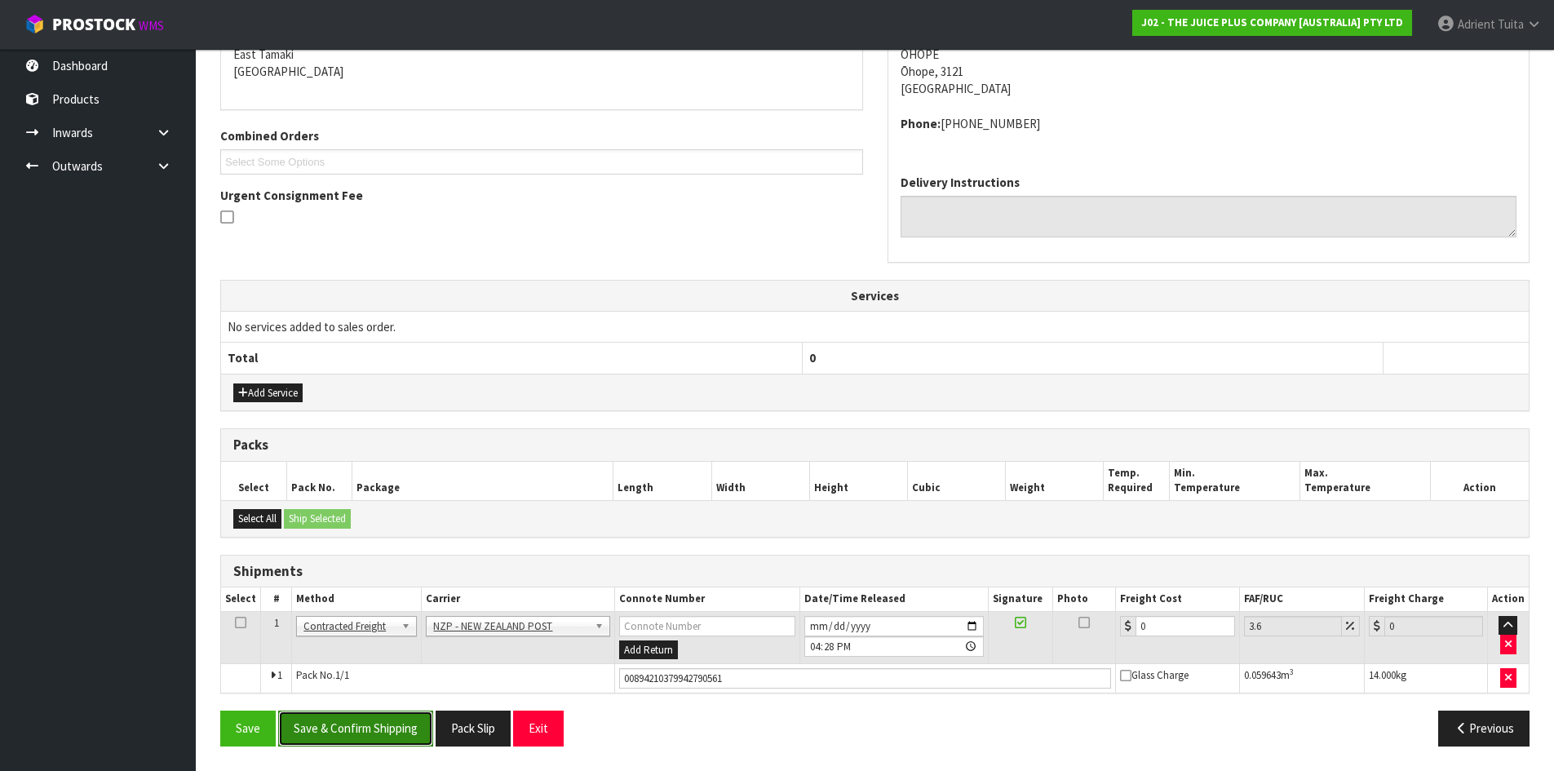
click at [373, 728] on button "Save & Confirm Shipping" at bounding box center [355, 728] width 155 height 35
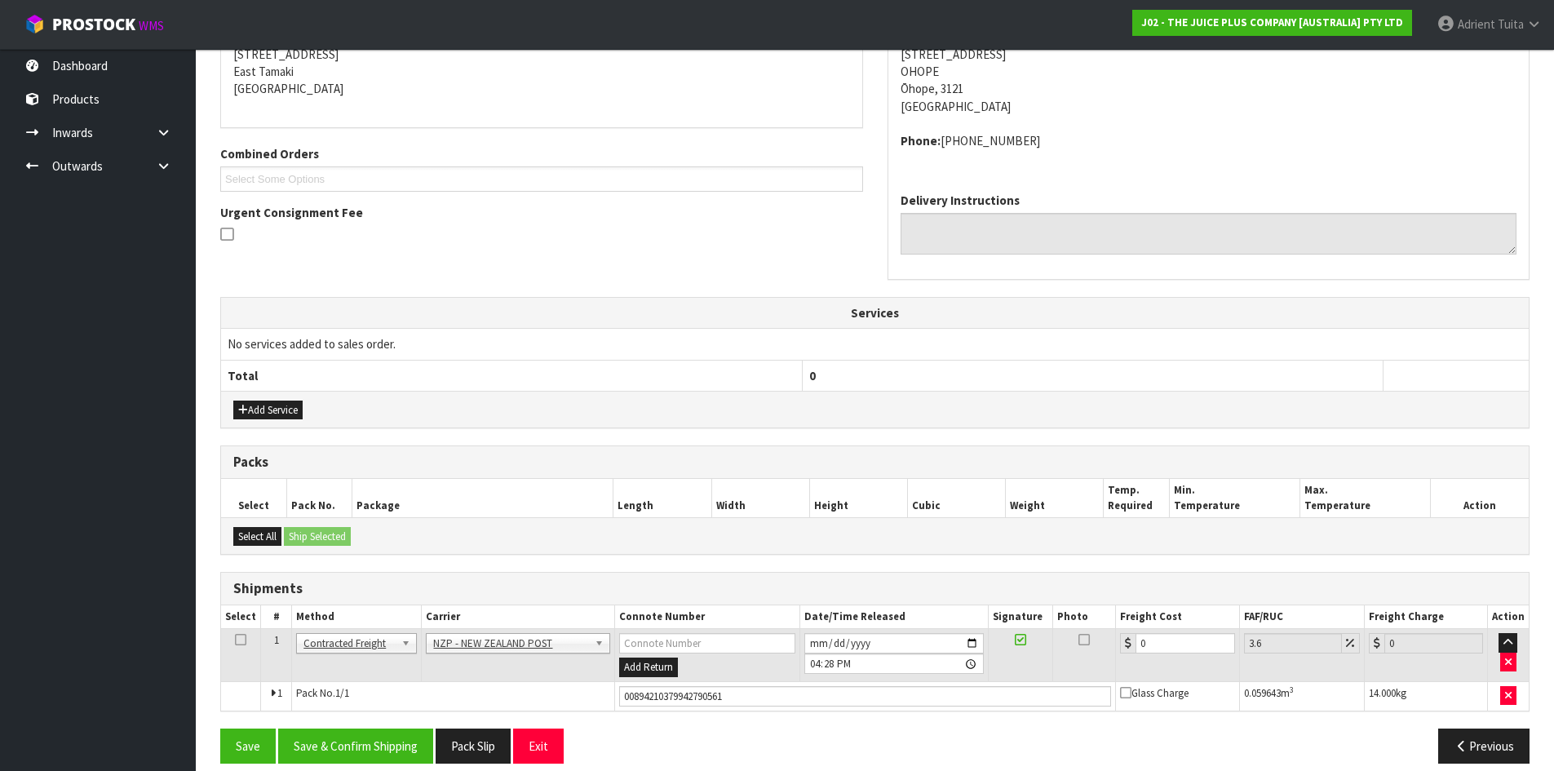
scroll to position [0, 0]
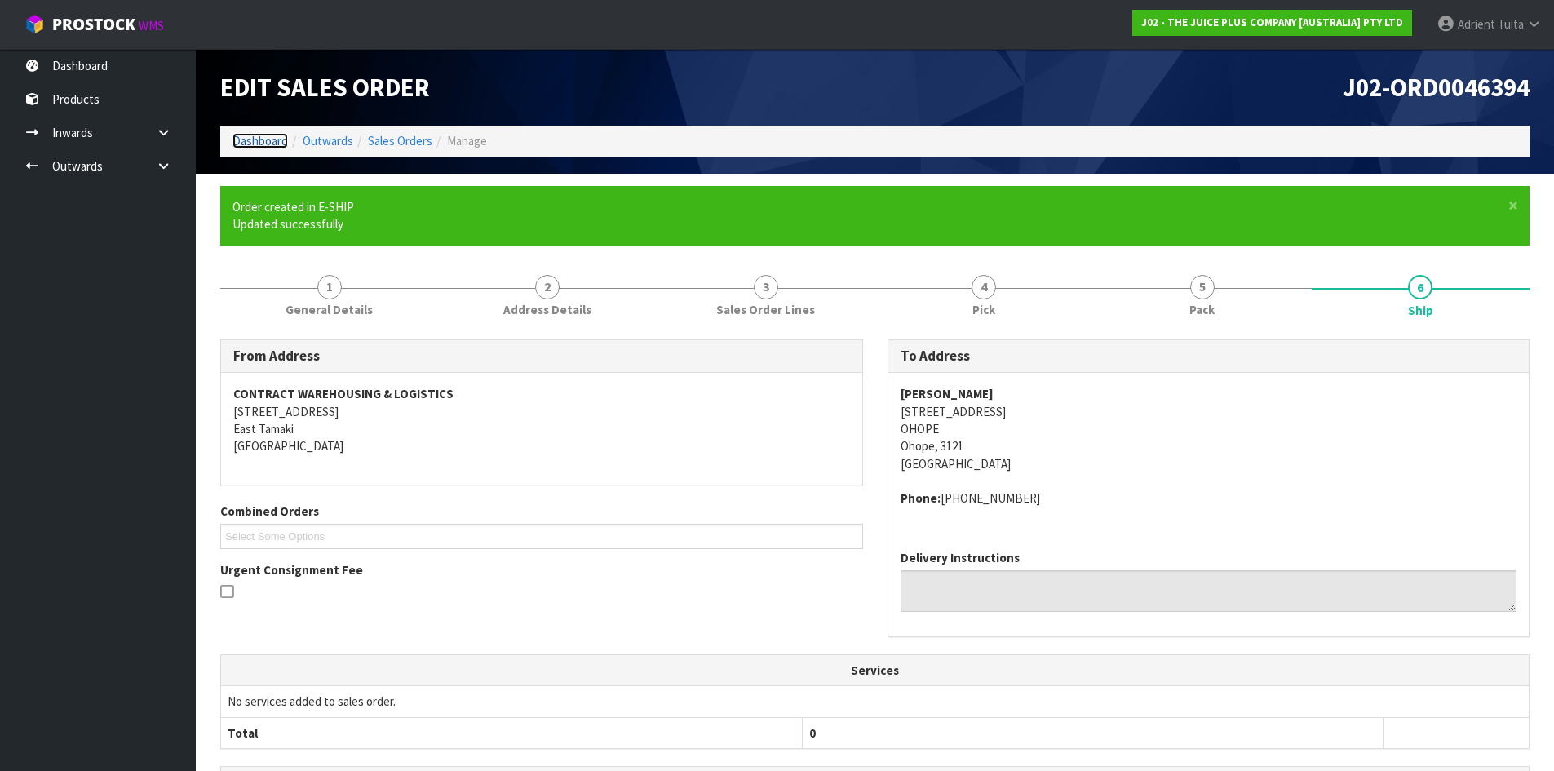
click at [257, 140] on link "Dashboard" at bounding box center [260, 141] width 55 height 16
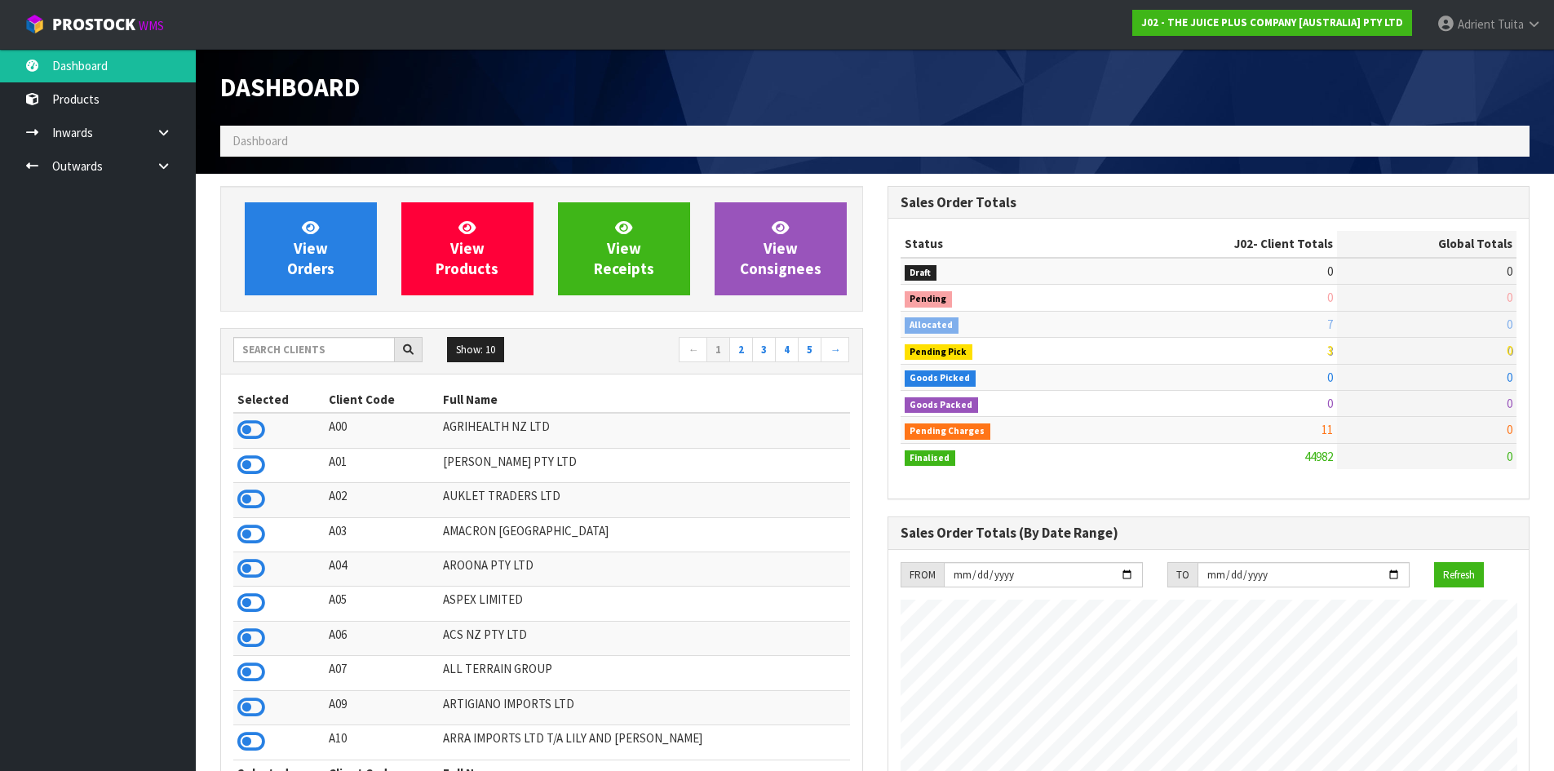
scroll to position [1236, 667]
click at [266, 211] on link "View Orders" at bounding box center [311, 248] width 132 height 93
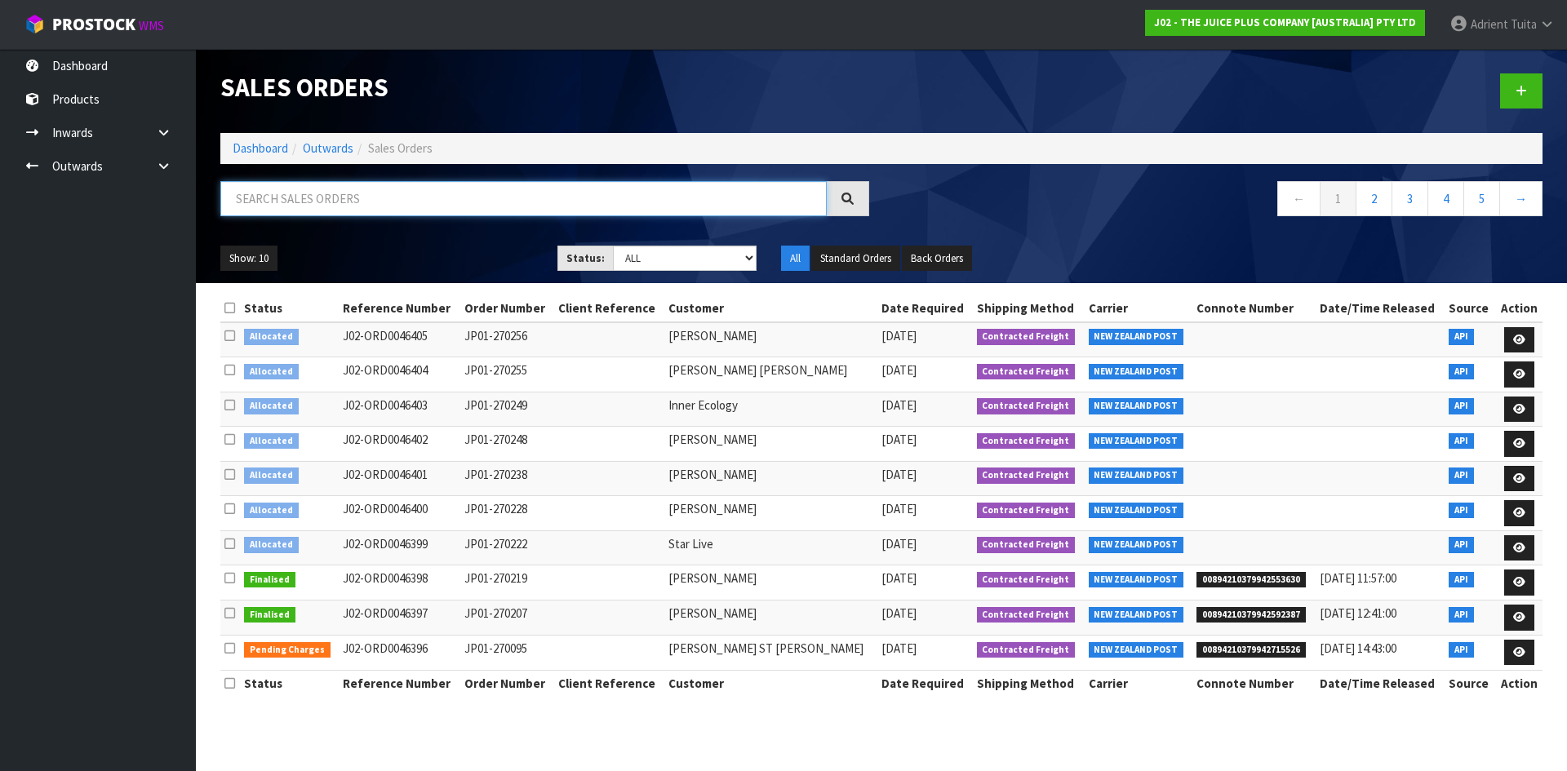
click at [522, 204] on input "text" at bounding box center [523, 198] width 606 height 35
type input "0044"
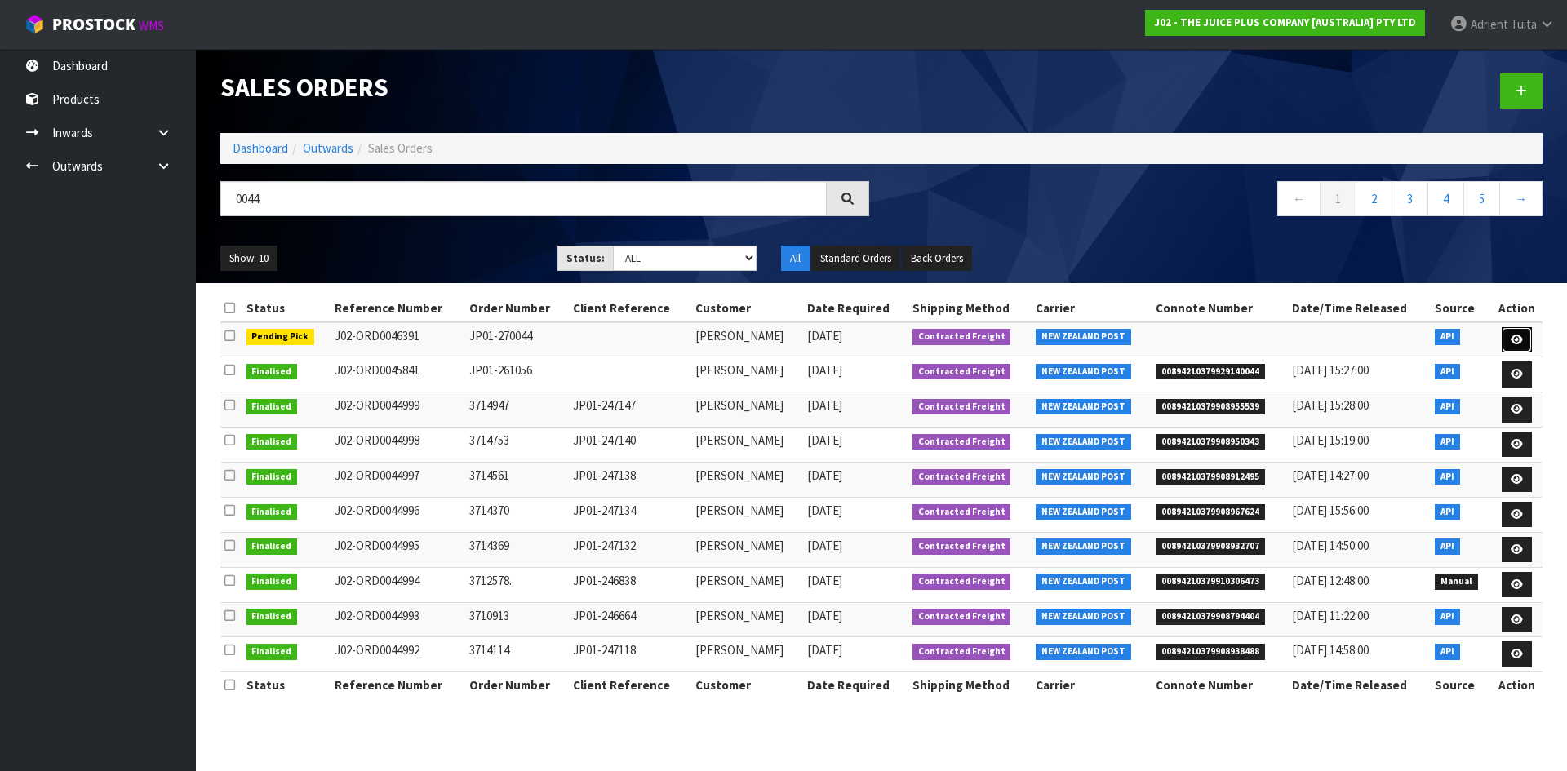
click at [1512, 335] on icon at bounding box center [1516, 340] width 12 height 11
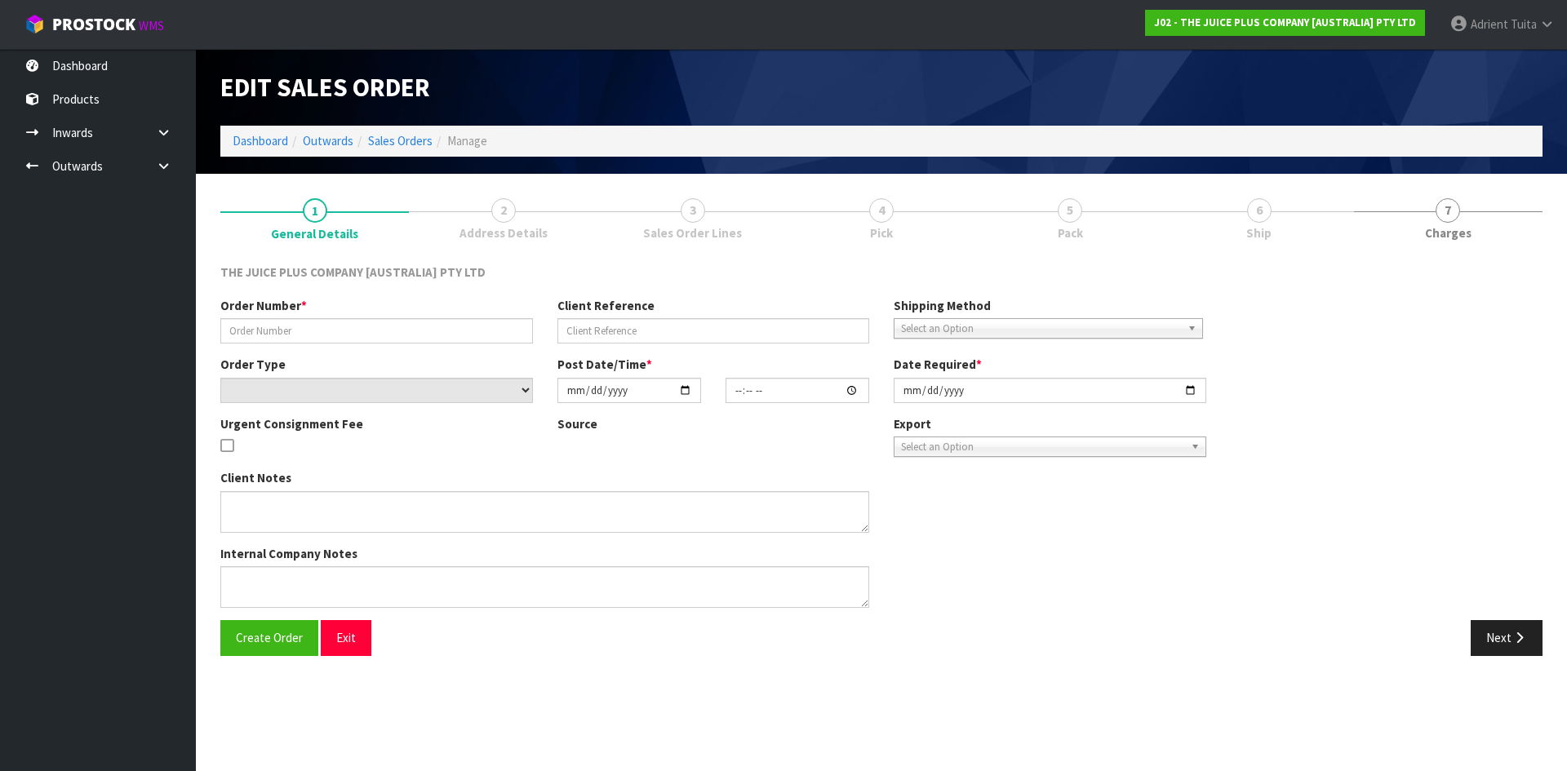
type input "JP01-270044"
select select "number:0"
type input "[DATE]"
type input "19:47:57.000"
type input "[DATE]"
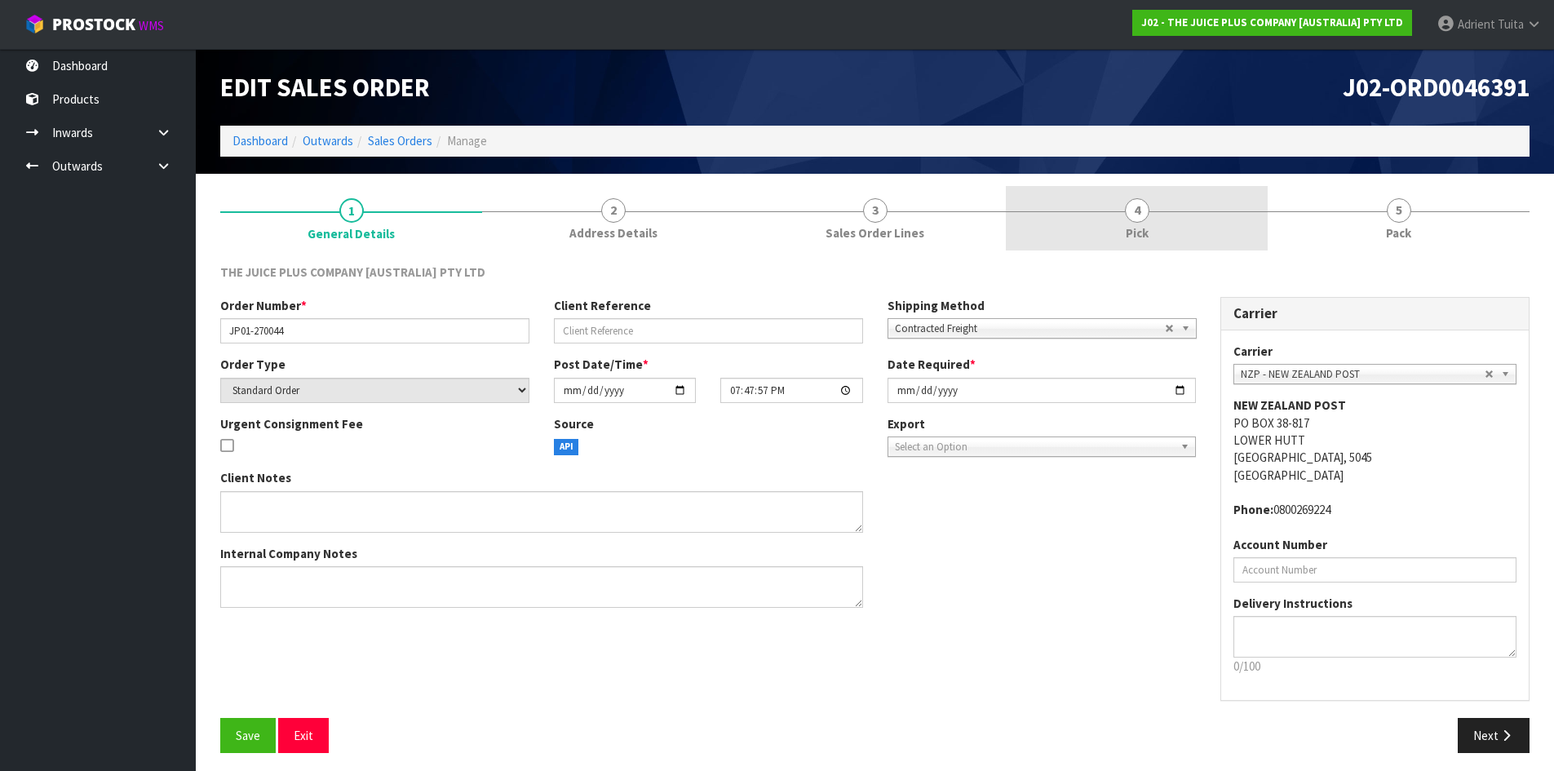
click at [1147, 219] on link "4 Pick" at bounding box center [1137, 218] width 262 height 64
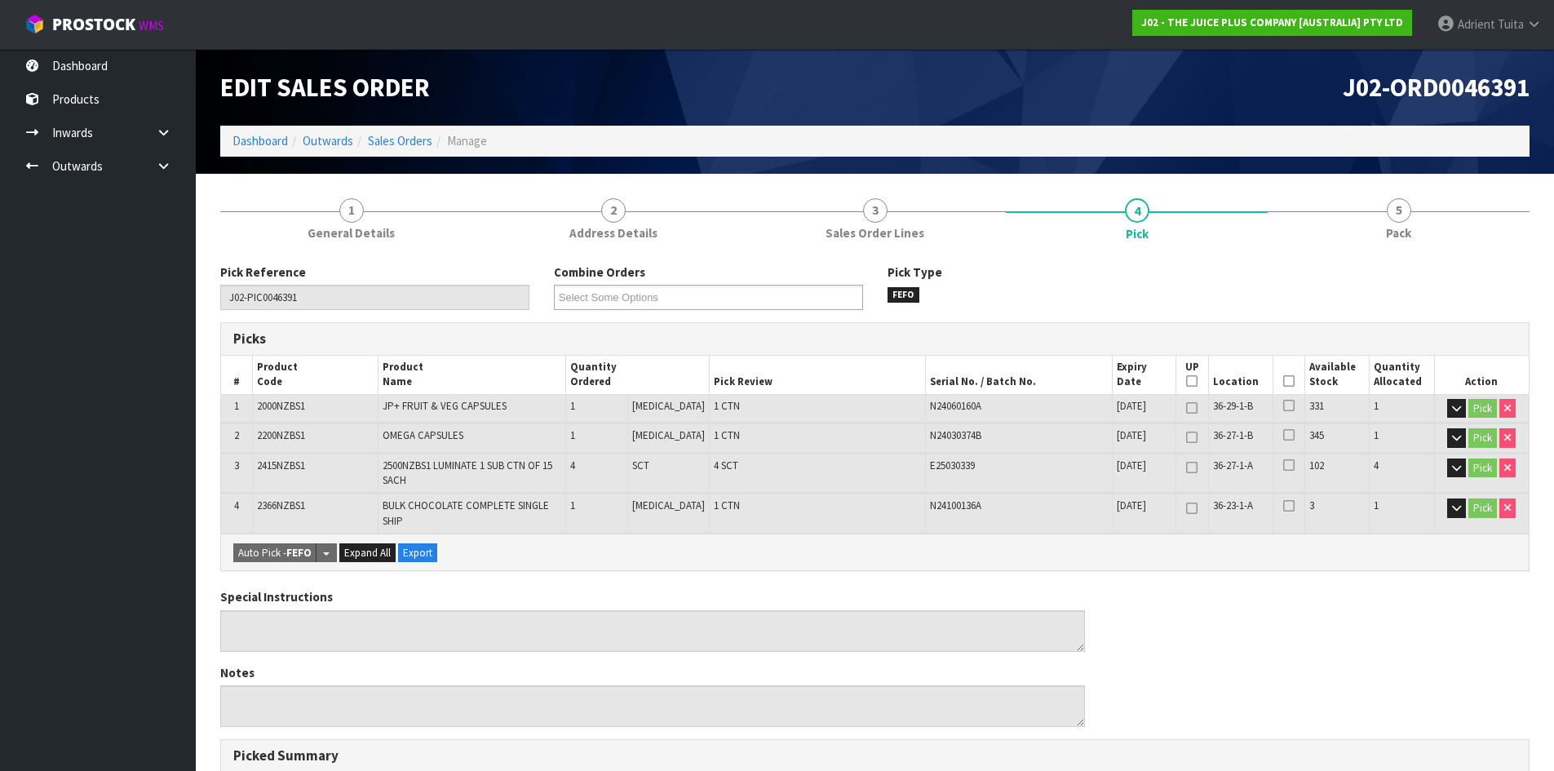
click at [1287, 382] on icon at bounding box center [1288, 381] width 11 height 1
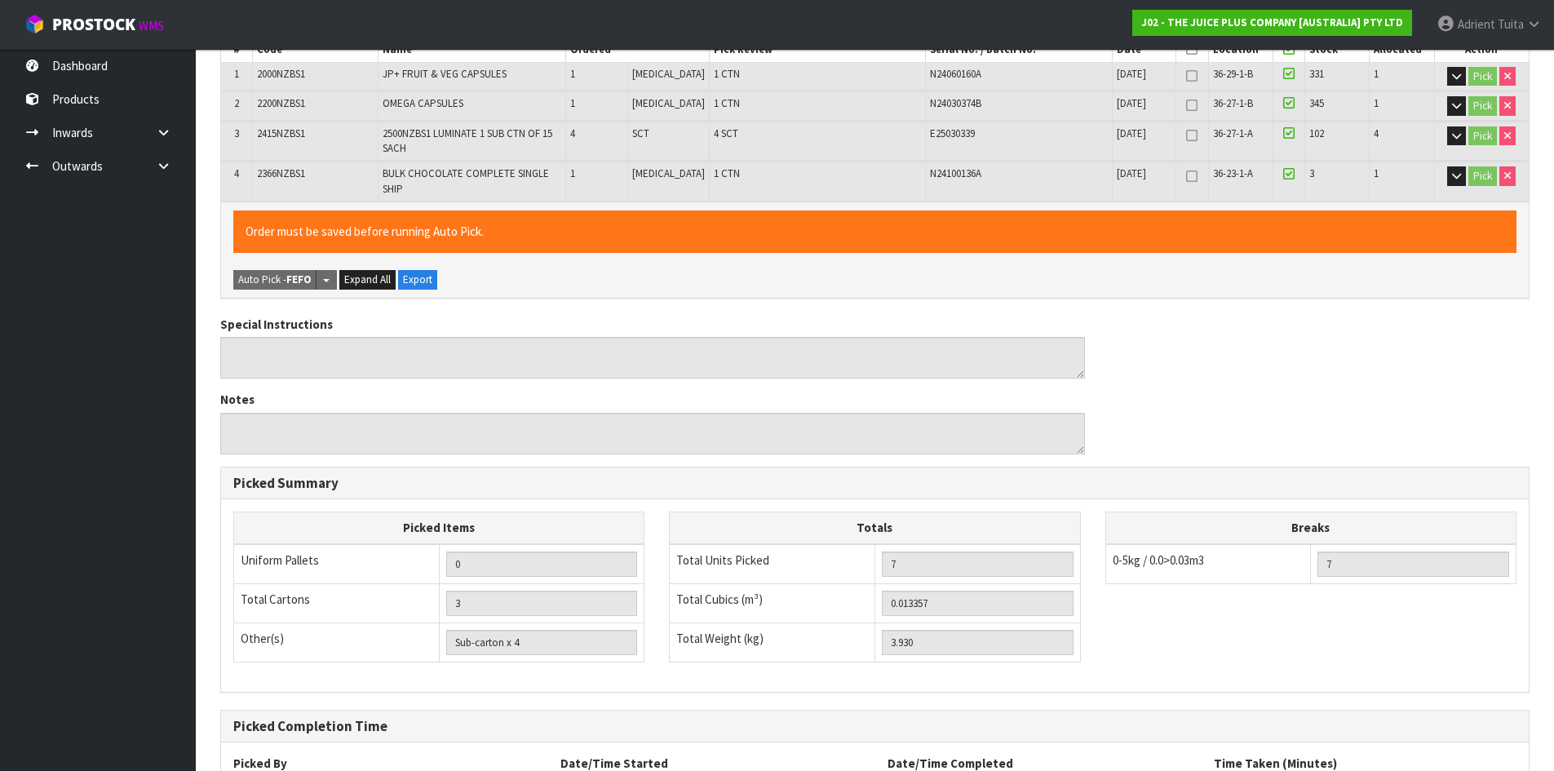
scroll to position [477, 0]
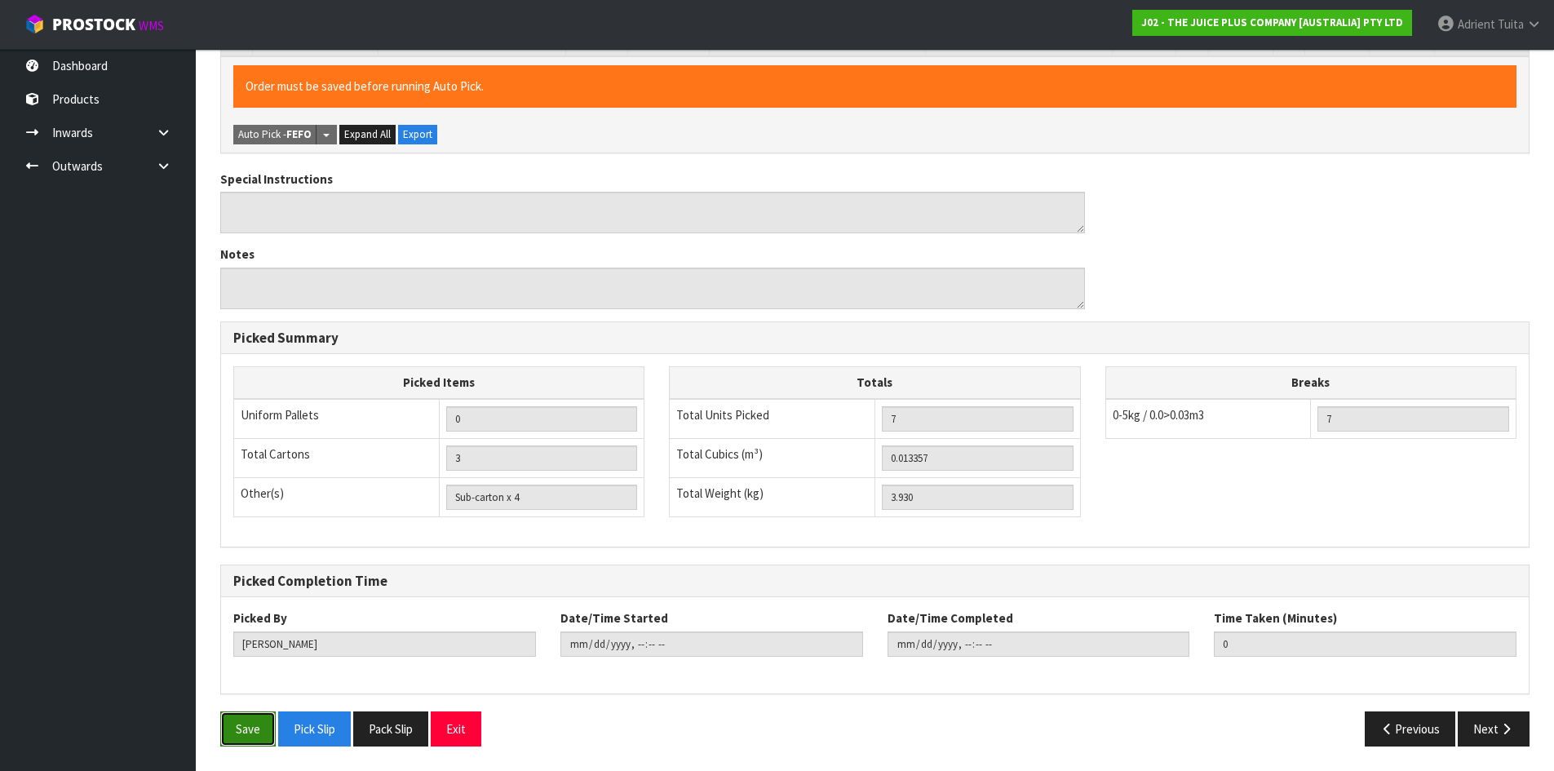
click at [235, 715] on button "Save" at bounding box center [247, 728] width 55 height 35
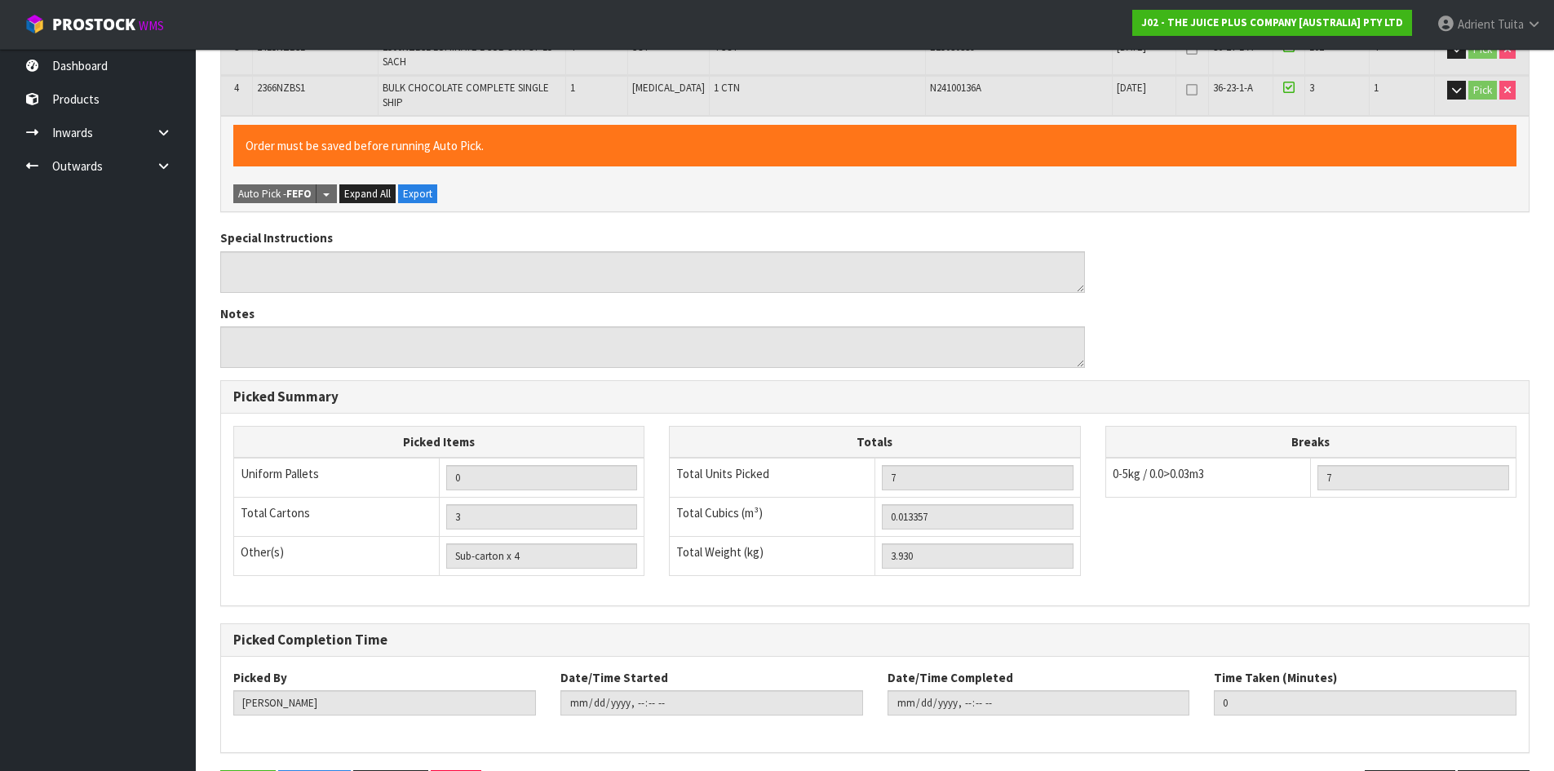
scroll to position [0, 0]
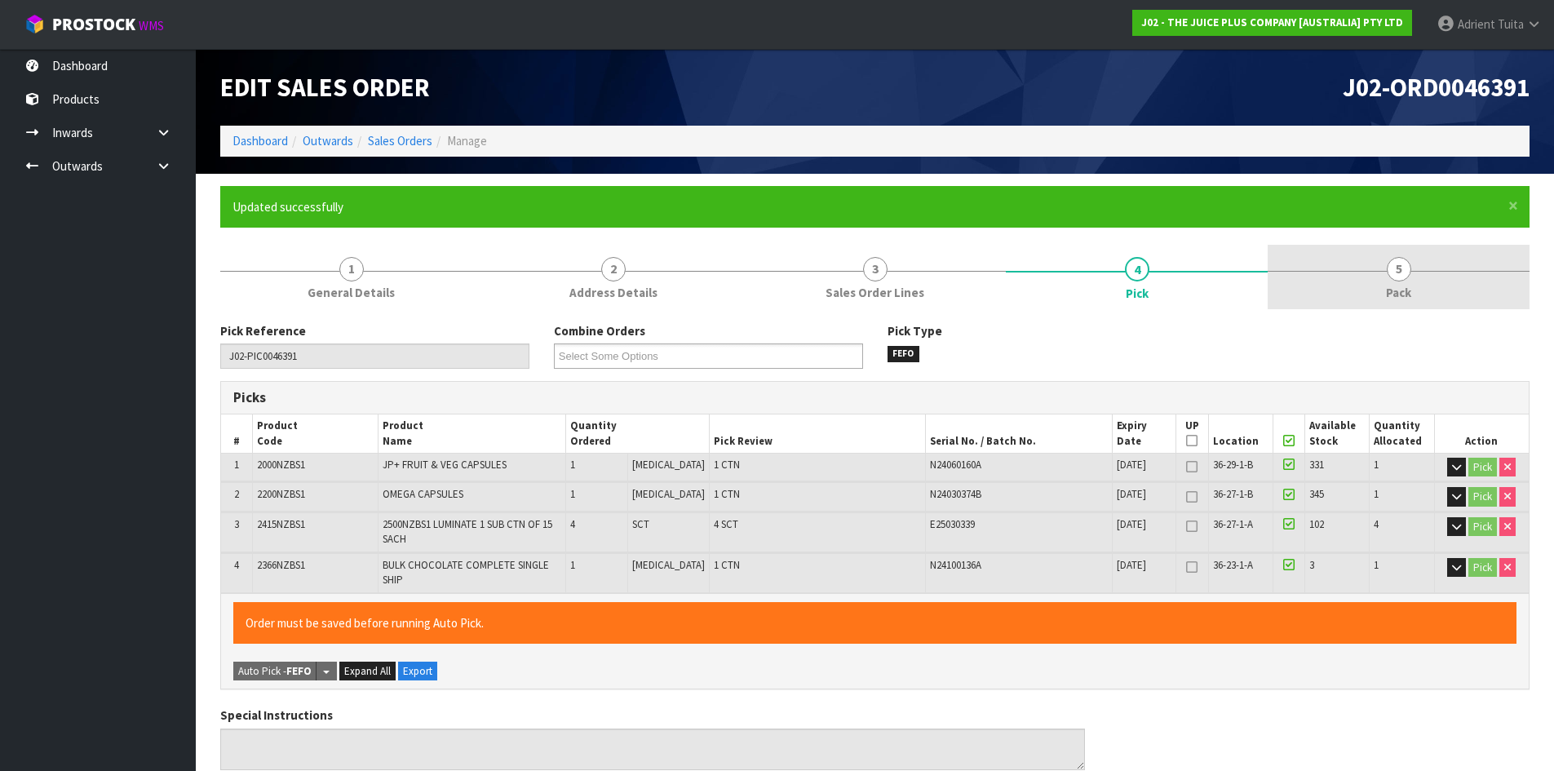
type input "[PERSON_NAME]"
type input "[DATE]T16:39:58"
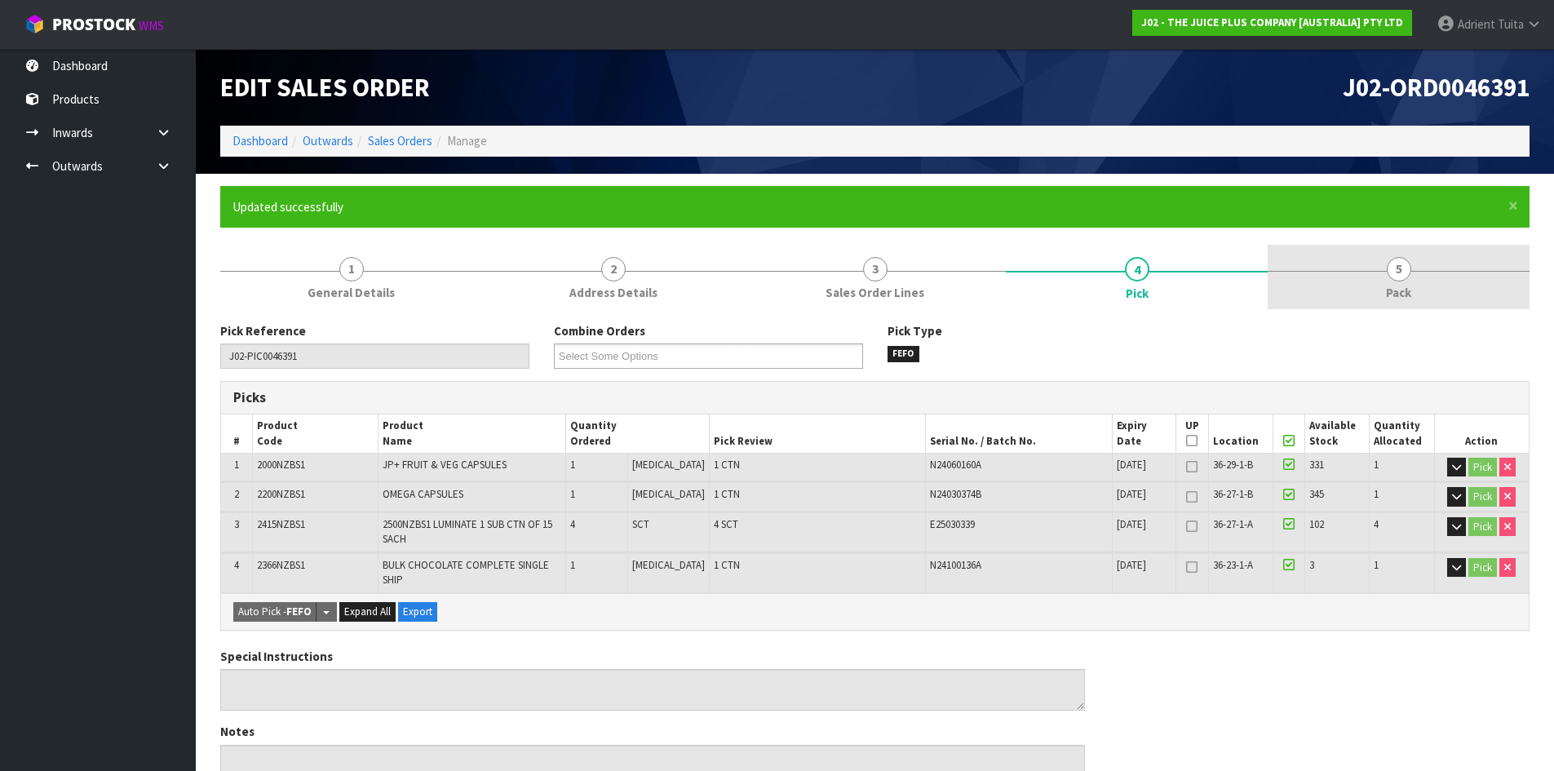
click at [1419, 284] on link "5 Pack" at bounding box center [1399, 277] width 262 height 64
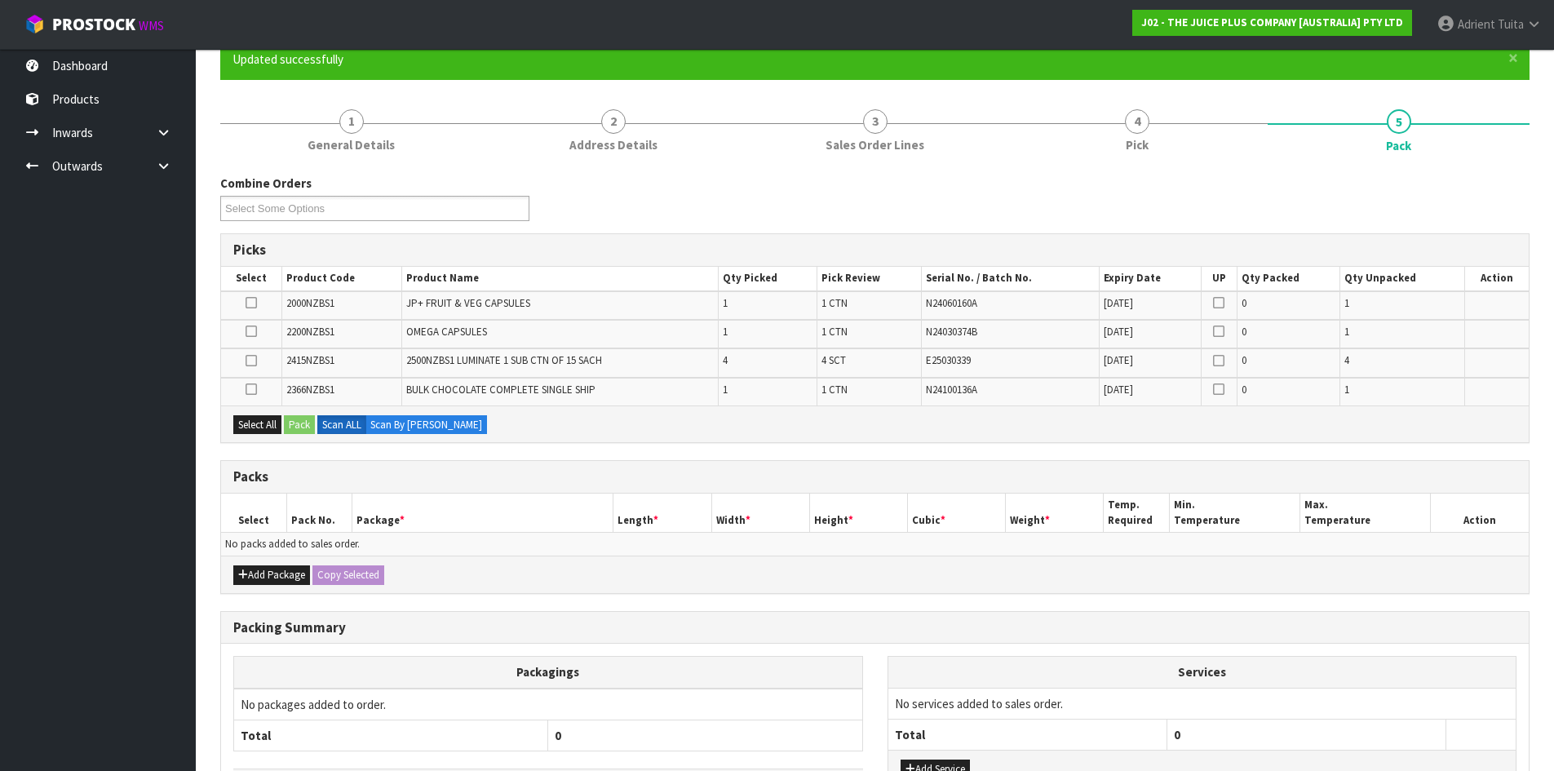
scroll to position [273, 0]
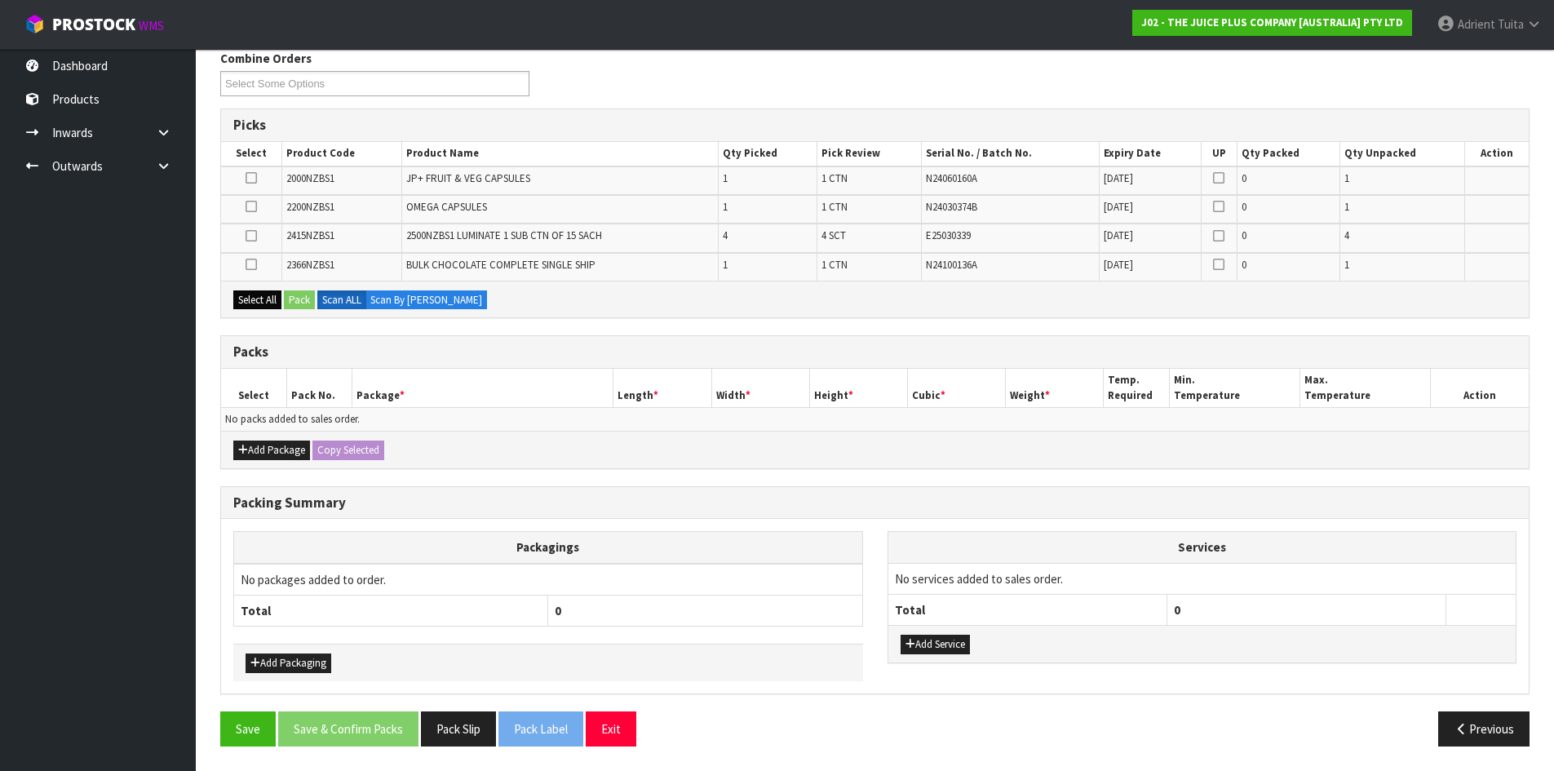
click at [264, 295] on div "Select All Pack Scan ALL Scan By [PERSON_NAME]" at bounding box center [875, 299] width 1308 height 37
click at [264, 294] on button "Select All" at bounding box center [257, 300] width 48 height 20
click at [258, 445] on button "Add Package" at bounding box center [271, 451] width 77 height 20
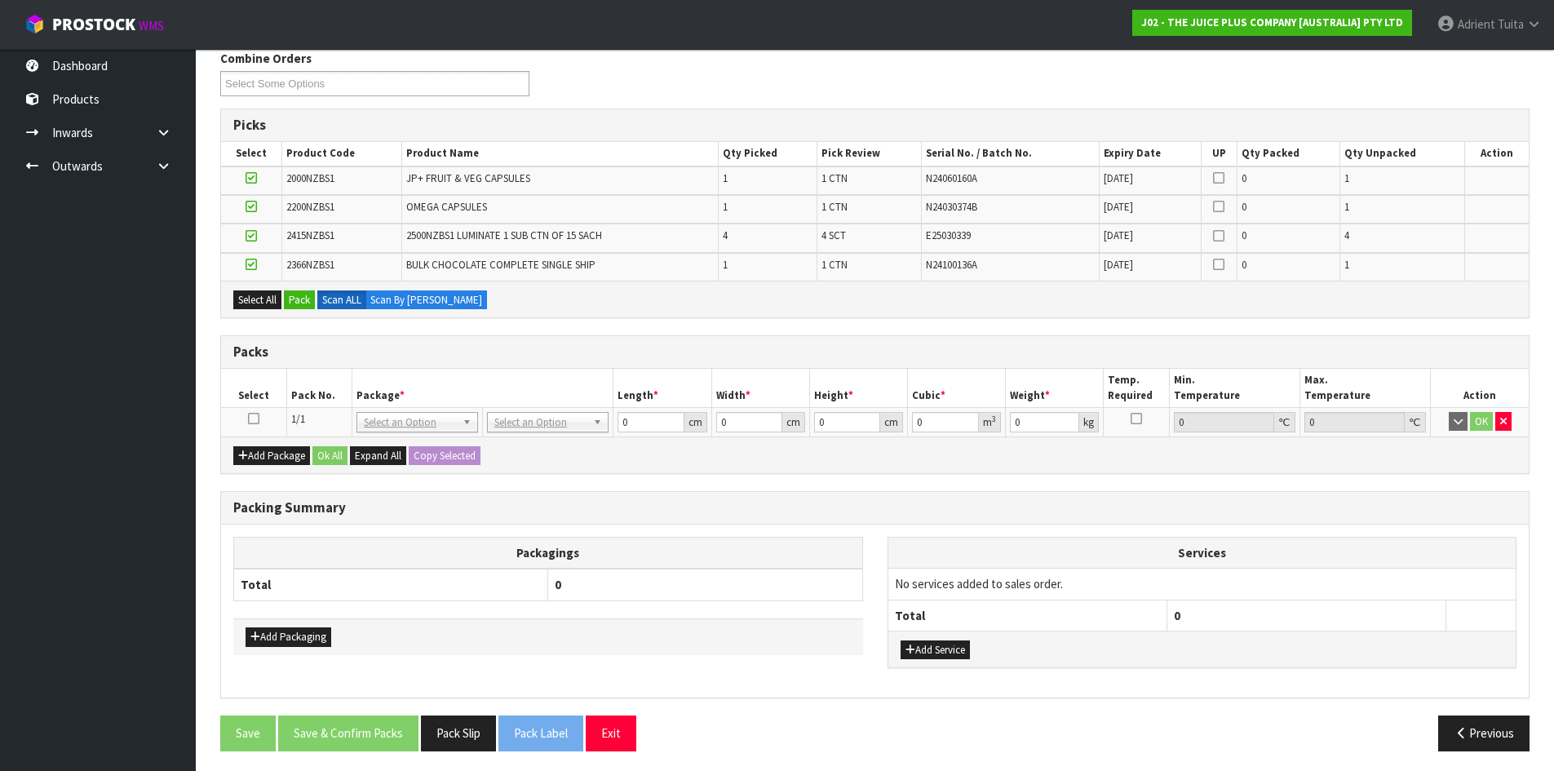
click at [253, 419] on icon at bounding box center [253, 419] width 11 height 1
click at [299, 300] on button "Pack" at bounding box center [299, 300] width 31 height 20
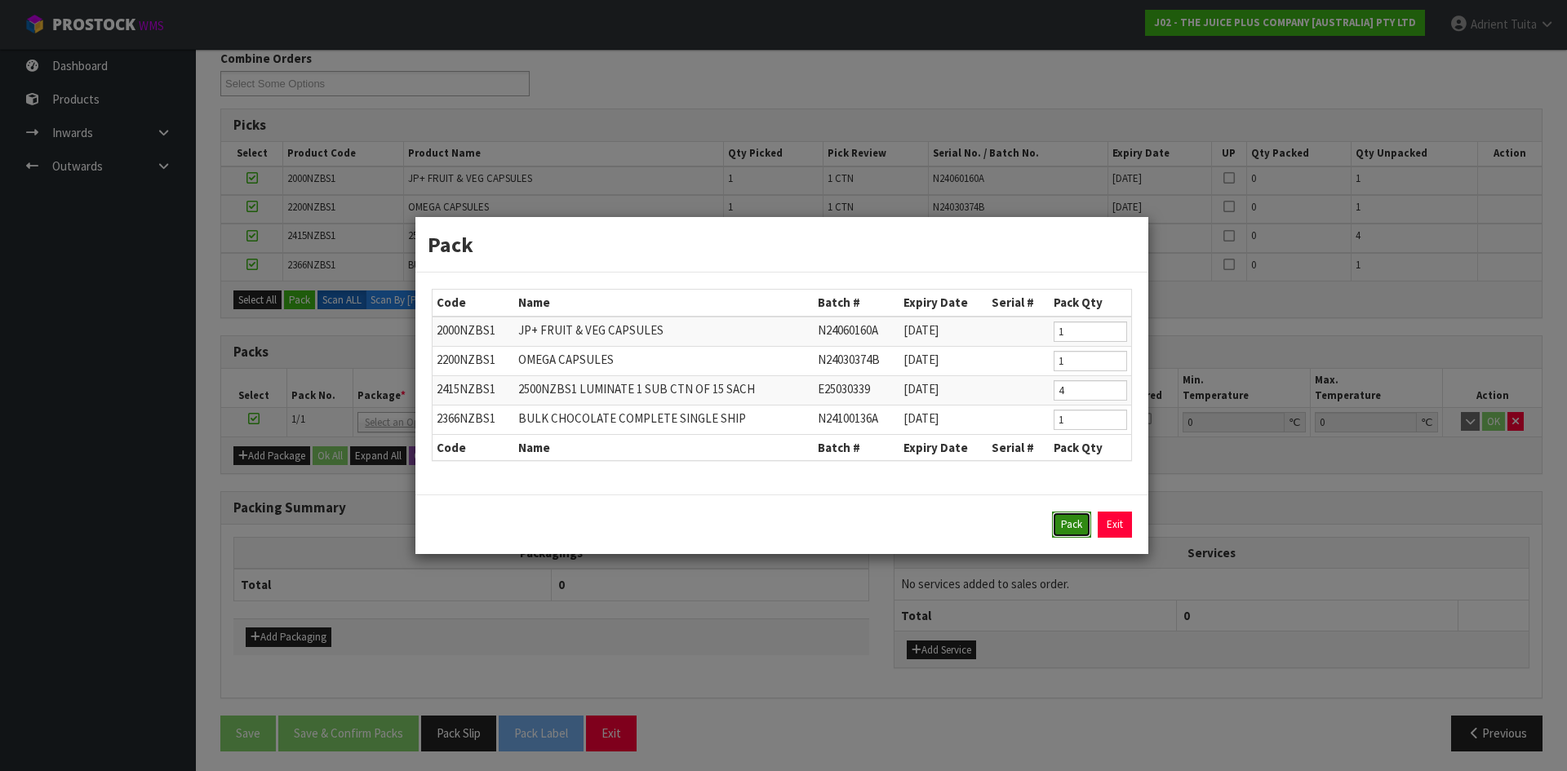
click at [1066, 527] on button "Pack" at bounding box center [1071, 525] width 39 height 26
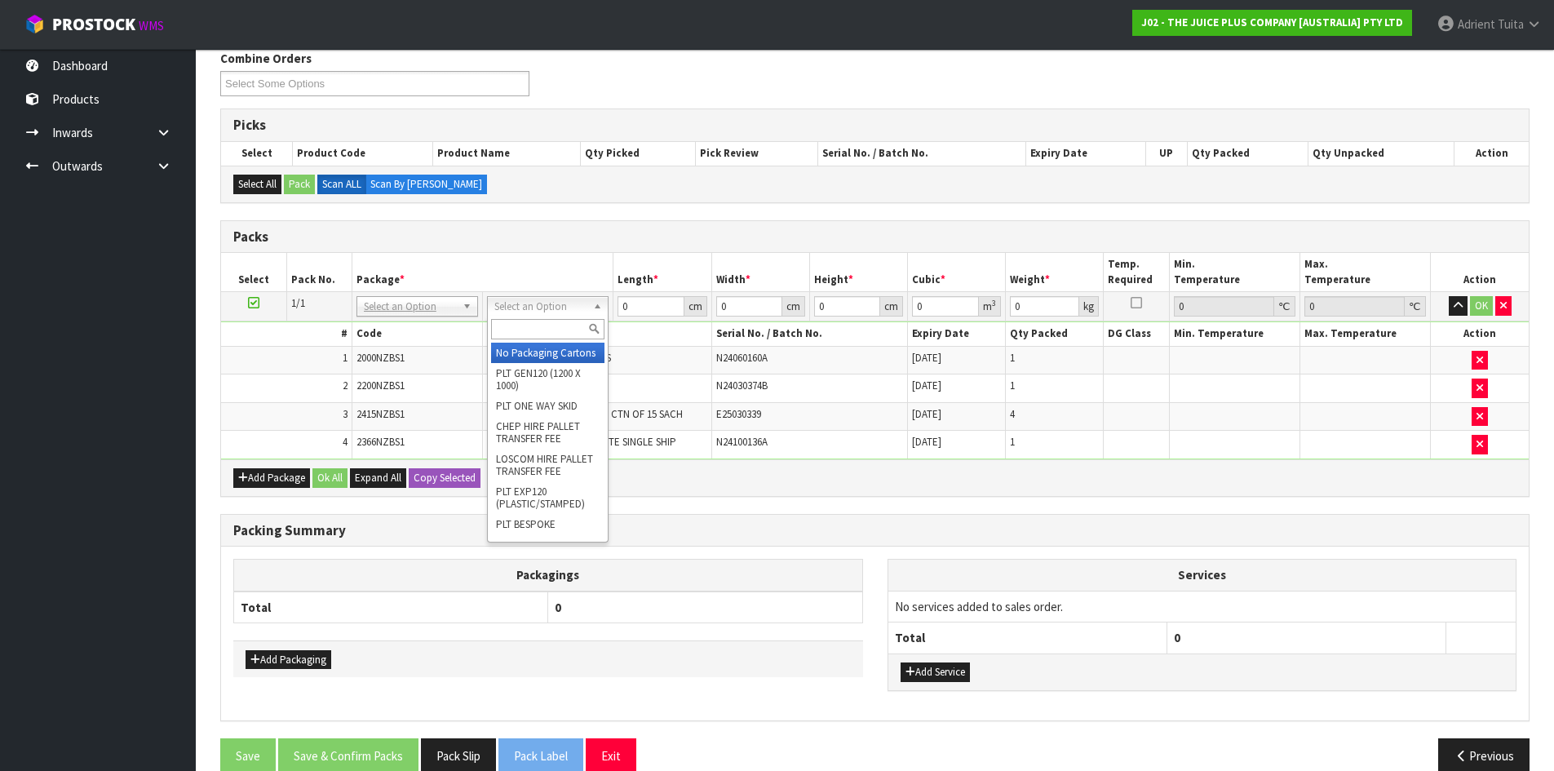
drag, startPoint x: 533, startPoint y: 305, endPoint x: 533, endPoint y: 321, distance: 15.5
click at [533, 321] on input "text" at bounding box center [547, 329] width 113 height 20
type input "A4"
drag, startPoint x: 538, startPoint y: 357, endPoint x: 570, endPoint y: 342, distance: 36.1
type input "31"
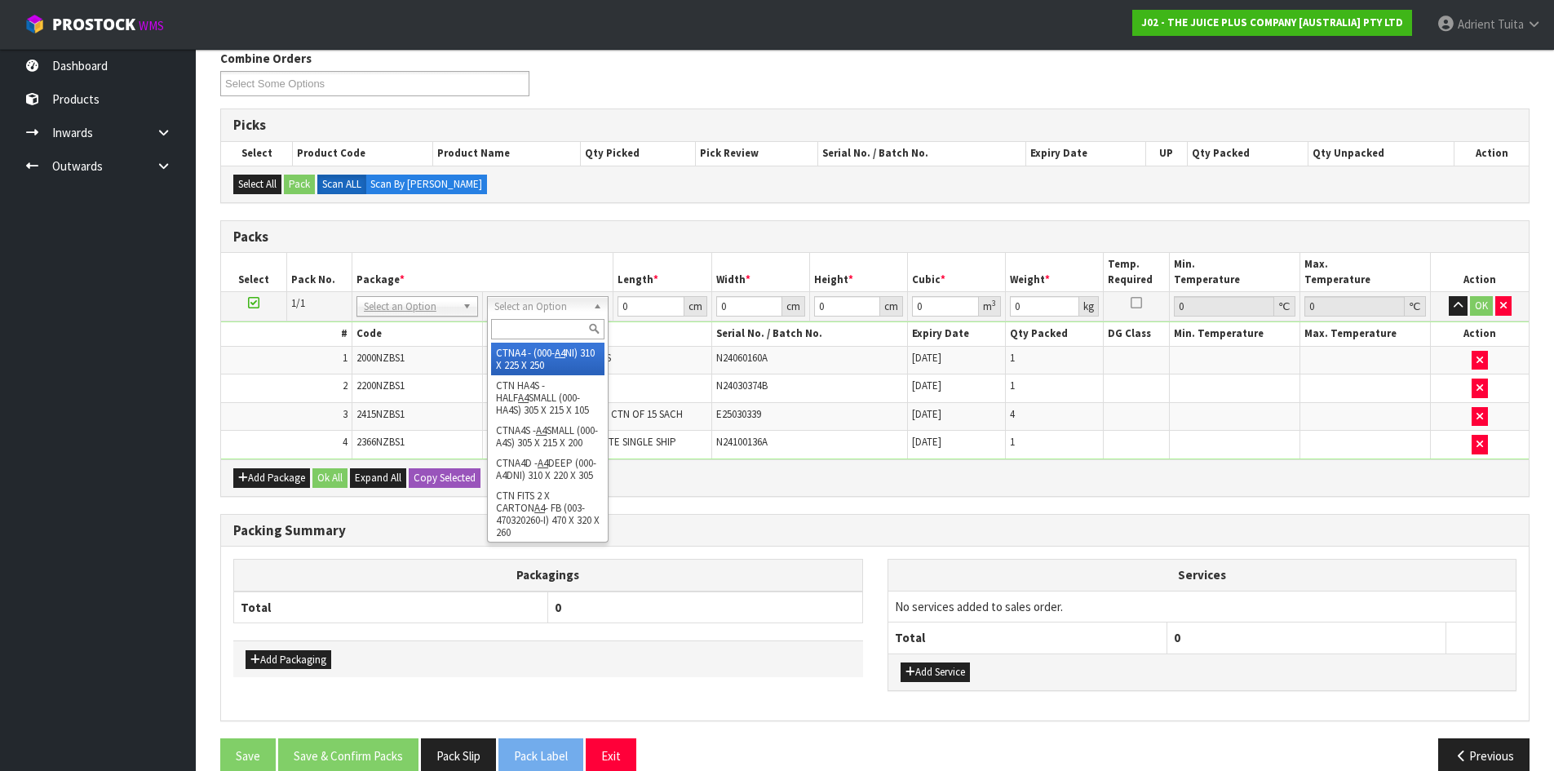
type input "22.5"
type input "25"
type input "0.017438"
type input "4.13"
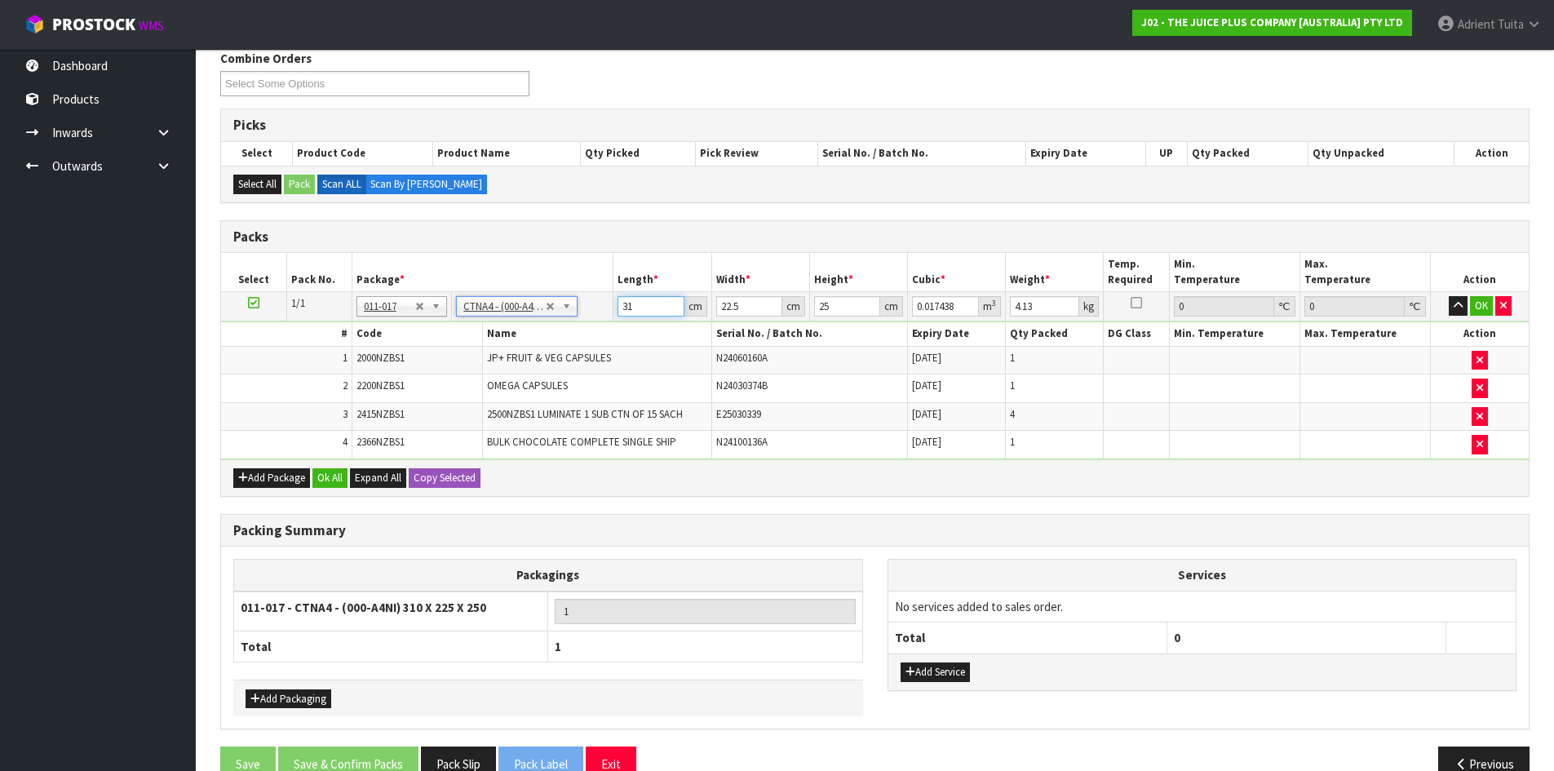
click at [623, 304] on input "31" at bounding box center [651, 306] width 66 height 20
type input "3"
type input "0.001687"
type input "32"
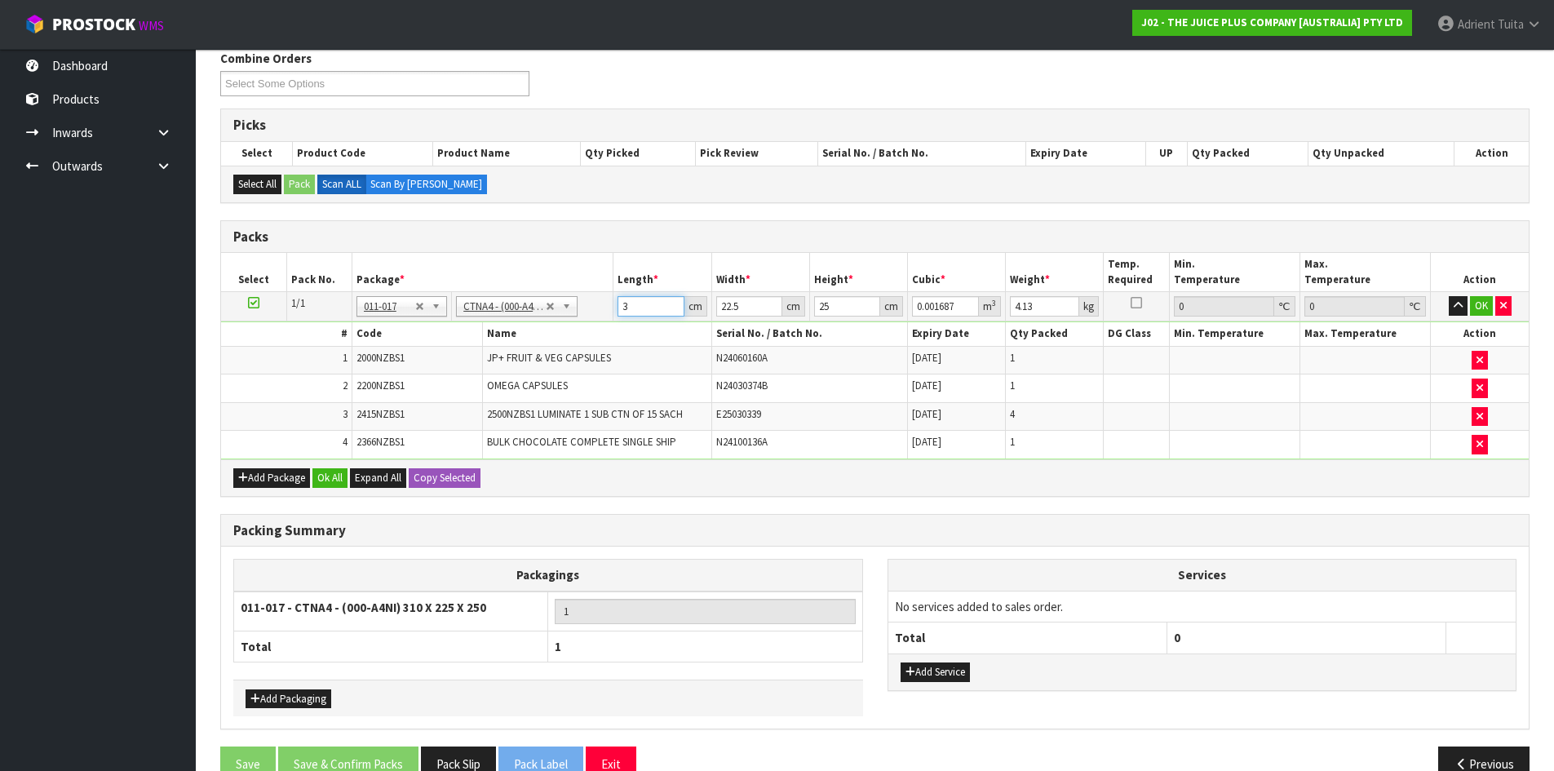
type input "0.018"
type input "32"
type input "2"
type input "0.0016"
type input "26"
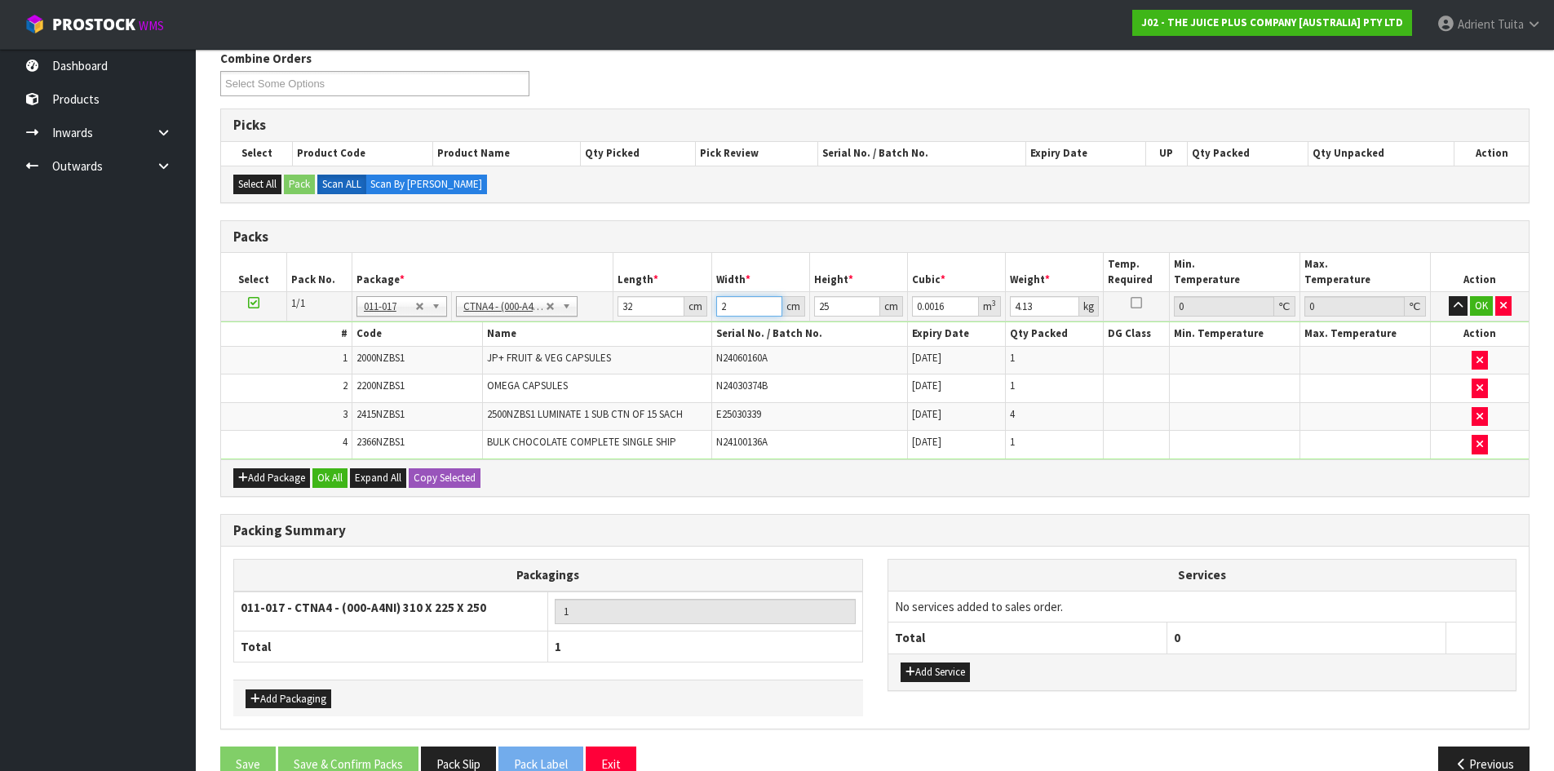
type input "0.0208"
type input "26"
type input "2"
type input "0.001664"
type input "23"
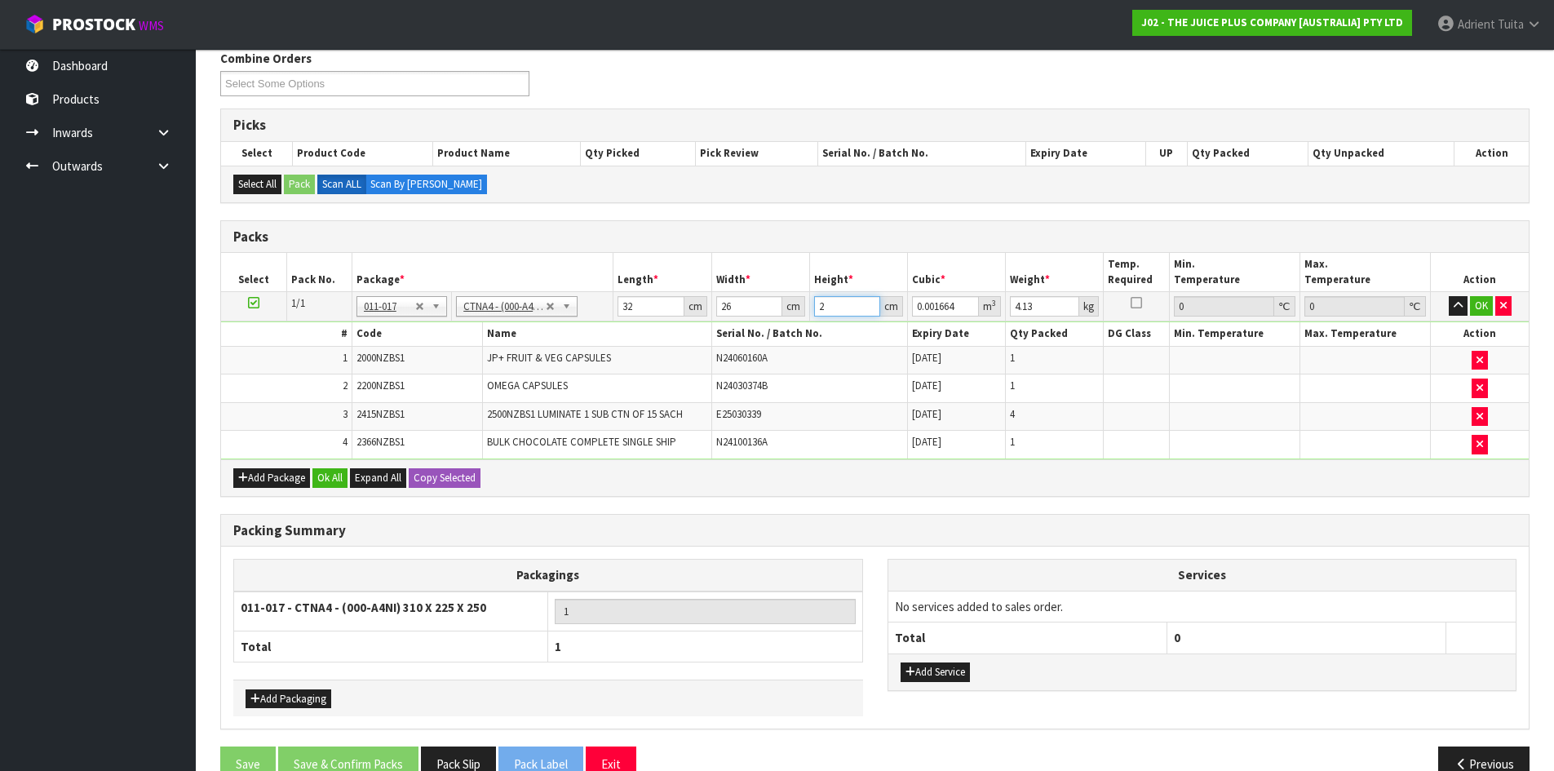
type input "0.019136"
type input "23"
type input "5"
click at [1477, 299] on button "OK" at bounding box center [1481, 306] width 23 height 20
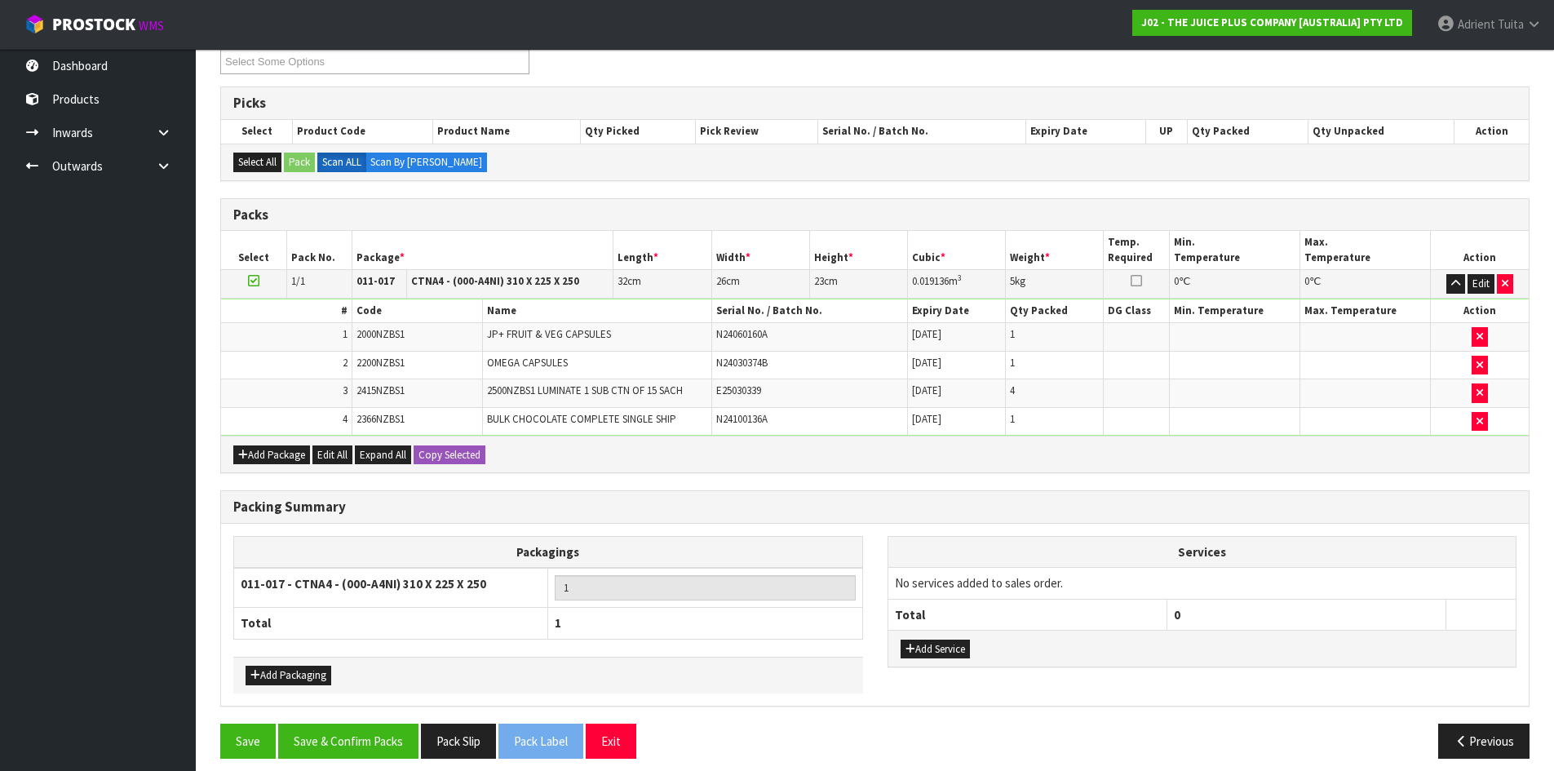
scroll to position [307, 0]
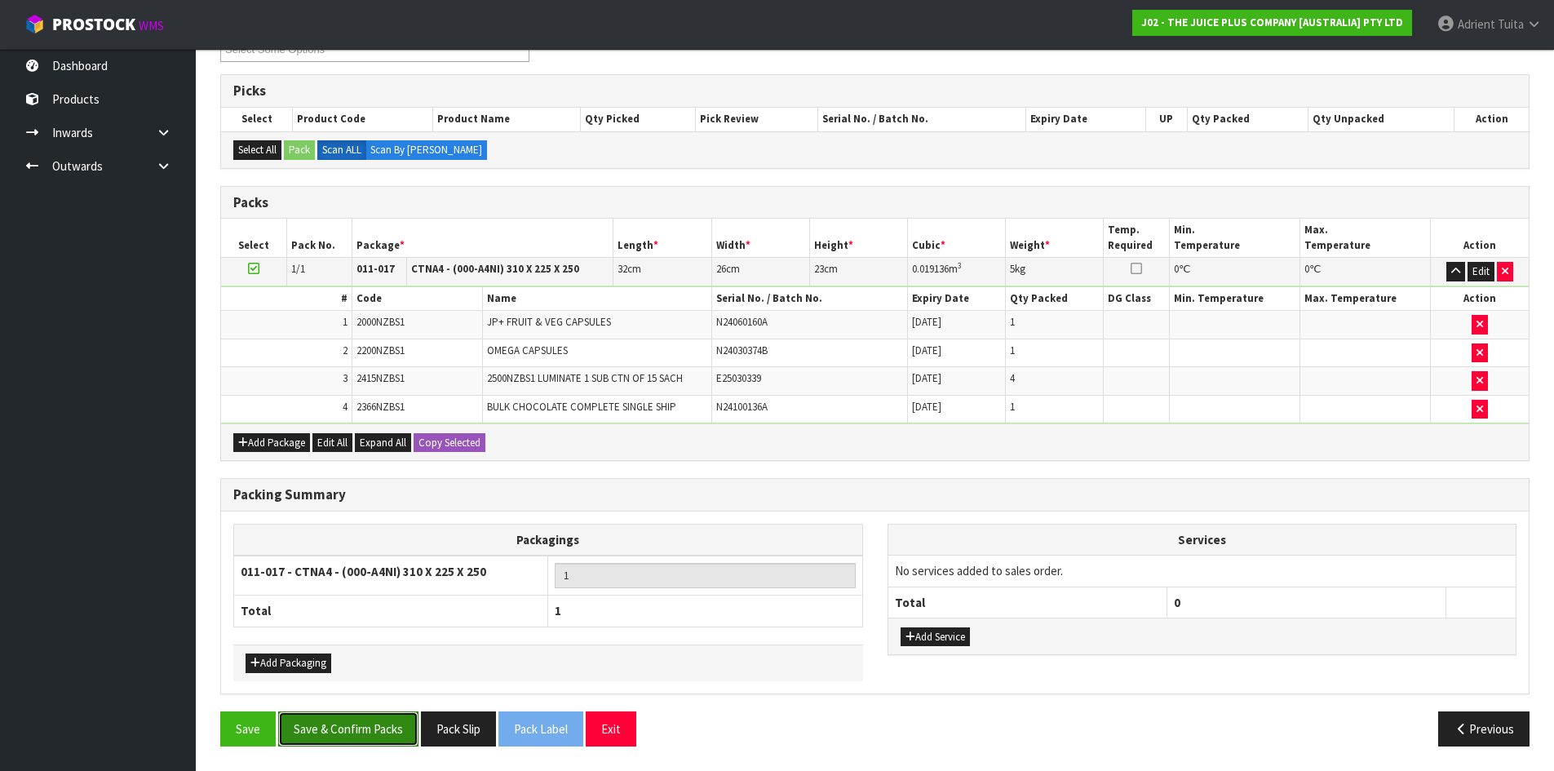
click at [371, 722] on button "Save & Confirm Packs" at bounding box center [348, 728] width 140 height 35
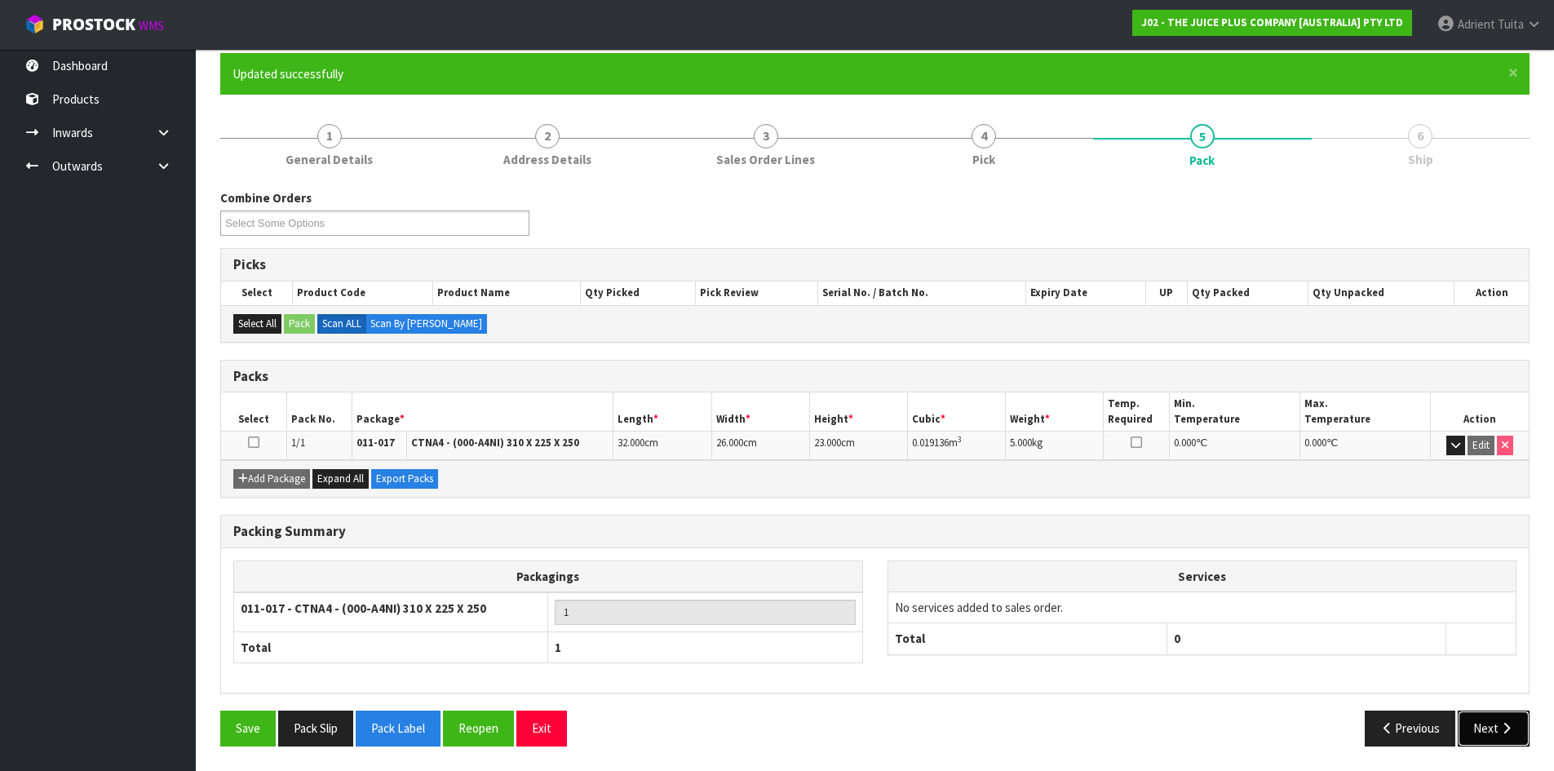
click at [1494, 728] on button "Next" at bounding box center [1494, 728] width 72 height 35
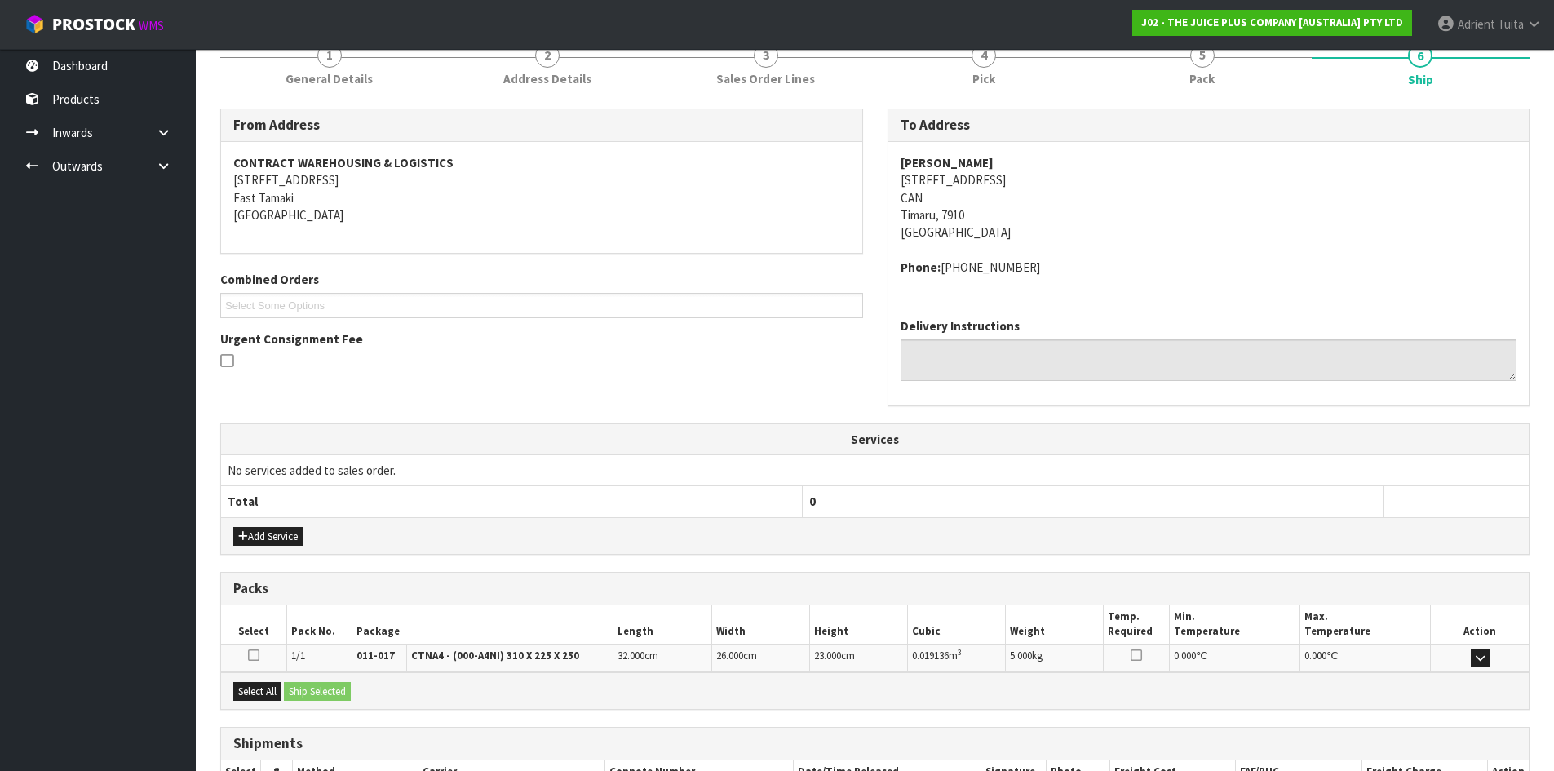
scroll to position [328, 0]
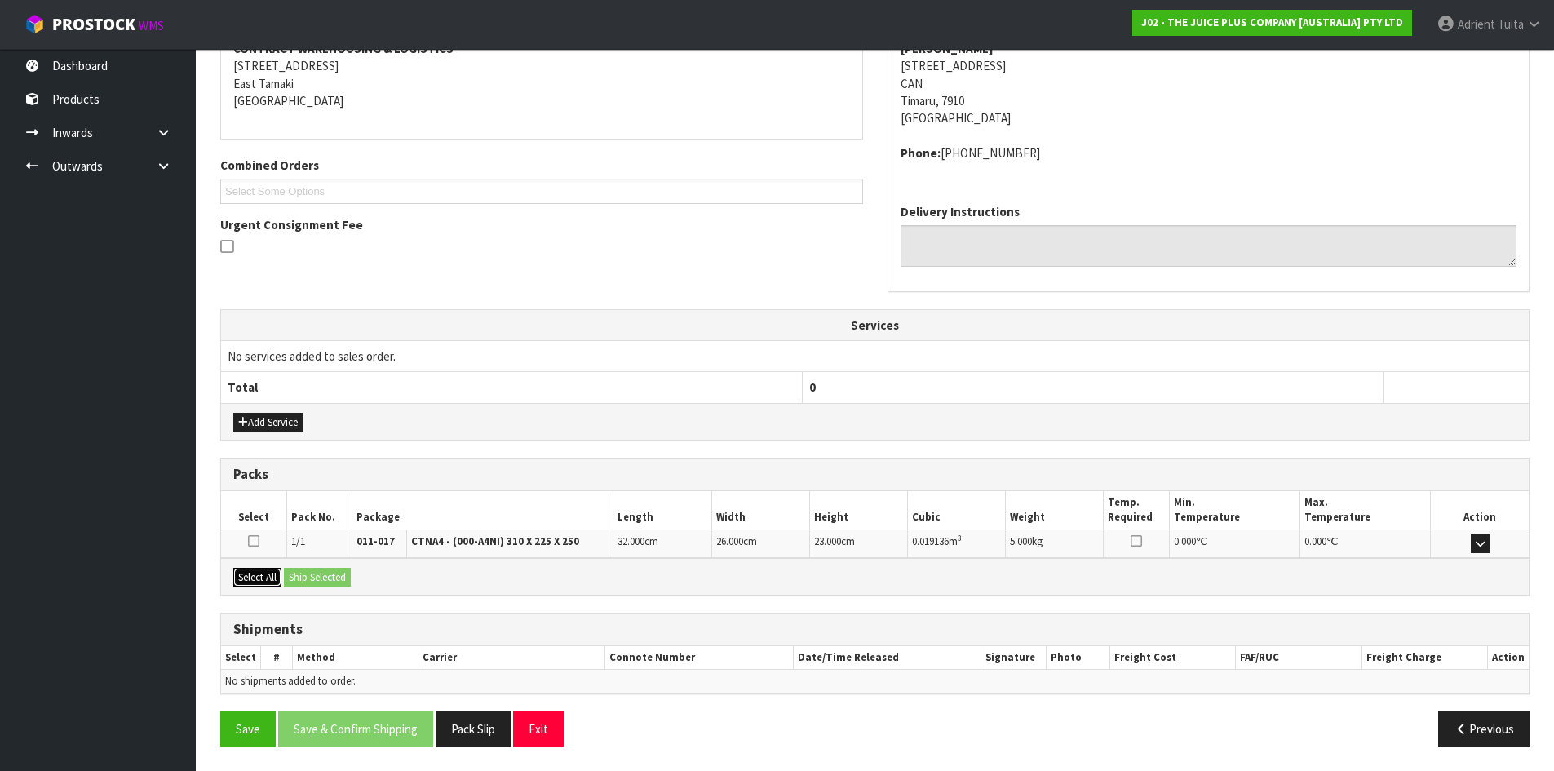
drag, startPoint x: 261, startPoint y: 578, endPoint x: 278, endPoint y: 578, distance: 17.2
click at [263, 578] on button "Select All" at bounding box center [257, 578] width 48 height 20
click at [297, 578] on button "Ship Selected" at bounding box center [317, 578] width 67 height 20
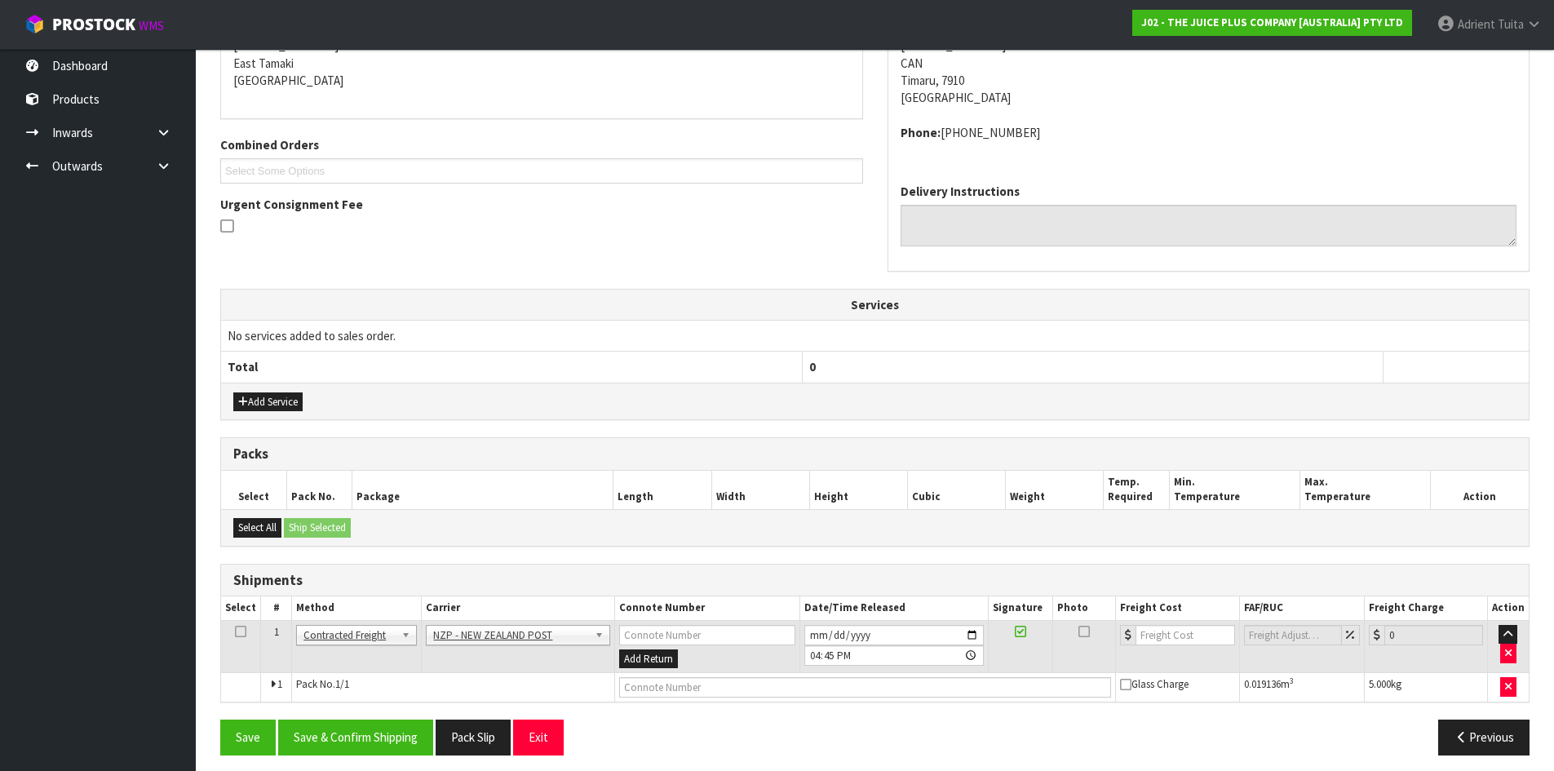
scroll to position [357, 0]
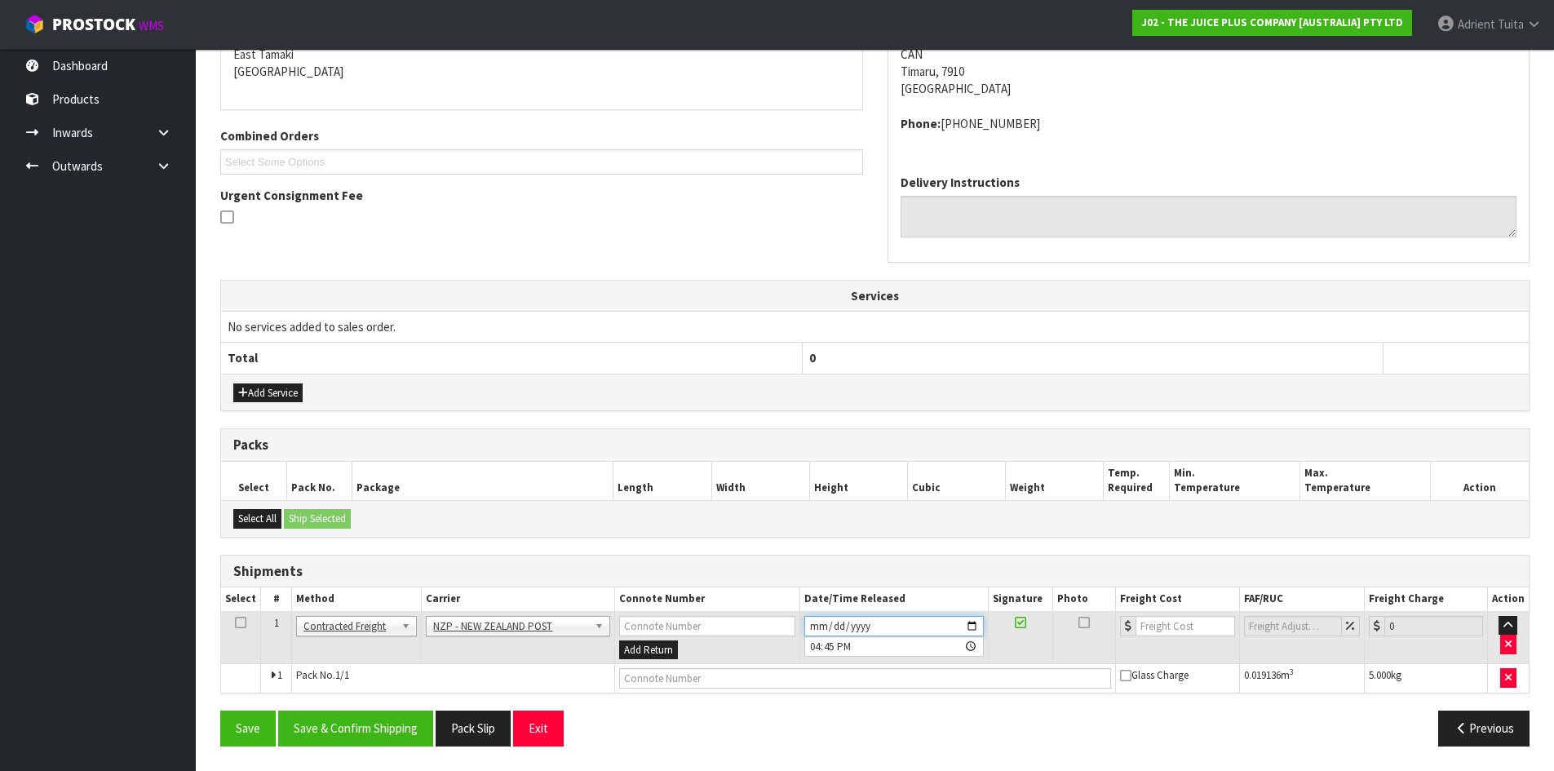
click at [975, 628] on input "[DATE]" at bounding box center [893, 626] width 179 height 20
type input "[DATE]"
click at [406, 718] on button "Save & Confirm Shipping" at bounding box center [355, 728] width 155 height 35
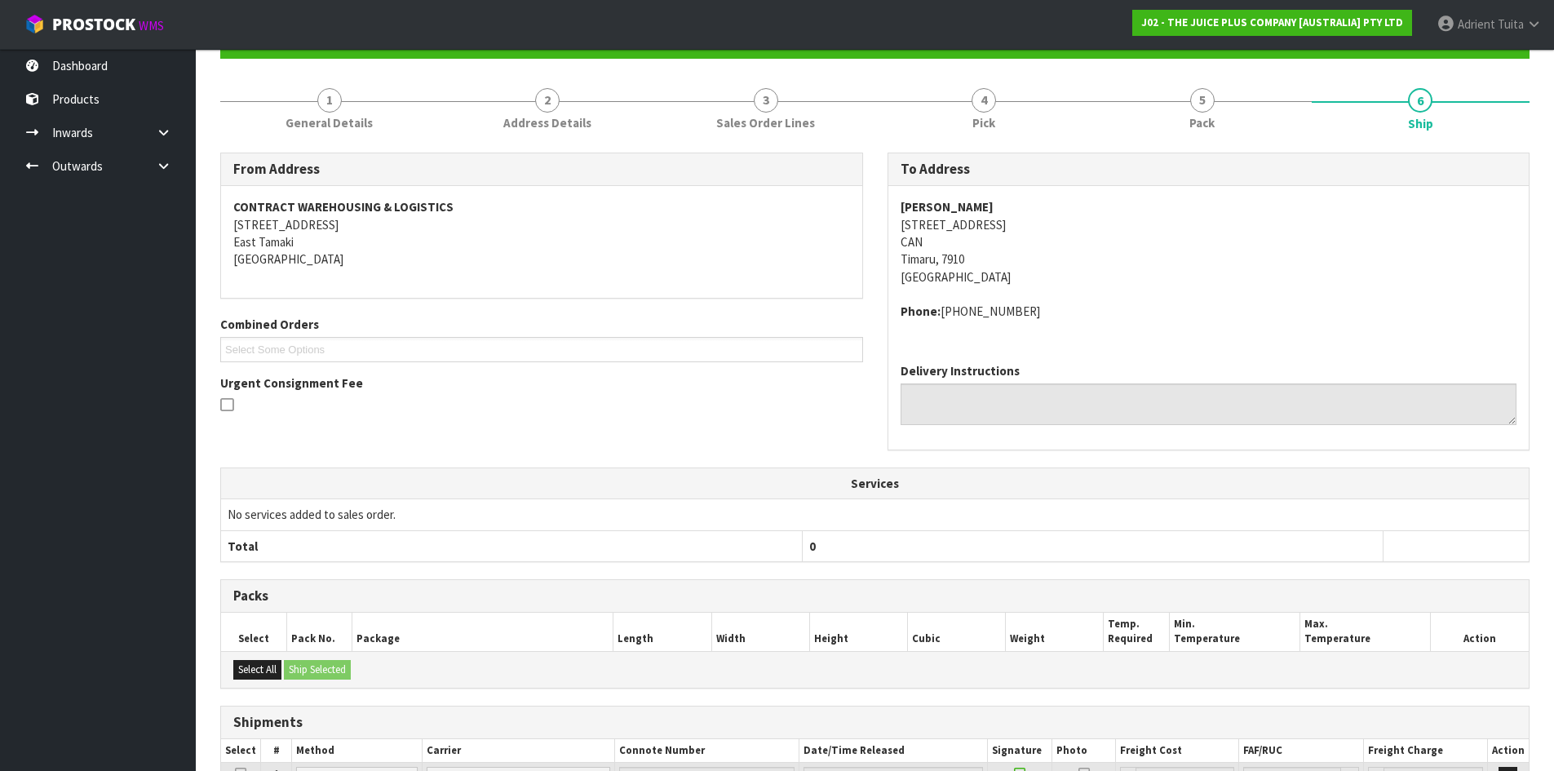
scroll to position [334, 0]
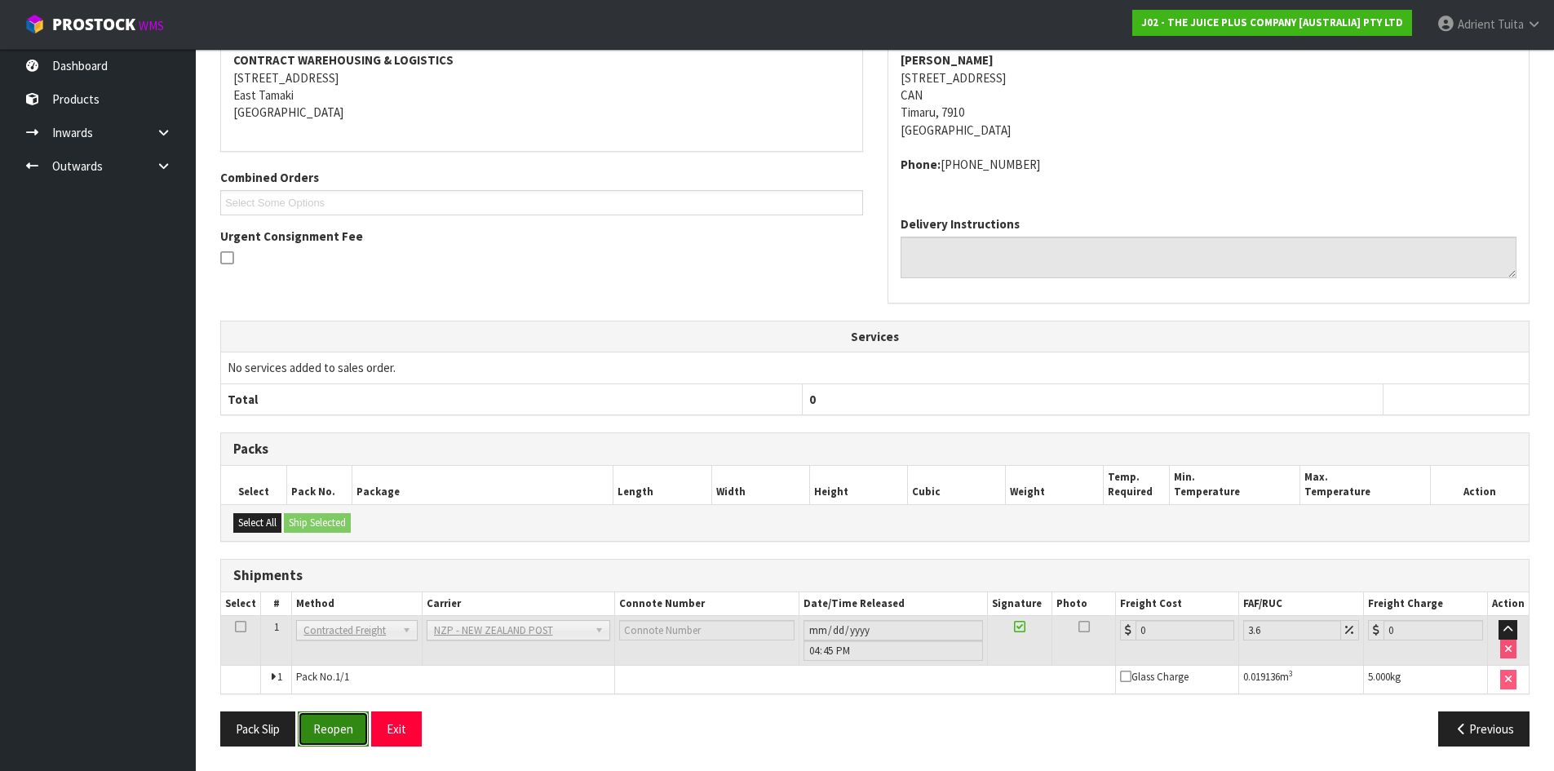
click at [328, 729] on button "Reopen" at bounding box center [333, 728] width 71 height 35
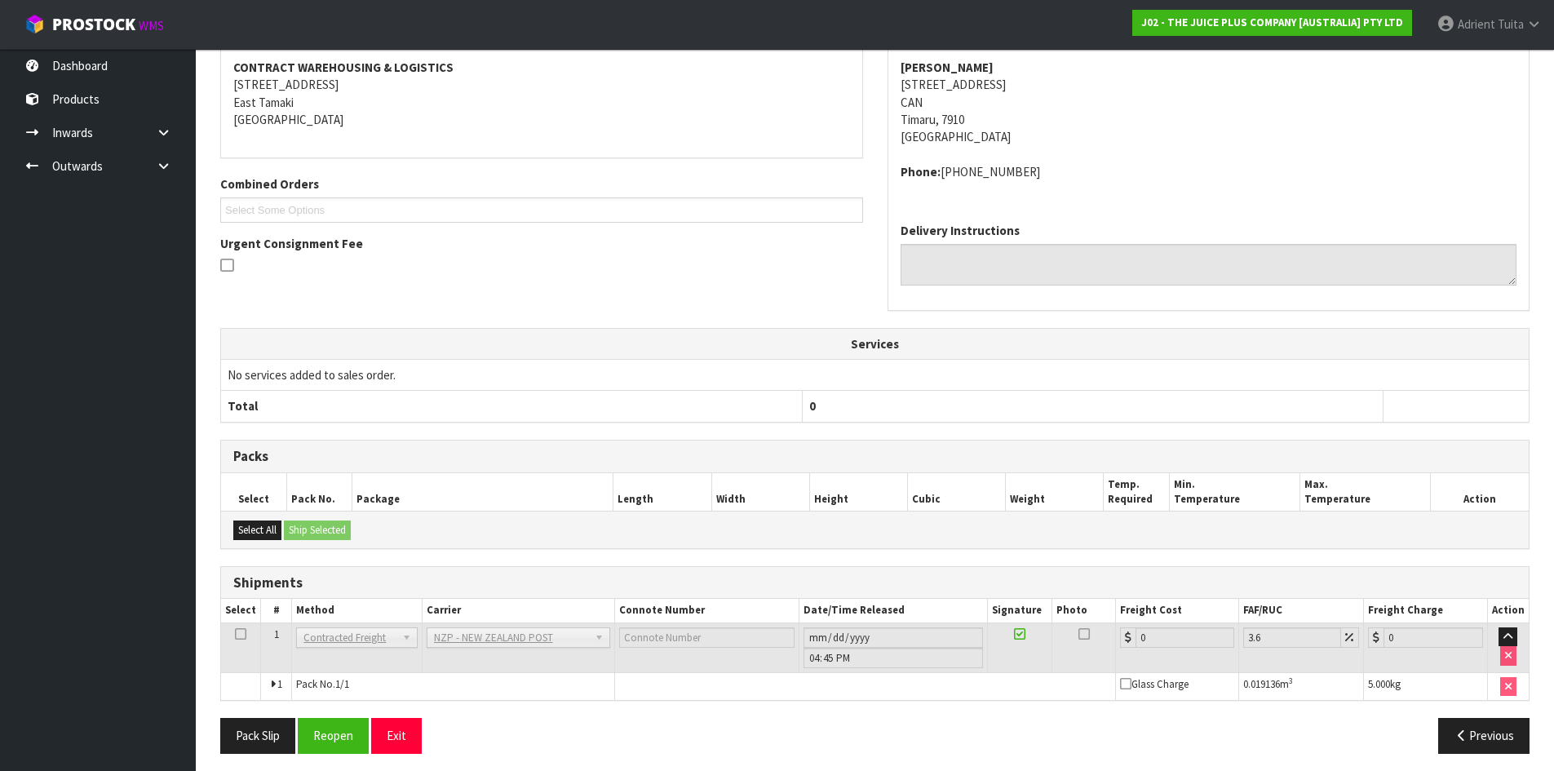
scroll to position [317, 0]
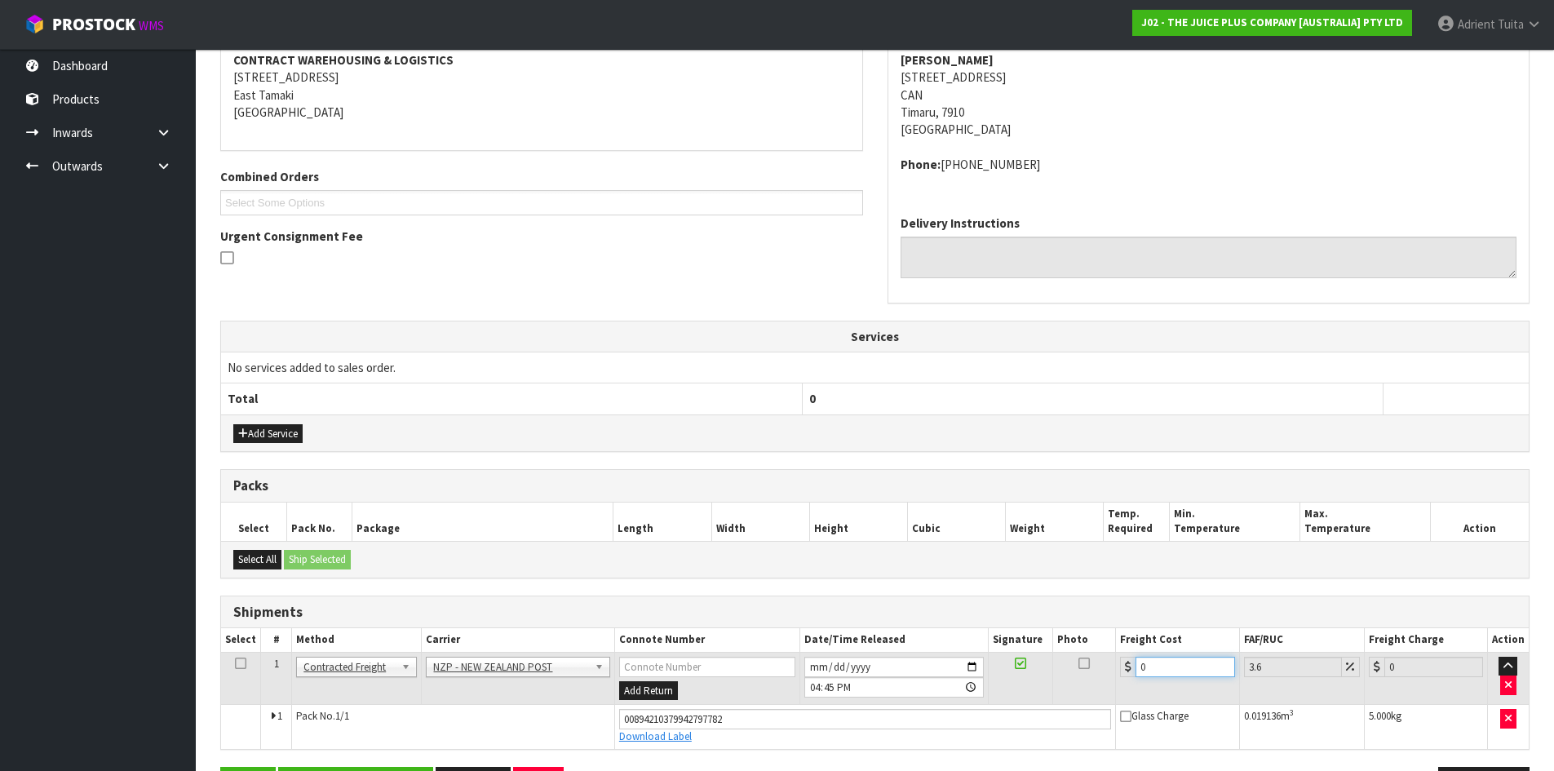
click at [1180, 663] on input "0" at bounding box center [1185, 667] width 99 height 20
type input "1"
type input "1.04"
type input "11"
type input "11.4"
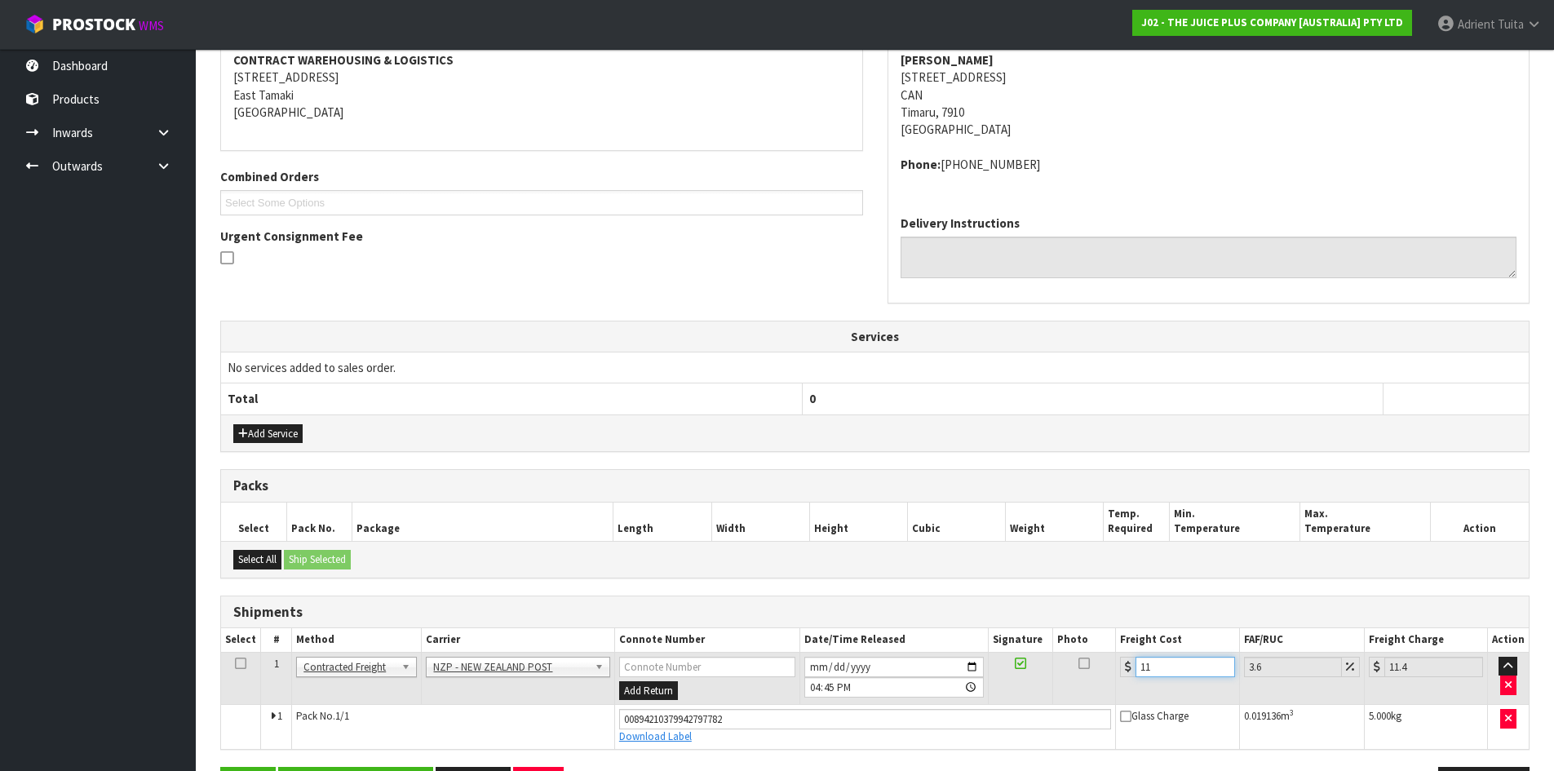
type input "11.6"
type input "12.02"
type input "11.61"
type input "12.03"
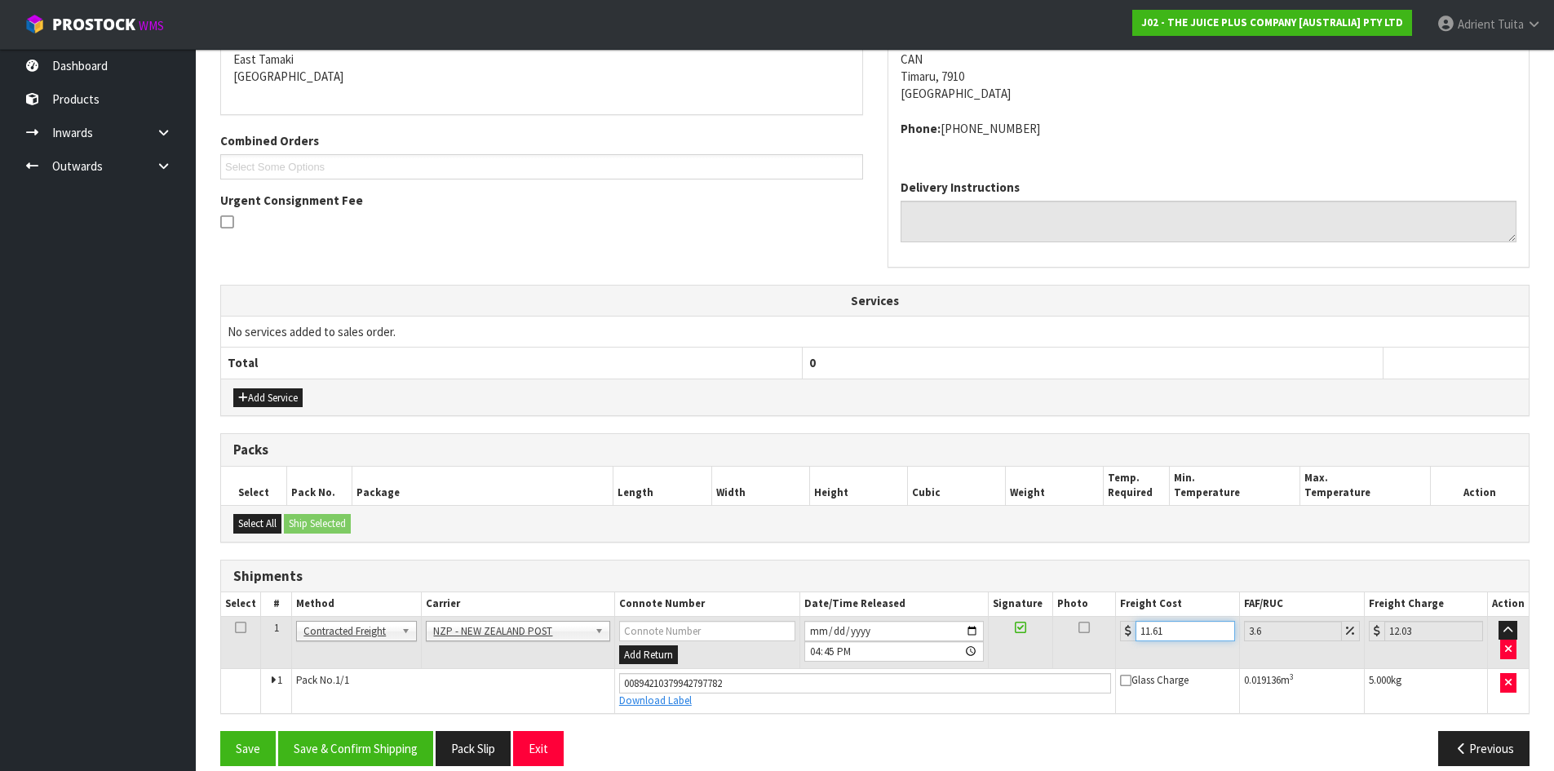
scroll to position [372, 0]
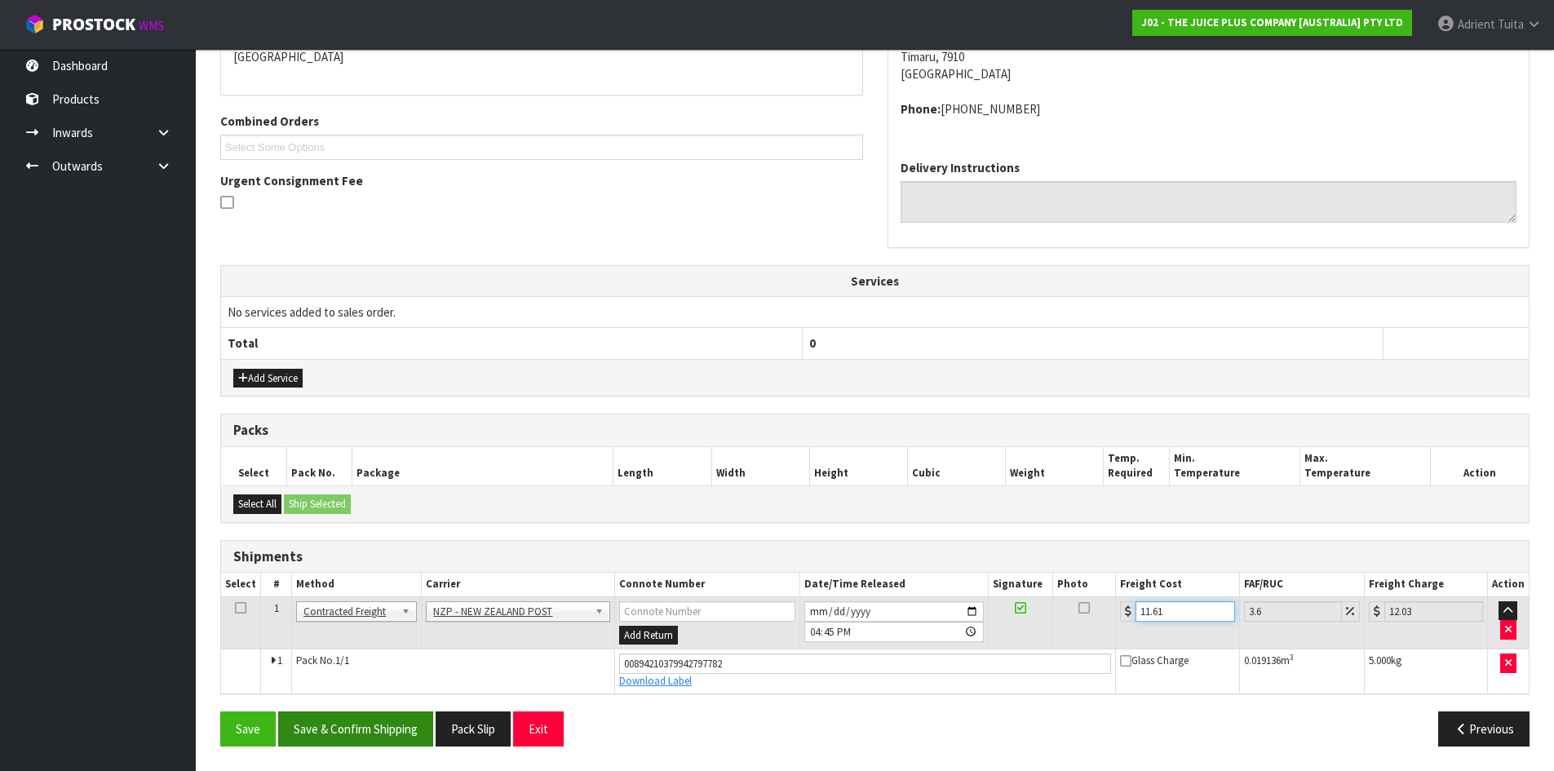
type input "11.61"
click at [418, 744] on button "Save & Confirm Shipping" at bounding box center [355, 728] width 155 height 35
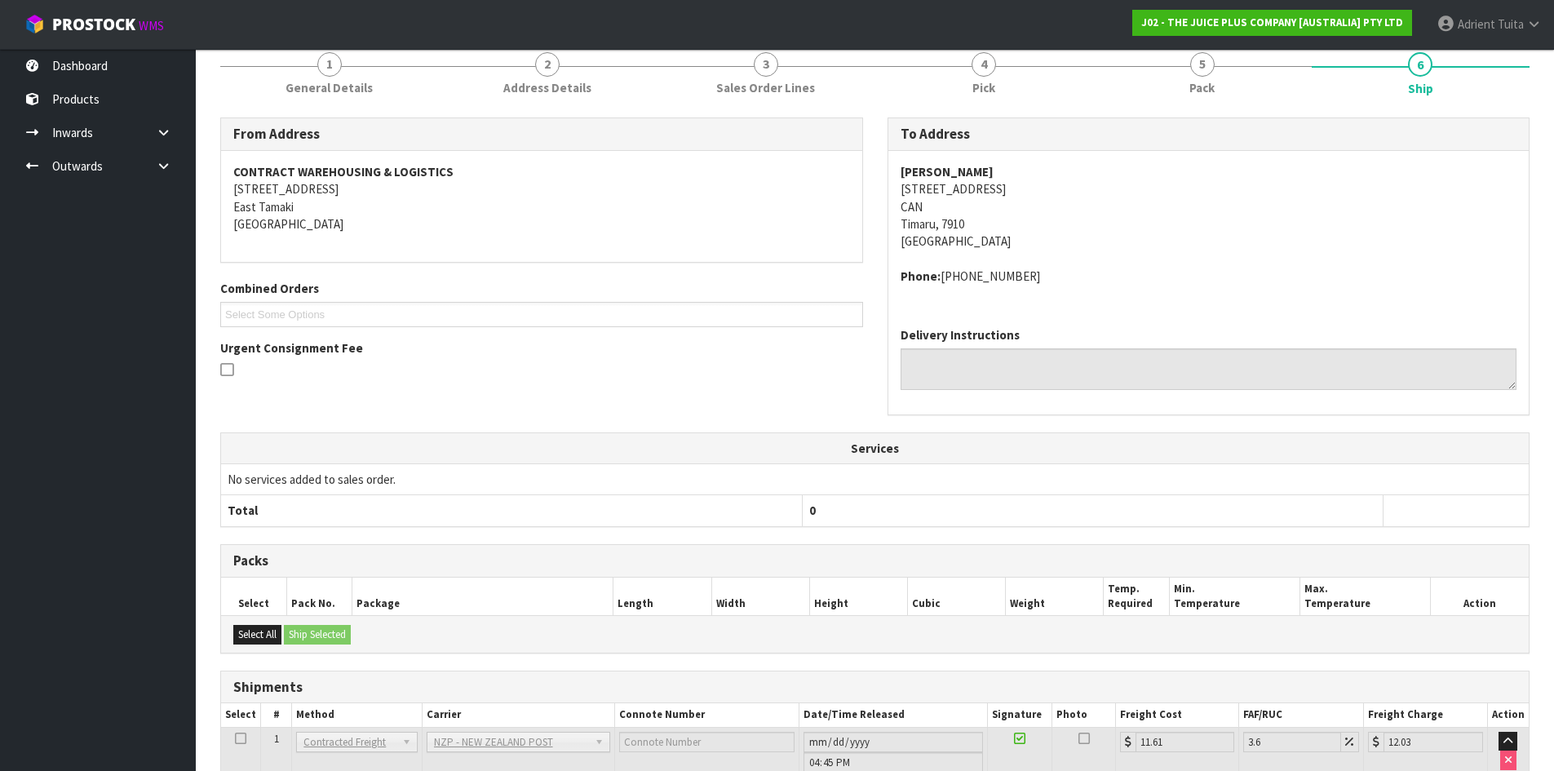
scroll to position [327, 0]
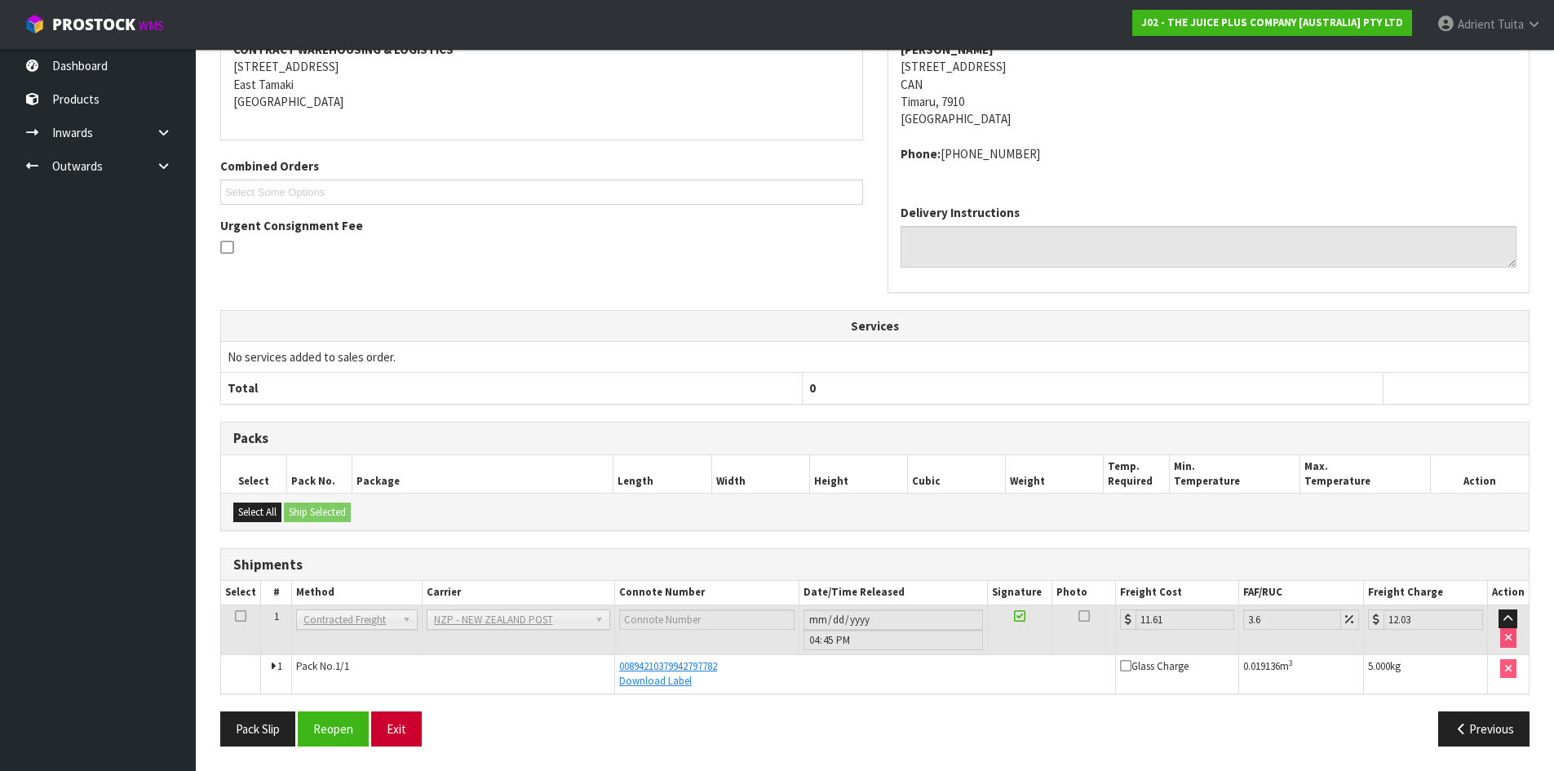
drag, startPoint x: 410, startPoint y: 710, endPoint x: 410, endPoint y: 718, distance: 8.2
click at [410, 712] on div "From Address CONTRACT WAREHOUSING & LOGISTICS [STREET_ADDRESS] Combined Orders …" at bounding box center [875, 377] width 1310 height 764
click at [403, 744] on button "Exit" at bounding box center [396, 728] width 51 height 35
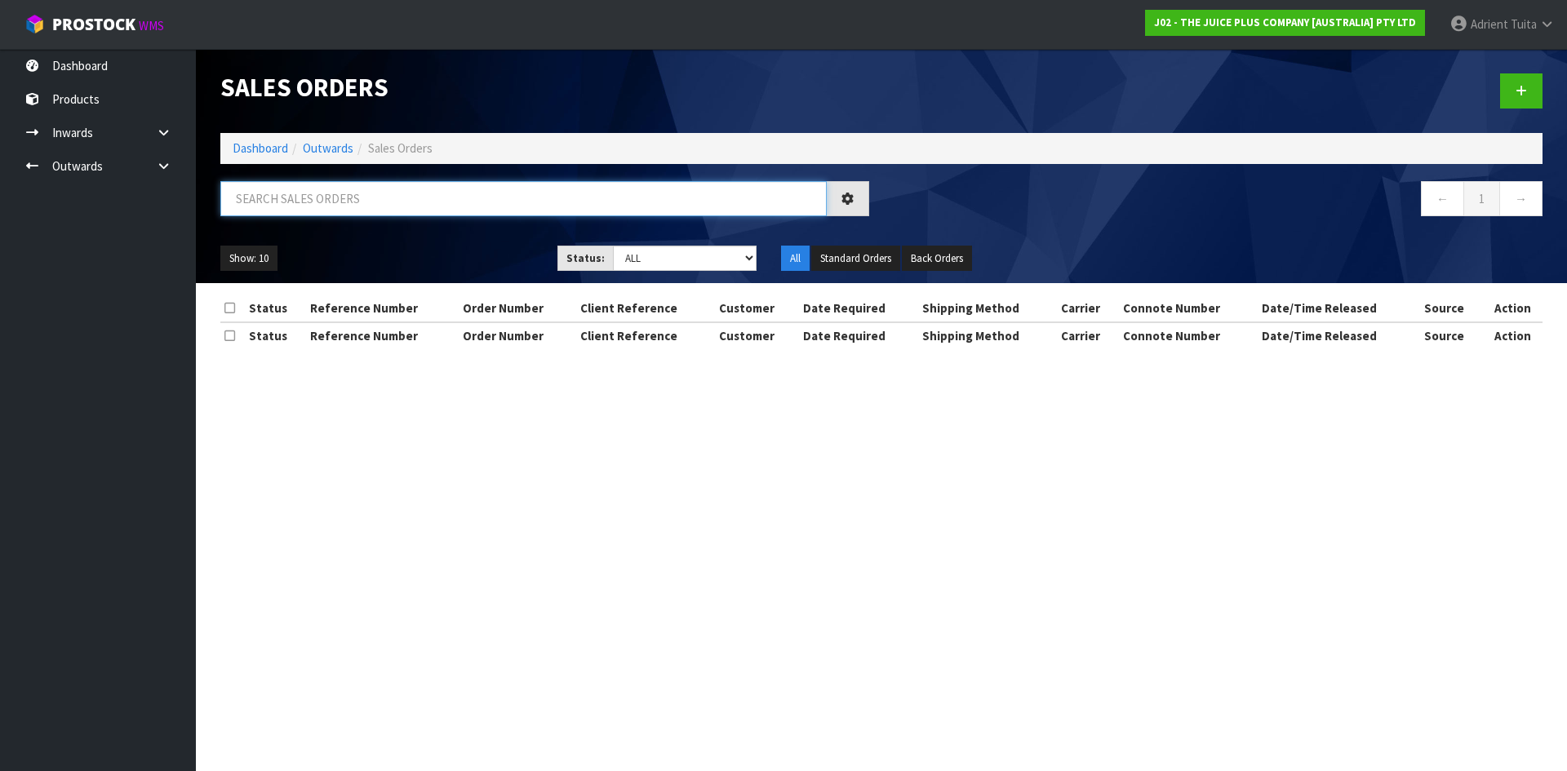
click at [312, 202] on input "text" at bounding box center [523, 198] width 606 height 35
type input "9663"
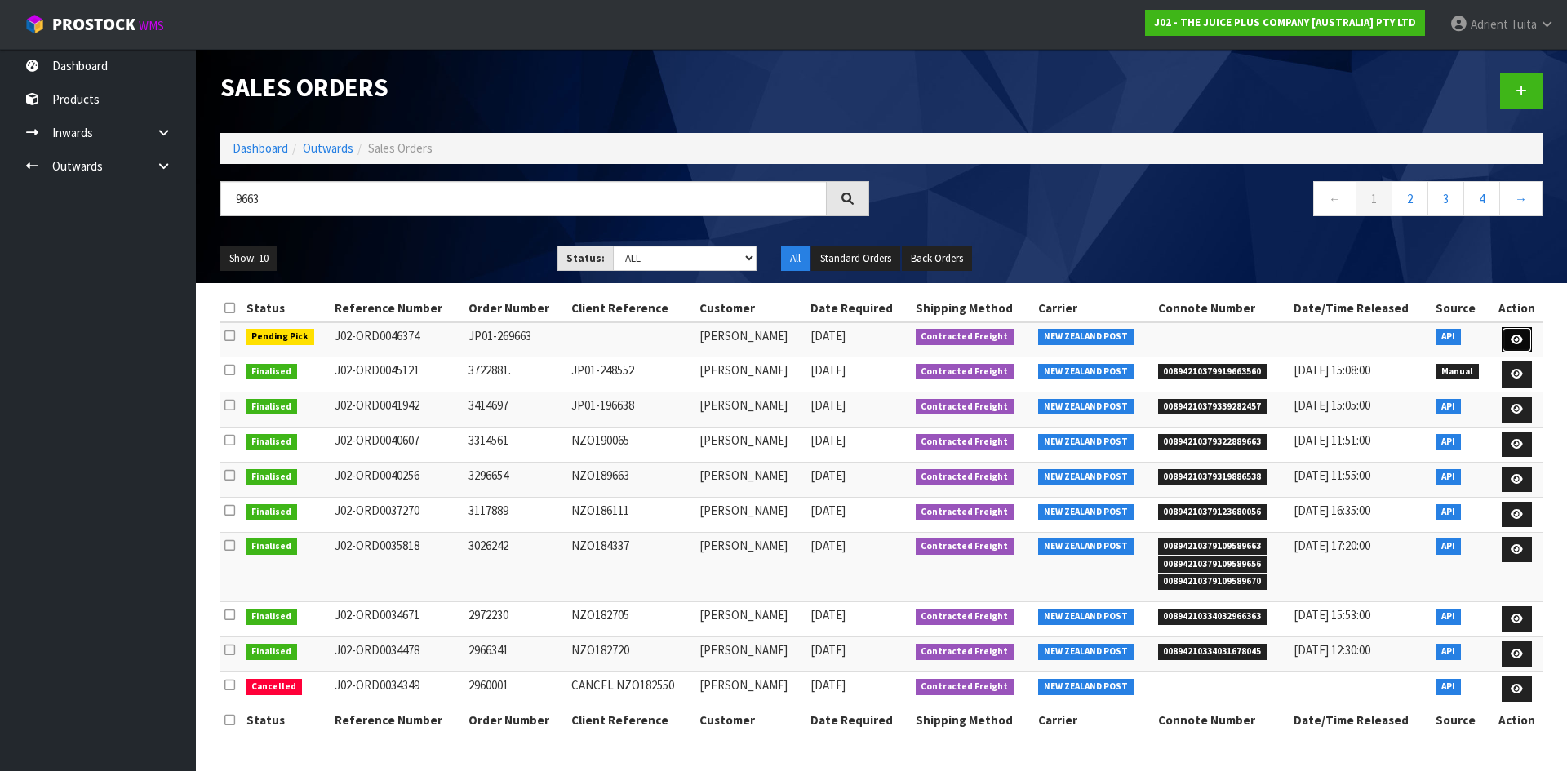
click at [1520, 335] on icon at bounding box center [1516, 340] width 12 height 11
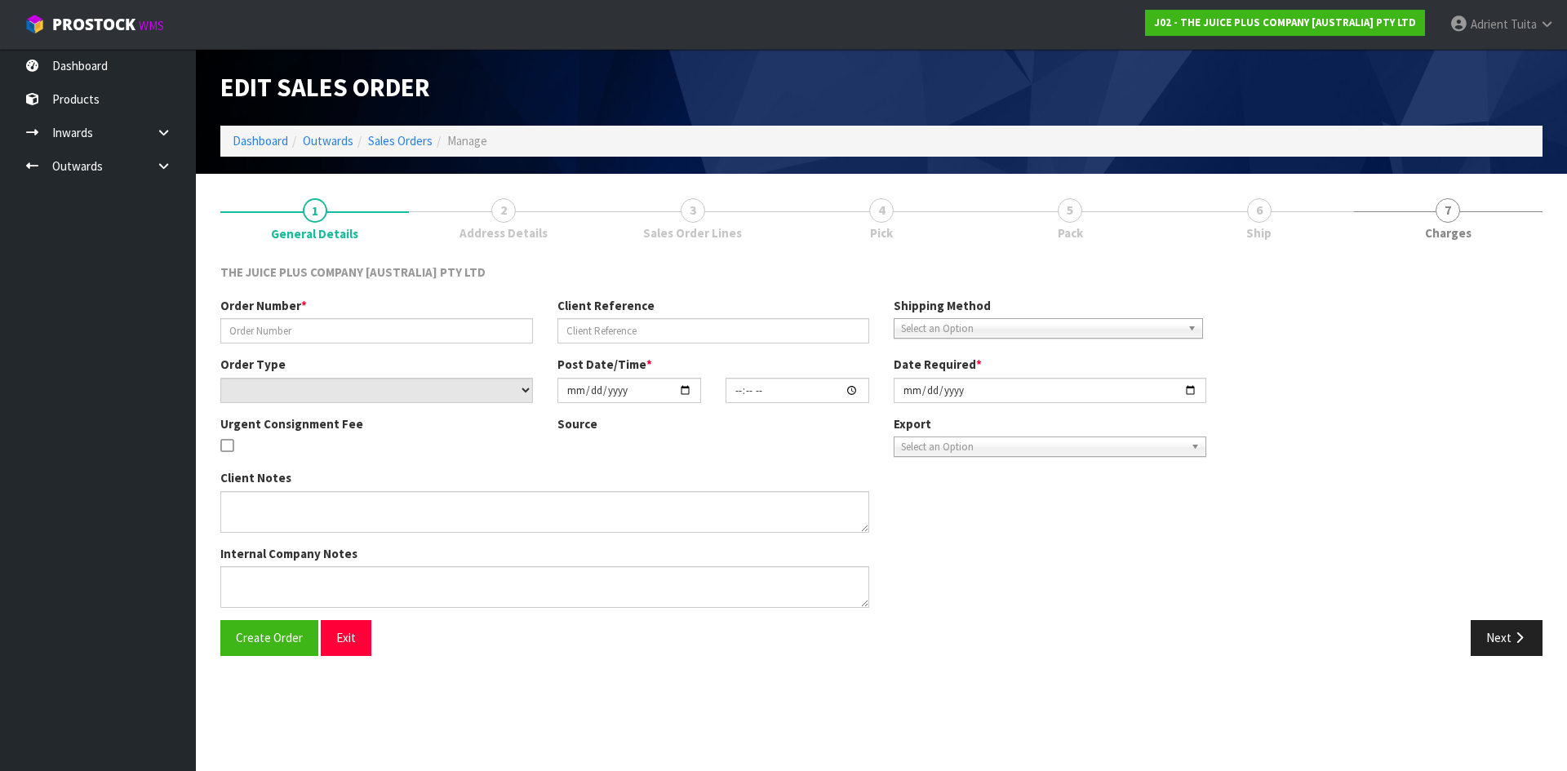
type input "JP01-269663"
select select "number:0"
type input "[DATE]"
type input "15:46:23.000"
type input "[DATE]"
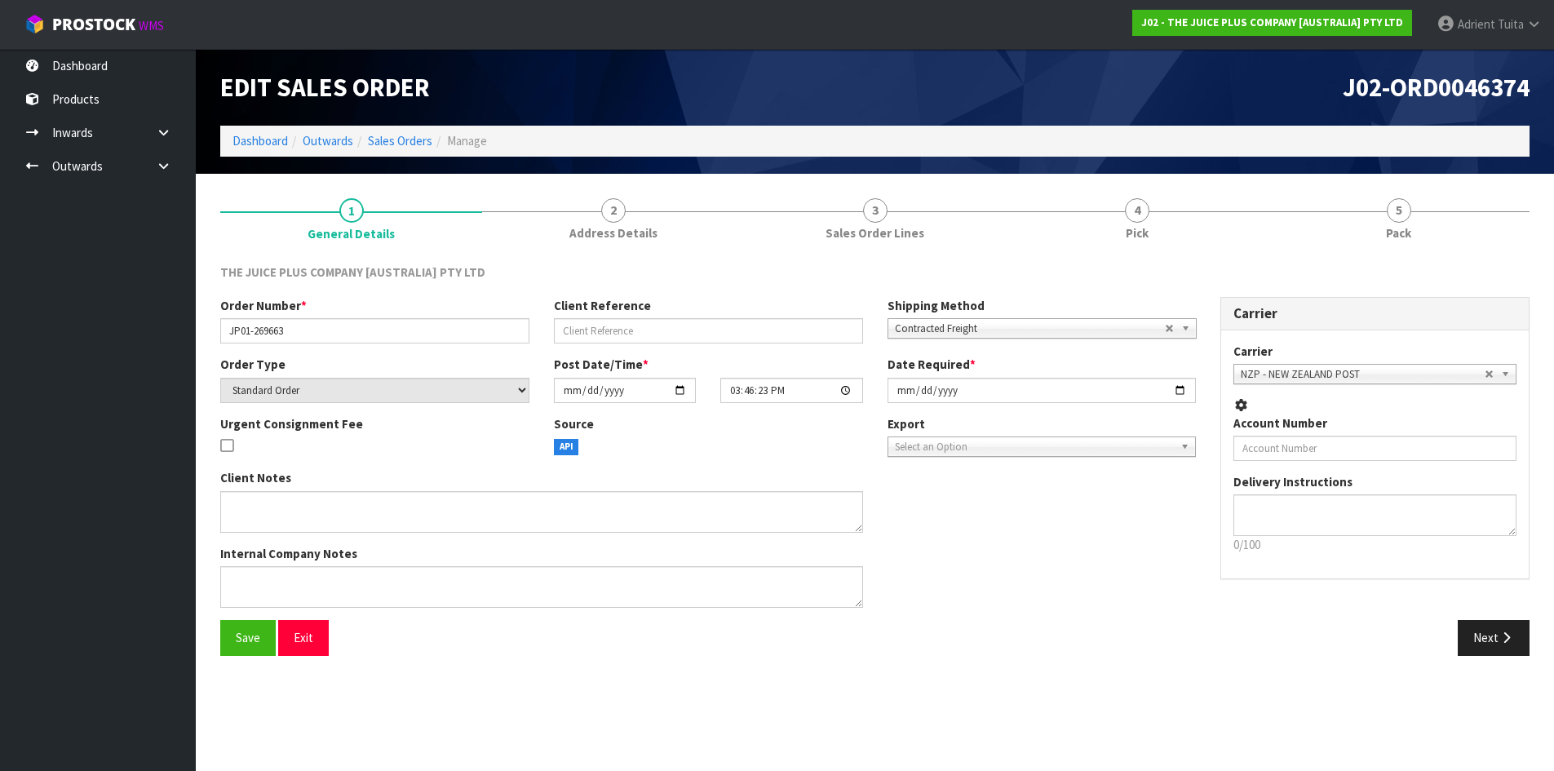
drag, startPoint x: 1229, startPoint y: 183, endPoint x: 1230, endPoint y: 191, distance: 8.2
click at [1229, 184] on section "1 General Details 2 Address Details 3 Sales Order Lines 4 Pick 5 Pack THE JUICE…" at bounding box center [875, 427] width 1358 height 507
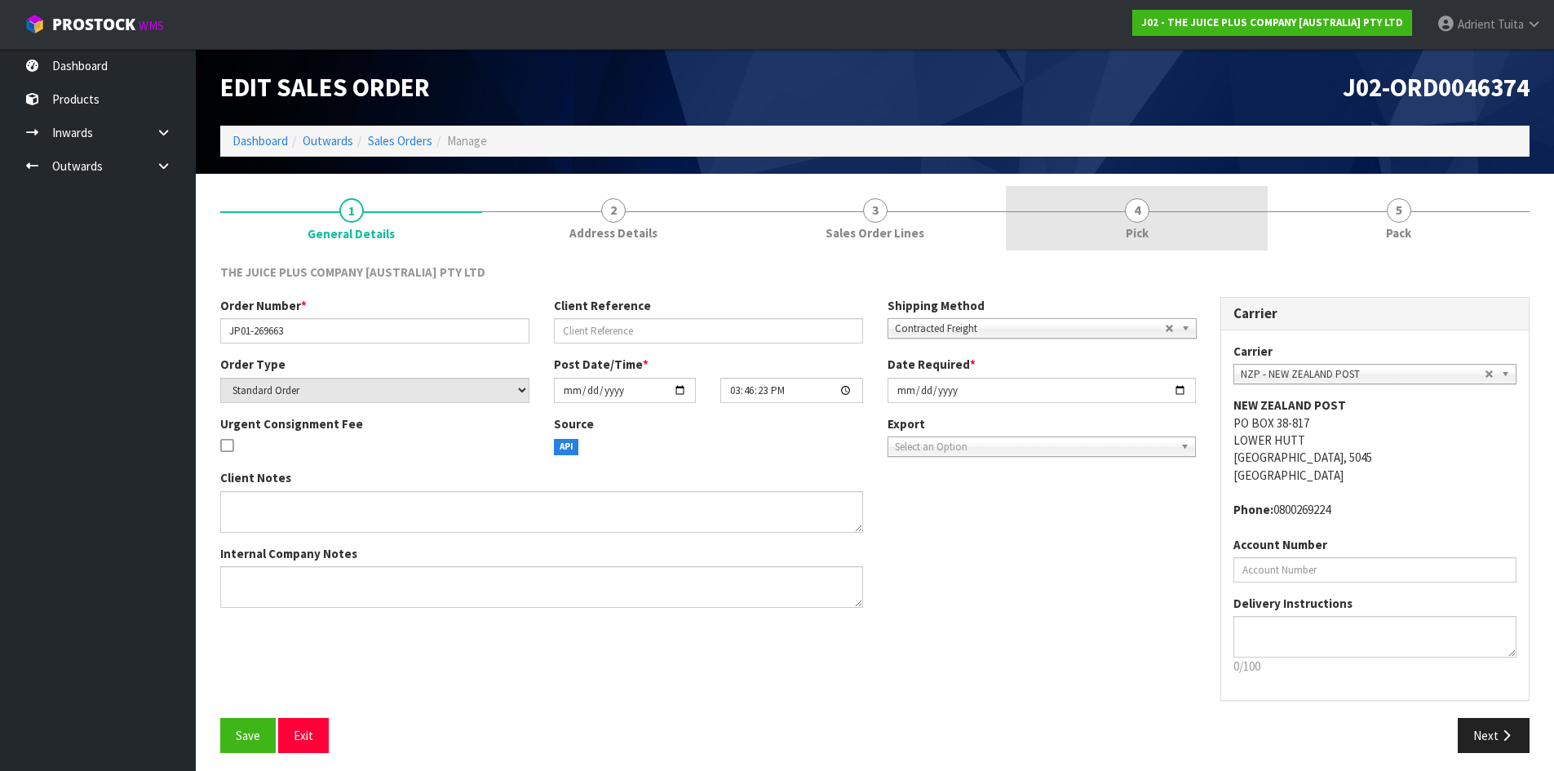
click at [1107, 212] on link "4 Pick" at bounding box center [1137, 218] width 262 height 64
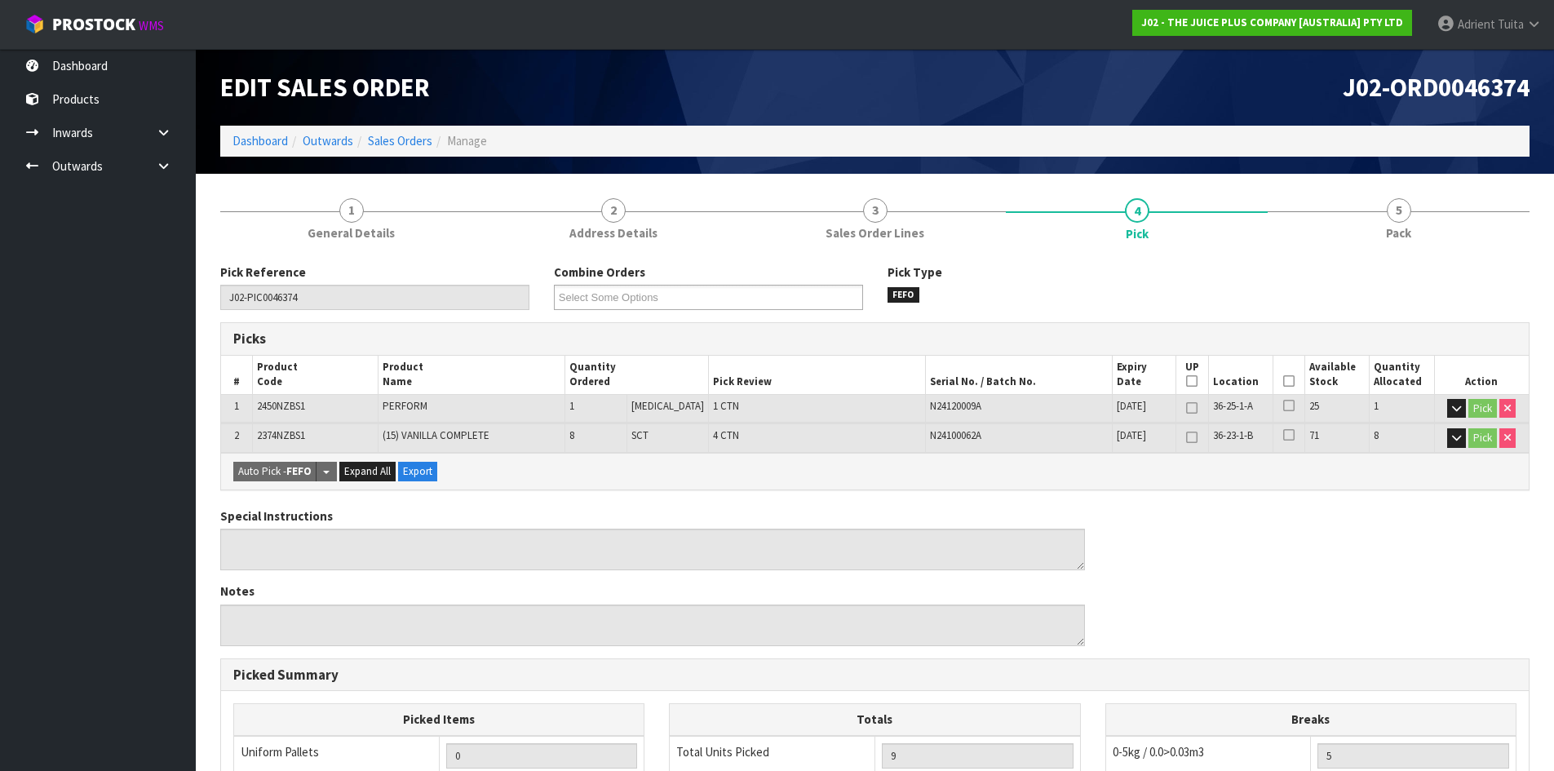
click at [1287, 381] on icon at bounding box center [1288, 381] width 11 height 1
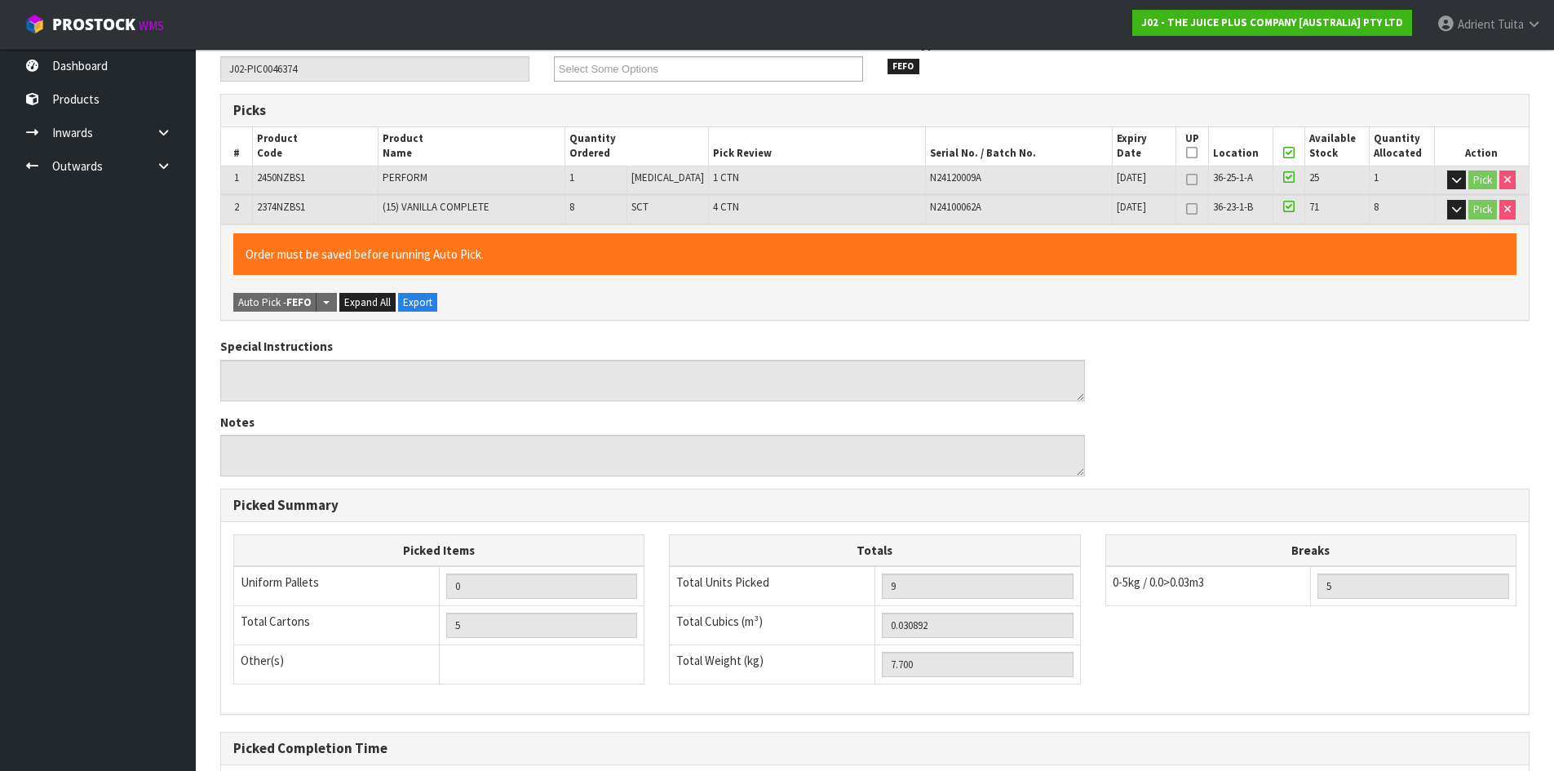
scroll to position [397, 0]
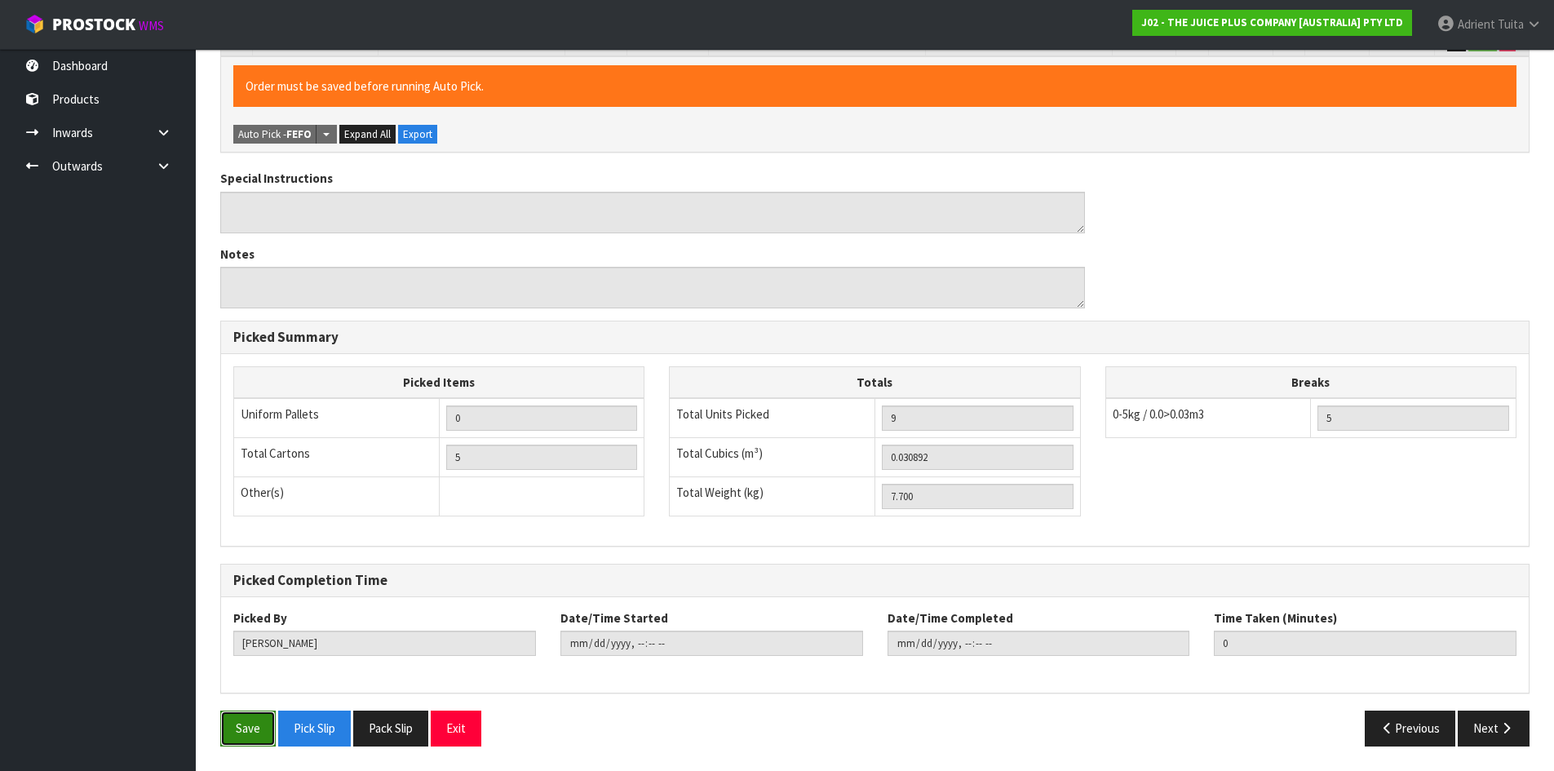
click at [245, 733] on button "Save" at bounding box center [247, 728] width 55 height 35
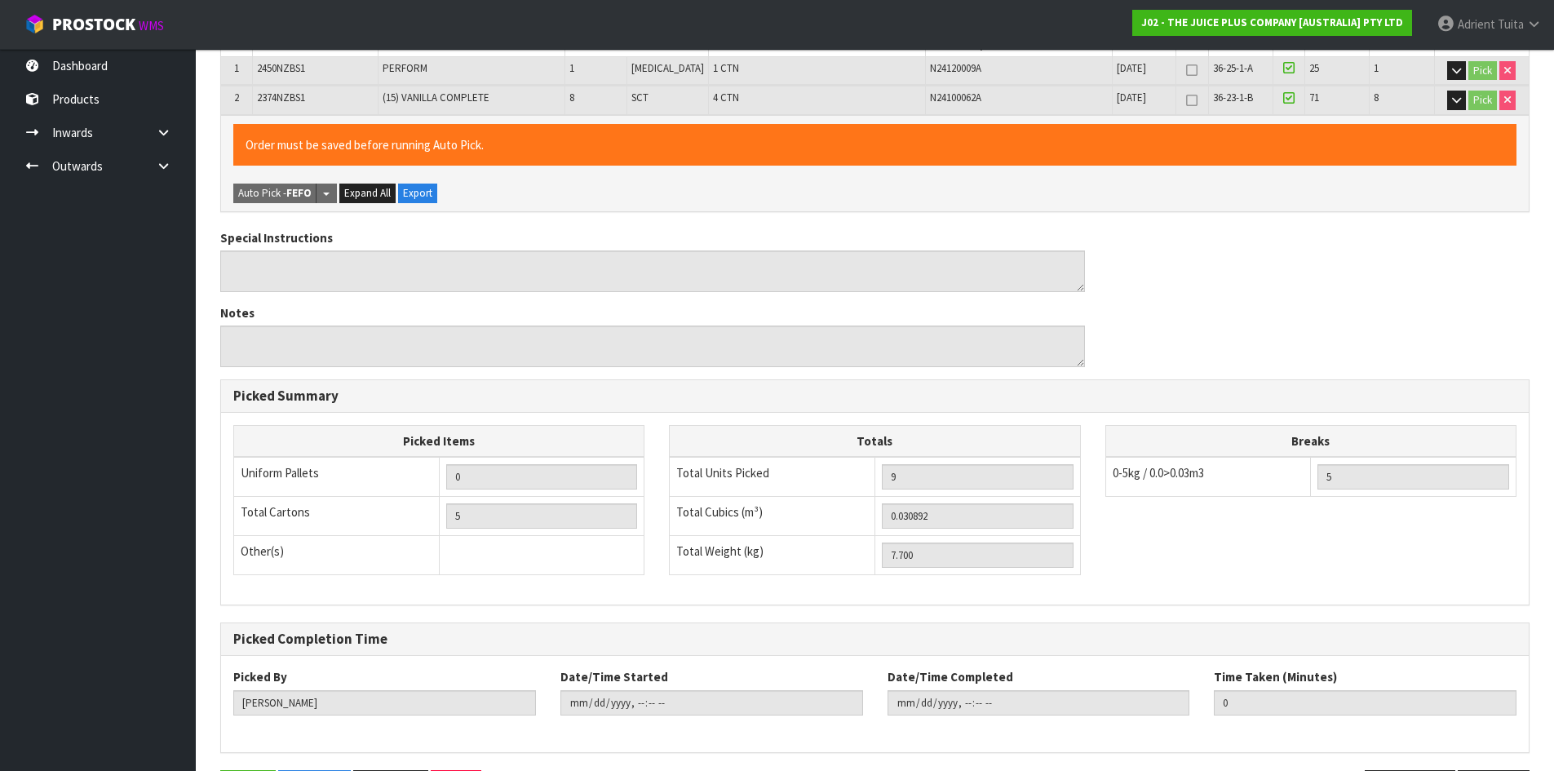
scroll to position [0, 0]
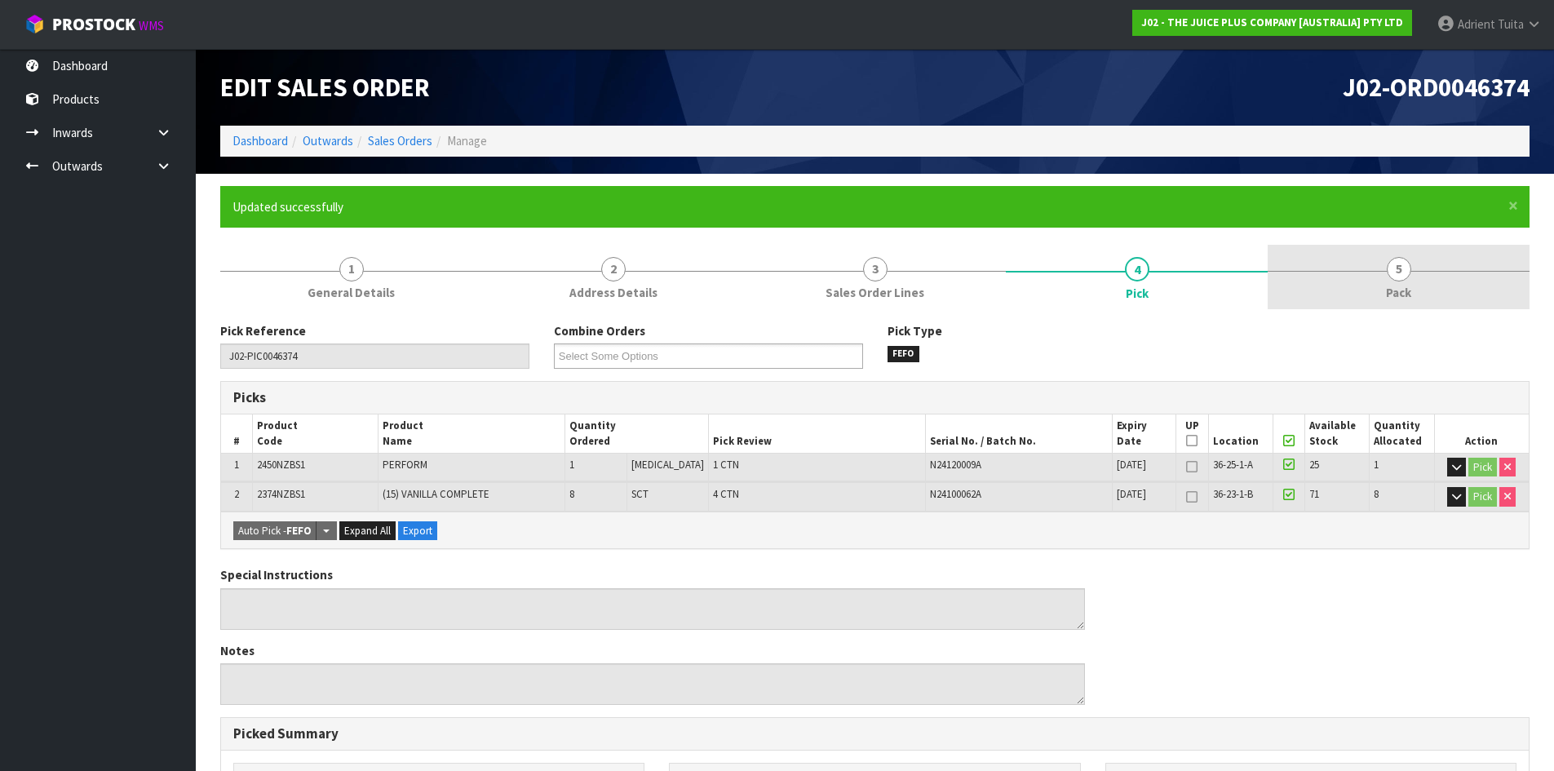
click at [1378, 281] on link "5 Pack" at bounding box center [1399, 277] width 262 height 64
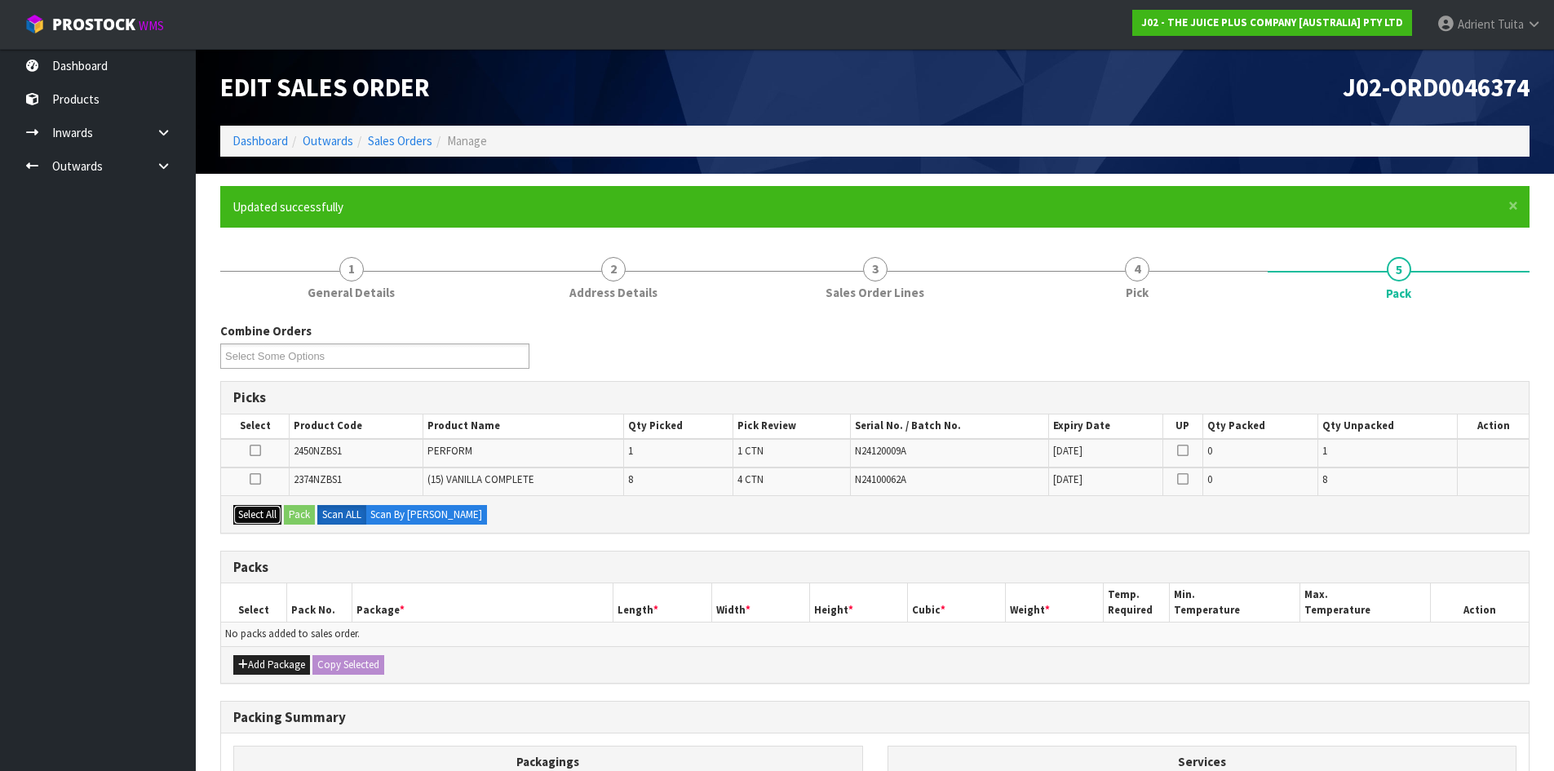
click at [259, 516] on button "Select All" at bounding box center [257, 515] width 48 height 20
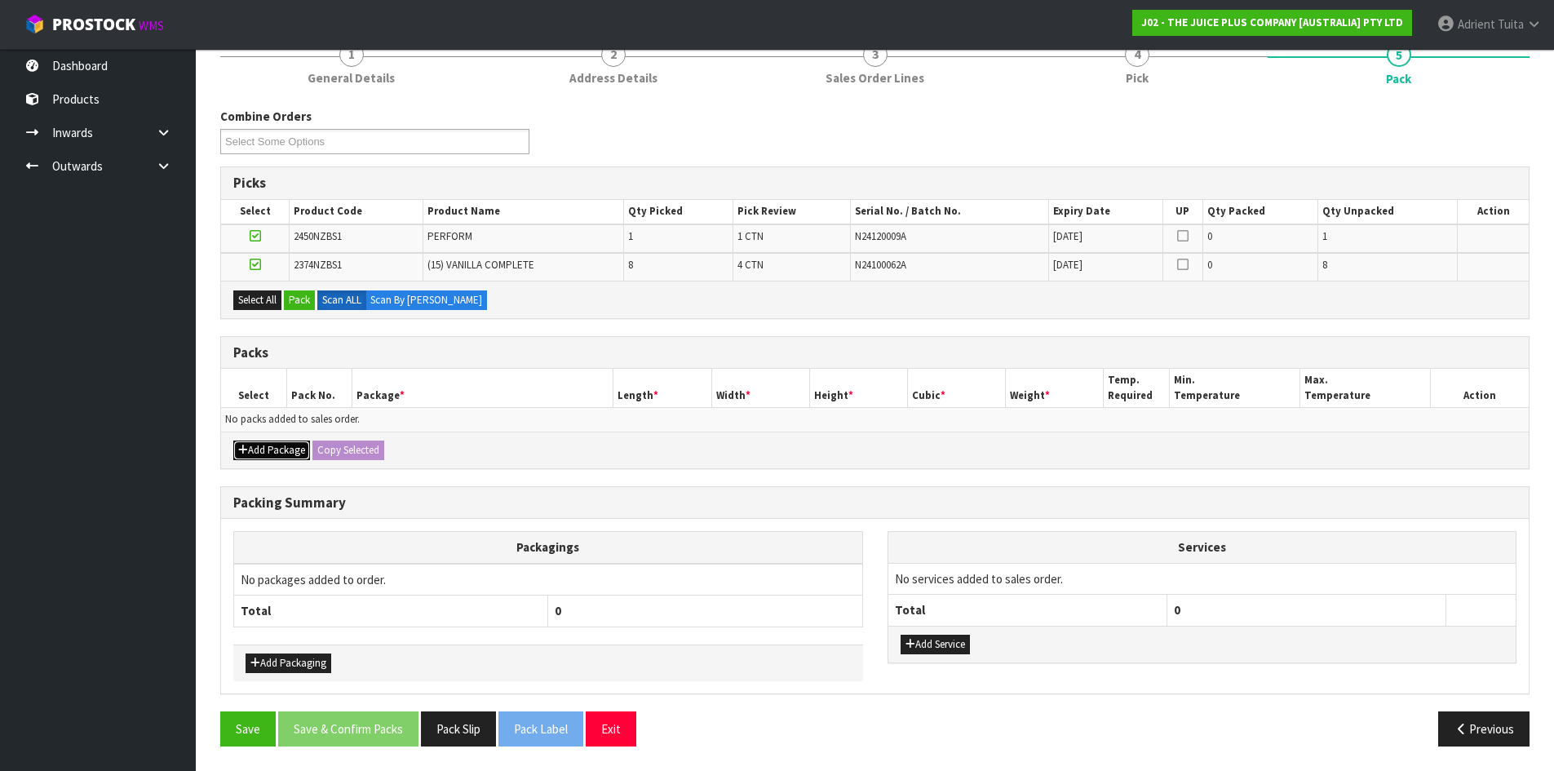
click at [257, 450] on button "Add Package" at bounding box center [271, 451] width 77 height 20
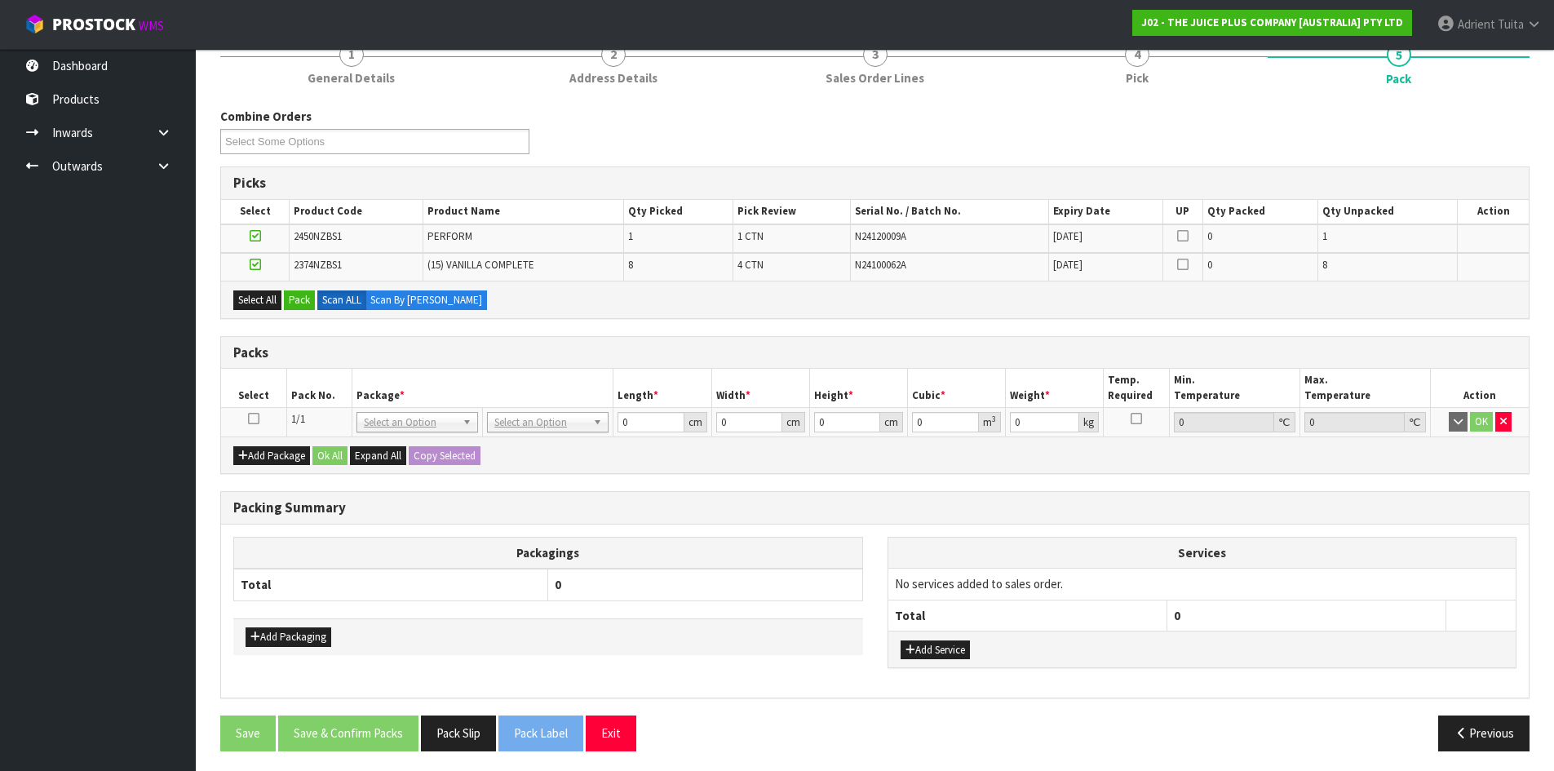
drag, startPoint x: 255, startPoint y: 416, endPoint x: 258, endPoint y: 407, distance: 9.5
click at [255, 419] on icon at bounding box center [253, 419] width 11 height 1
click at [313, 294] on button "Pack" at bounding box center [299, 300] width 31 height 20
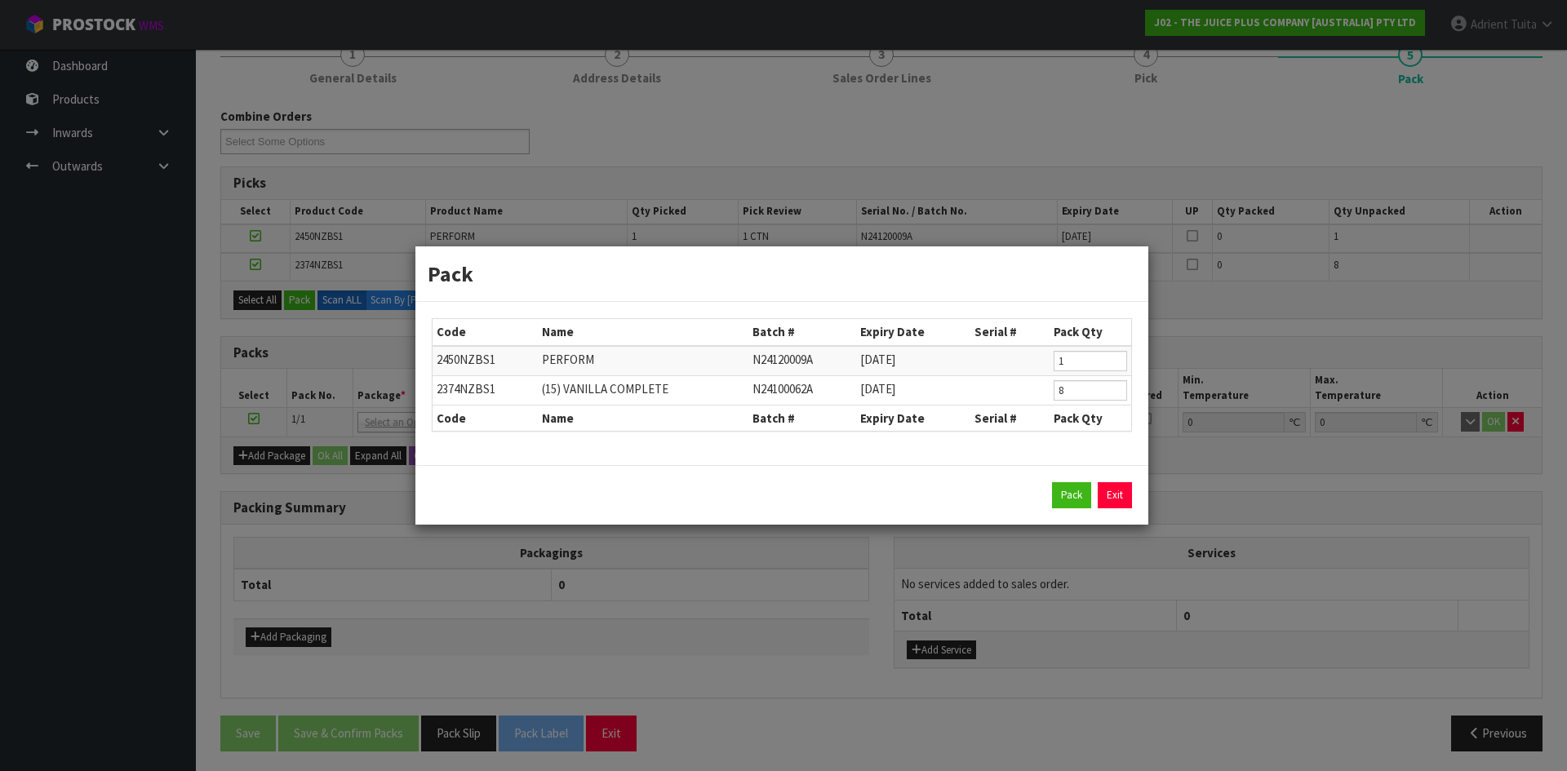
click at [1092, 495] on div "Pack Exit" at bounding box center [782, 495] width 700 height 26
drag, startPoint x: 1090, startPoint y: 495, endPoint x: 1079, endPoint y: 500, distance: 12.4
click at [1087, 496] on button "Pack" at bounding box center [1071, 495] width 39 height 26
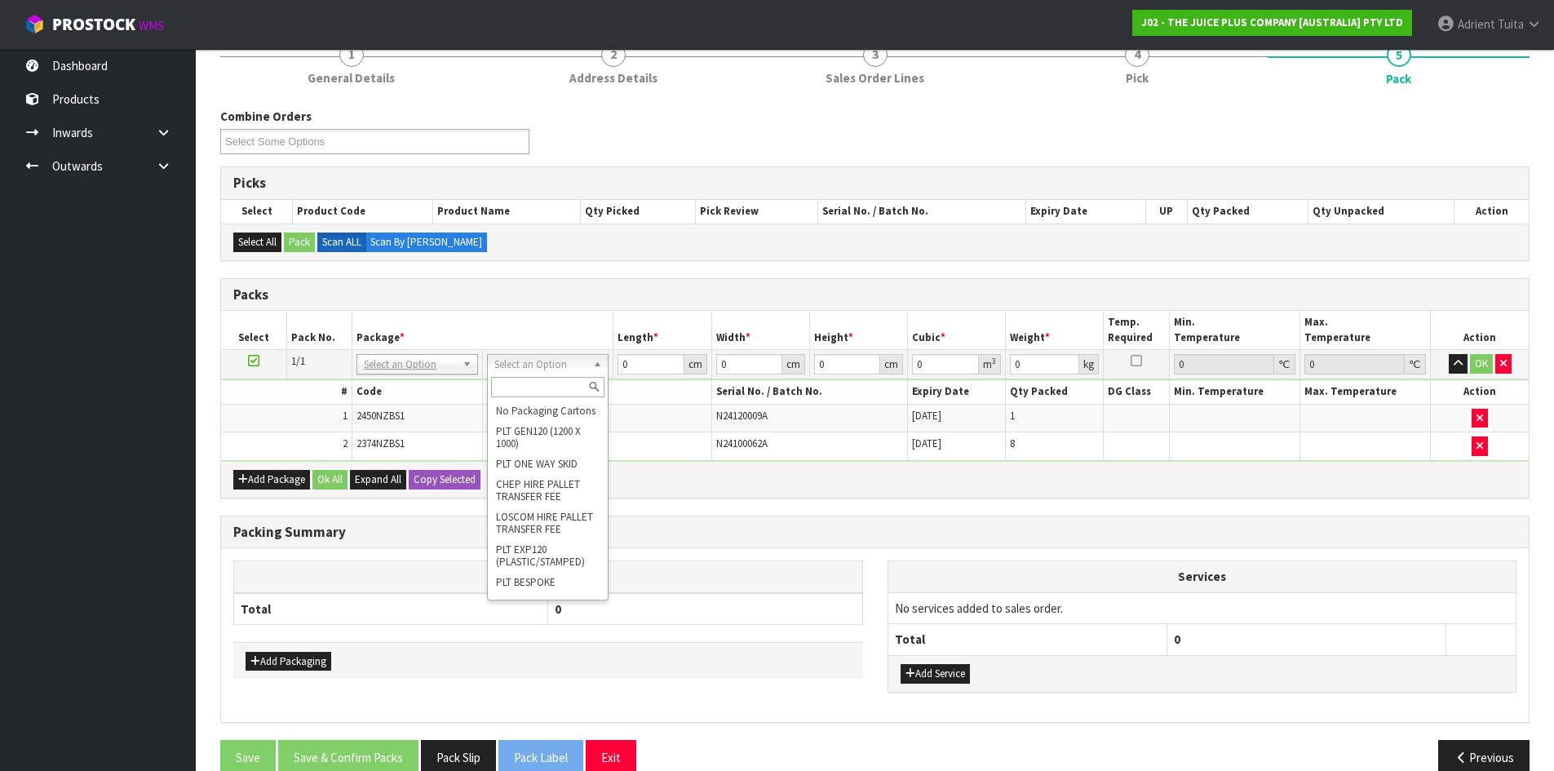
click at [561, 396] on input "text" at bounding box center [547, 387] width 113 height 20
type input "CTN5"
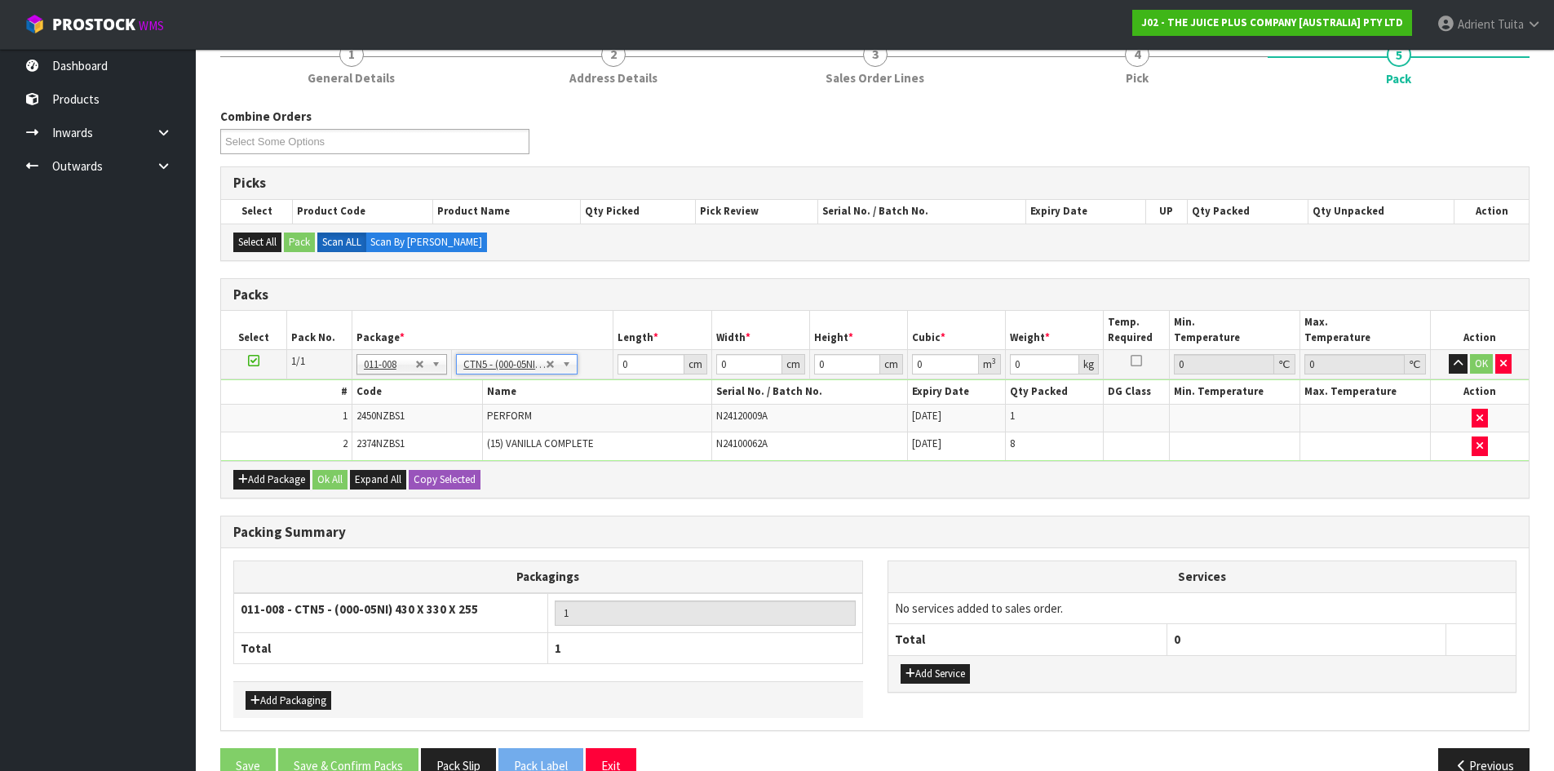
type input "43"
type input "33"
type input "25.5"
type input "0.036185"
type input "7.9"
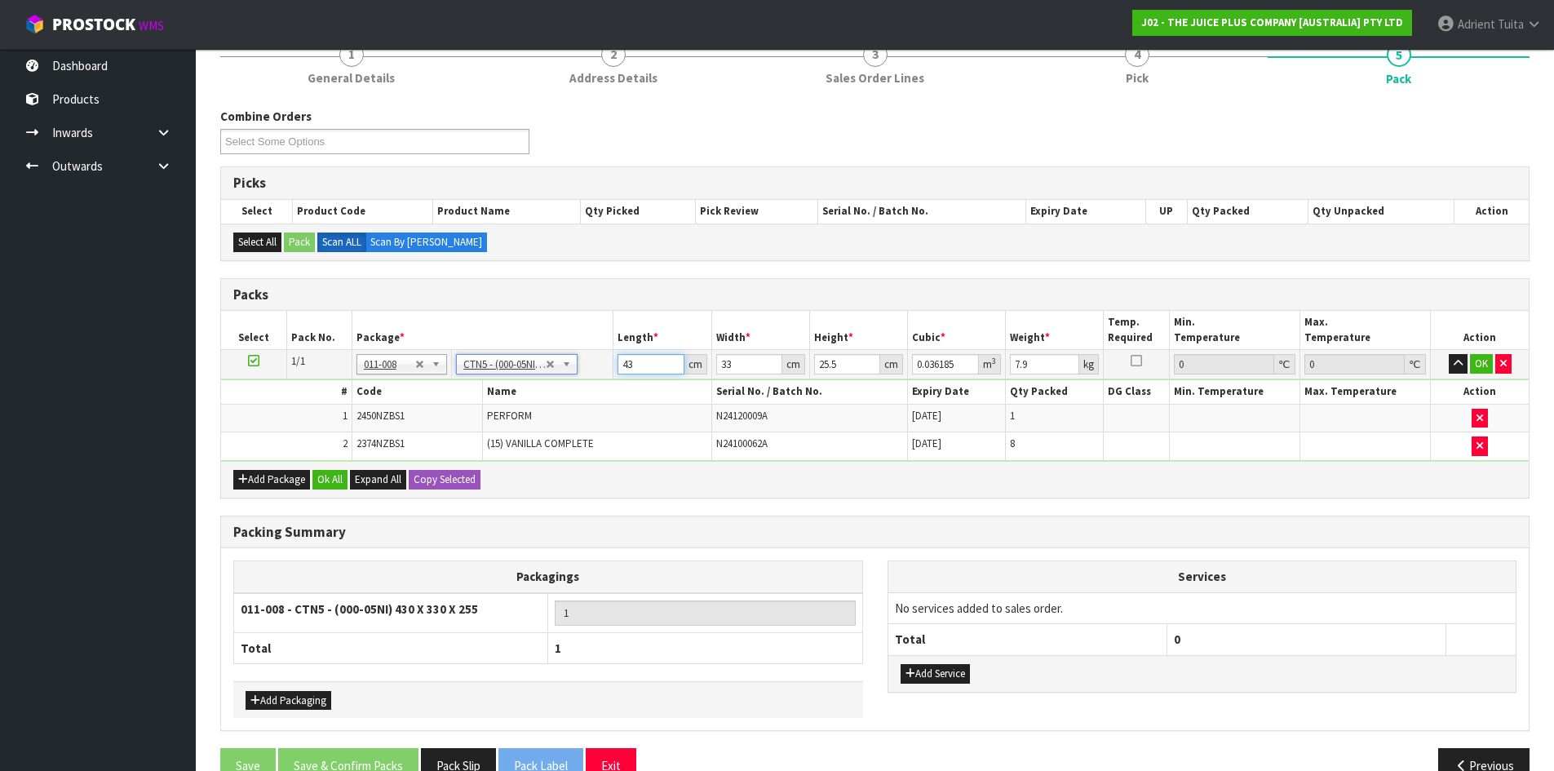
click at [625, 370] on input "43" at bounding box center [651, 364] width 66 height 20
type input "3"
type input "0.003289"
type input "35"
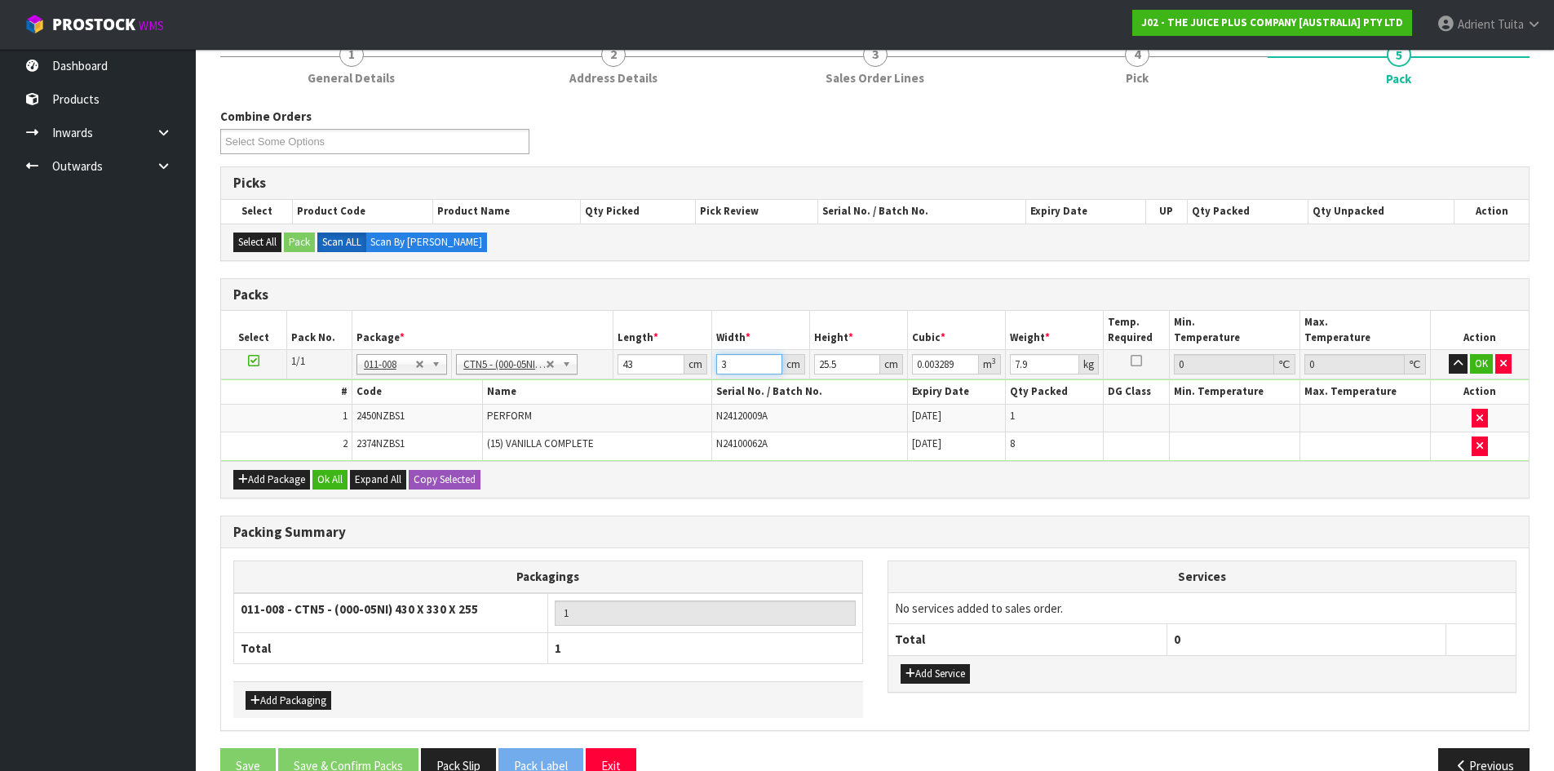
type input "0.038378"
type input "35"
type input "3"
type input "0.004515"
type input "33"
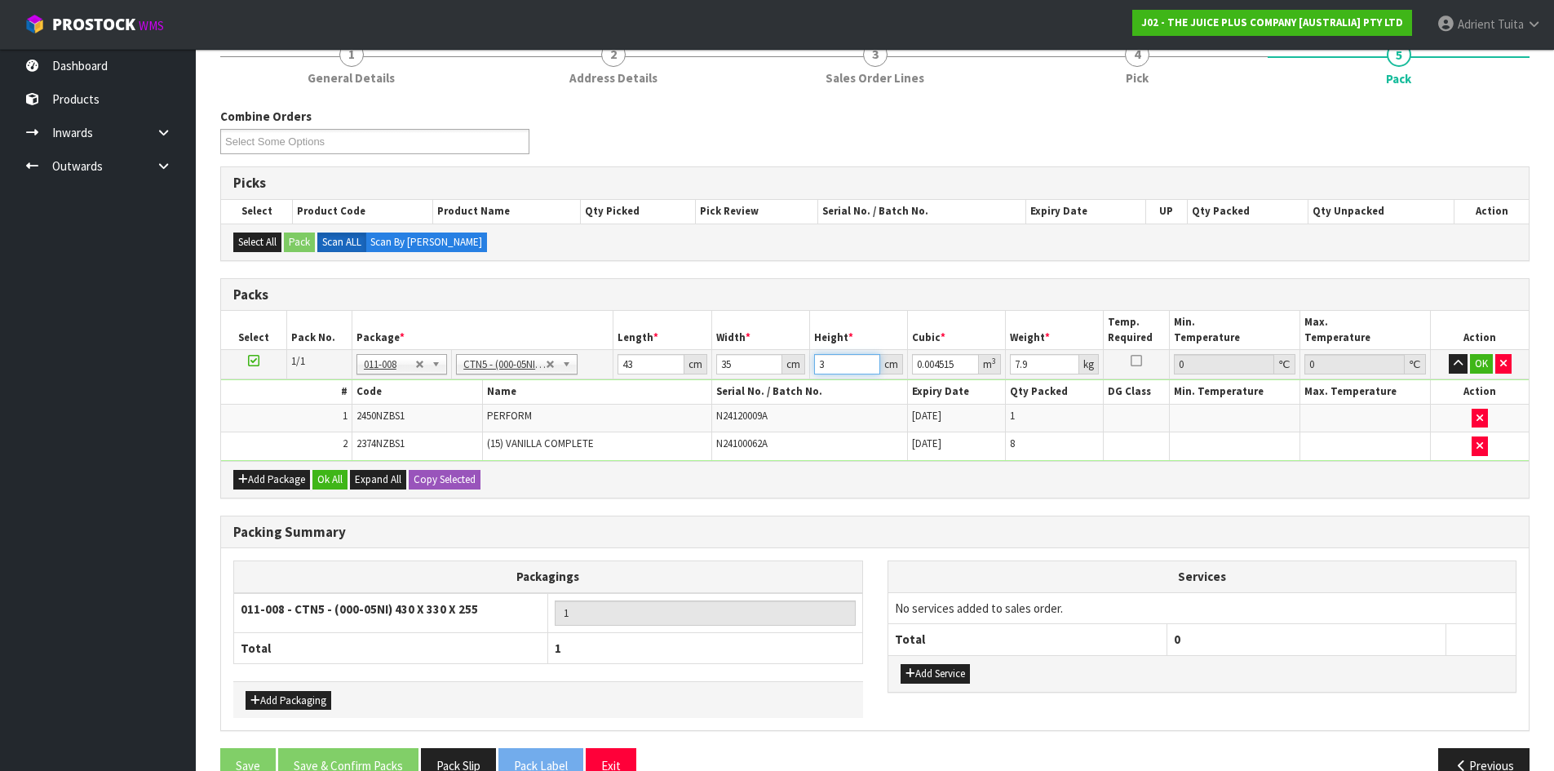
type input "0.049665"
type input "33"
type input "9"
click at [1486, 361] on button "OK" at bounding box center [1481, 364] width 23 height 20
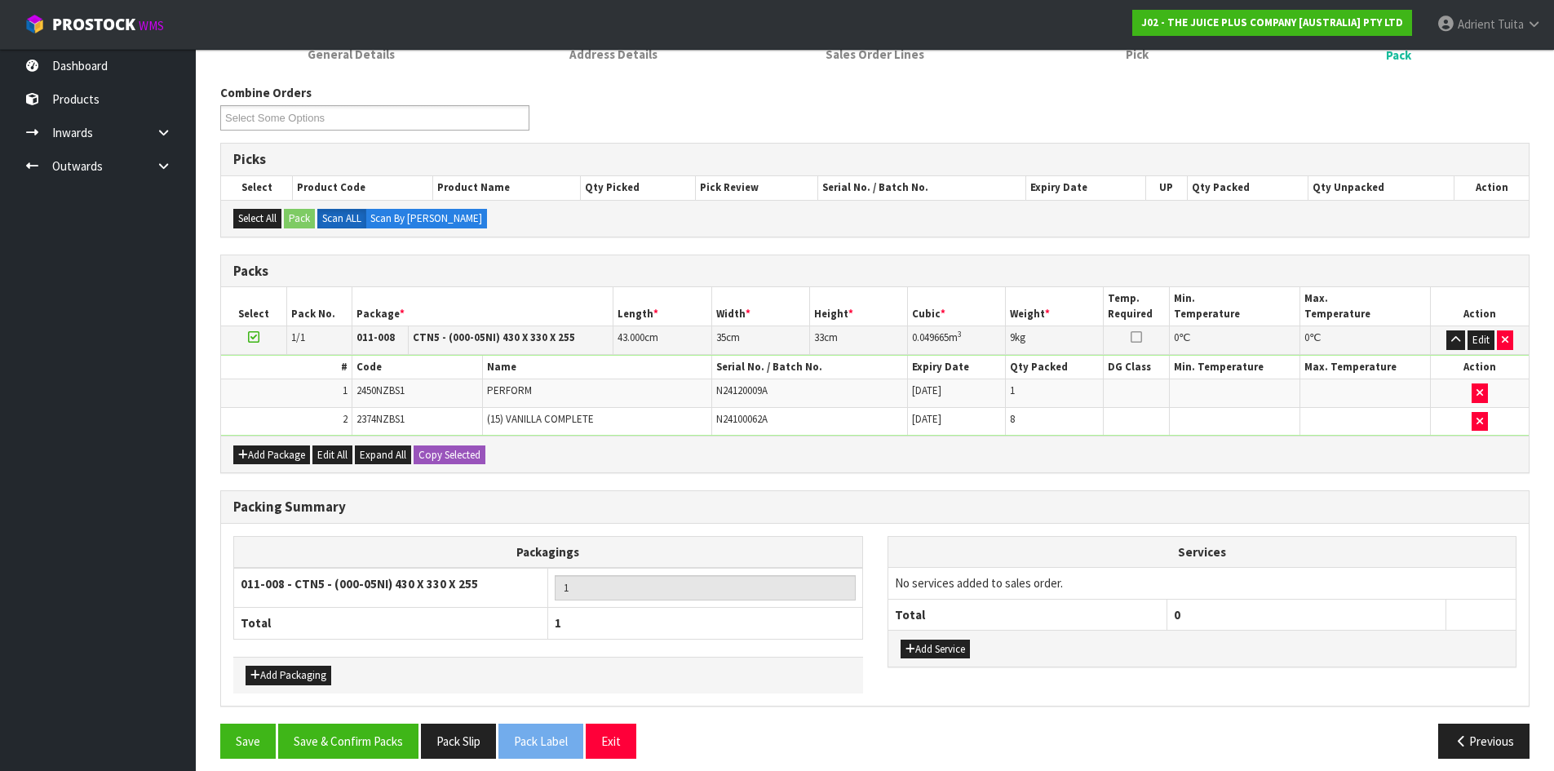
scroll to position [250, 0]
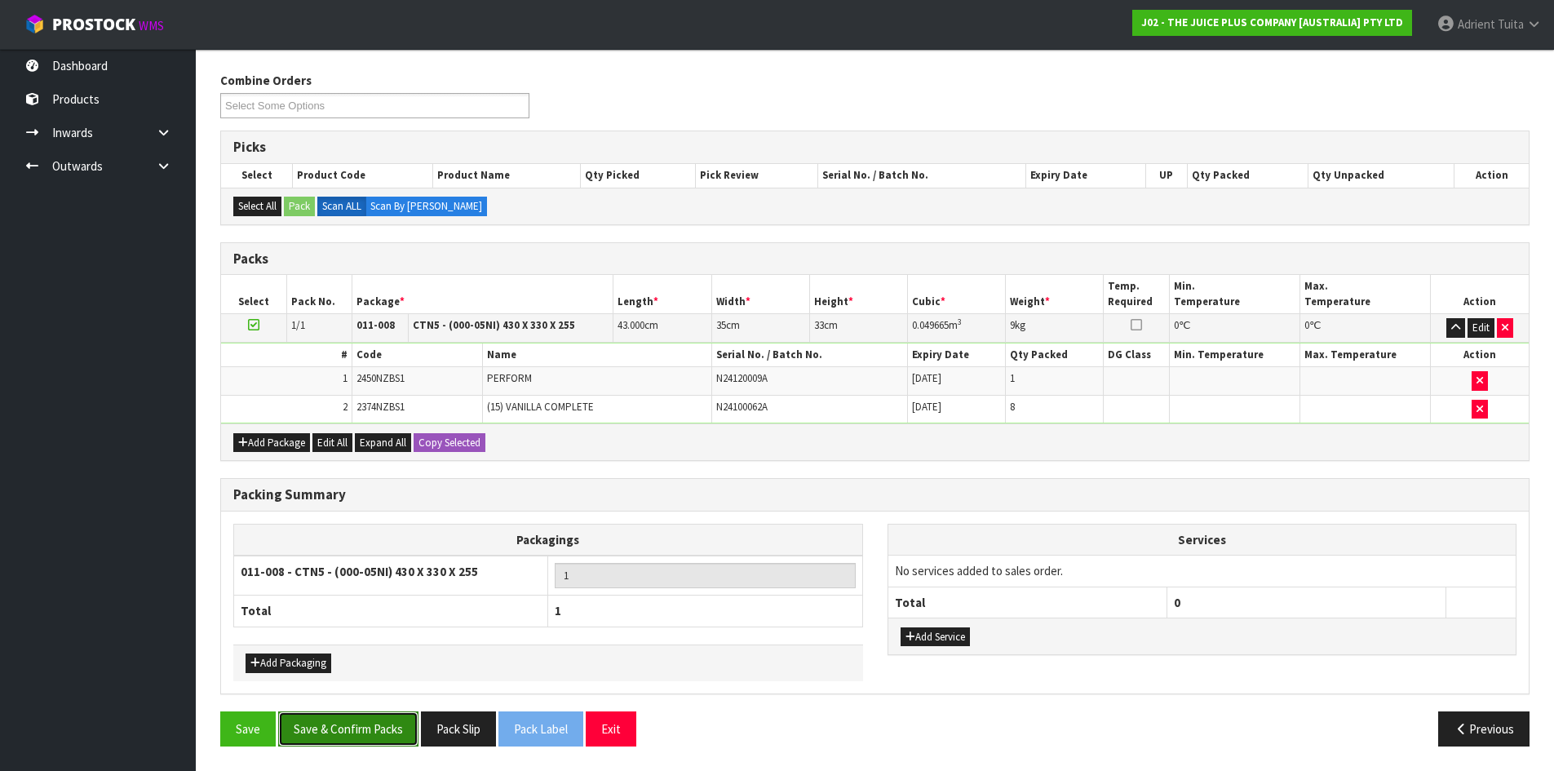
click at [369, 726] on button "Save & Confirm Packs" at bounding box center [348, 728] width 140 height 35
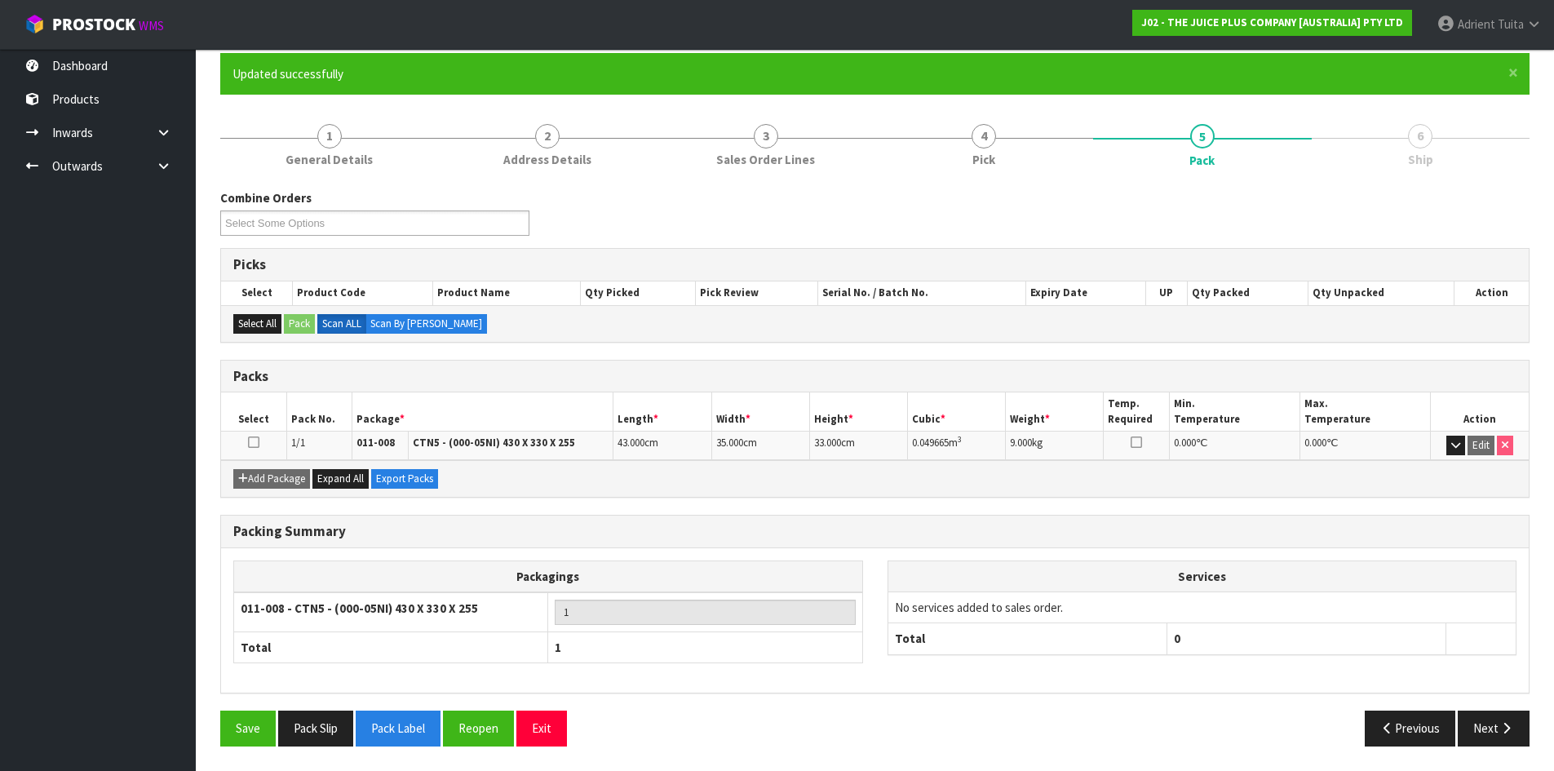
scroll to position [133, 0]
drag, startPoint x: 1533, startPoint y: 744, endPoint x: 1479, endPoint y: 720, distance: 59.2
click at [1526, 738] on div "Previous Next" at bounding box center [1208, 728] width 667 height 35
click at [1525, 724] on button "Next" at bounding box center [1494, 728] width 72 height 35
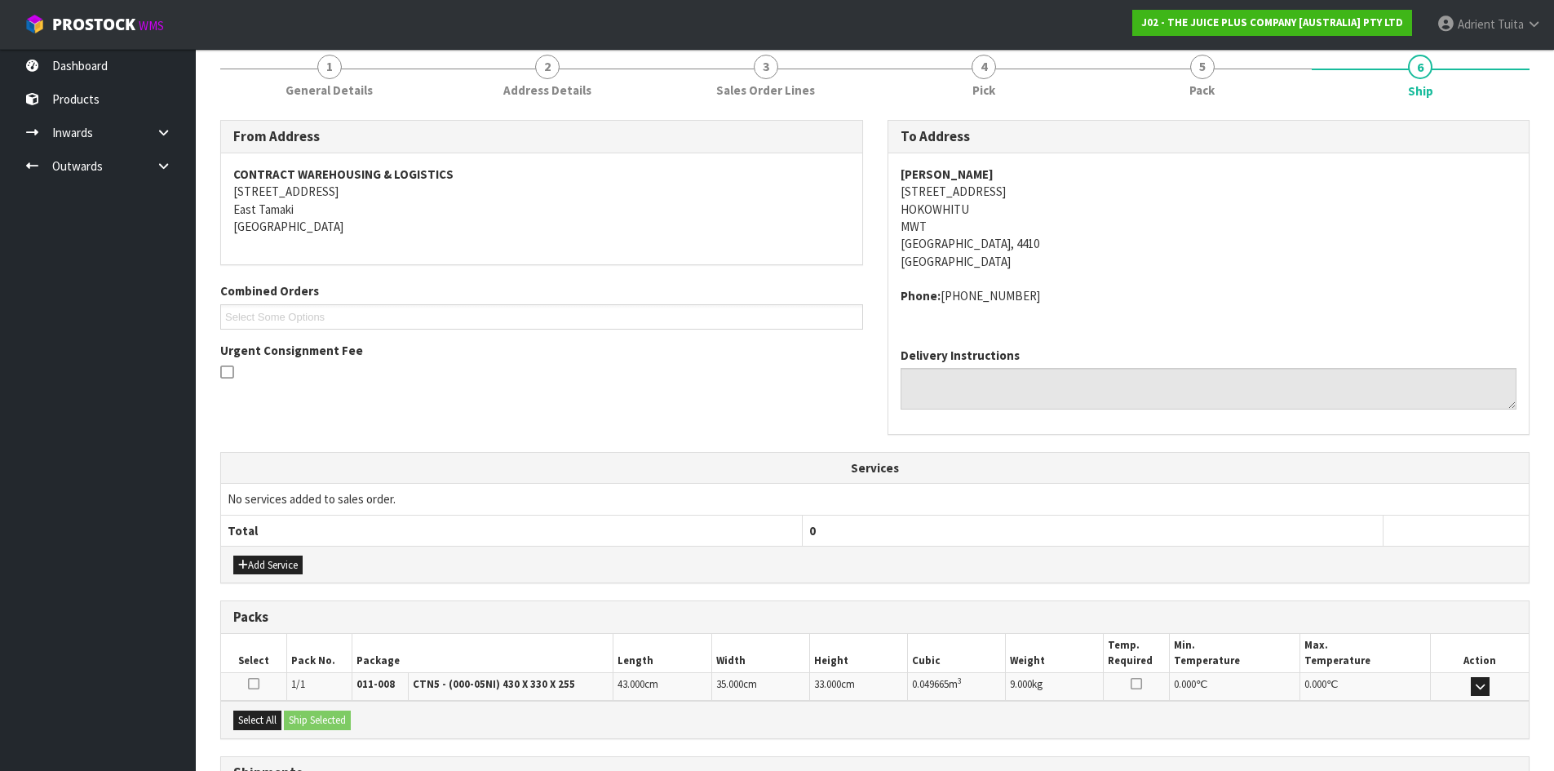
scroll to position [346, 0]
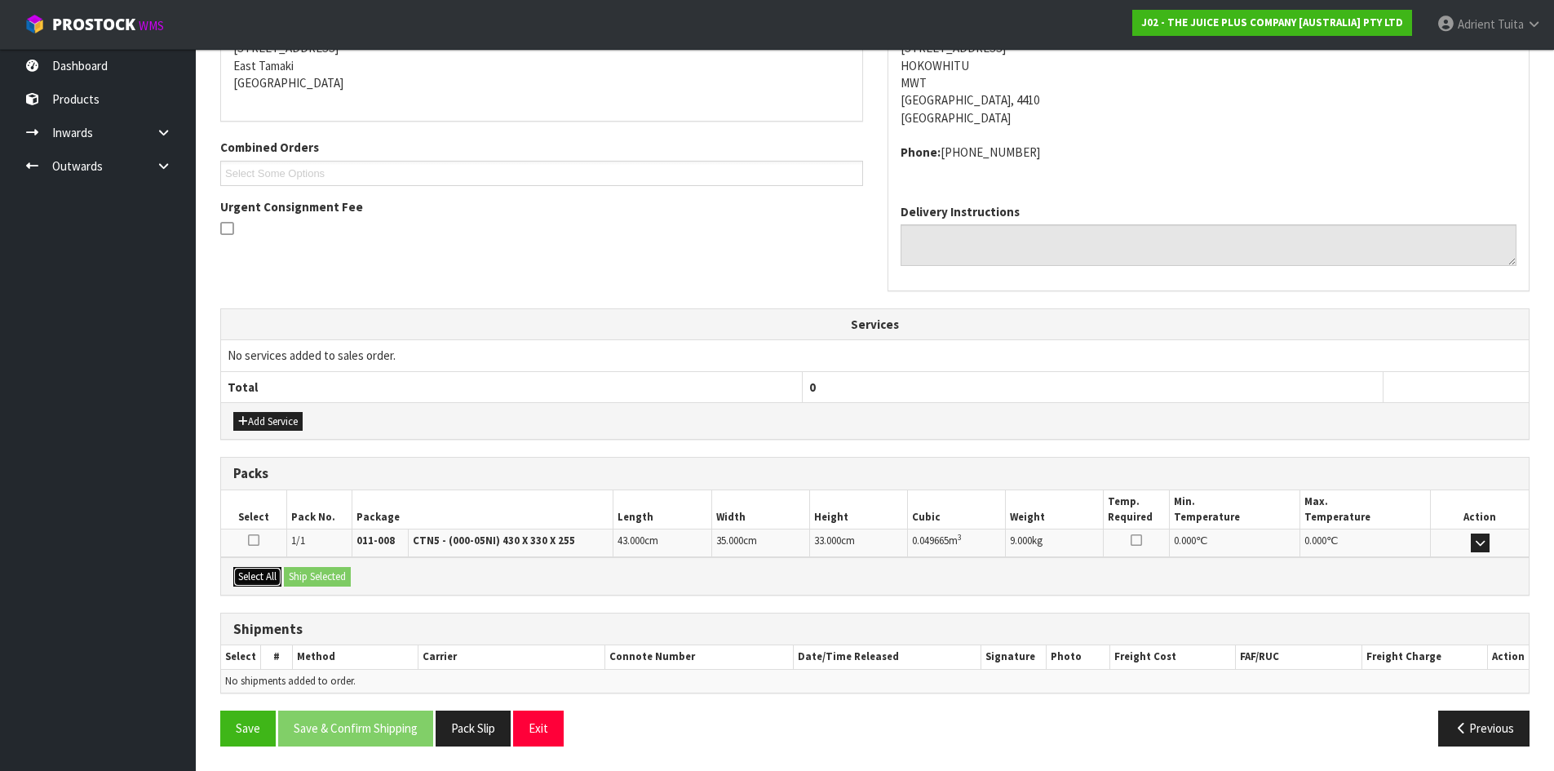
drag, startPoint x: 278, startPoint y: 581, endPoint x: 297, endPoint y: 578, distance: 19.0
click at [279, 581] on button "Select All" at bounding box center [257, 577] width 48 height 20
click at [297, 578] on button "Ship Selected" at bounding box center [317, 577] width 67 height 20
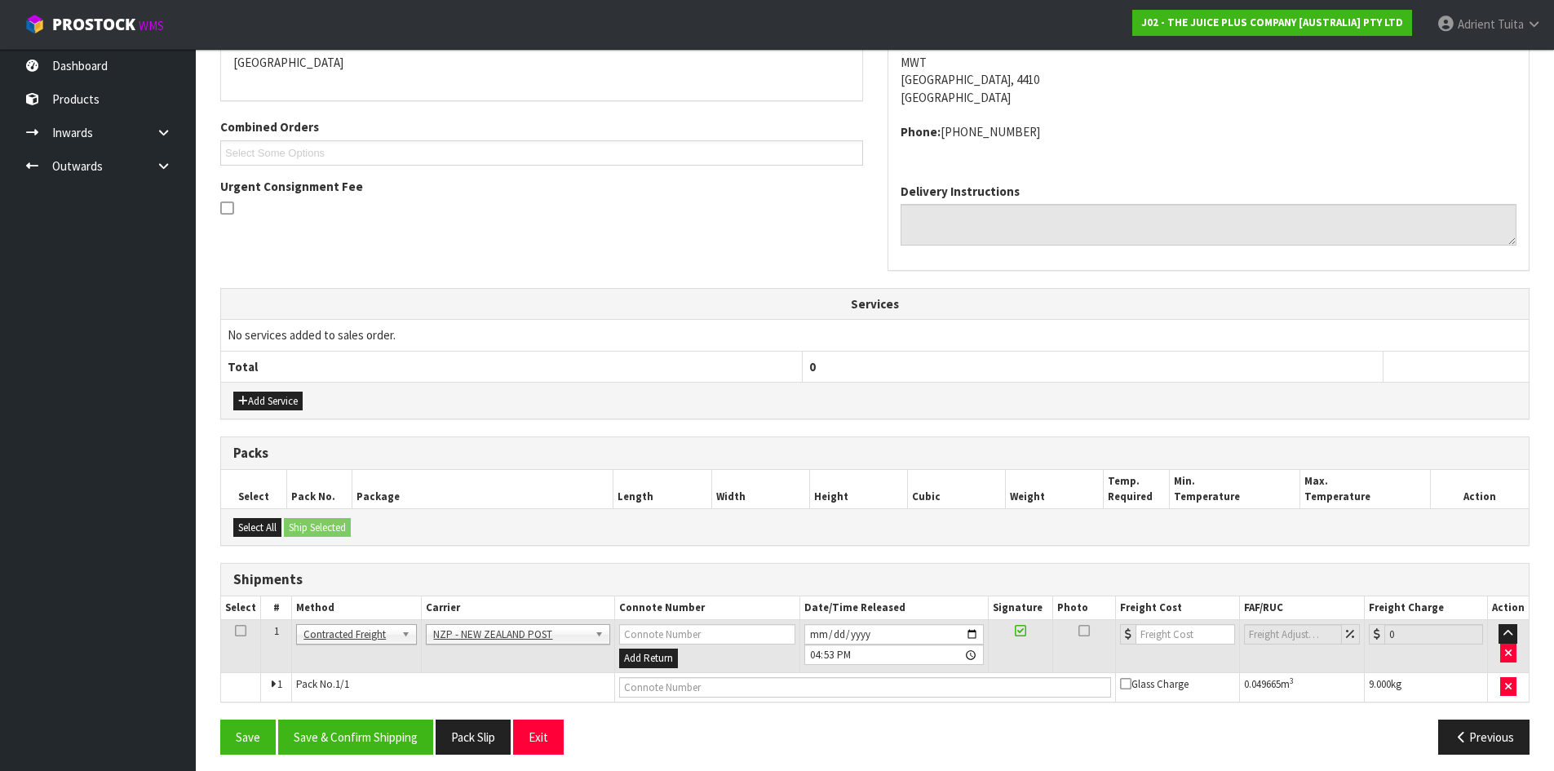
scroll to position [374, 0]
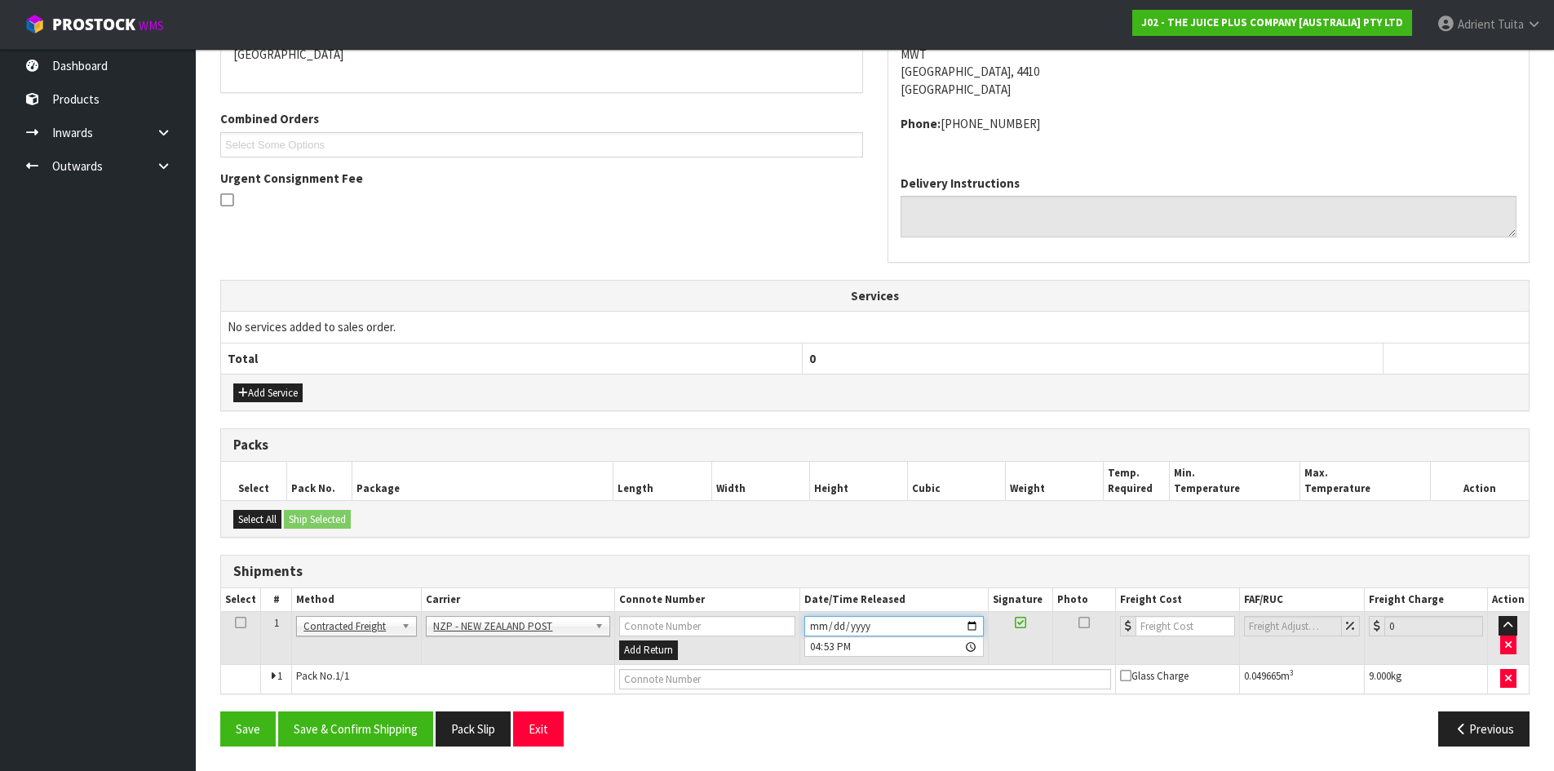
click at [975, 627] on input "[DATE]" at bounding box center [893, 626] width 179 height 20
type input "[DATE]"
click at [382, 728] on button "Save & Confirm Shipping" at bounding box center [355, 728] width 155 height 35
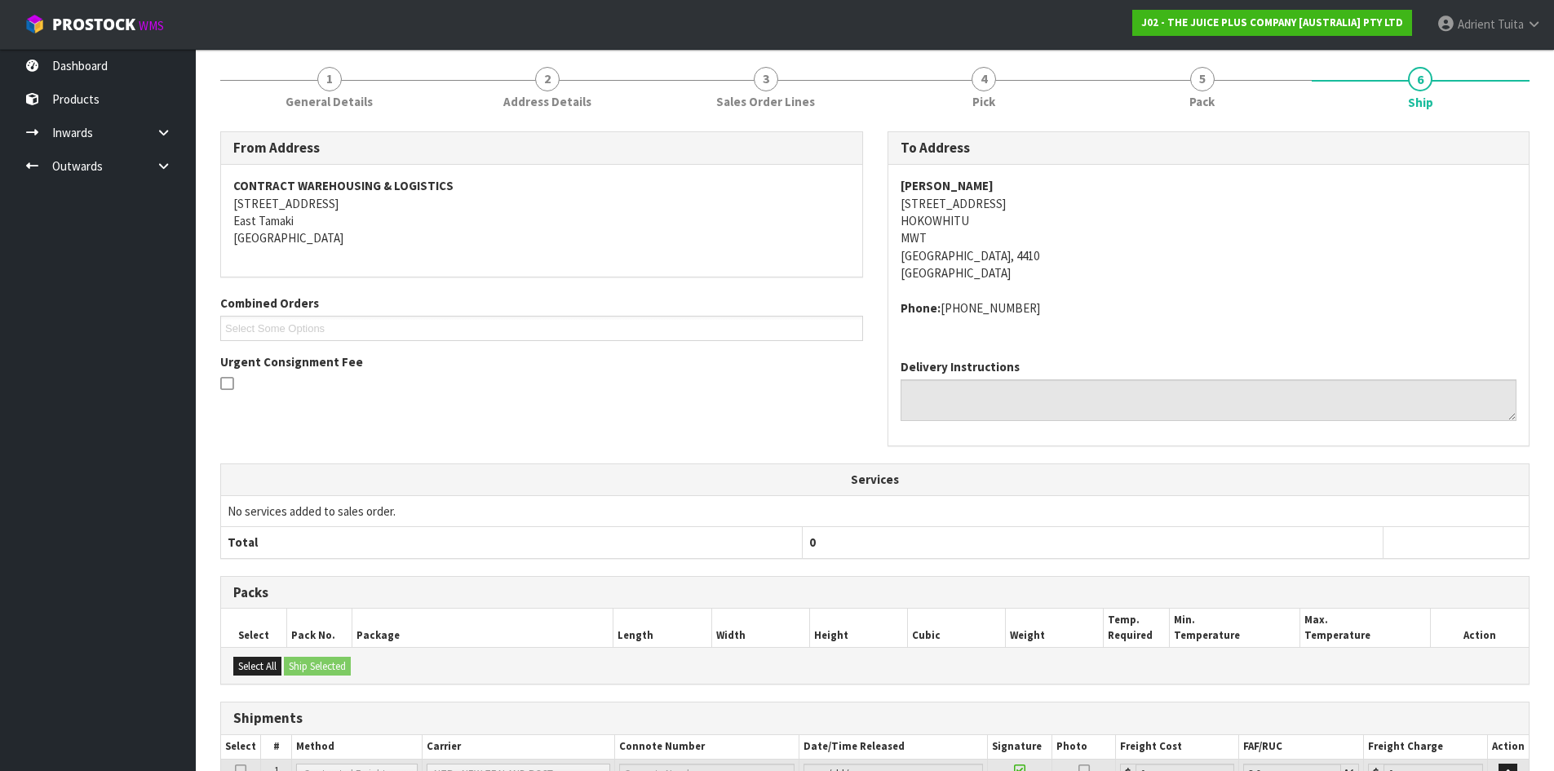
scroll to position [351, 0]
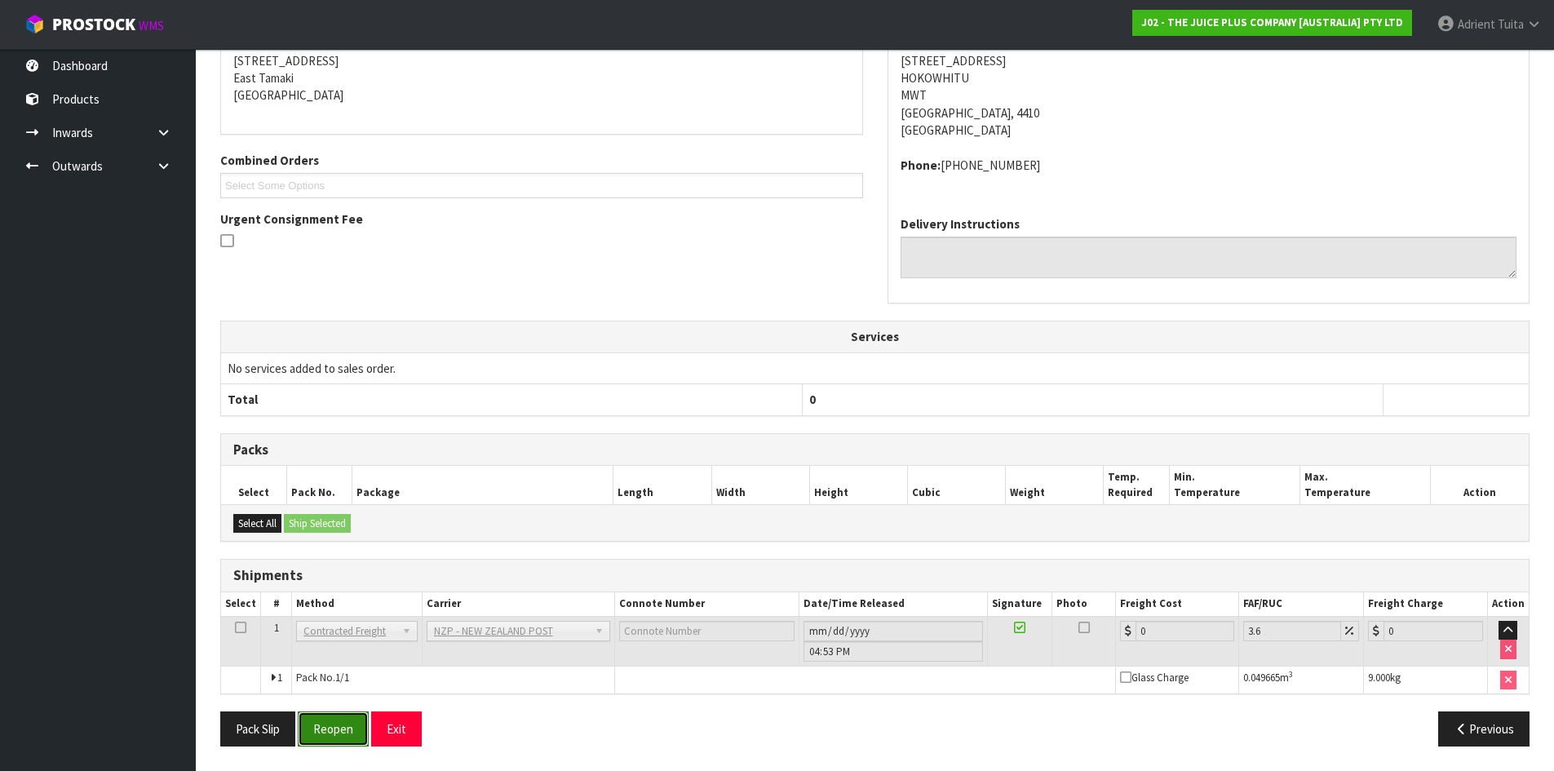
click at [329, 727] on button "Reopen" at bounding box center [333, 728] width 71 height 35
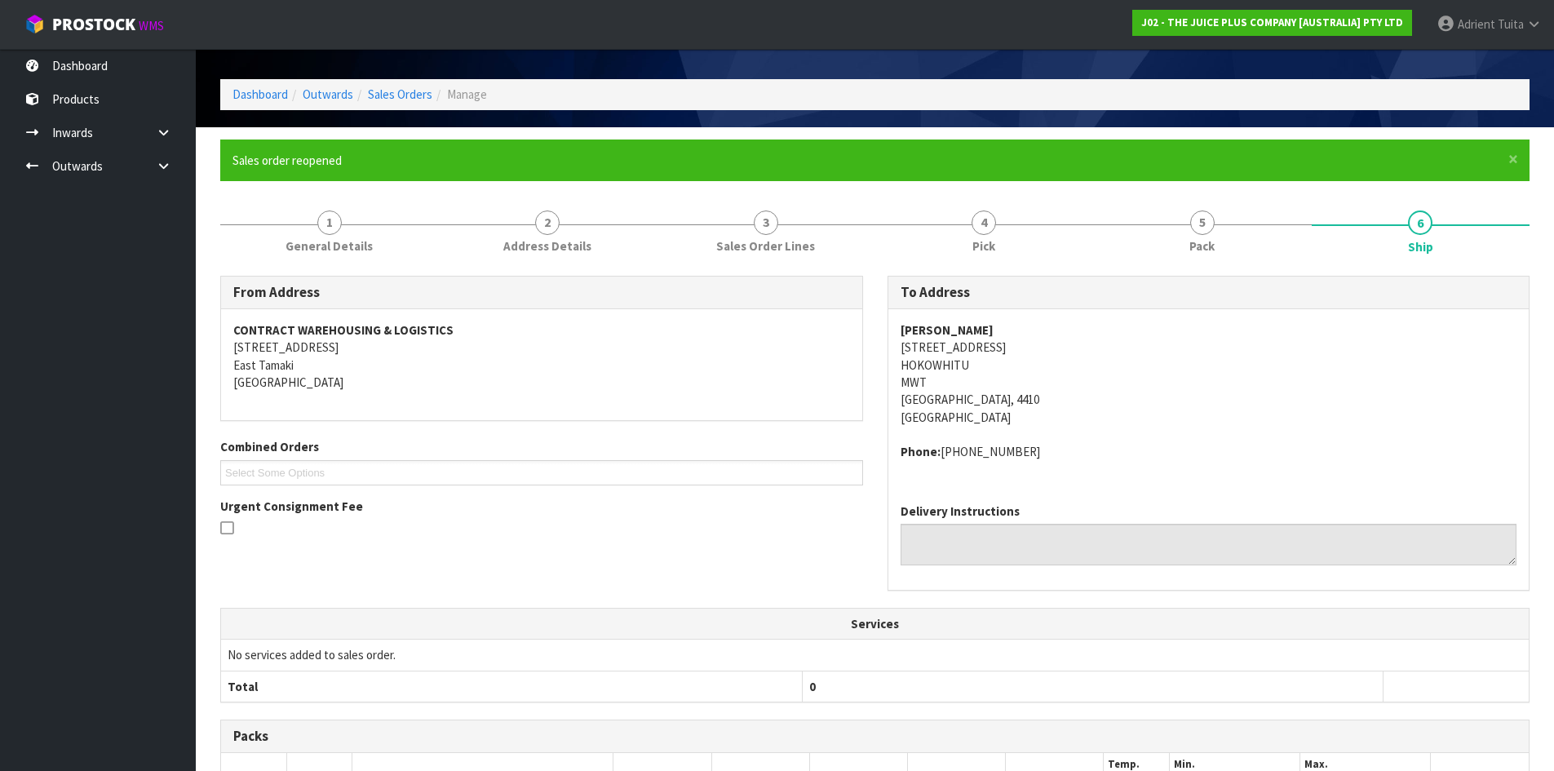
scroll to position [334, 0]
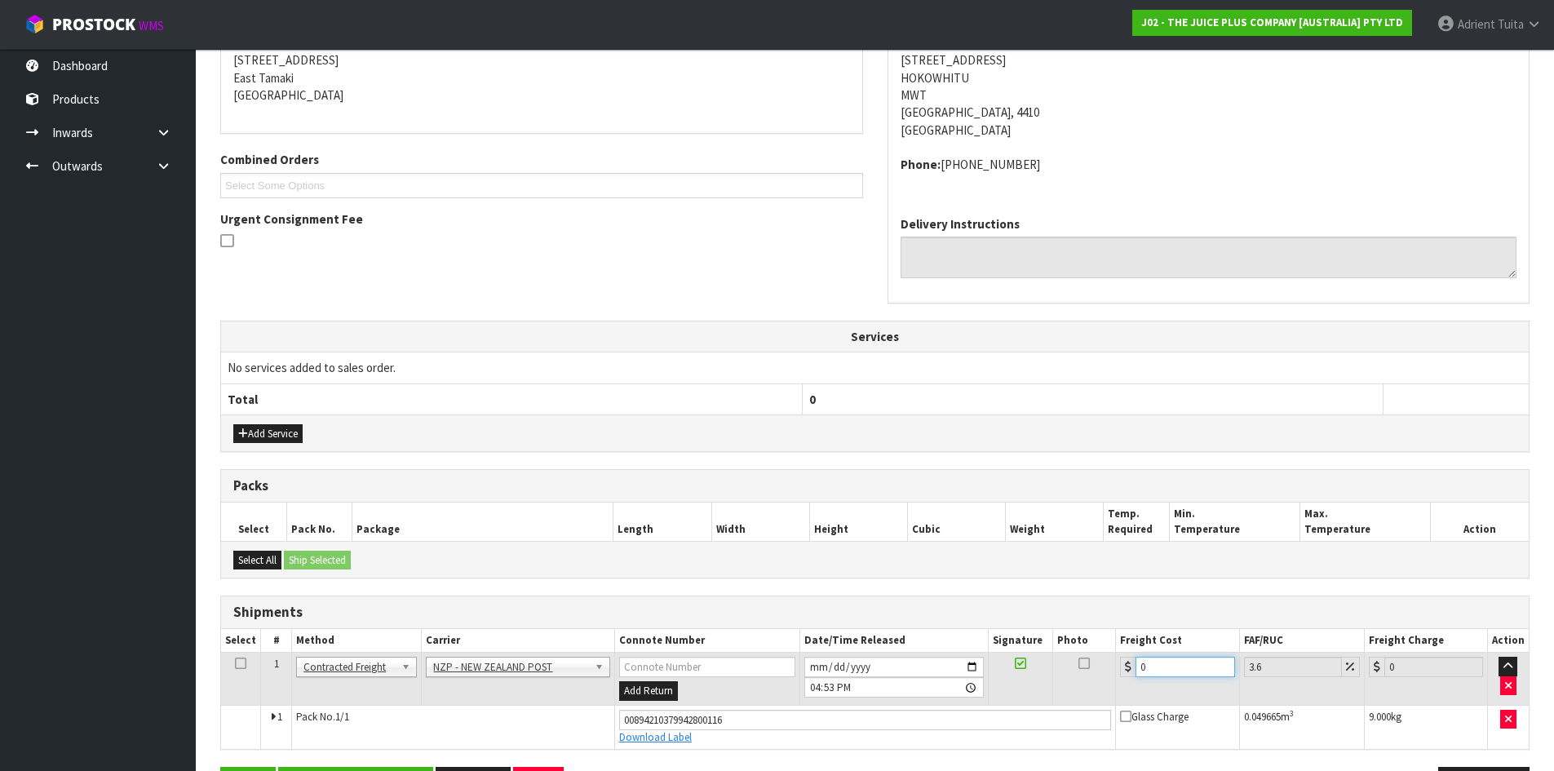
click at [1163, 672] on input "0" at bounding box center [1185, 667] width 99 height 20
type input "8"
type input "8.29"
type input "8.4"
type input "8.7"
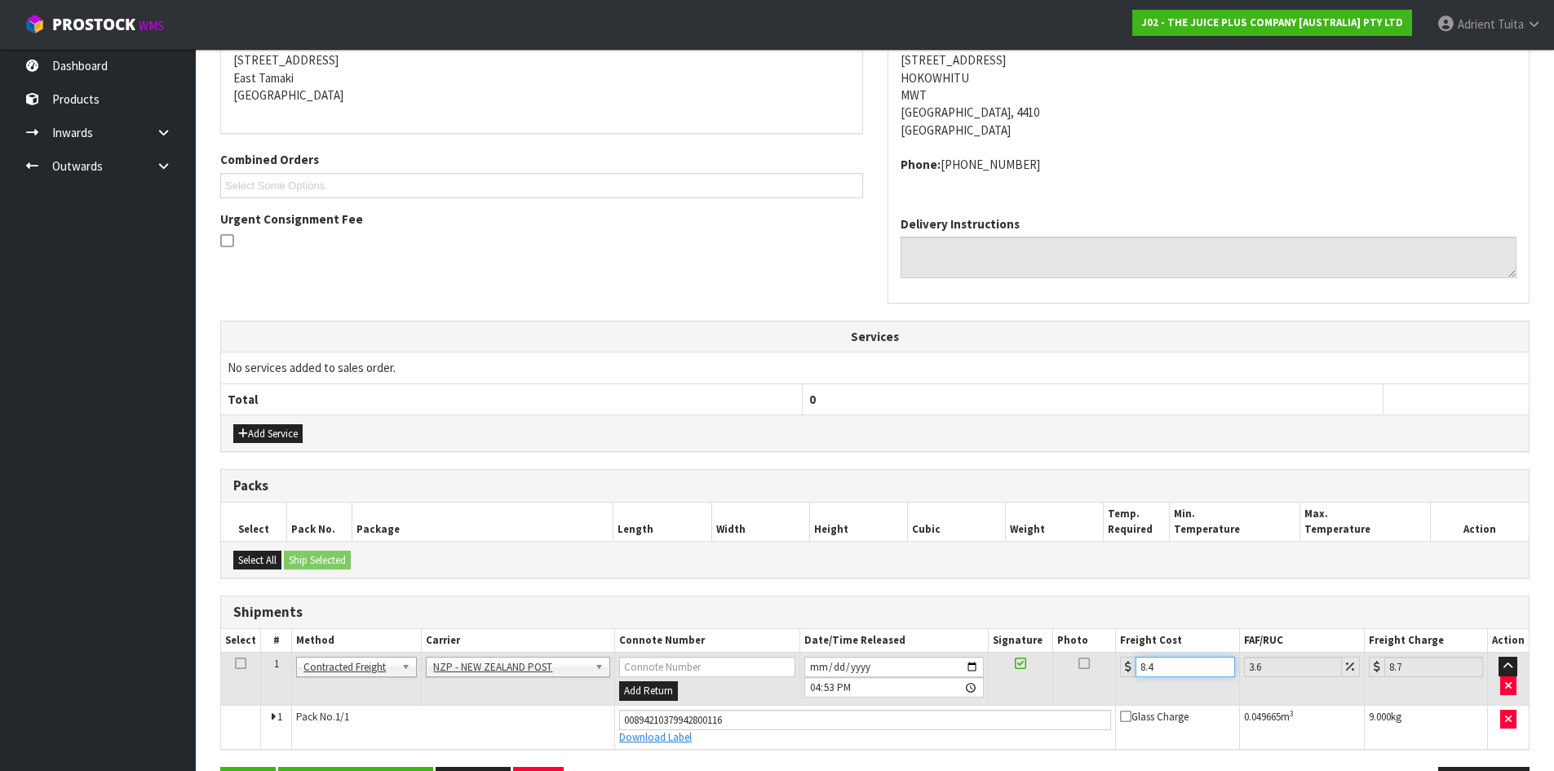
type input "8.45"
type input "8.75"
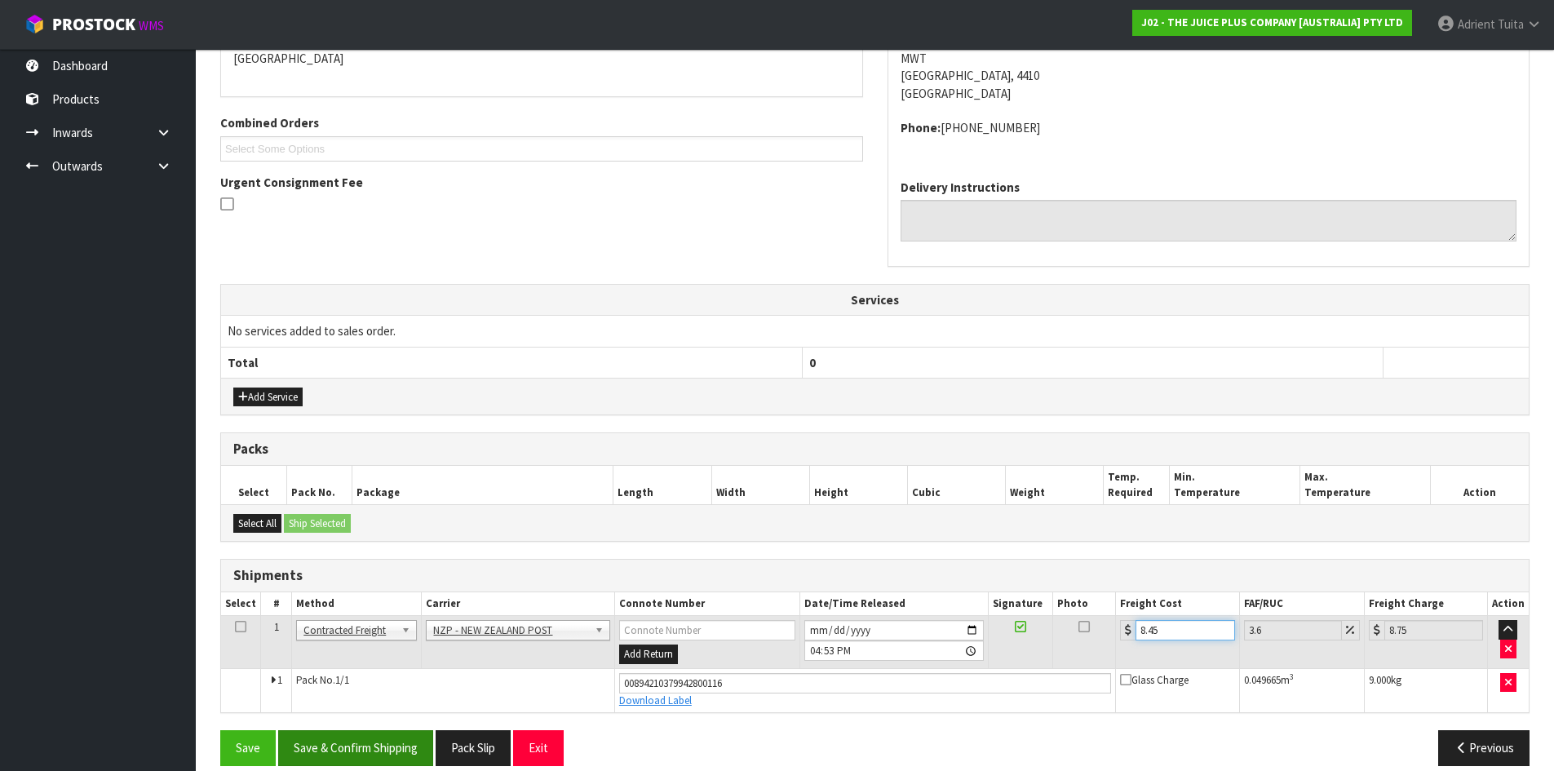
scroll to position [390, 0]
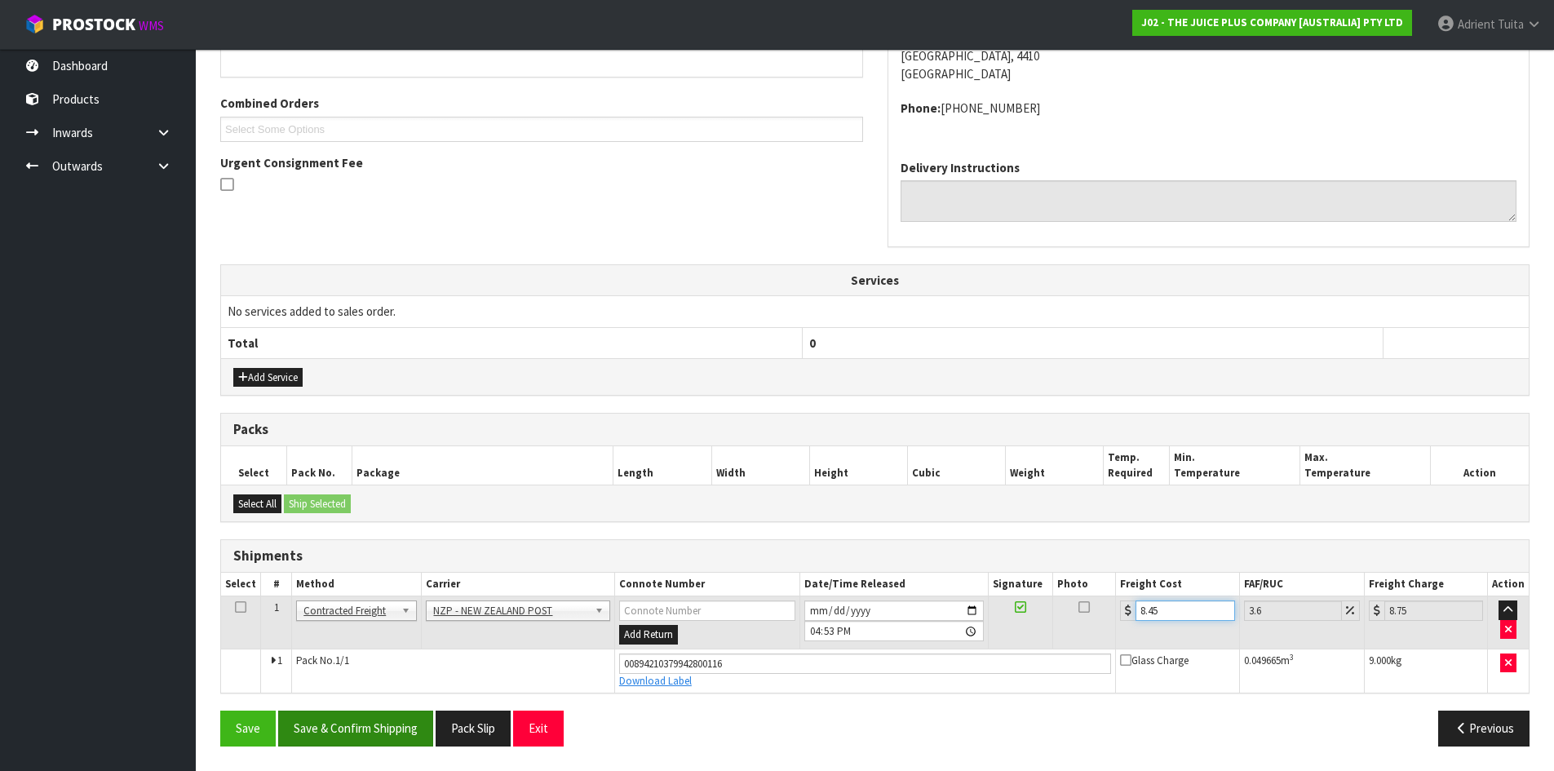
type input "8.45"
click at [373, 737] on button "Save & Confirm Shipping" at bounding box center [355, 728] width 155 height 35
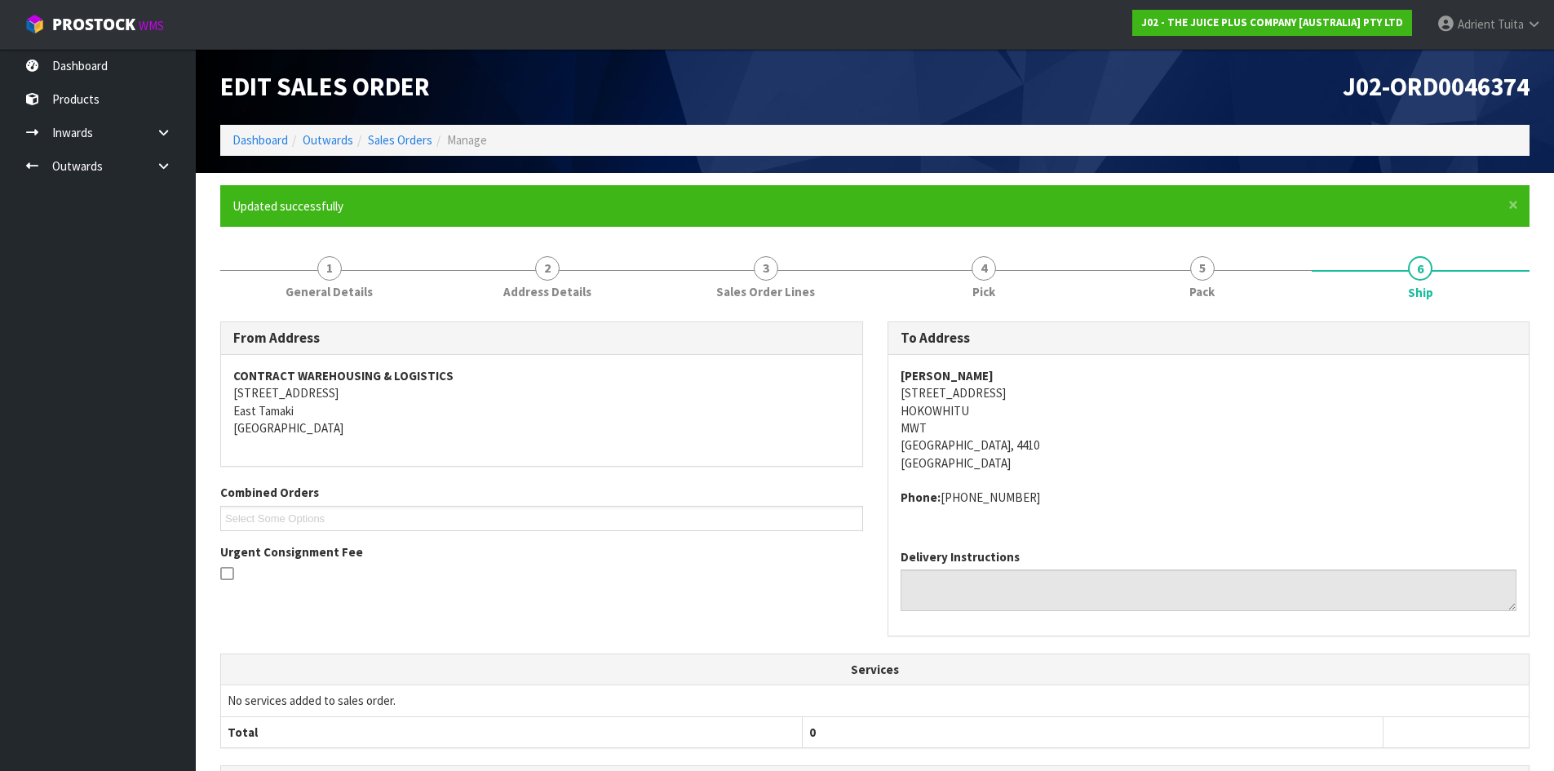
scroll to position [0, 0]
click at [247, 146] on link "Dashboard" at bounding box center [260, 141] width 55 height 16
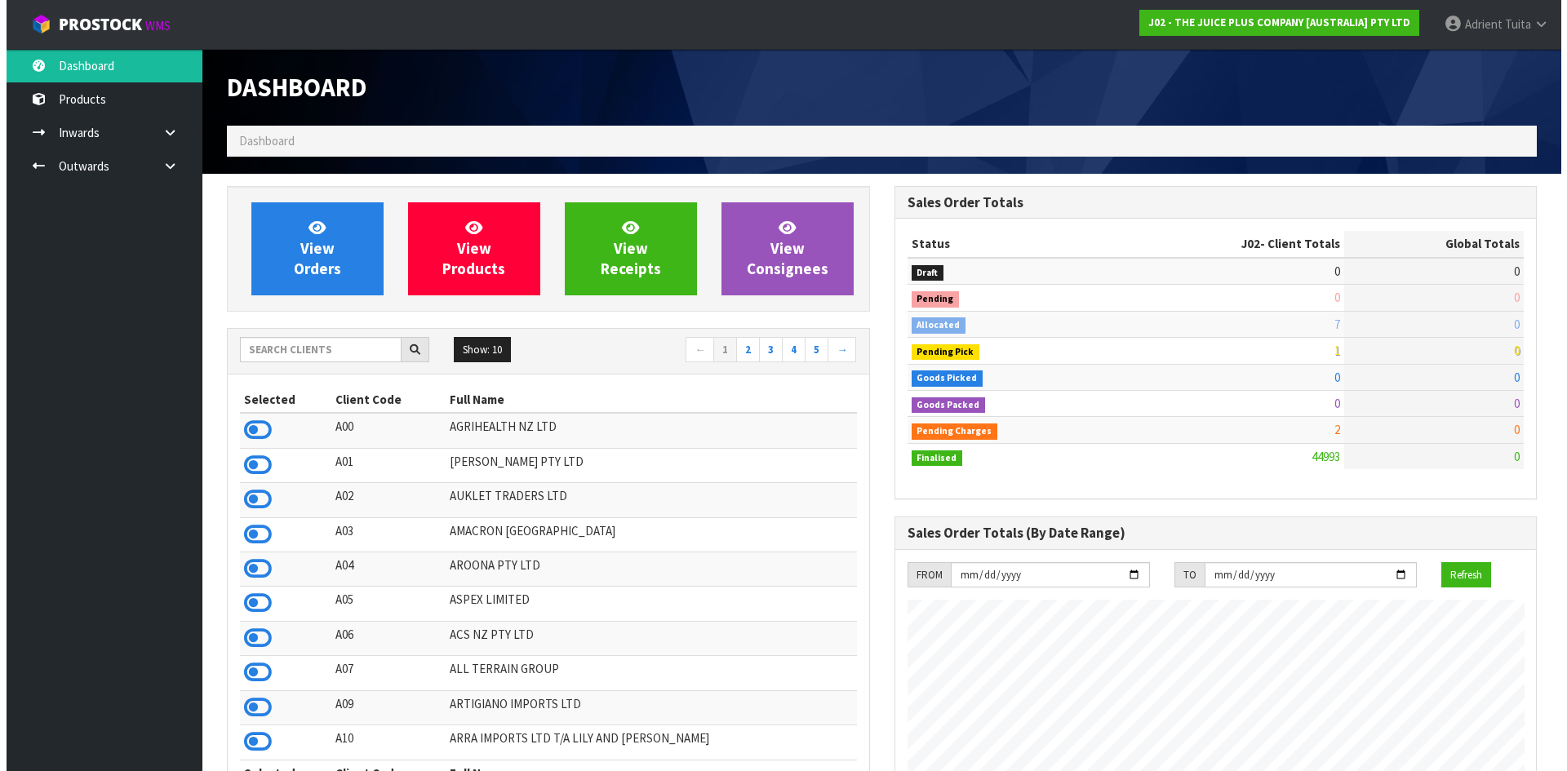
scroll to position [1236, 667]
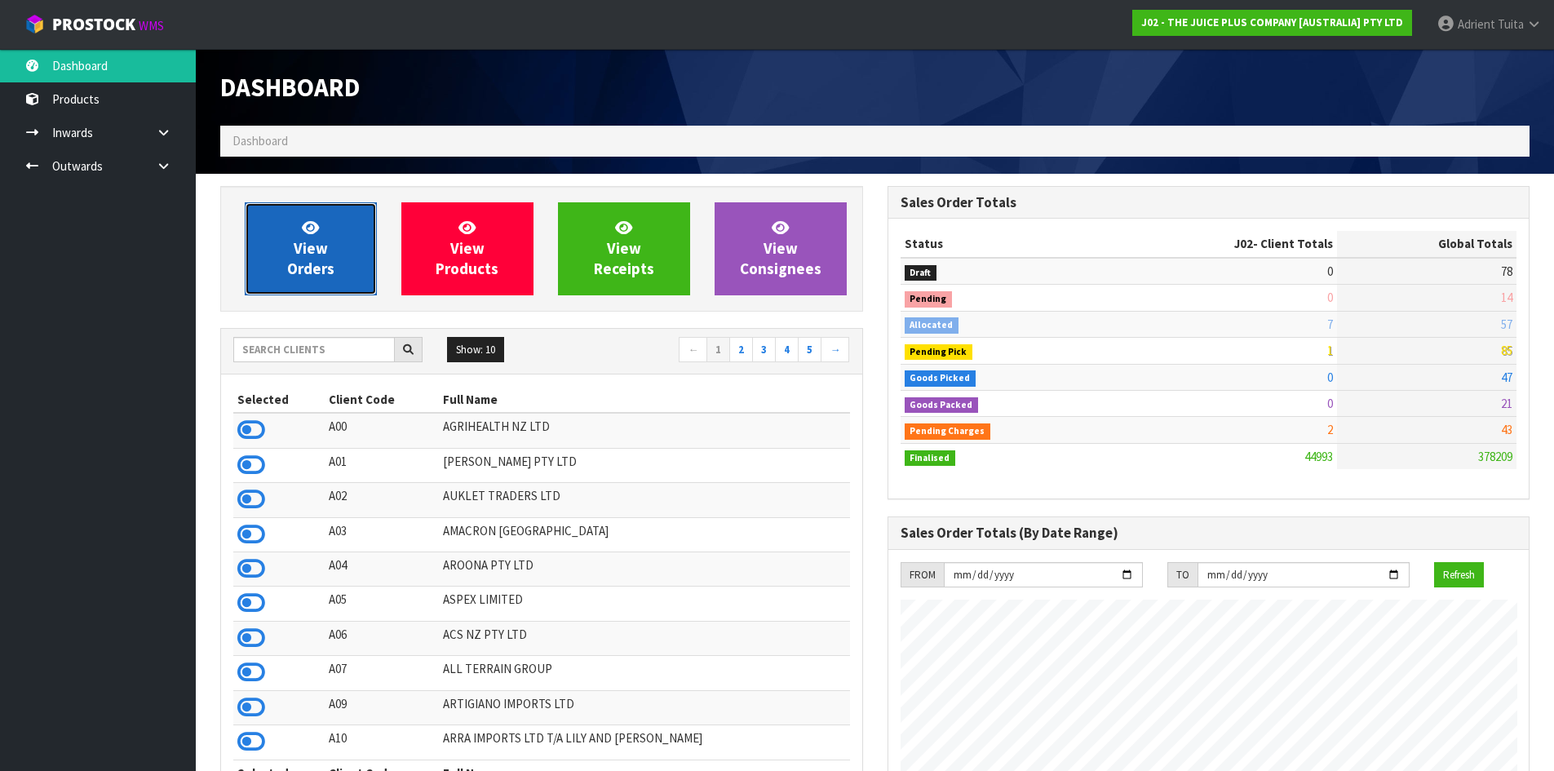
click at [294, 237] on link "View Orders" at bounding box center [311, 248] width 132 height 93
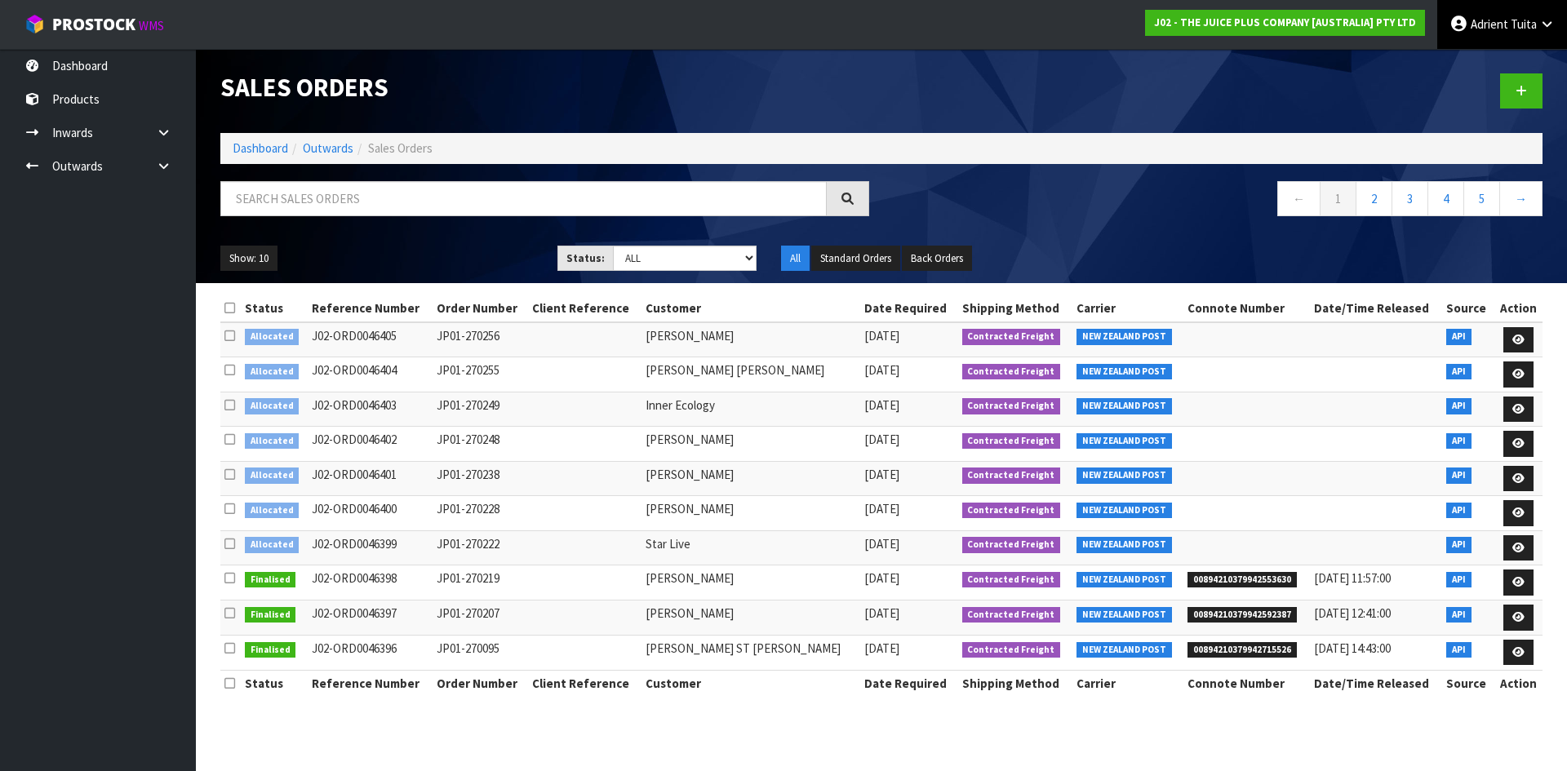
click at [1505, 33] on link "[PERSON_NAME]" at bounding box center [1502, 24] width 130 height 49
click at [1503, 57] on link "Logout" at bounding box center [1501, 65] width 129 height 22
